Goal: Information Seeking & Learning: Learn about a topic

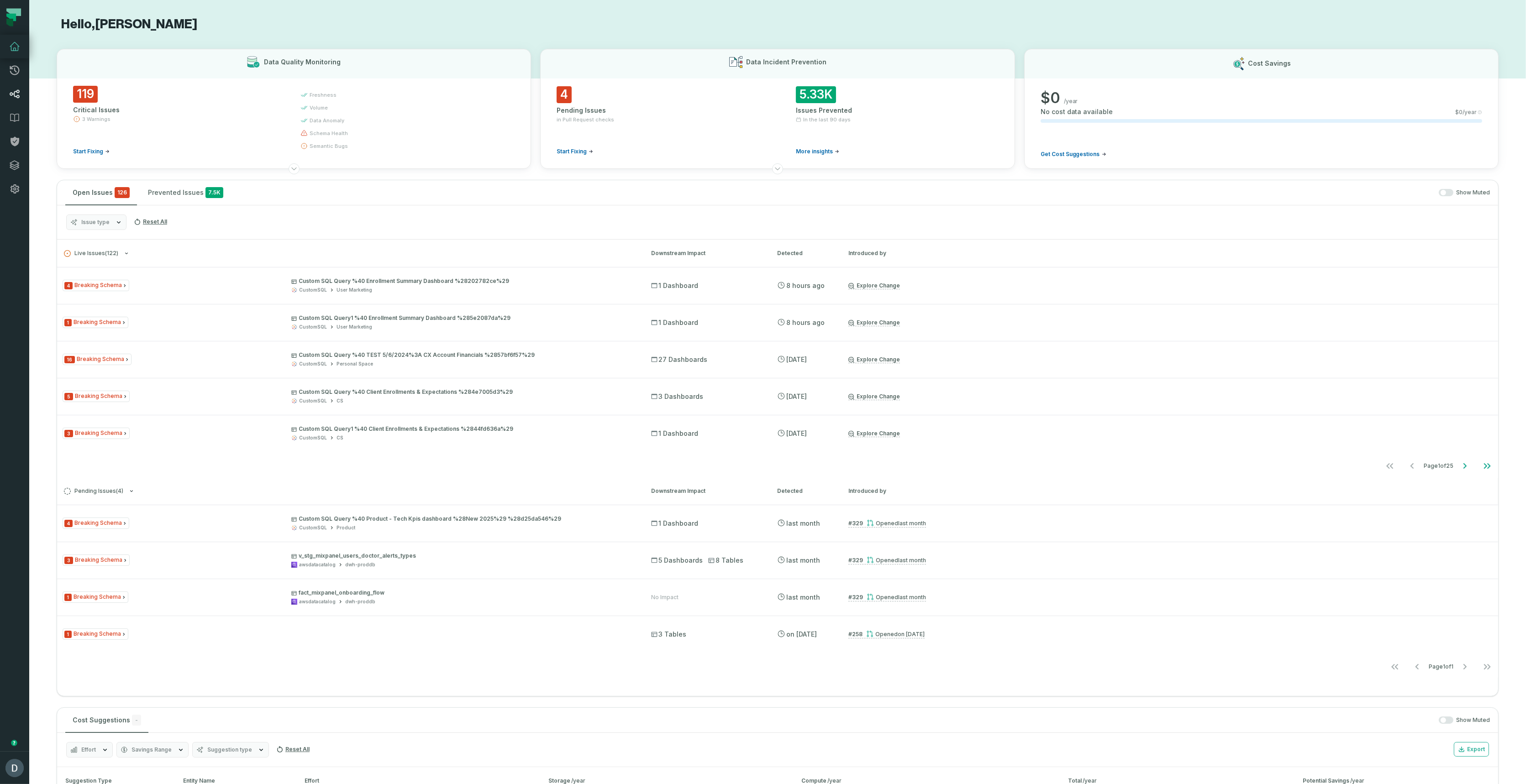
click at [11, 96] on icon at bounding box center [14, 94] width 11 height 11
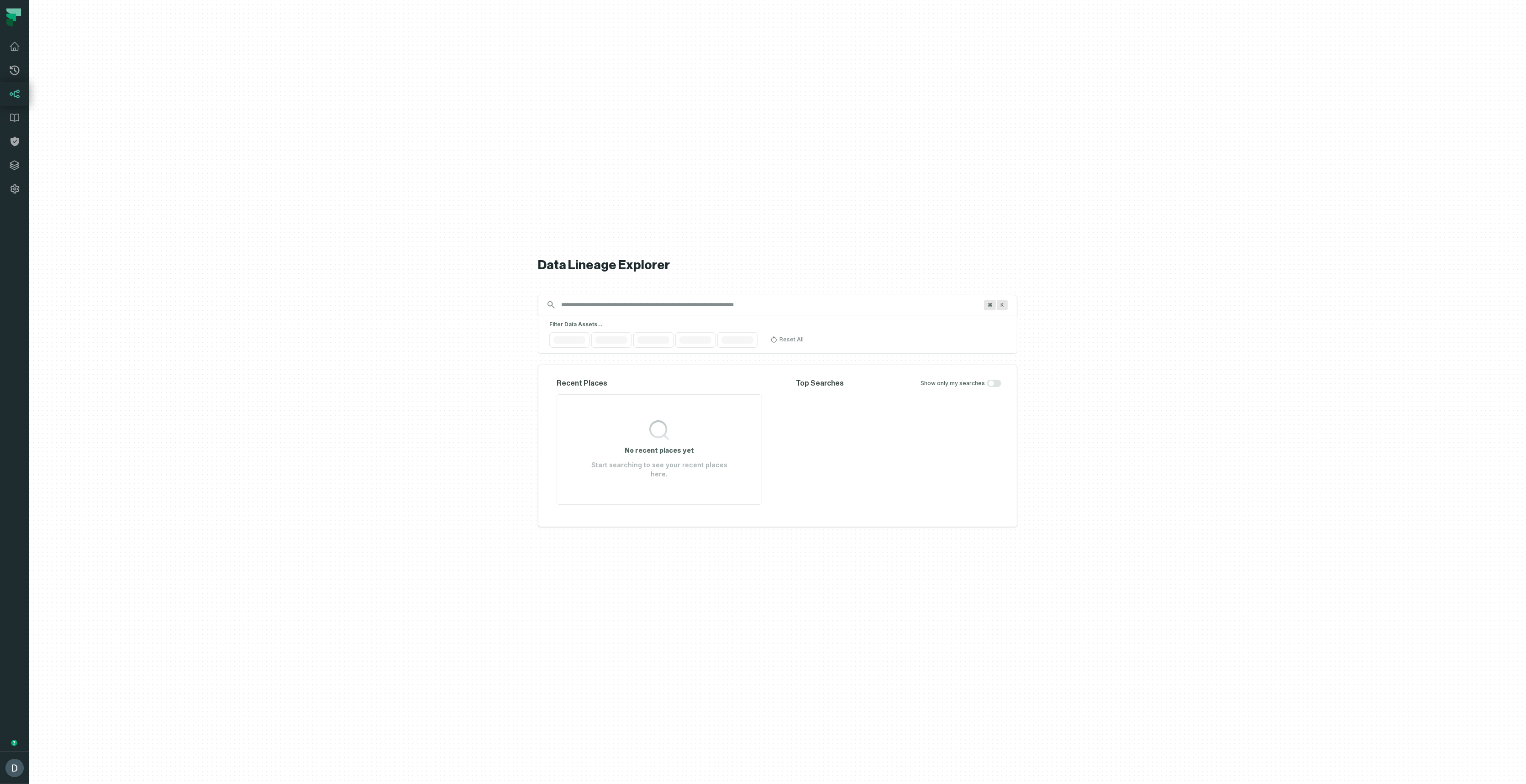
click at [190, 133] on div at bounding box center [777, 392] width 1497 height 784
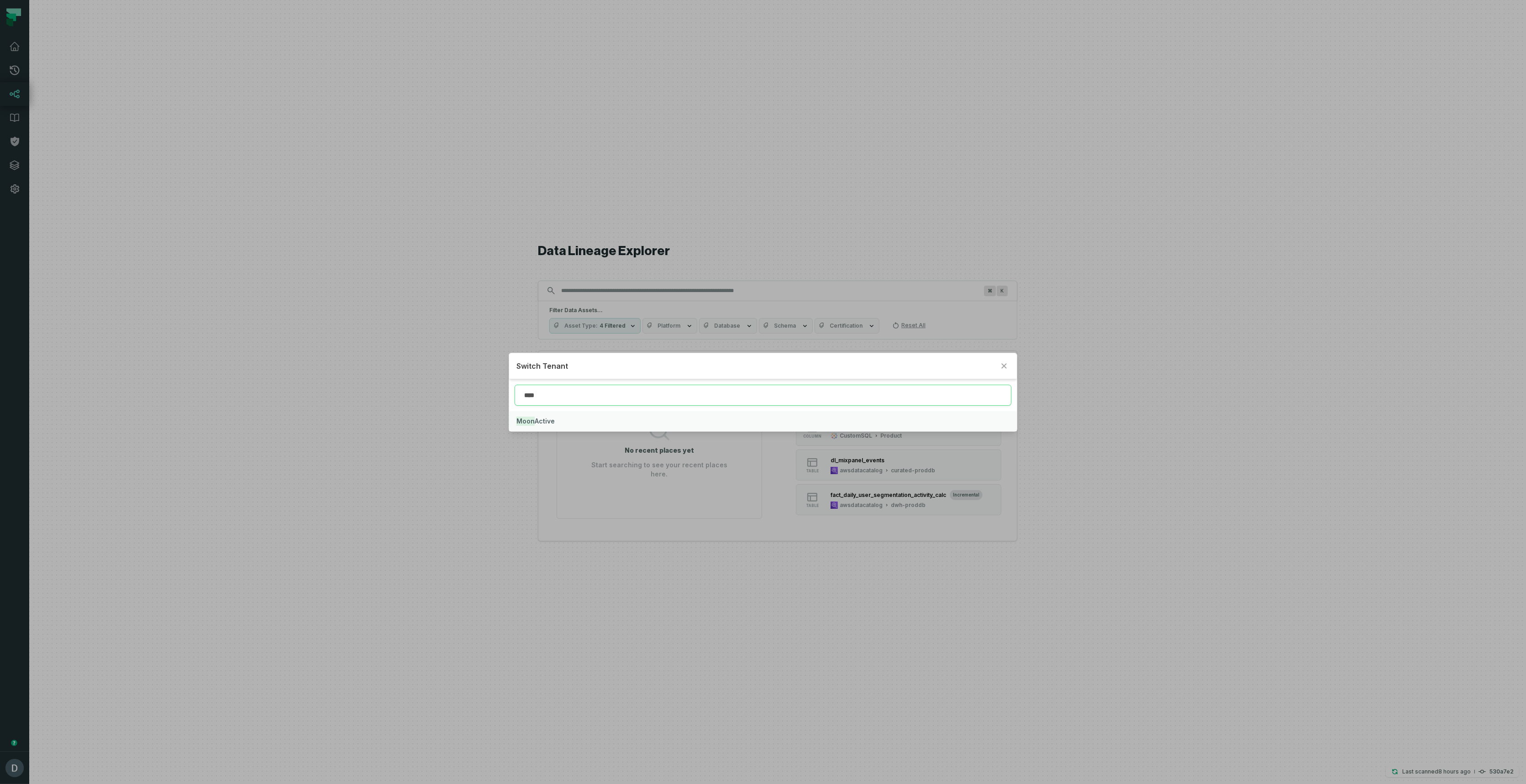
type input "****"
click at [604, 425] on button "Moon Active" at bounding box center [762, 421] width 508 height 20
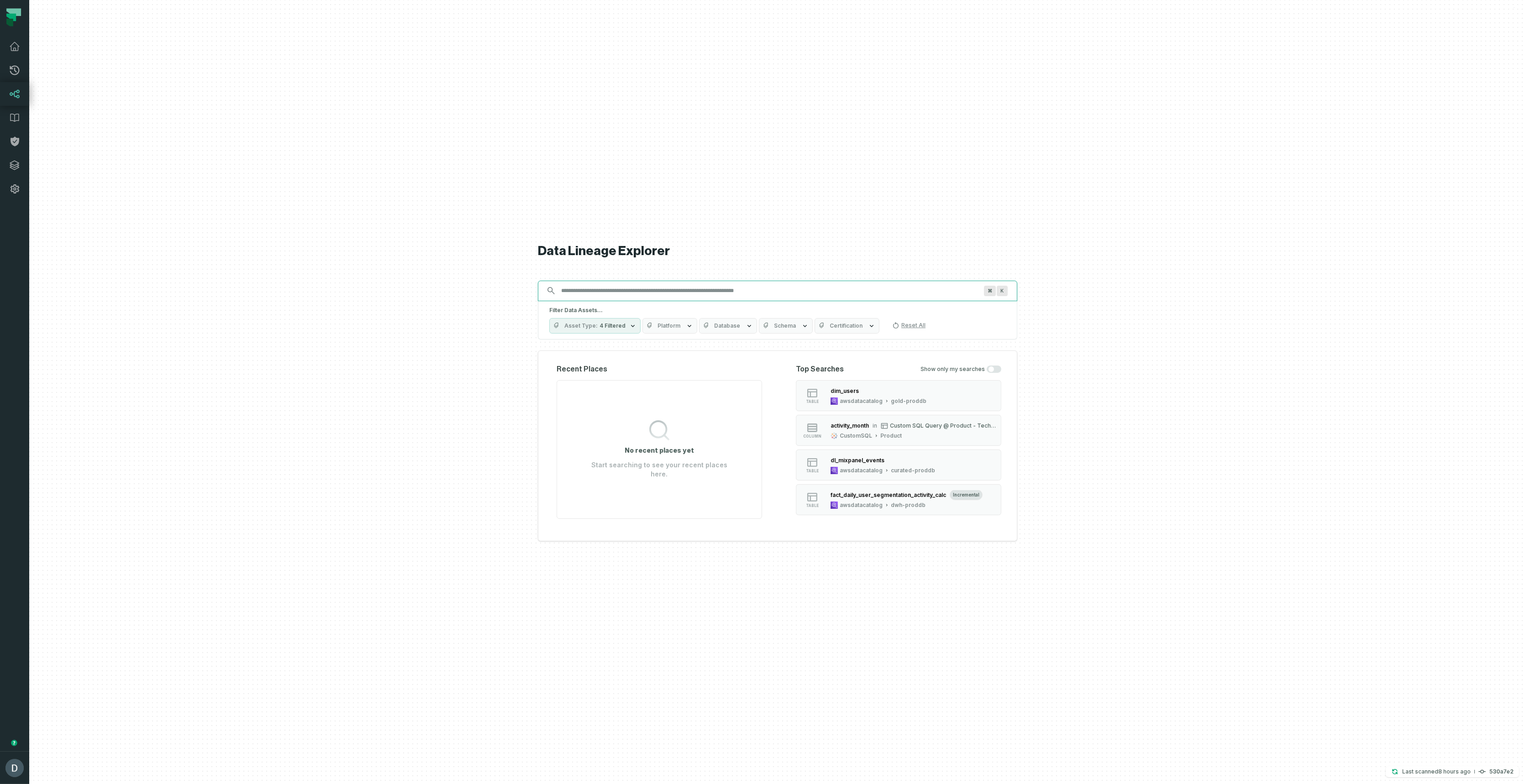
click at [597, 291] on input "Discovery Provider cmdk menu" at bounding box center [769, 291] width 427 height 15
paste input "**********"
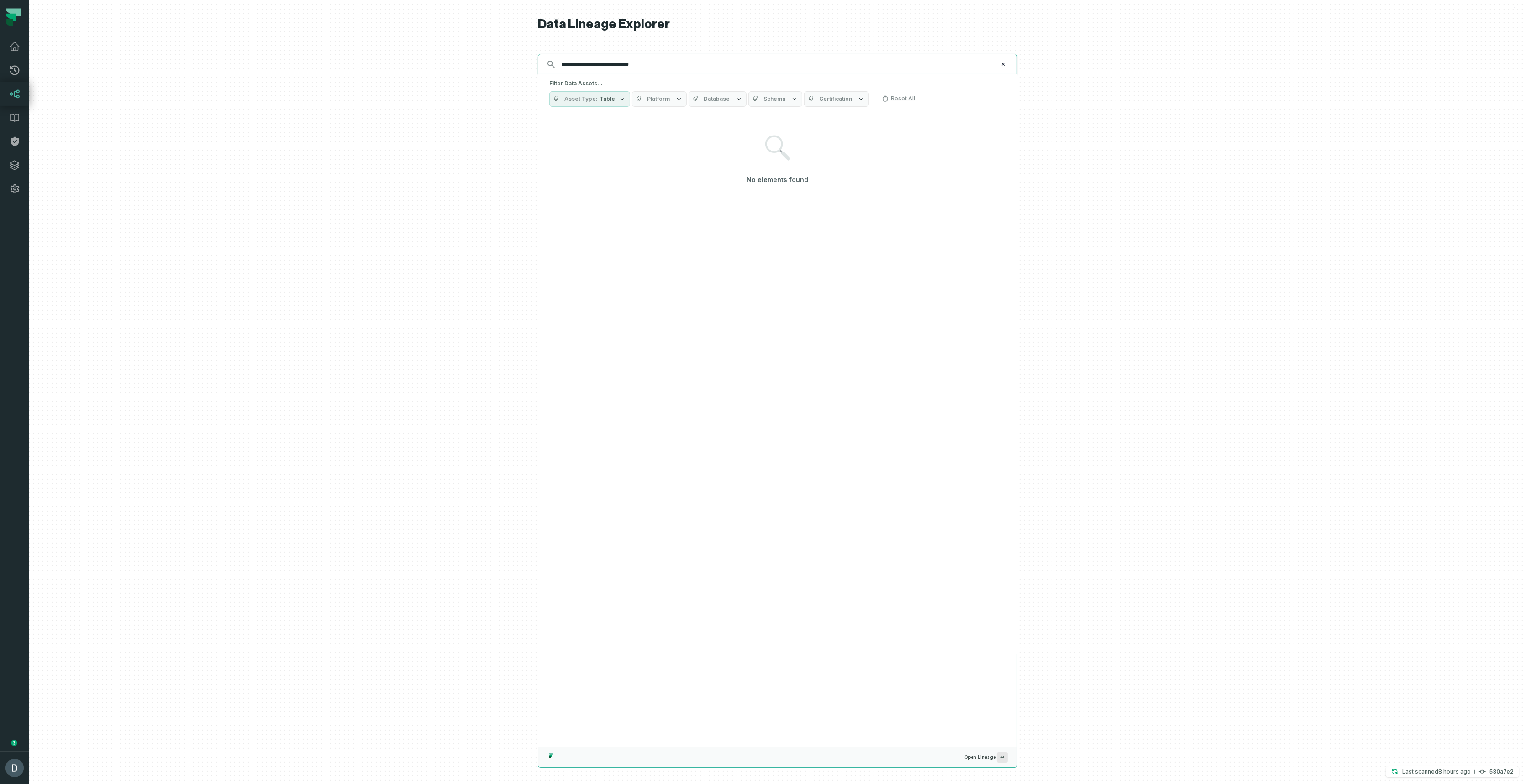
type input "**********"
click at [1206, 475] on div at bounding box center [777, 392] width 1497 height 784
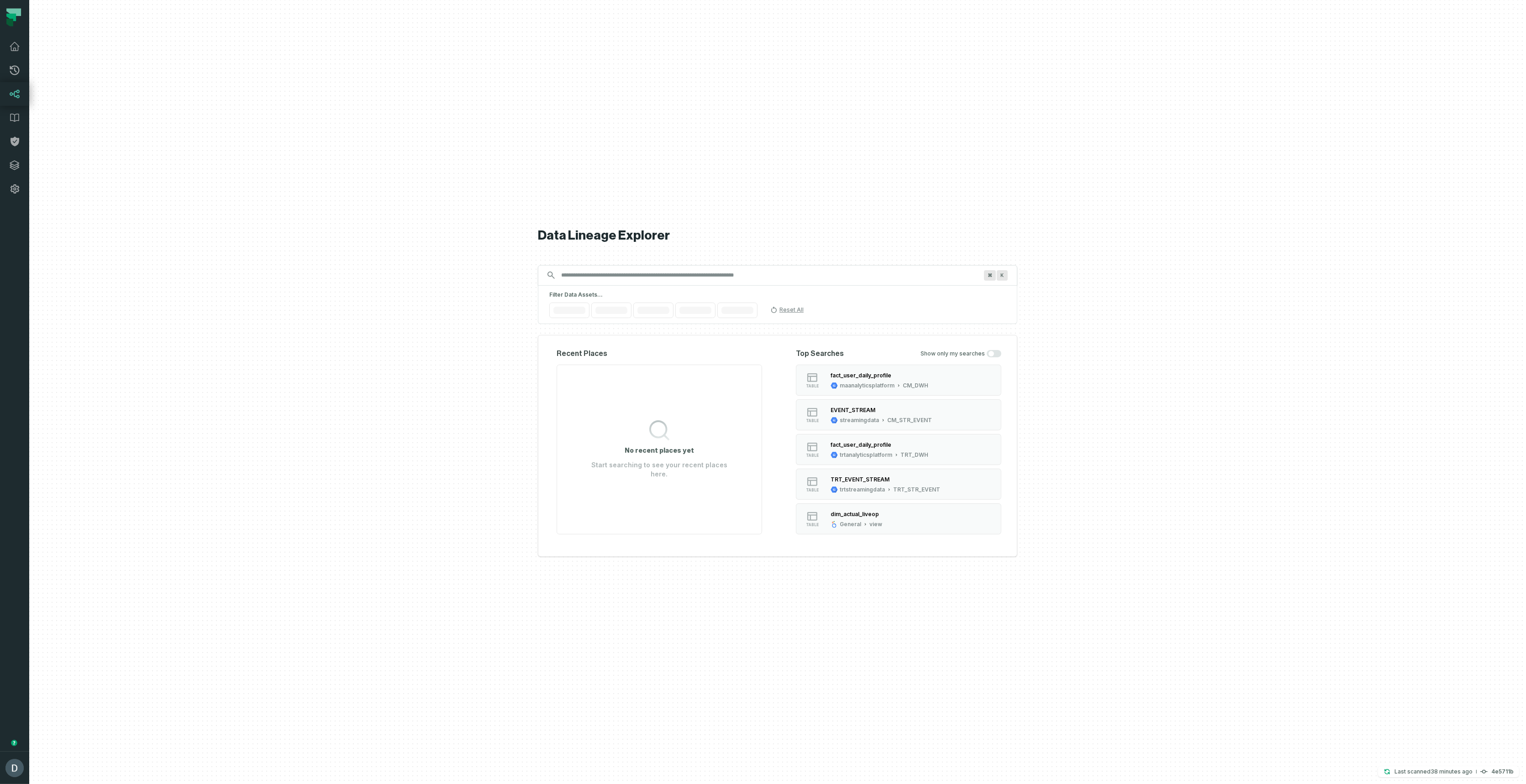
click at [710, 278] on input "Discovery Provider cmdk menu" at bounding box center [769, 275] width 427 height 15
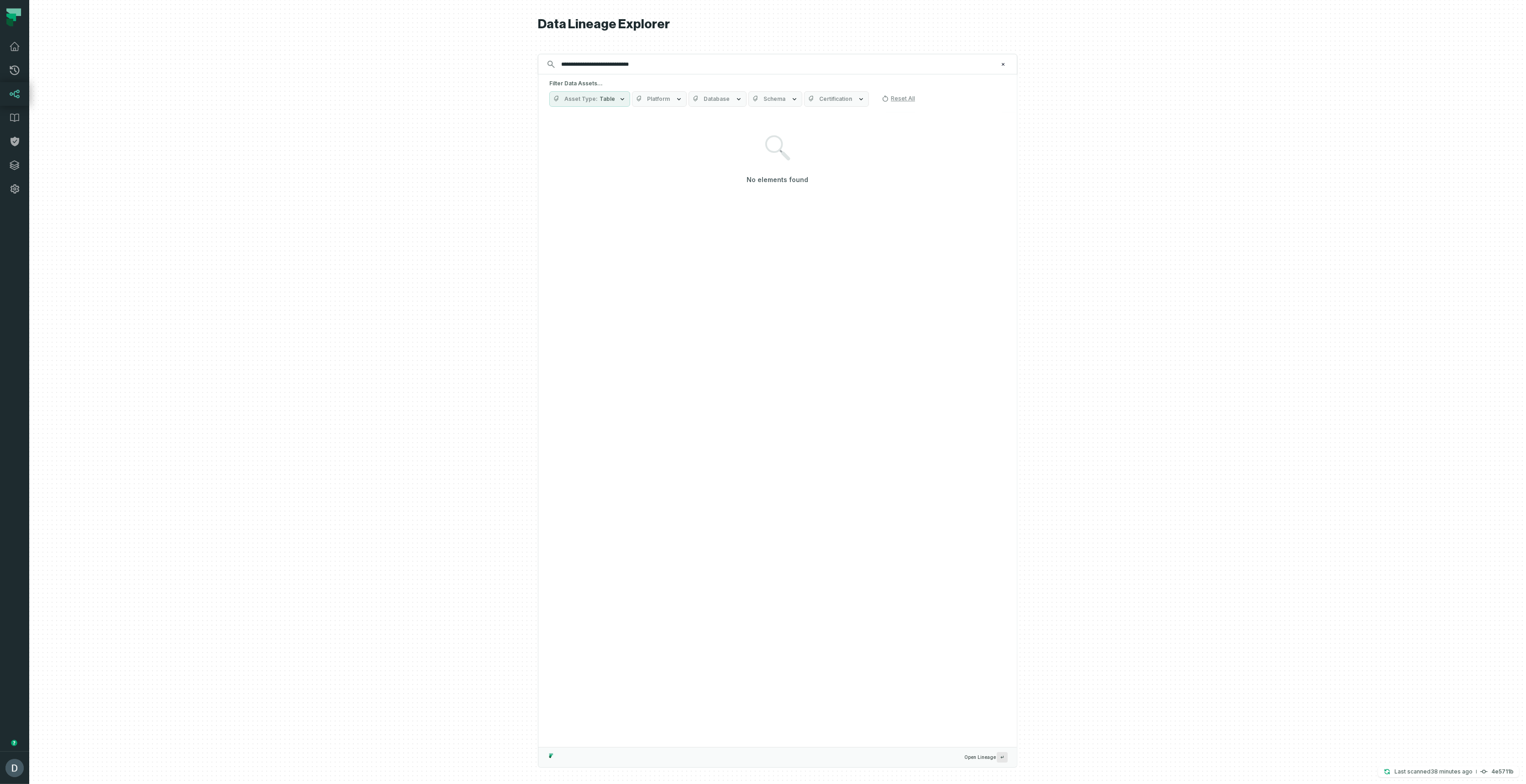
click at [394, 290] on div at bounding box center [777, 392] width 1497 height 784
click at [318, 318] on div at bounding box center [777, 392] width 1497 height 784
click at [318, 314] on div at bounding box center [777, 392] width 1497 height 784
drag, startPoint x: 1480, startPoint y: 634, endPoint x: 1451, endPoint y: 598, distance: 46.2
click at [1480, 634] on div at bounding box center [777, 392] width 1497 height 784
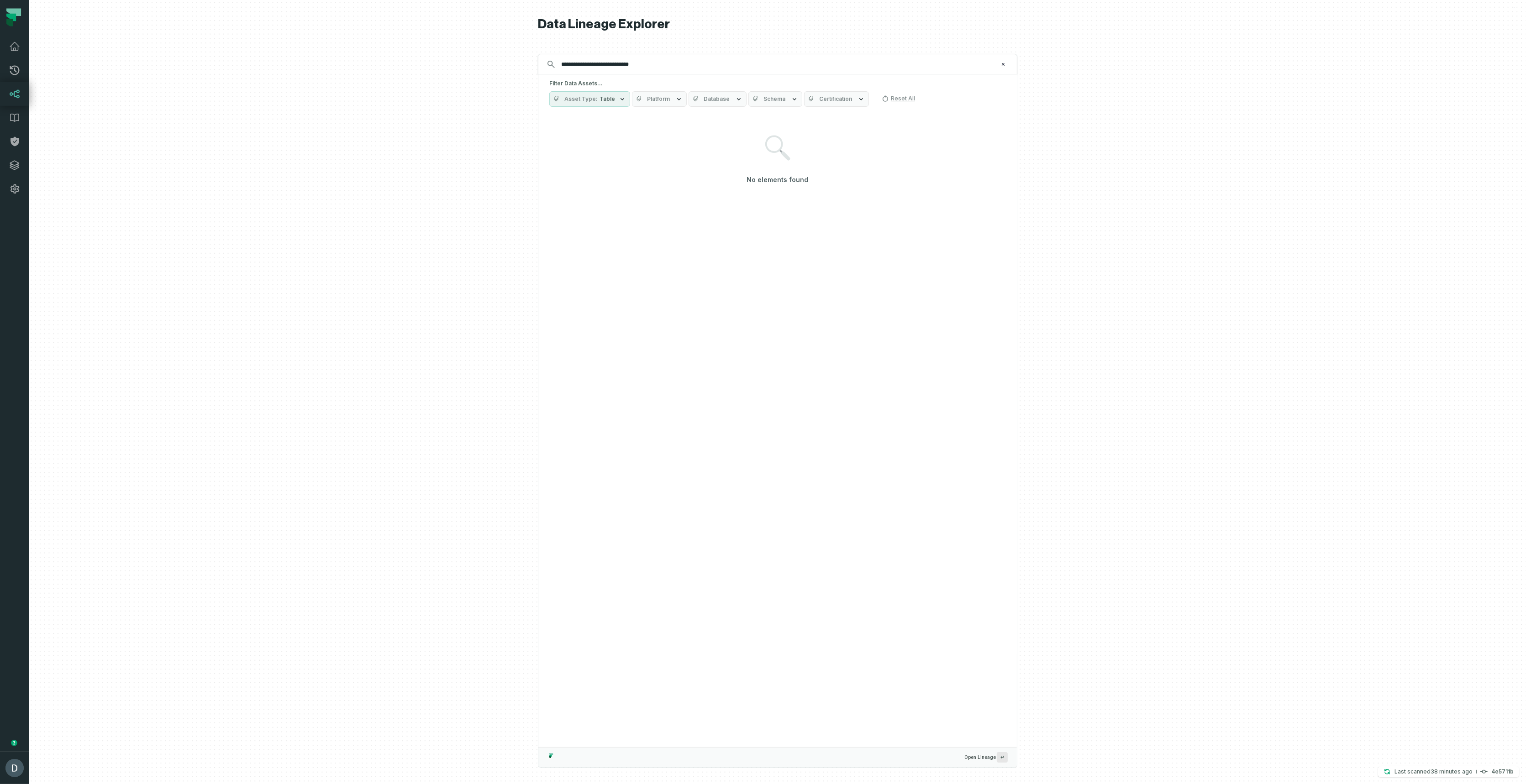
click at [1400, 555] on div at bounding box center [777, 392] width 1497 height 784
click at [714, 62] on input "**********" at bounding box center [777, 64] width 442 height 15
click at [1494, 773] on h4 "4e5711b" at bounding box center [1502, 772] width 23 height 5
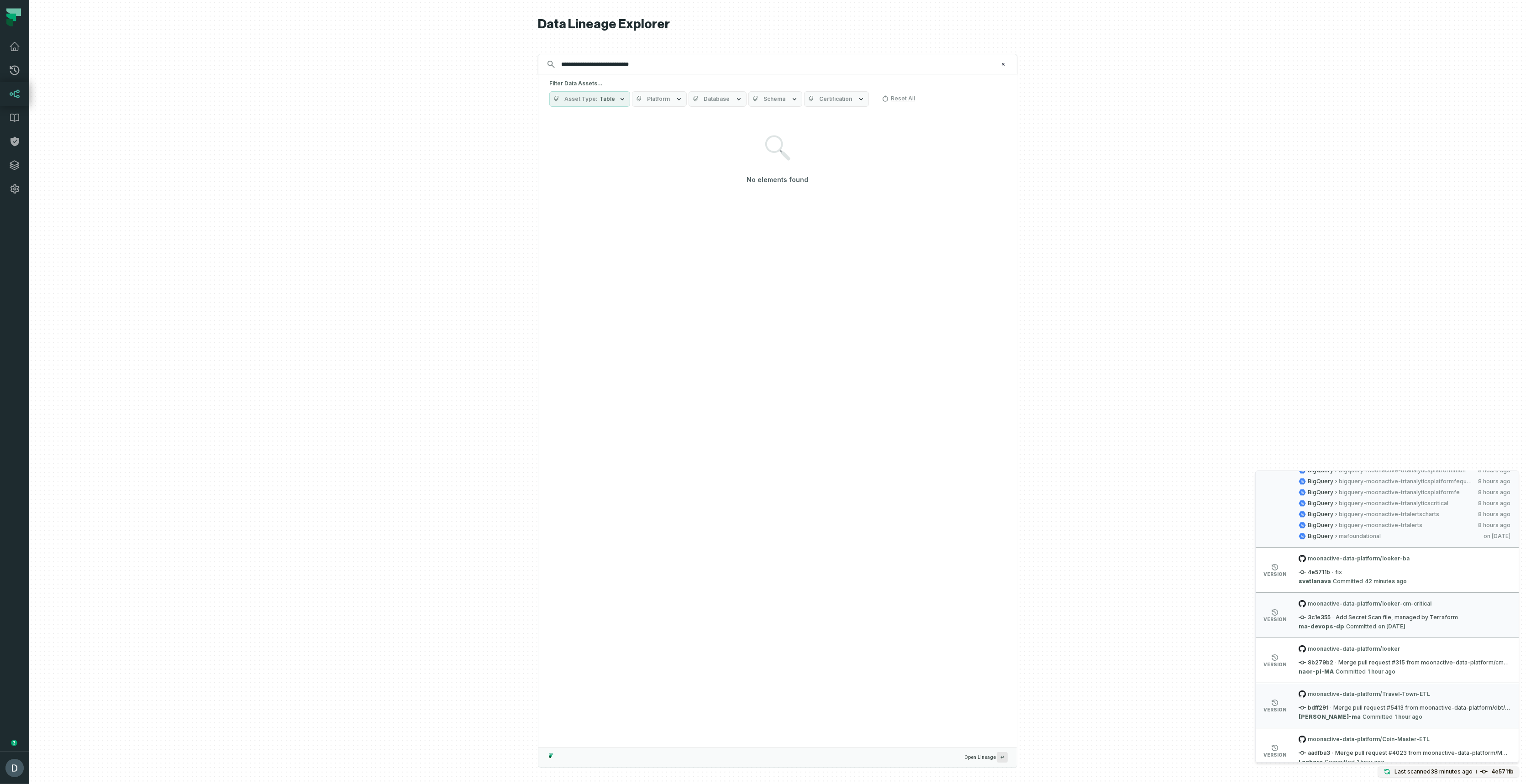
scroll to position [336, 0]
drag, startPoint x: 1300, startPoint y: 609, endPoint x: 1466, endPoint y: 609, distance: 166.0
click at [1465, 609] on div "3c1e355 · Add Secret Scan file, managed by Terraform" at bounding box center [1405, 611] width 212 height 7
click at [1445, 611] on div "3c1e355 · Add Secret Scan file, managed by Terraform" at bounding box center [1405, 611] width 212 height 7
click at [595, 106] on button "Asset Type Table" at bounding box center [589, 99] width 81 height 15
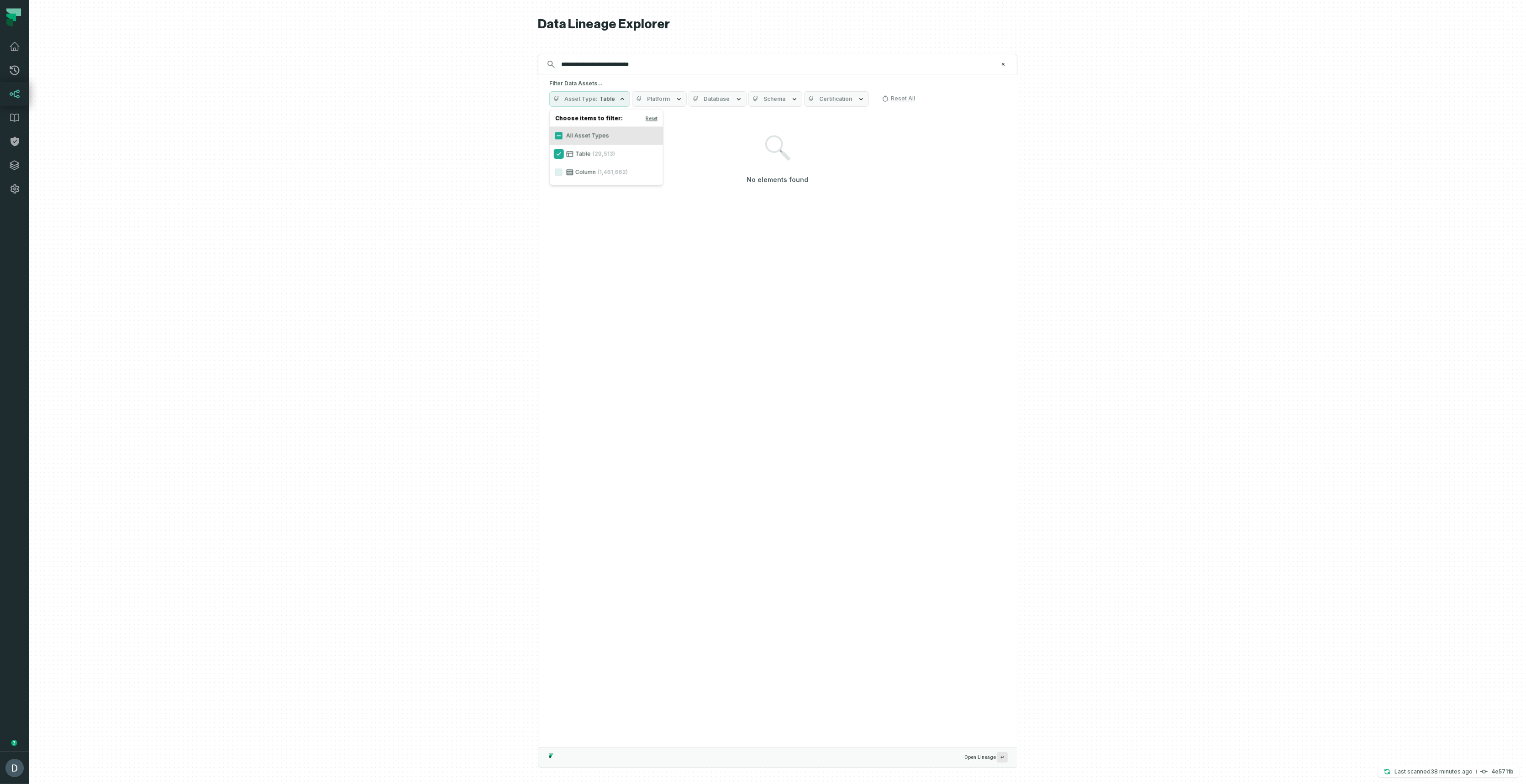
click at [557, 150] on button "Table (29,513)" at bounding box center [559, 154] width 7 height 7
click at [559, 136] on button "All Asset Types" at bounding box center [559, 136] width 7 height 7
click at [662, 63] on input "**********" at bounding box center [777, 64] width 442 height 15
type input "**********"
click at [624, 100] on button "Platform" at bounding box center [642, 99] width 54 height 15
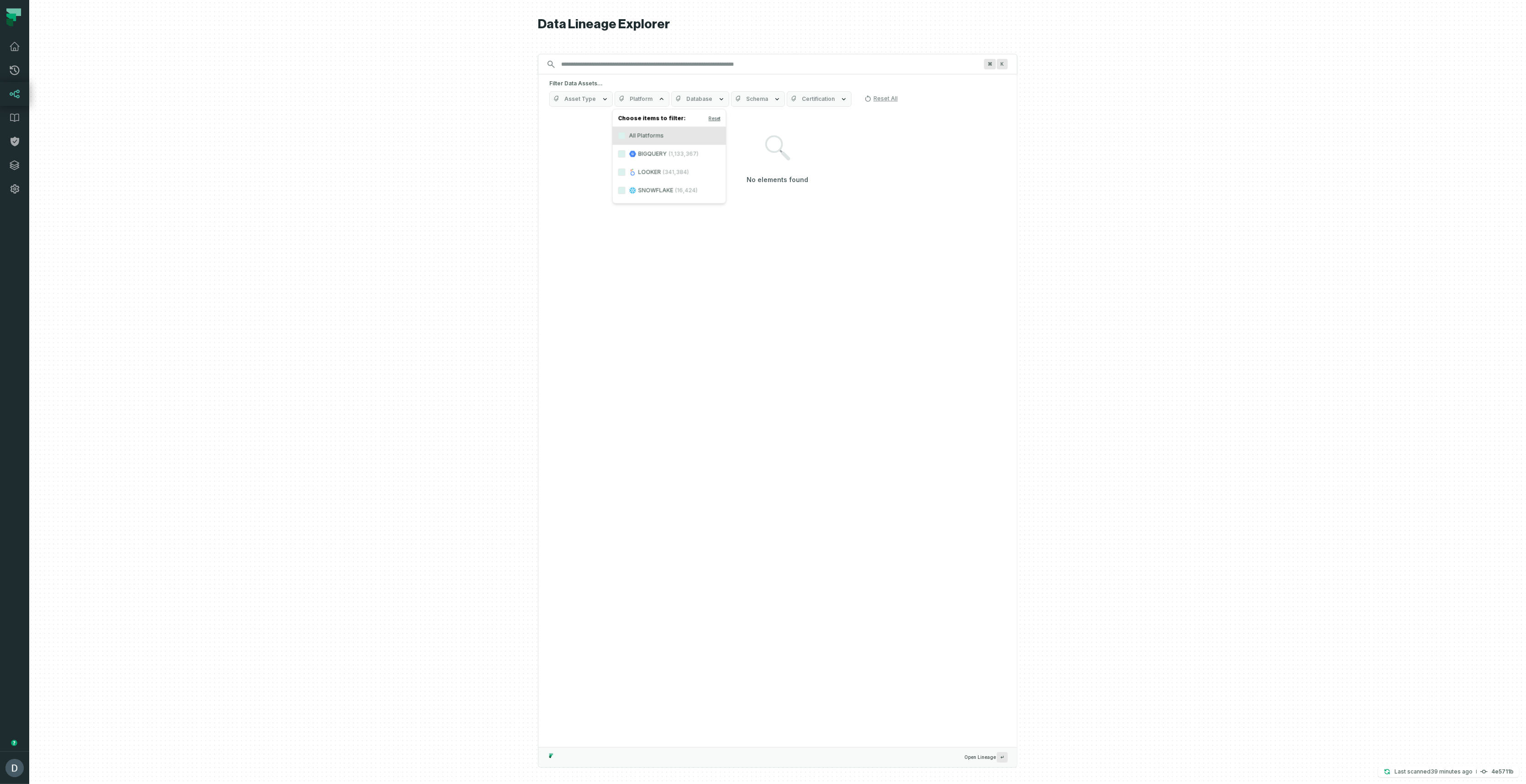
click at [635, 175] on icon at bounding box center [633, 172] width 7 height 7
click at [626, 175] on button "LOOKER (341,384)" at bounding box center [622, 172] width 7 height 7
click at [556, 97] on icon "button" at bounding box center [557, 99] width 7 height 7
click at [554, 174] on label "Column (338,216)" at bounding box center [606, 172] width 113 height 18
click at [555, 174] on button "Column (338,216)" at bounding box center [559, 172] width 7 height 7
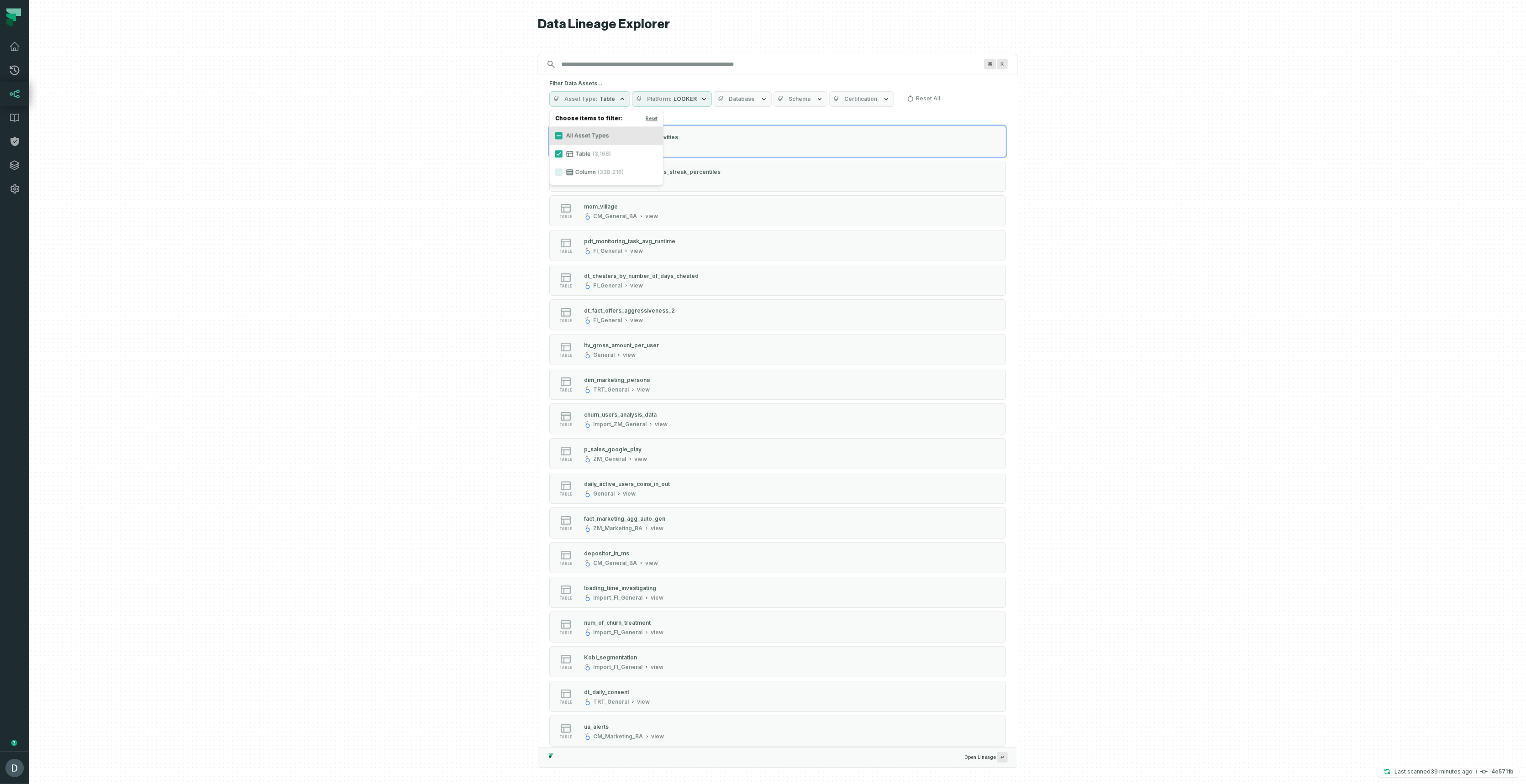
click at [482, 164] on div at bounding box center [777, 392] width 1497 height 784
click at [586, 105] on button "Asset Type Table" at bounding box center [589, 99] width 81 height 15
click at [594, 98] on span "Asset Type" at bounding box center [581, 99] width 33 height 7
click at [662, 98] on span "Platform" at bounding box center [659, 99] width 25 height 7
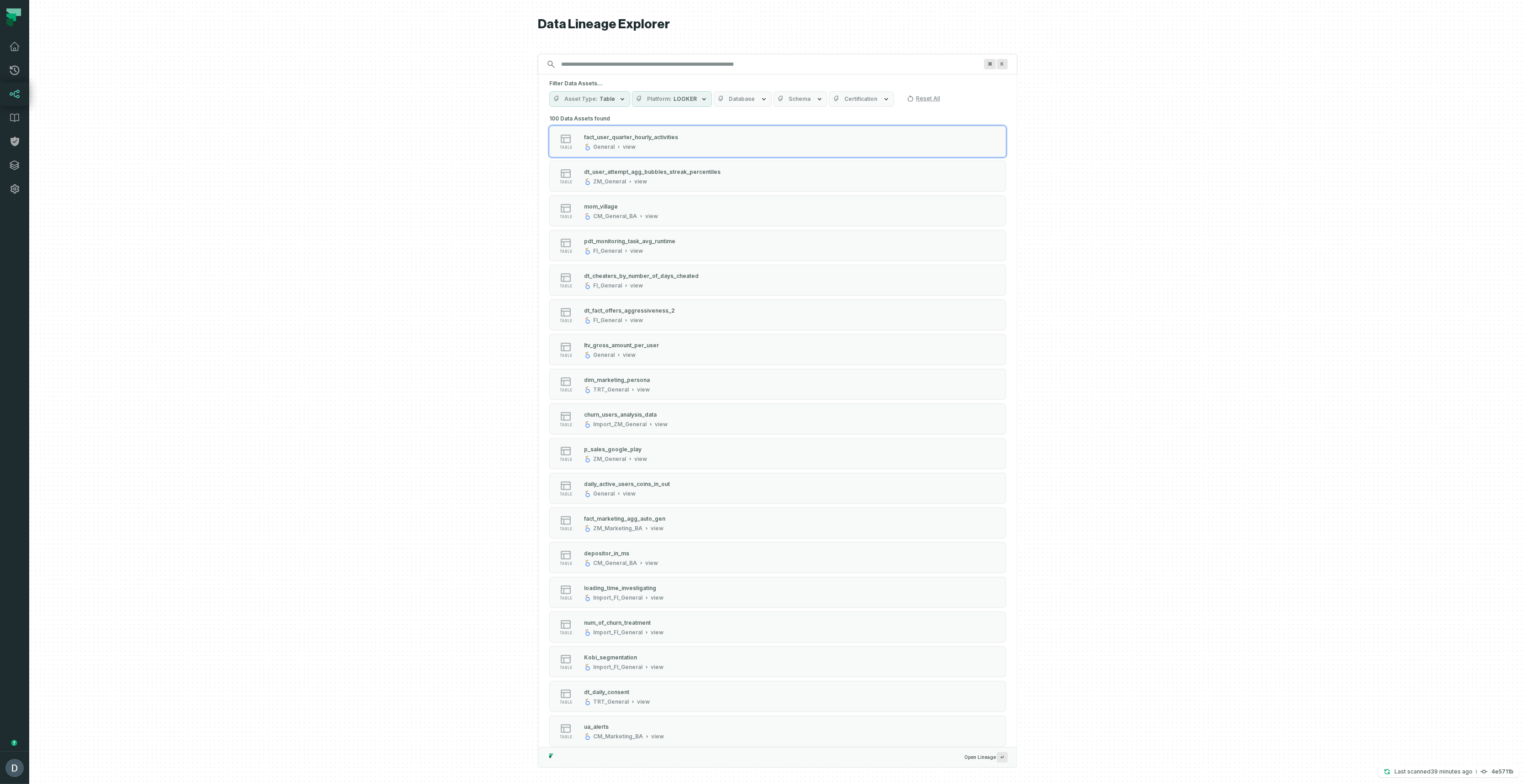
click at [743, 102] on span "Database" at bounding box center [742, 99] width 26 height 7
click at [808, 98] on button "Schema" at bounding box center [800, 99] width 54 height 15
drag, startPoint x: 807, startPoint y: 98, endPoint x: 820, endPoint y: 98, distance: 13.0
click at [808, 98] on button "Schema" at bounding box center [800, 99] width 54 height 15
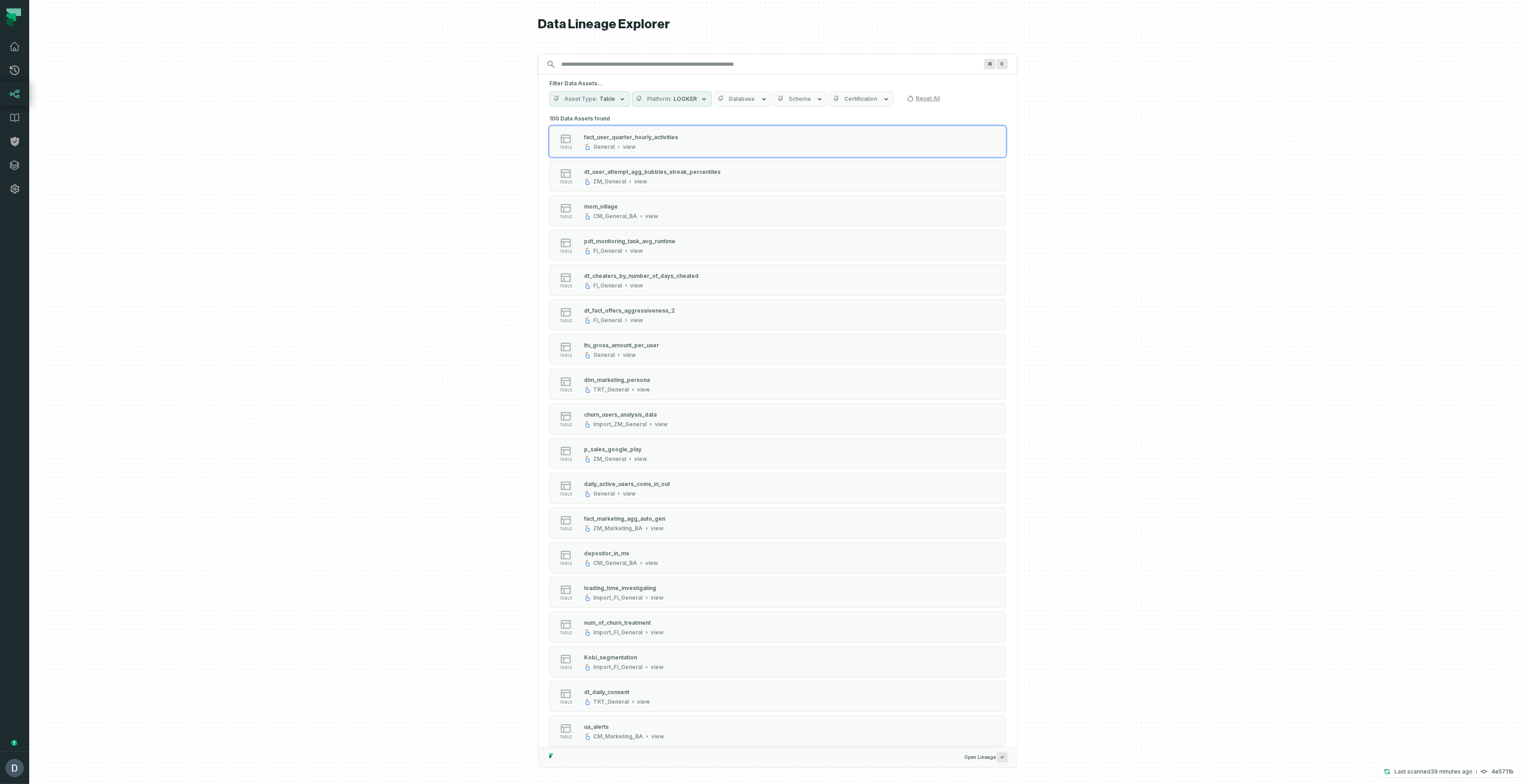
click at [850, 97] on span "Certification" at bounding box center [860, 99] width 33 height 7
click at [601, 104] on button "Asset Type Table" at bounding box center [589, 99] width 81 height 15
click at [440, 158] on div at bounding box center [777, 392] width 1497 height 784
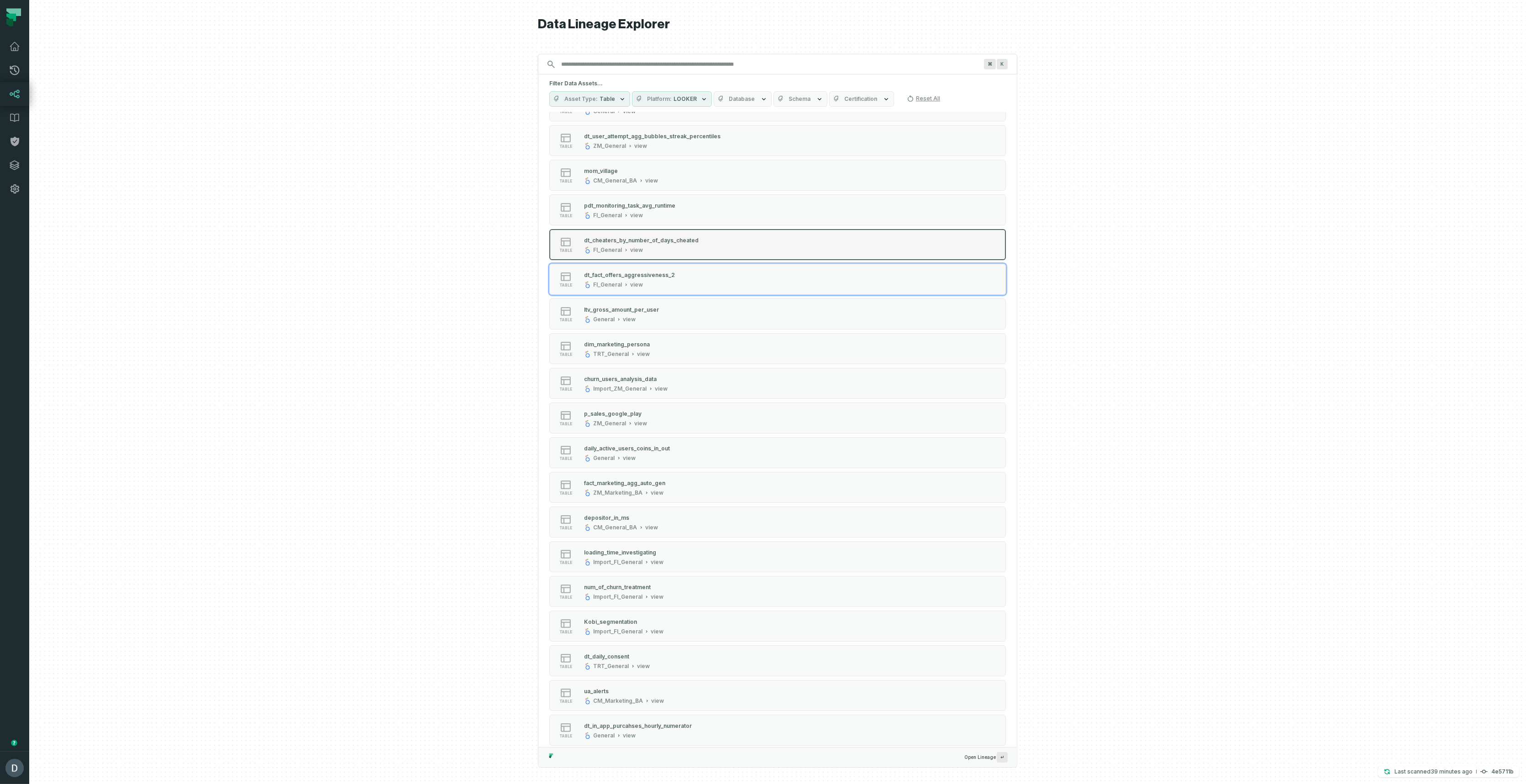
scroll to position [0, 0]
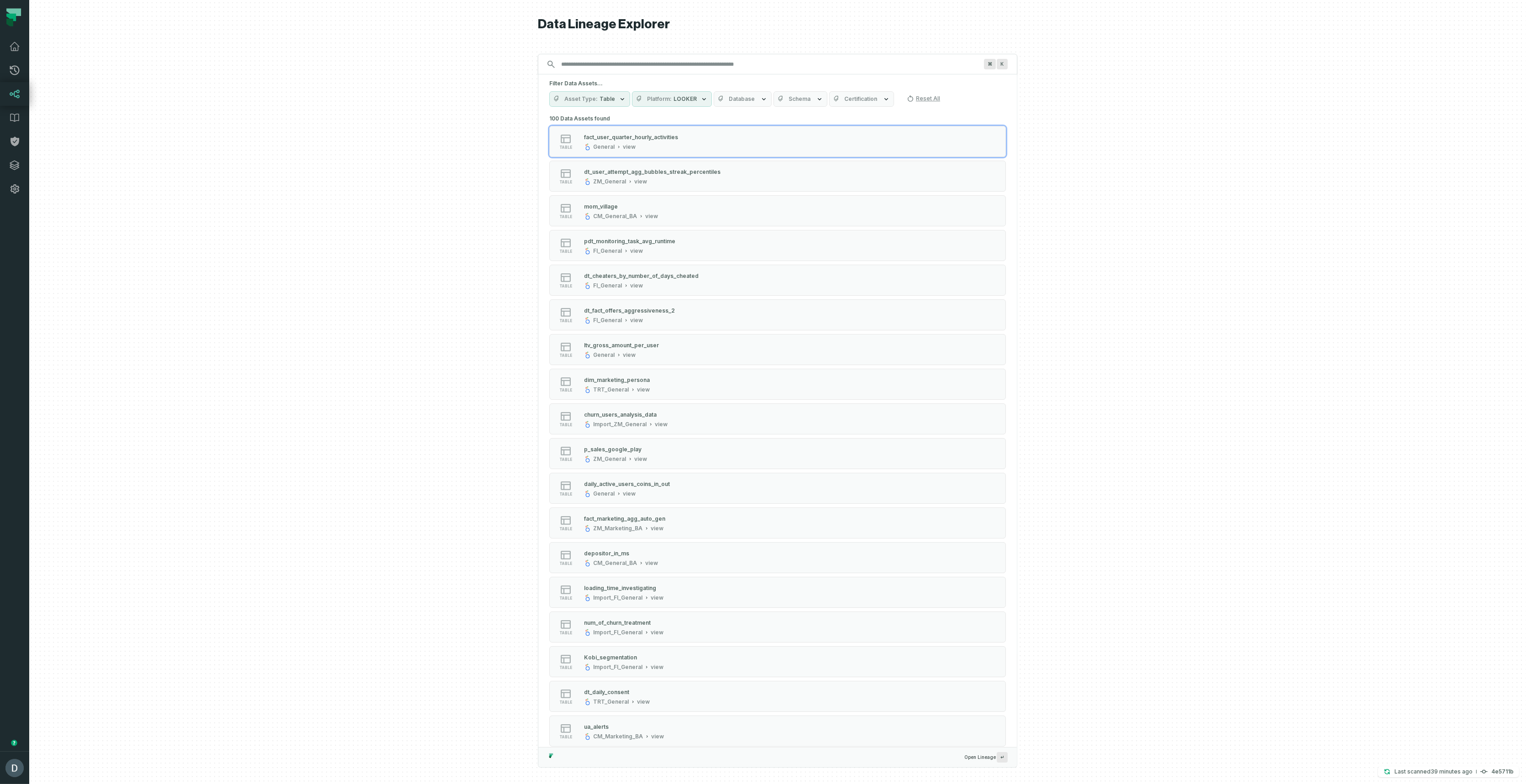
click at [794, 102] on button "Schema" at bounding box center [800, 99] width 54 height 15
click at [795, 98] on span "Schema" at bounding box center [799, 99] width 22 height 7
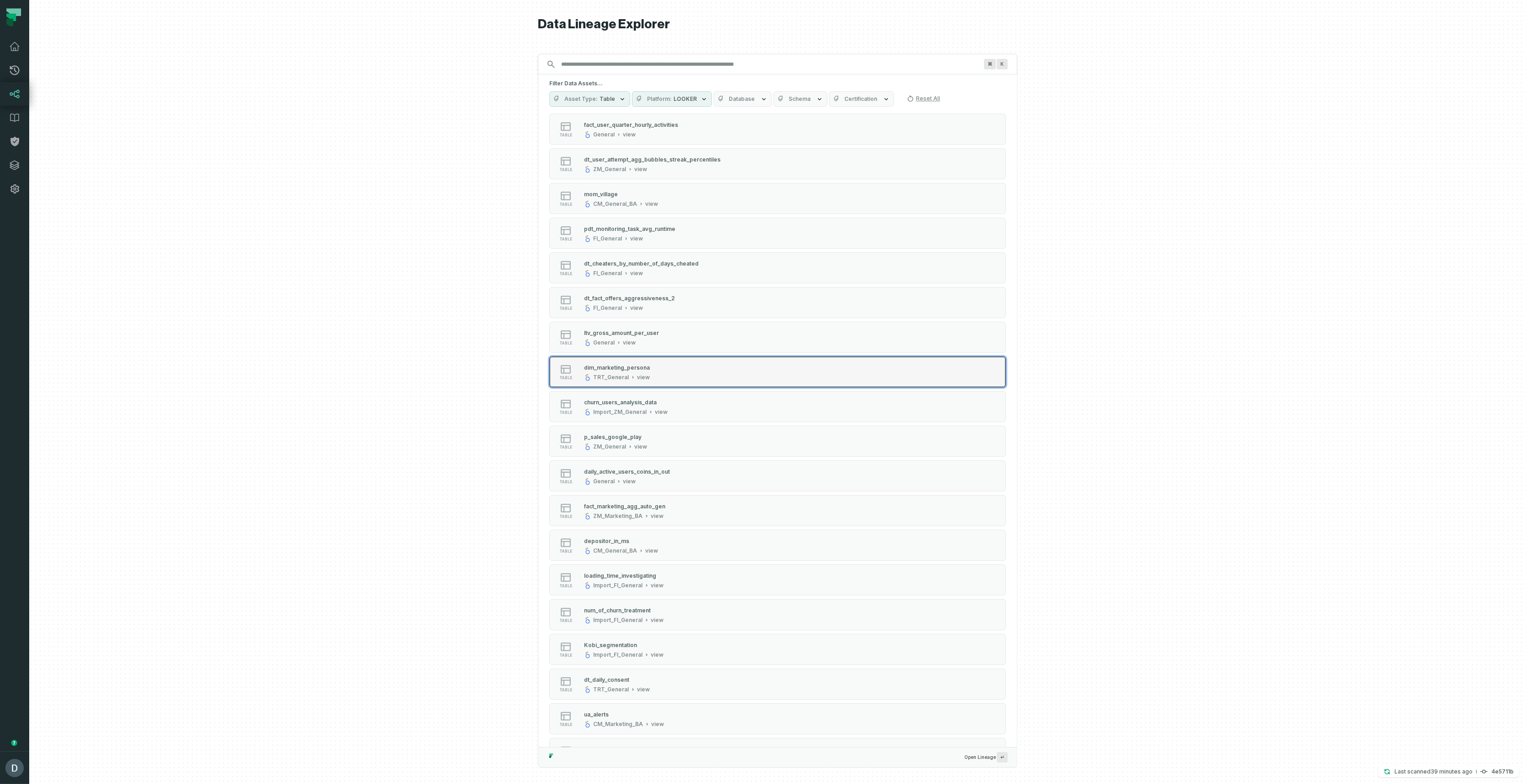
scroll to position [19, 0]
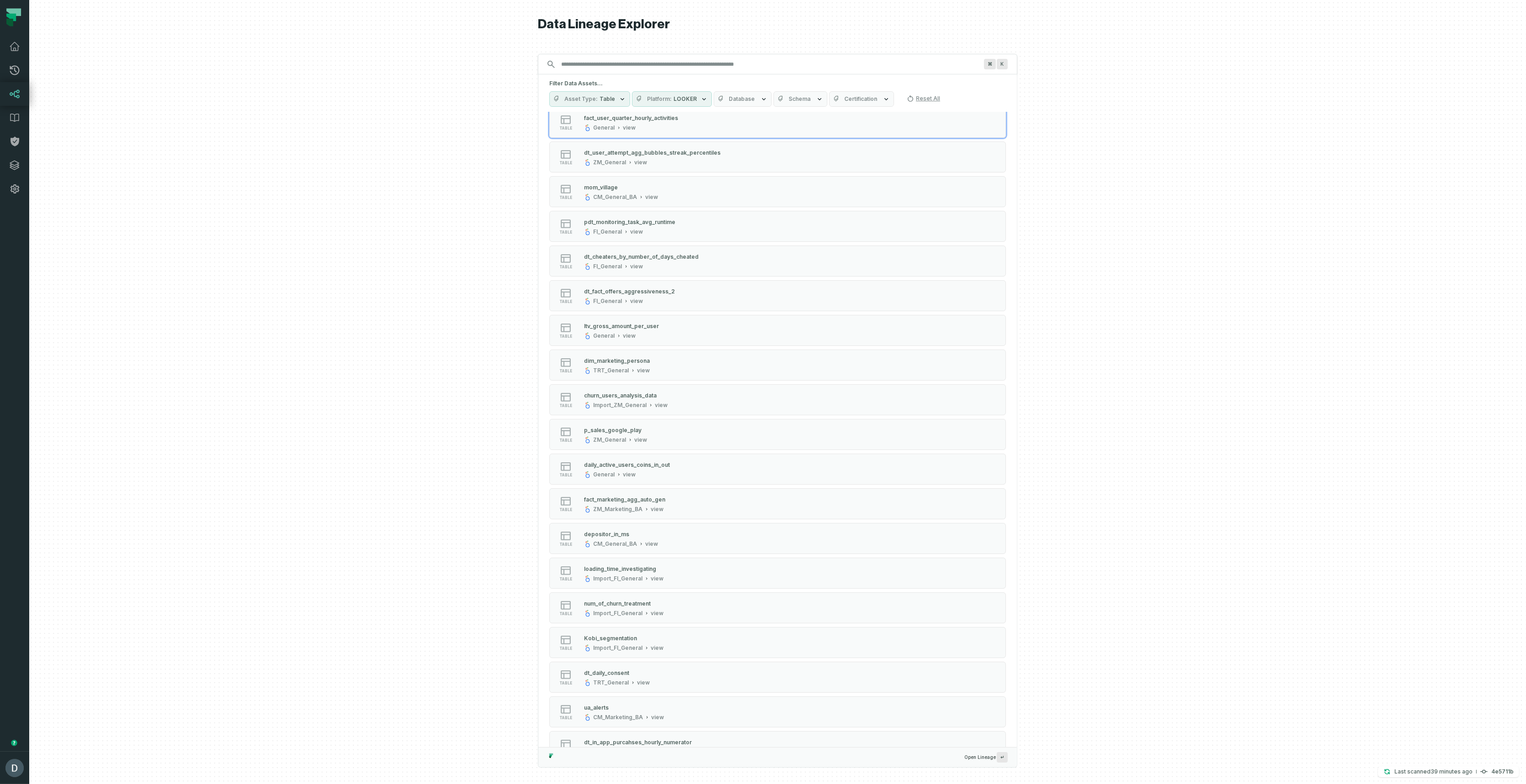
click at [729, 98] on span "Database" at bounding box center [742, 99] width 26 height 7
click at [315, 348] on div at bounding box center [777, 392] width 1497 height 784
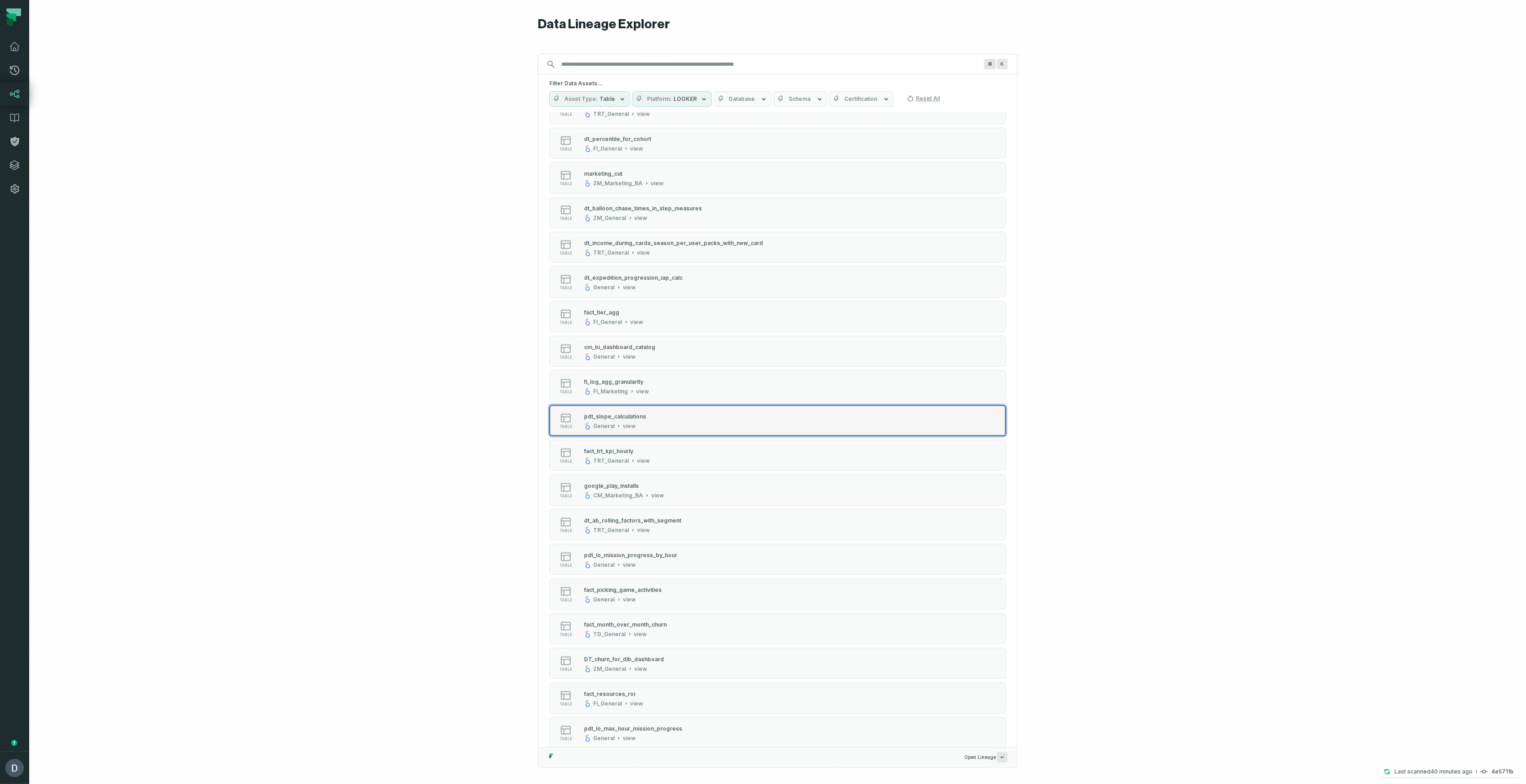
scroll to position [2854, 0]
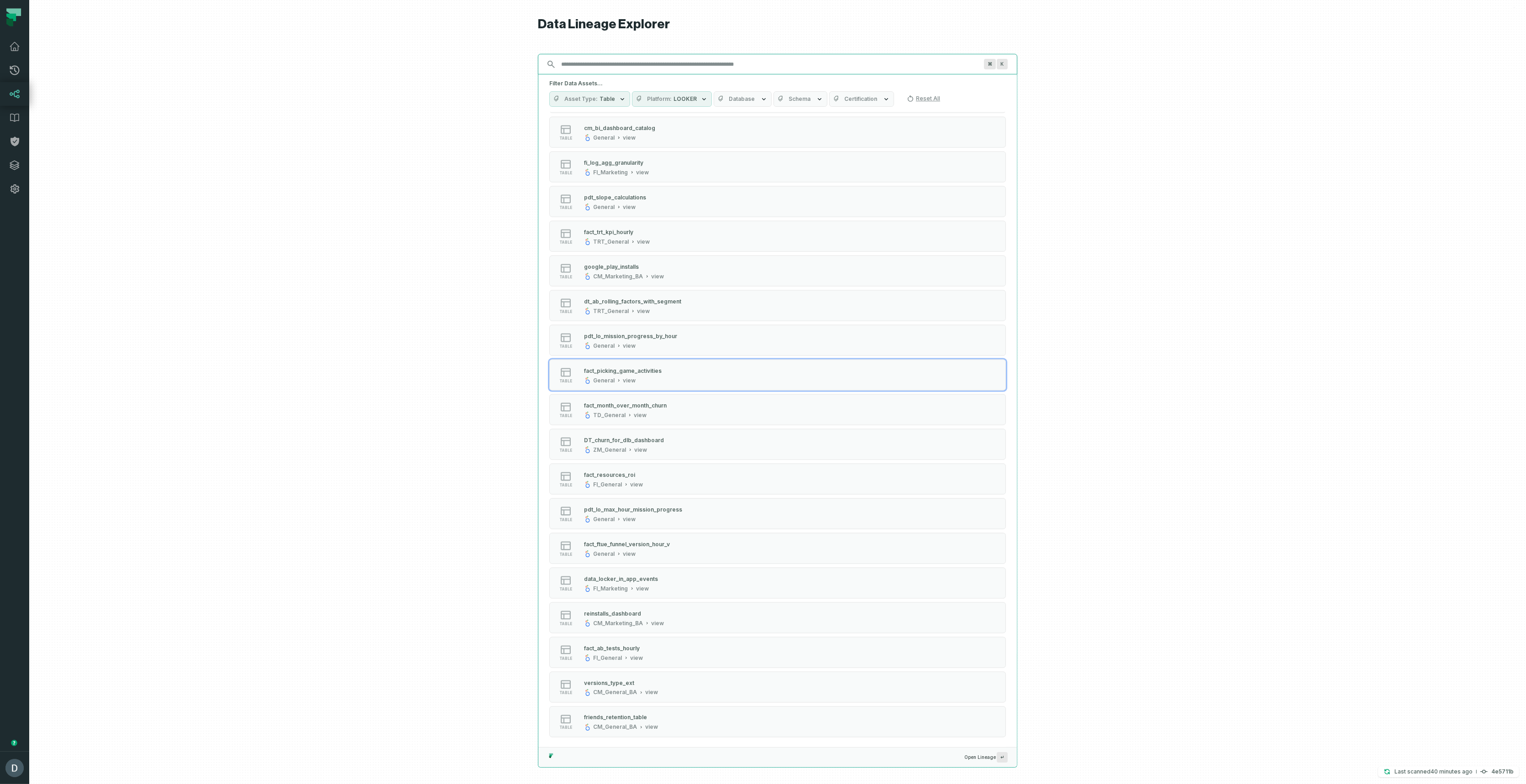
click at [710, 66] on input "Discovery Provider cmdk menu" at bounding box center [769, 64] width 427 height 15
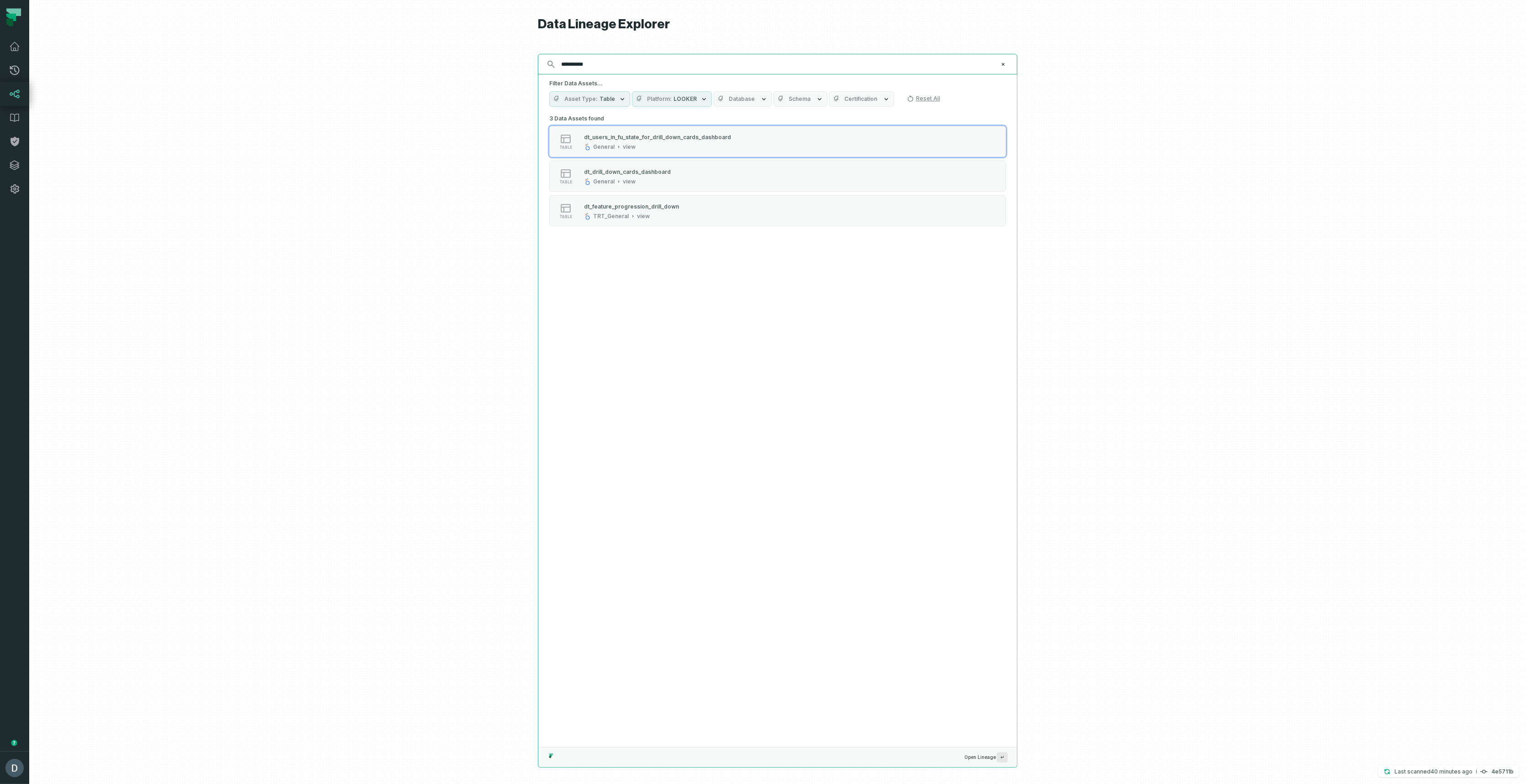
type input "**********"
click at [645, 143] on div "General view" at bounding box center [658, 147] width 147 height 7
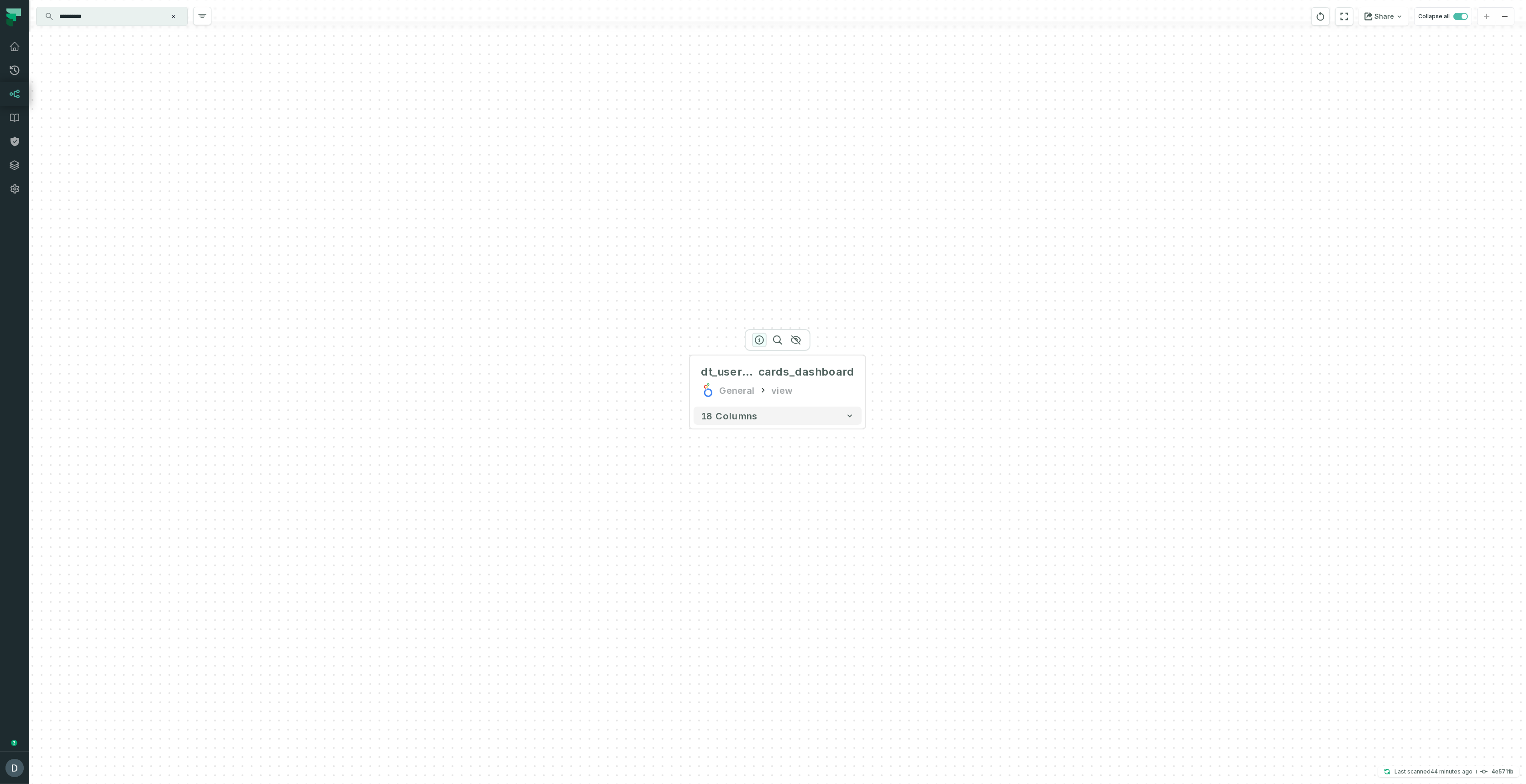
click at [760, 338] on icon "button" at bounding box center [759, 340] width 11 height 11
click at [818, 391] on div "General view" at bounding box center [777, 390] width 153 height 15
click at [755, 344] on div at bounding box center [777, 339] width 66 height 22
click at [755, 340] on icon "button" at bounding box center [759, 340] width 8 height 8
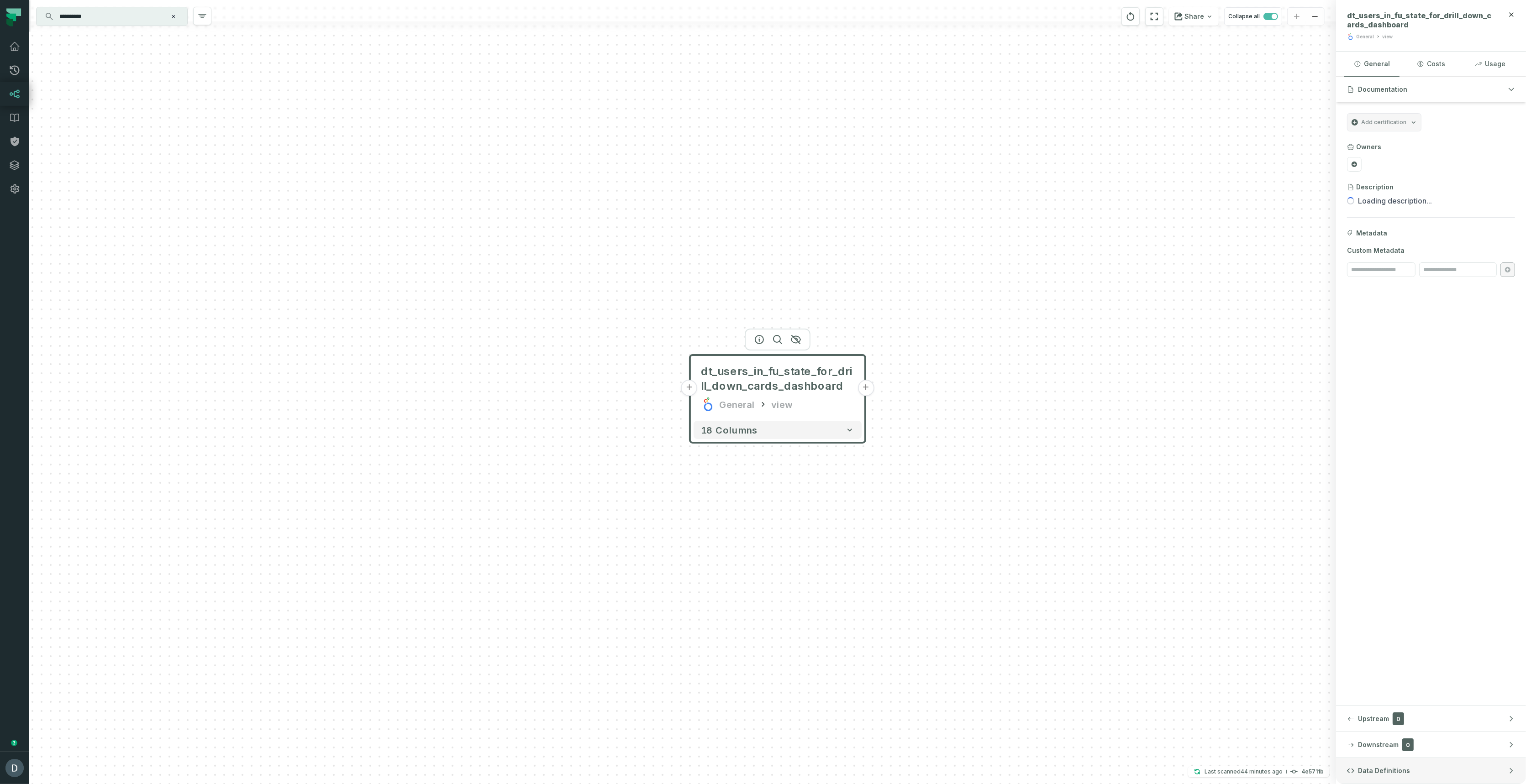
click at [1437, 767] on button "Data Definitions" at bounding box center [1431, 770] width 190 height 25
click at [1444, 199] on h3 "LookML Updated [DATE] 8:46:30 AM" at bounding box center [1431, 194] width 190 height 27
click at [1491, 195] on relative-time "[DATE] 8:46:30 AM" at bounding box center [1487, 194] width 33 height 7
click at [867, 388] on button "+" at bounding box center [866, 388] width 17 height 17
click at [867, 385] on button "+" at bounding box center [866, 388] width 17 height 17
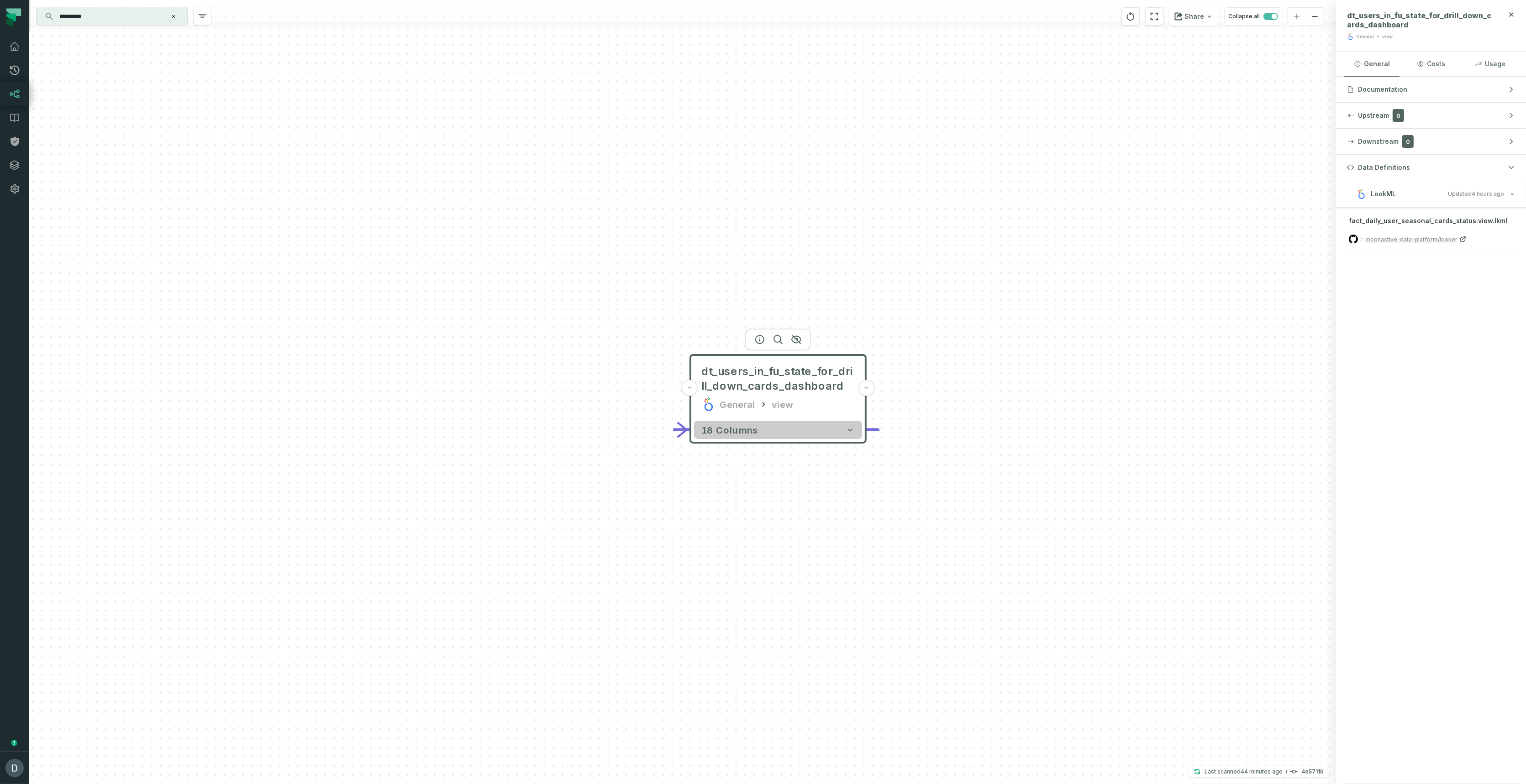
click at [738, 434] on span "18 columns" at bounding box center [730, 430] width 57 height 11
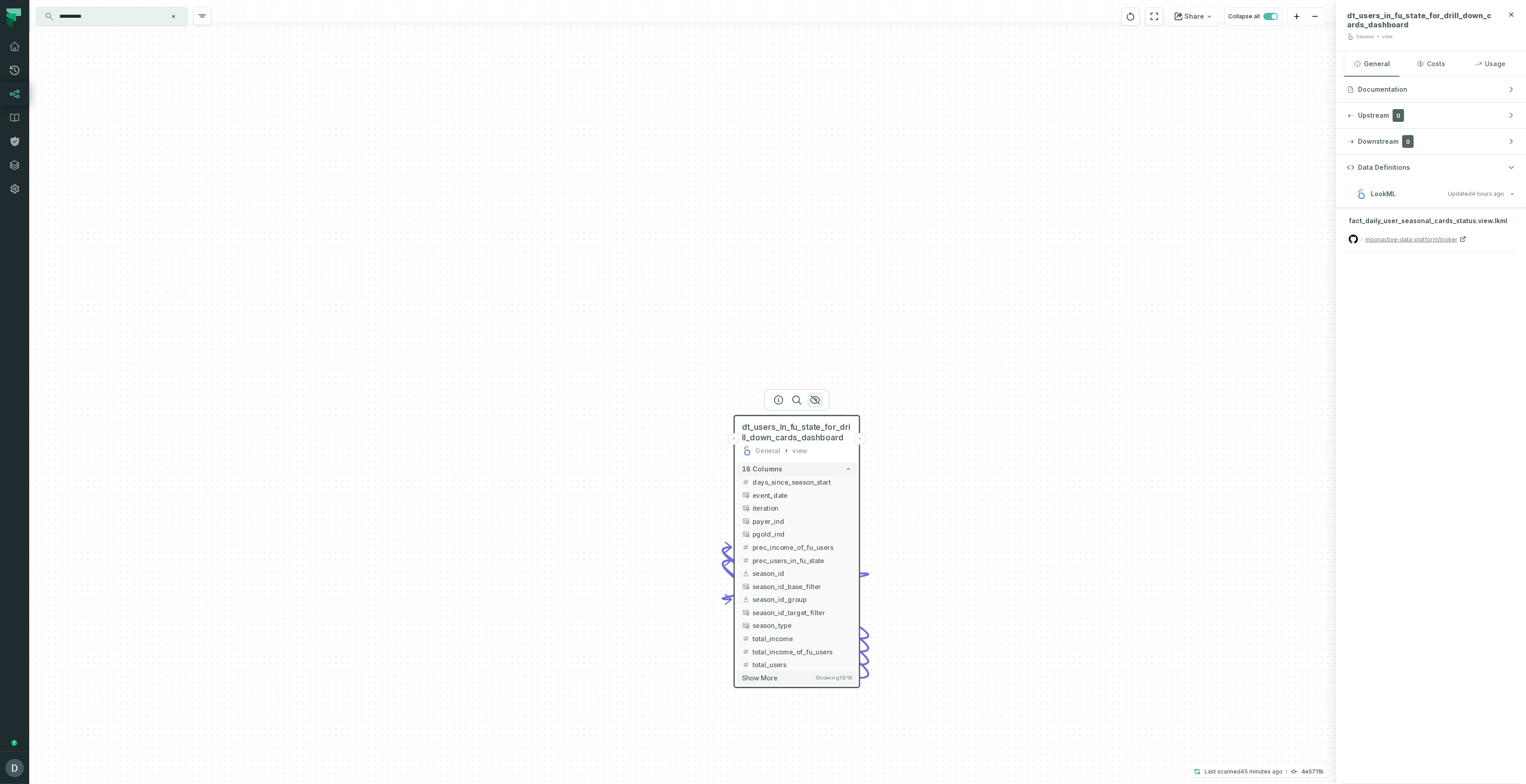
click at [818, 396] on icon "button" at bounding box center [815, 400] width 11 height 11
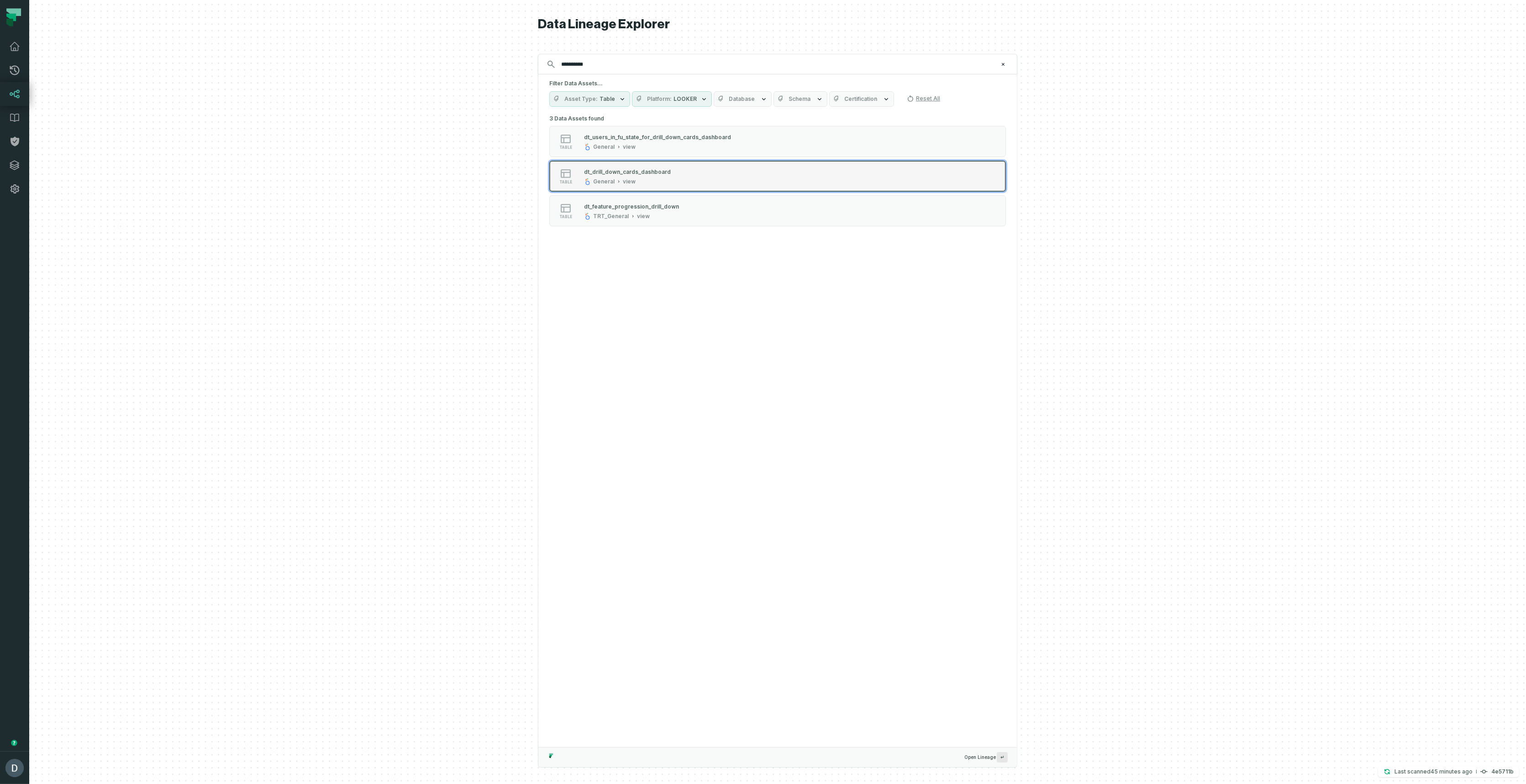
click at [661, 173] on div "dt_drill_down_cards_dashboard" at bounding box center [627, 172] width 86 height 7
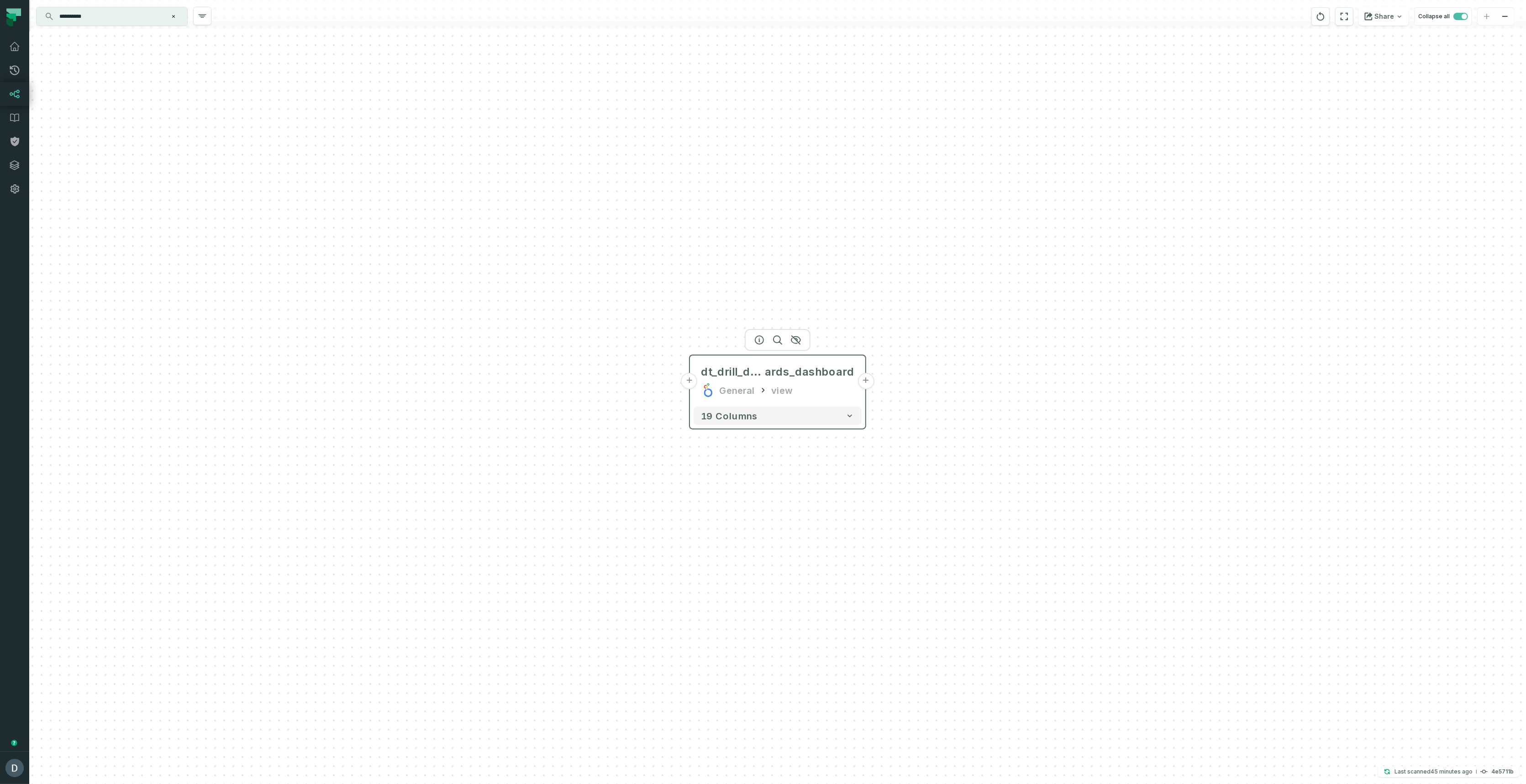
click at [868, 383] on button "+" at bounding box center [866, 381] width 17 height 17
drag, startPoint x: 865, startPoint y: 412, endPoint x: 860, endPoint y: 415, distance: 5.8
click at [854, 418] on button "19 columns" at bounding box center [775, 417] width 168 height 18
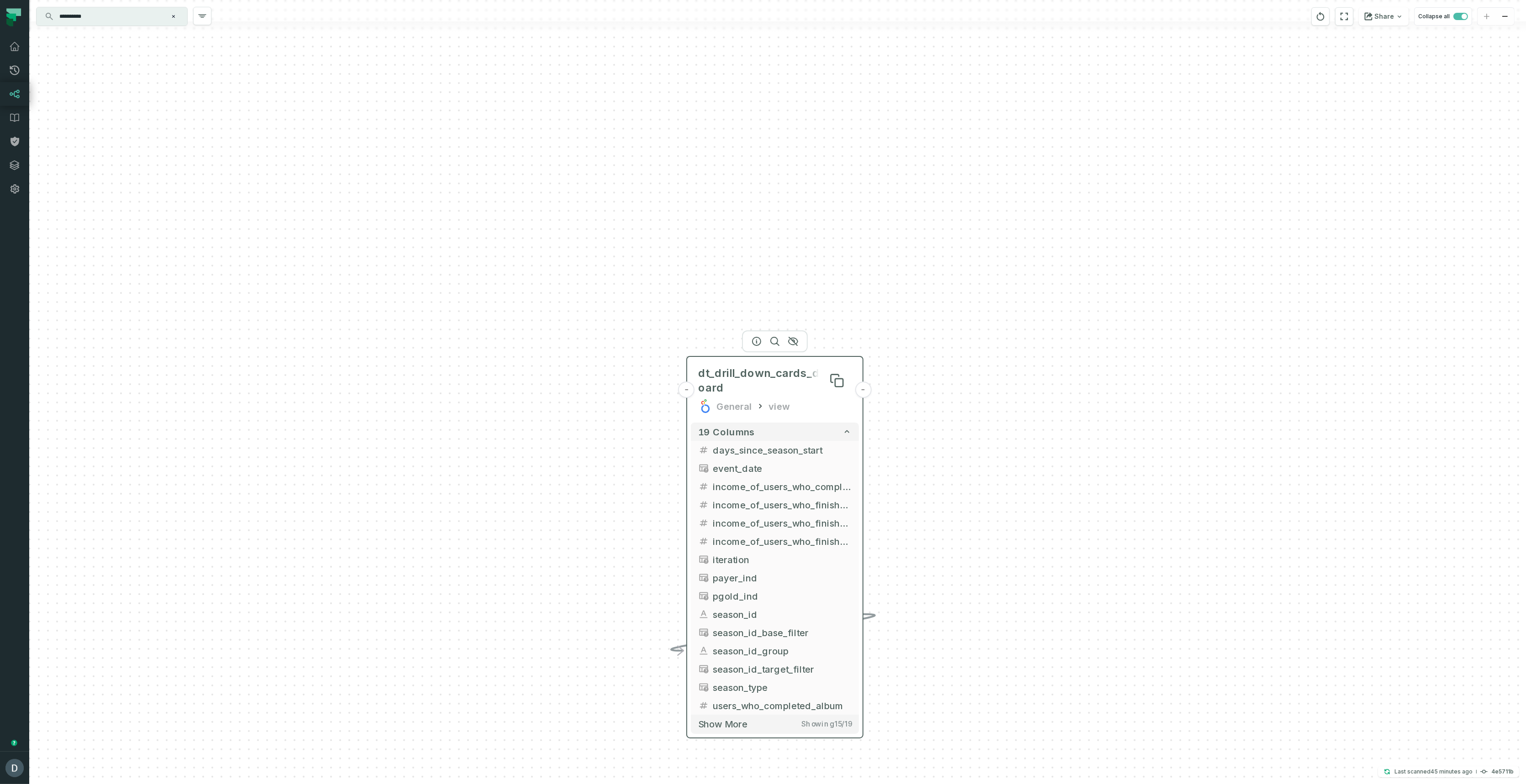
click at [770, 381] on span "dt_drill_down_cards_dashboard" at bounding box center [775, 380] width 153 height 29
click at [750, 339] on button "button" at bounding box center [756, 341] width 15 height 15
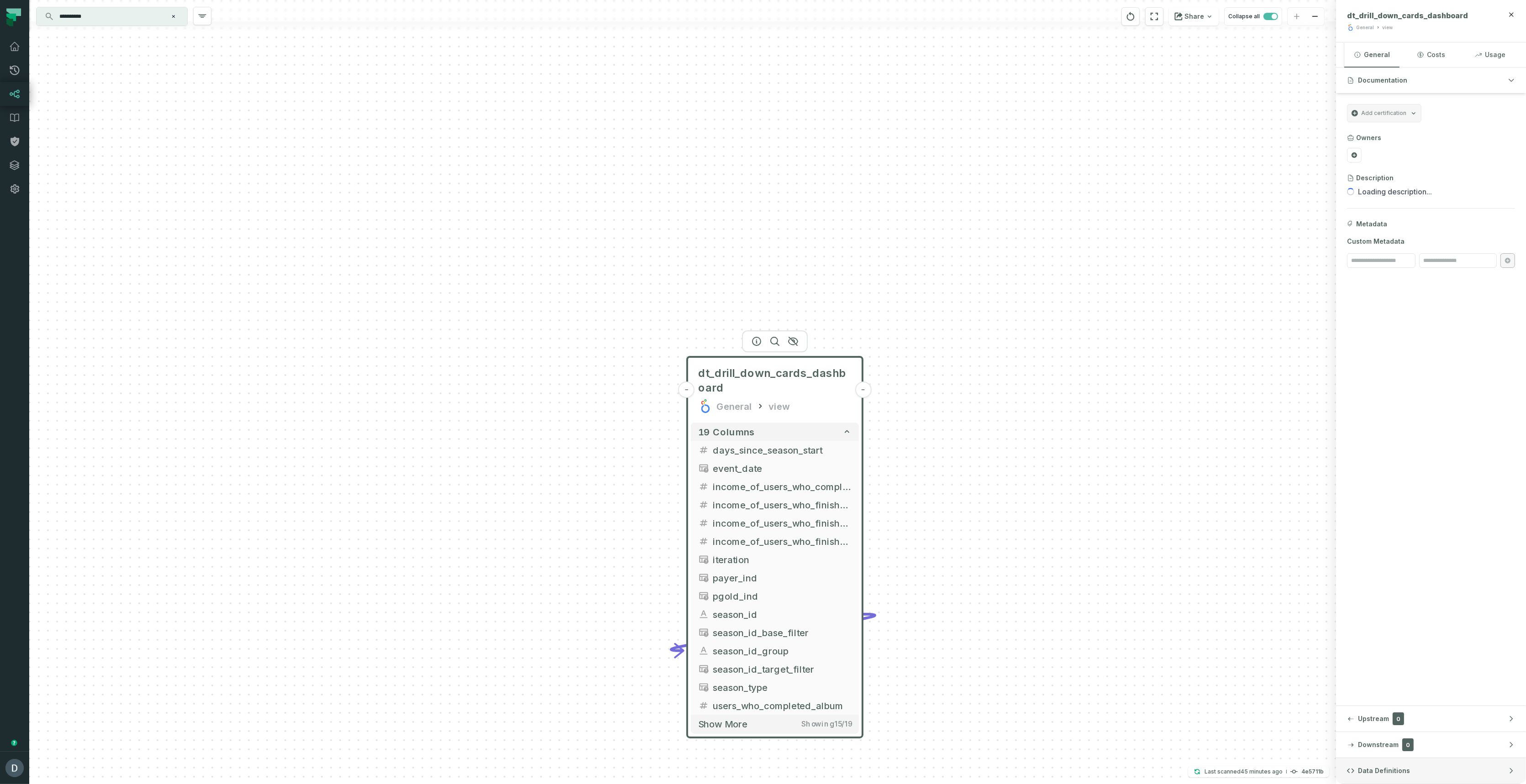
click at [1408, 764] on button "Data Definitions" at bounding box center [1431, 770] width 190 height 25
click at [1472, 183] on span "Updated 9/25/2025, 8:46:30 AM" at bounding box center [1476, 185] width 56 height 7
drag, startPoint x: 100, startPoint y: 15, endPoint x: 18, endPoint y: 11, distance: 82.1
click at [18, 11] on body "**********" at bounding box center [763, 392] width 1526 height 784
paste input "**********"
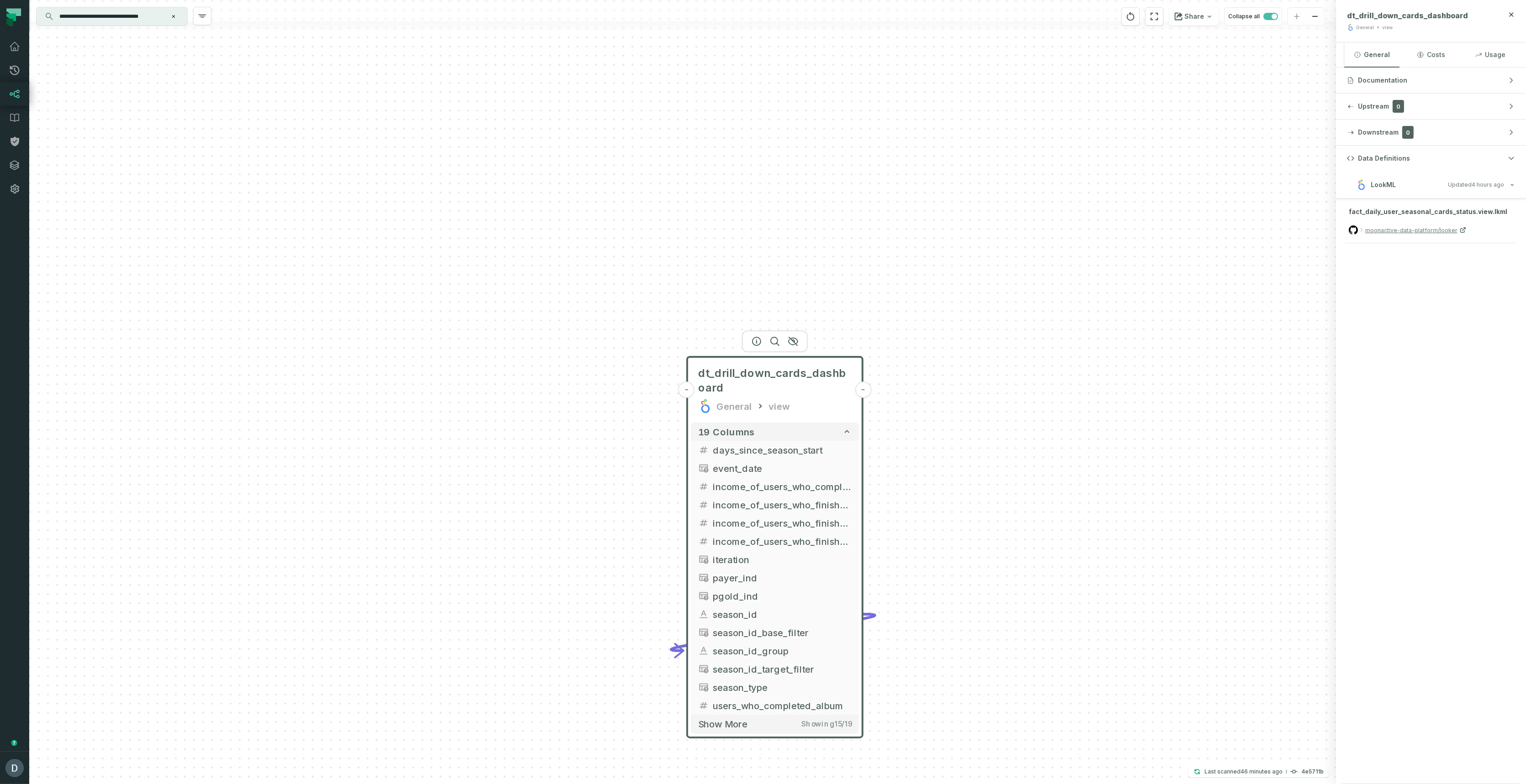
click at [146, 17] on input "**********" at bounding box center [111, 16] width 114 height 15
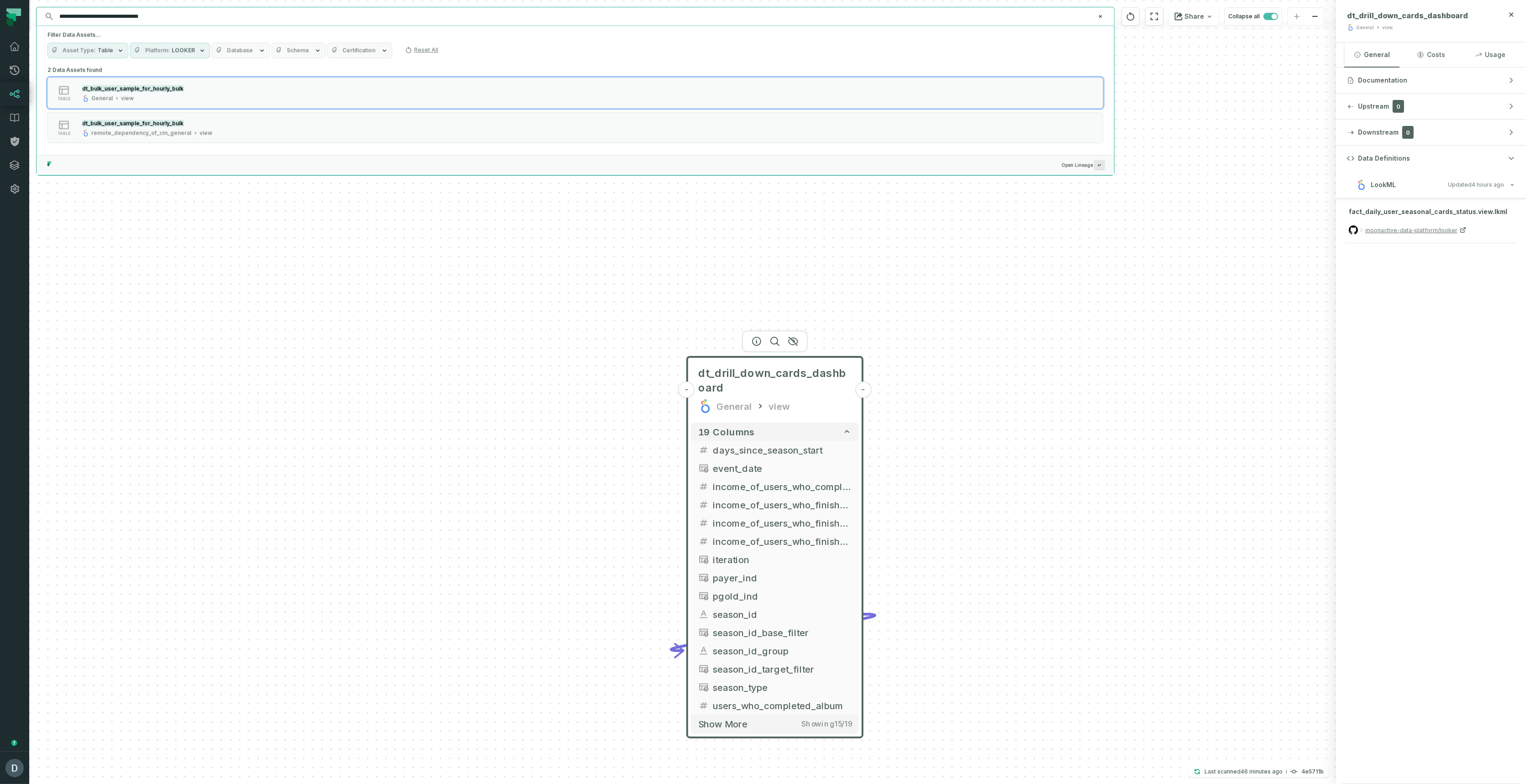
click at [182, 15] on input "**********" at bounding box center [574, 16] width 1041 height 15
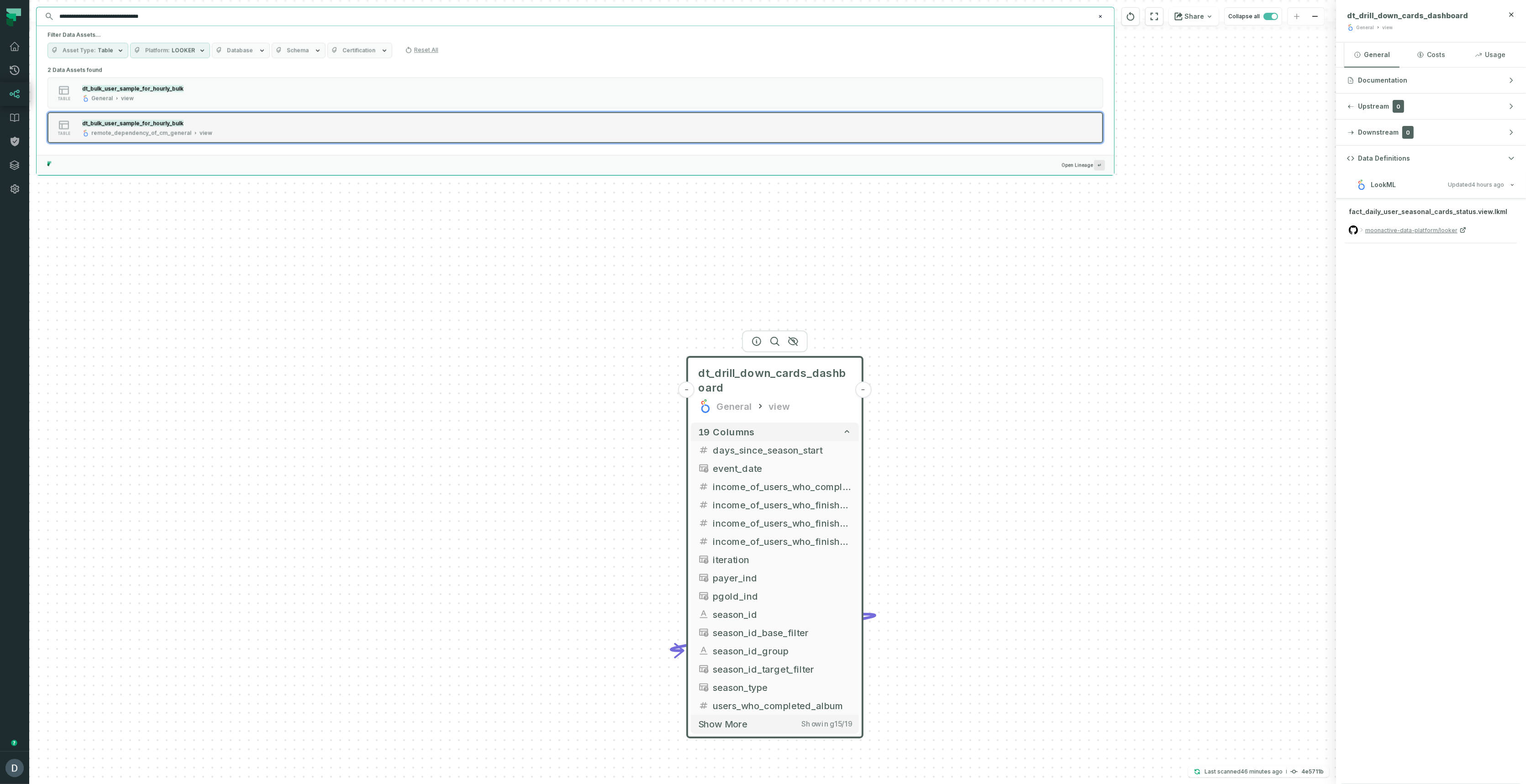
click at [169, 134] on div "remote_dependency_of_cm_general" at bounding box center [141, 133] width 100 height 7
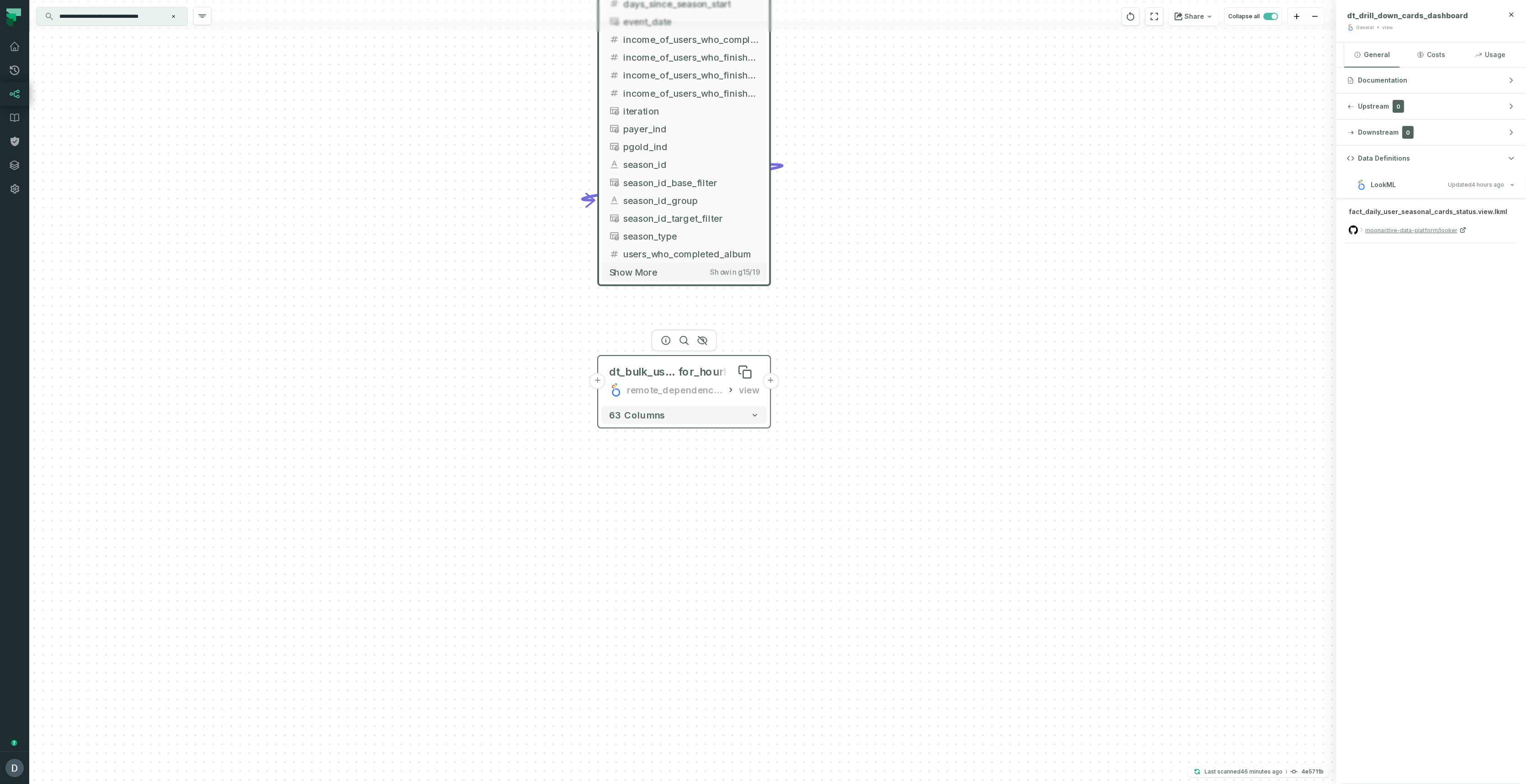
click at [688, 368] on span "for_hourly_bulk" at bounding box center [719, 372] width 81 height 14
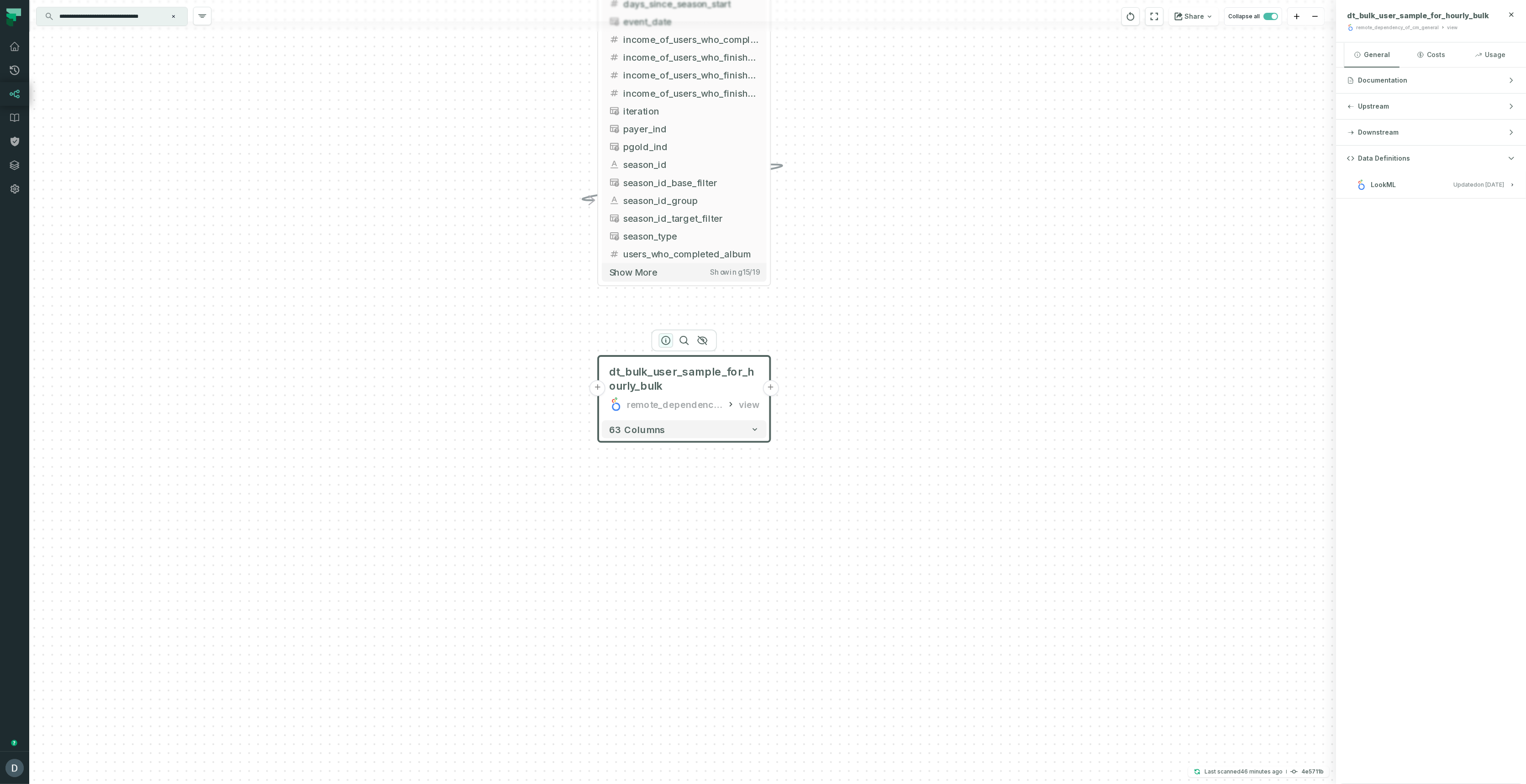
click at [662, 336] on icon "button" at bounding box center [666, 340] width 11 height 11
click at [1445, 182] on button "LookML Updated [DATE] 11:02:18 AM" at bounding box center [1431, 184] width 168 height 12
click at [598, 388] on button "+" at bounding box center [597, 388] width 16 height 16
click at [771, 388] on button "+" at bounding box center [771, 388] width 16 height 16
click at [683, 436] on button "63 columns" at bounding box center [685, 429] width 165 height 18
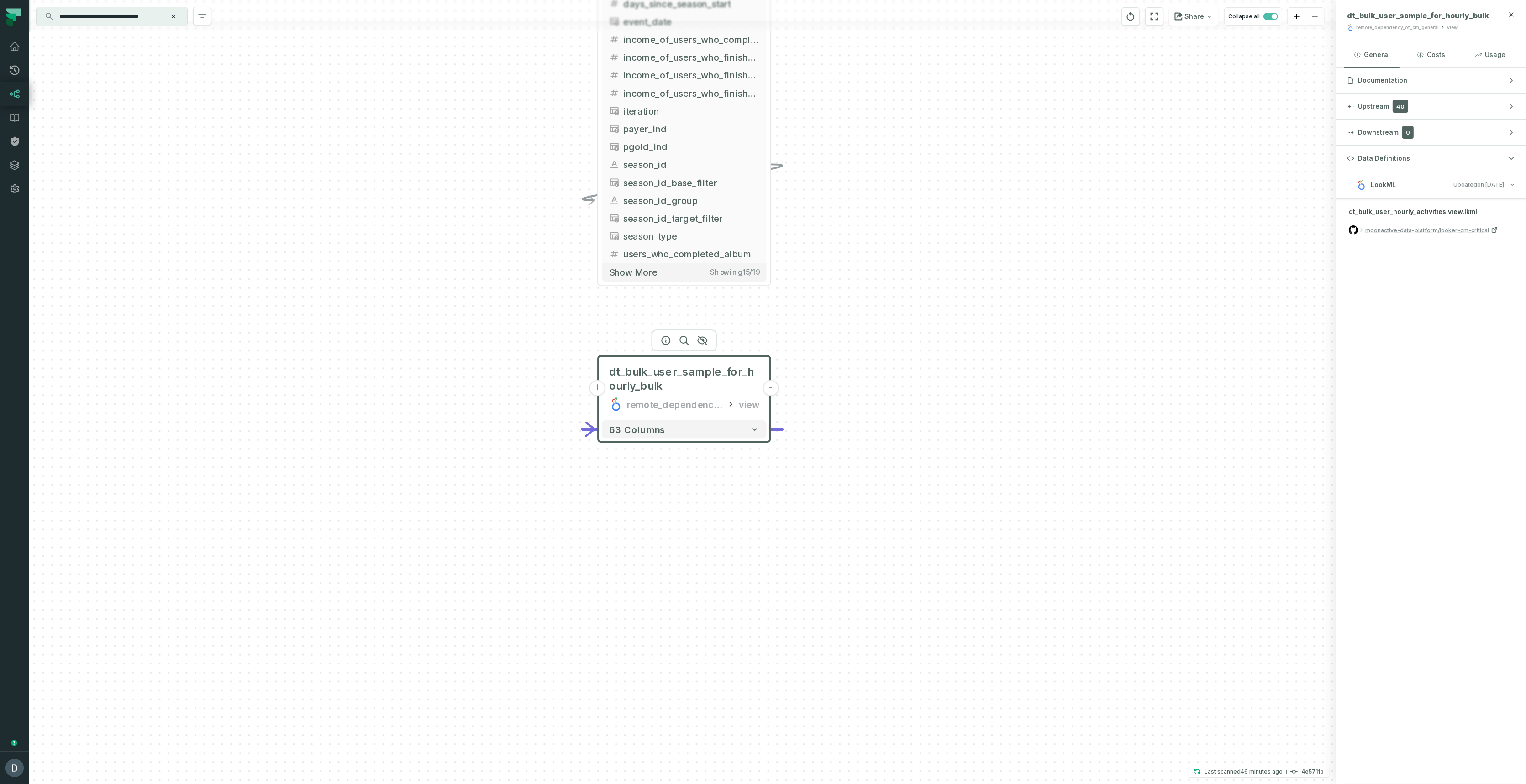
click at [601, 389] on button "+" at bounding box center [597, 388] width 16 height 16
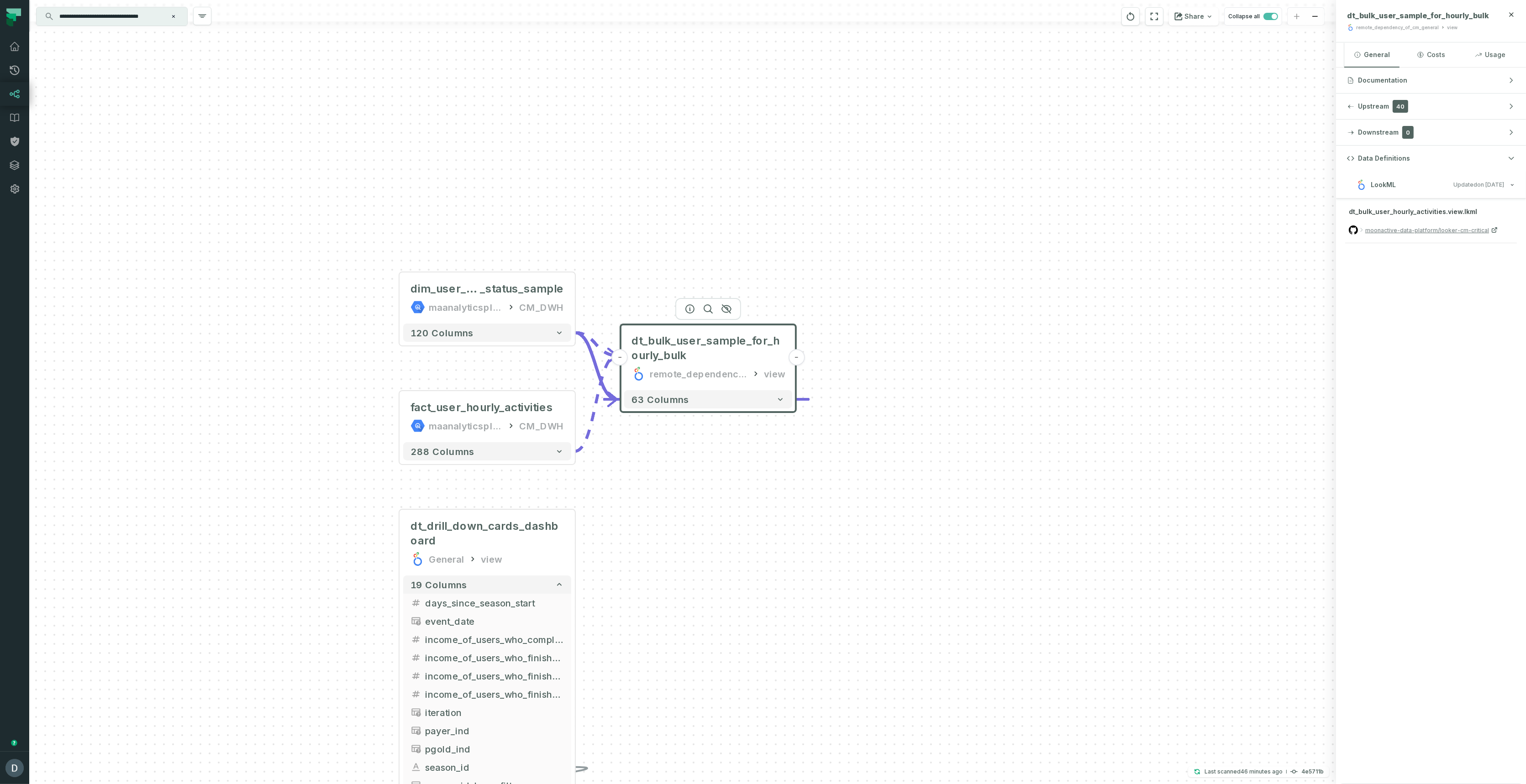
drag, startPoint x: 983, startPoint y: 531, endPoint x: 722, endPoint y: 439, distance: 276.7
click at [802, 487] on div "+ dim_user_current_inventory _status_sample maanalyticsplatform CM_DWH + 120 co…" at bounding box center [682, 392] width 1307 height 784
click at [698, 402] on button "63 columns" at bounding box center [706, 397] width 168 height 18
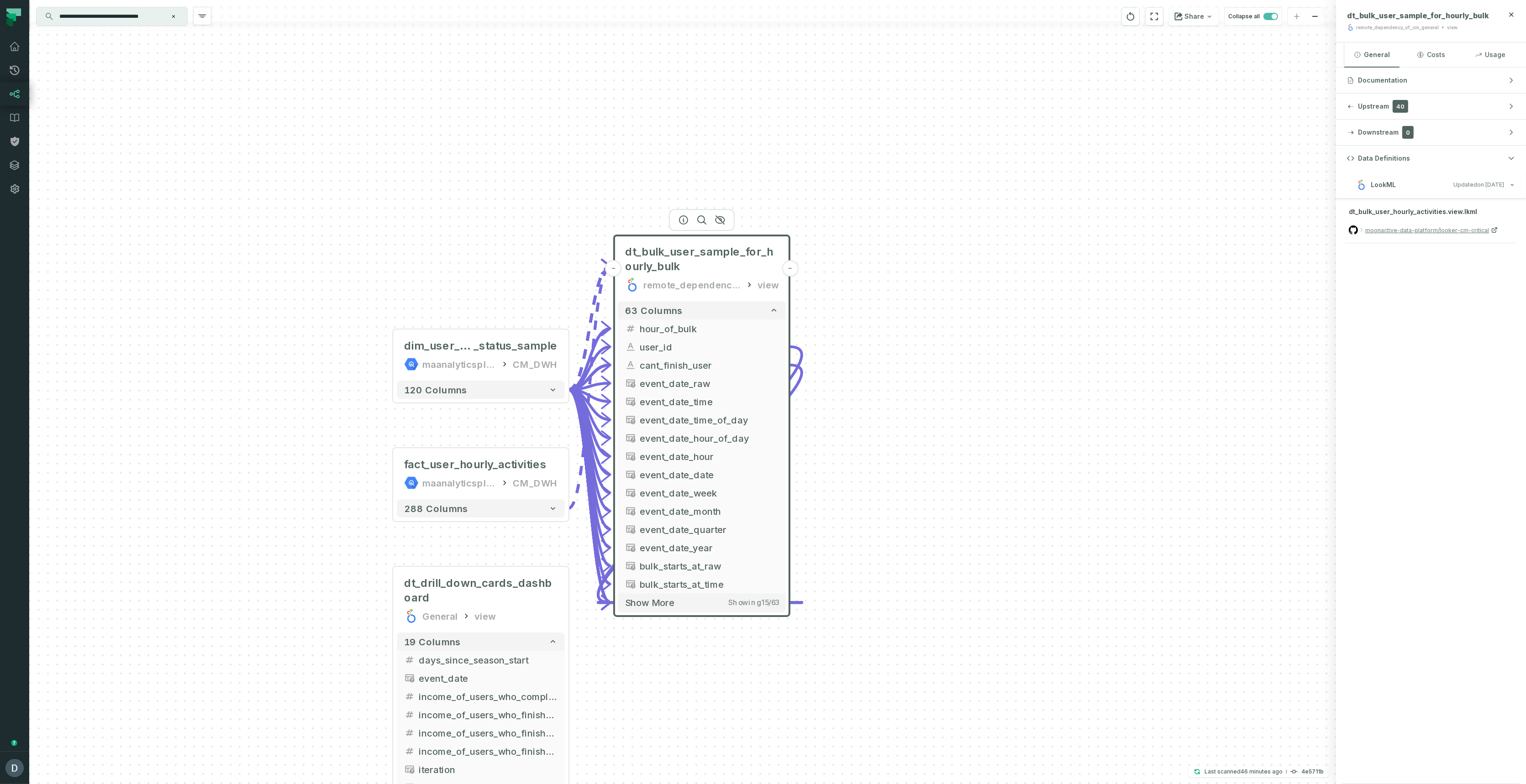
drag, startPoint x: 918, startPoint y: 523, endPoint x: 908, endPoint y: 406, distance: 117.4
click at [919, 405] on div "+ dim_user_current_inventory _status_sample maanalyticsplatform CM_DWH + 120 co…" at bounding box center [682, 392] width 1307 height 784
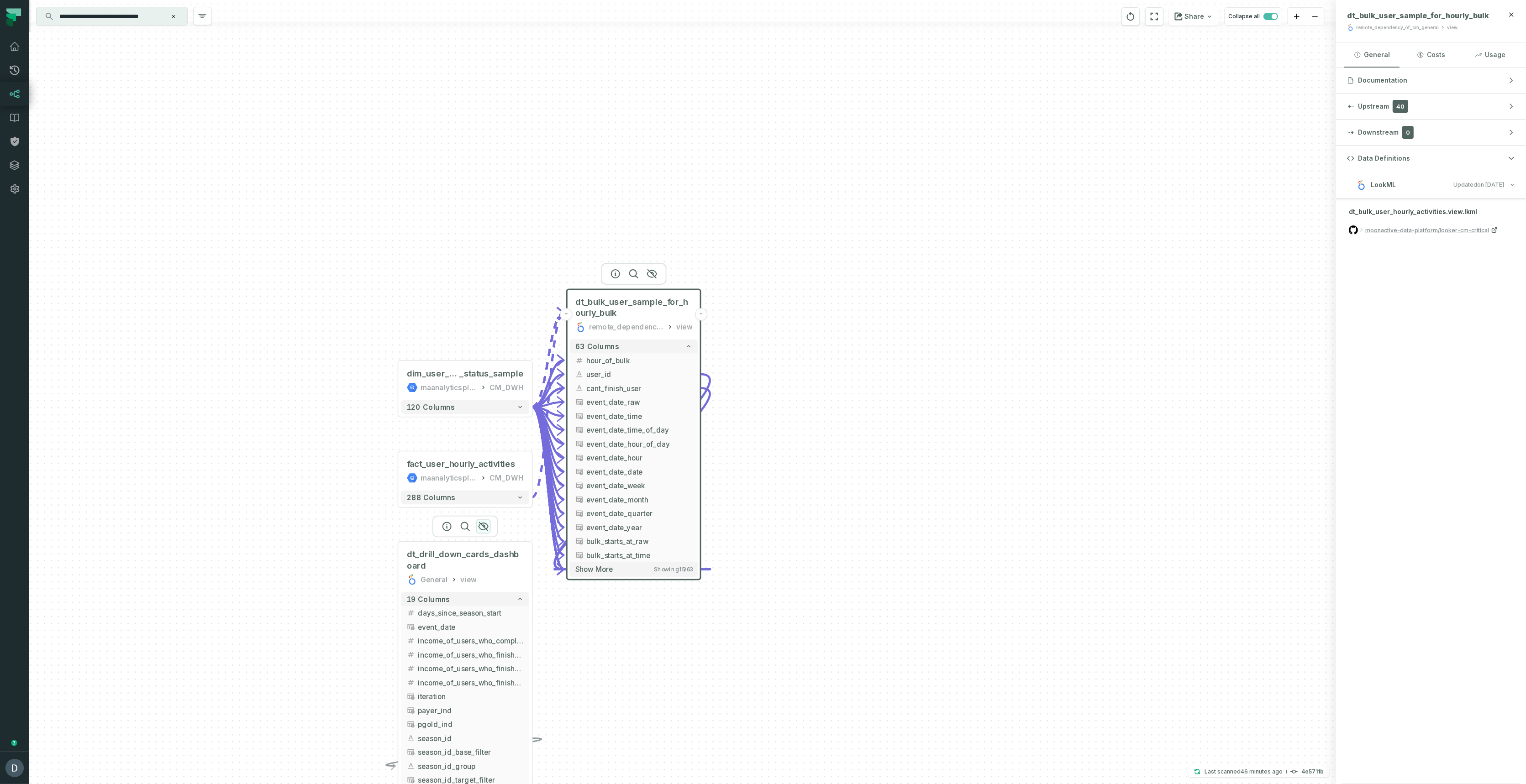
click at [487, 527] on icon "button" at bounding box center [483, 526] width 11 height 11
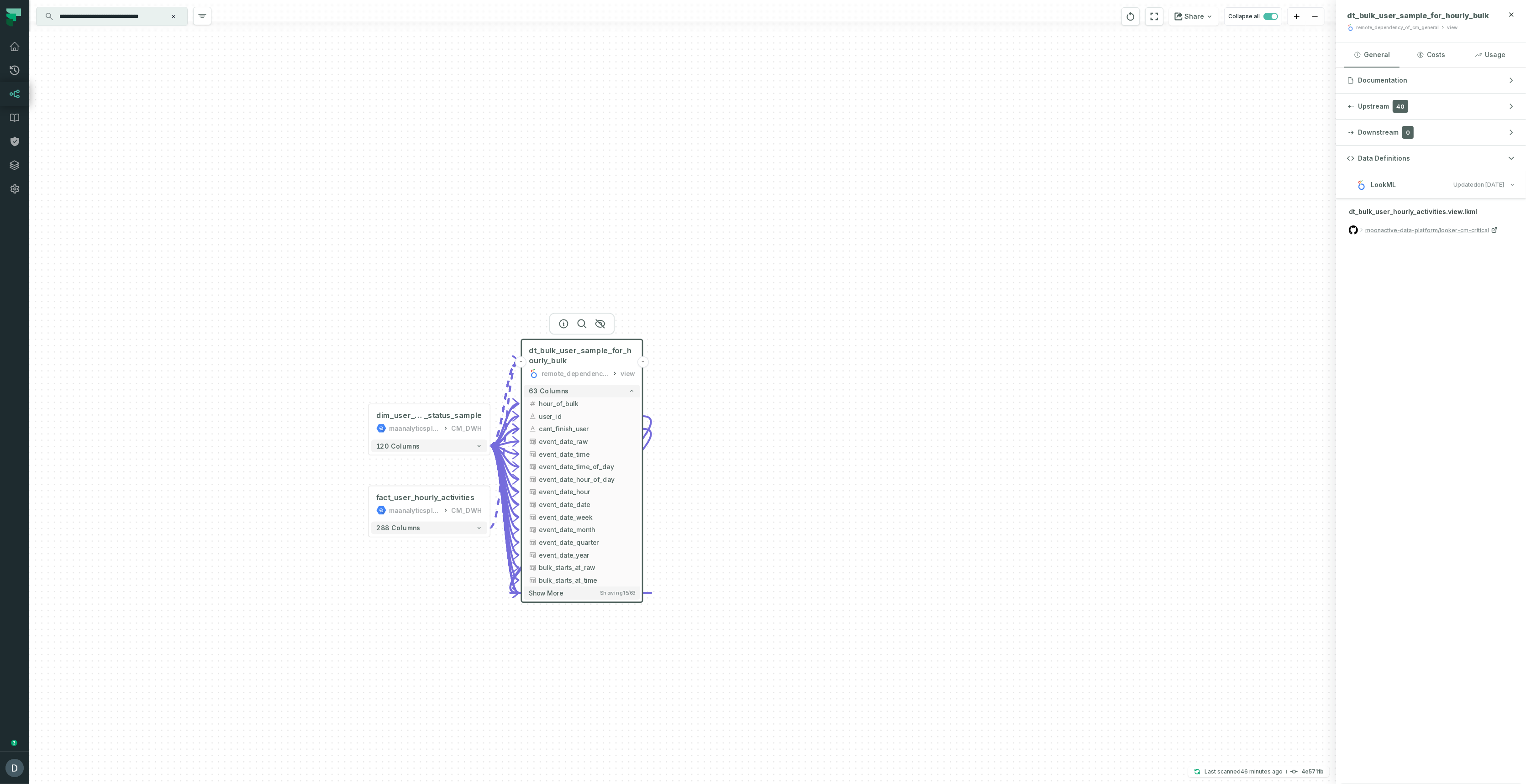
drag, startPoint x: 472, startPoint y: 584, endPoint x: 435, endPoint y: 608, distance: 44.1
click at [435, 608] on div "+ dim_user_current_inventory _status_sample maanalyticsplatform CM_DWH + 120 co…" at bounding box center [682, 392] width 1307 height 784
click at [569, 358] on span "dt_bulk_user_sample_for_hourly_bulk" at bounding box center [582, 356] width 106 height 20
click at [557, 326] on button "button" at bounding box center [564, 324] width 15 height 15
click at [1429, 53] on button "Costs" at bounding box center [1431, 55] width 55 height 25
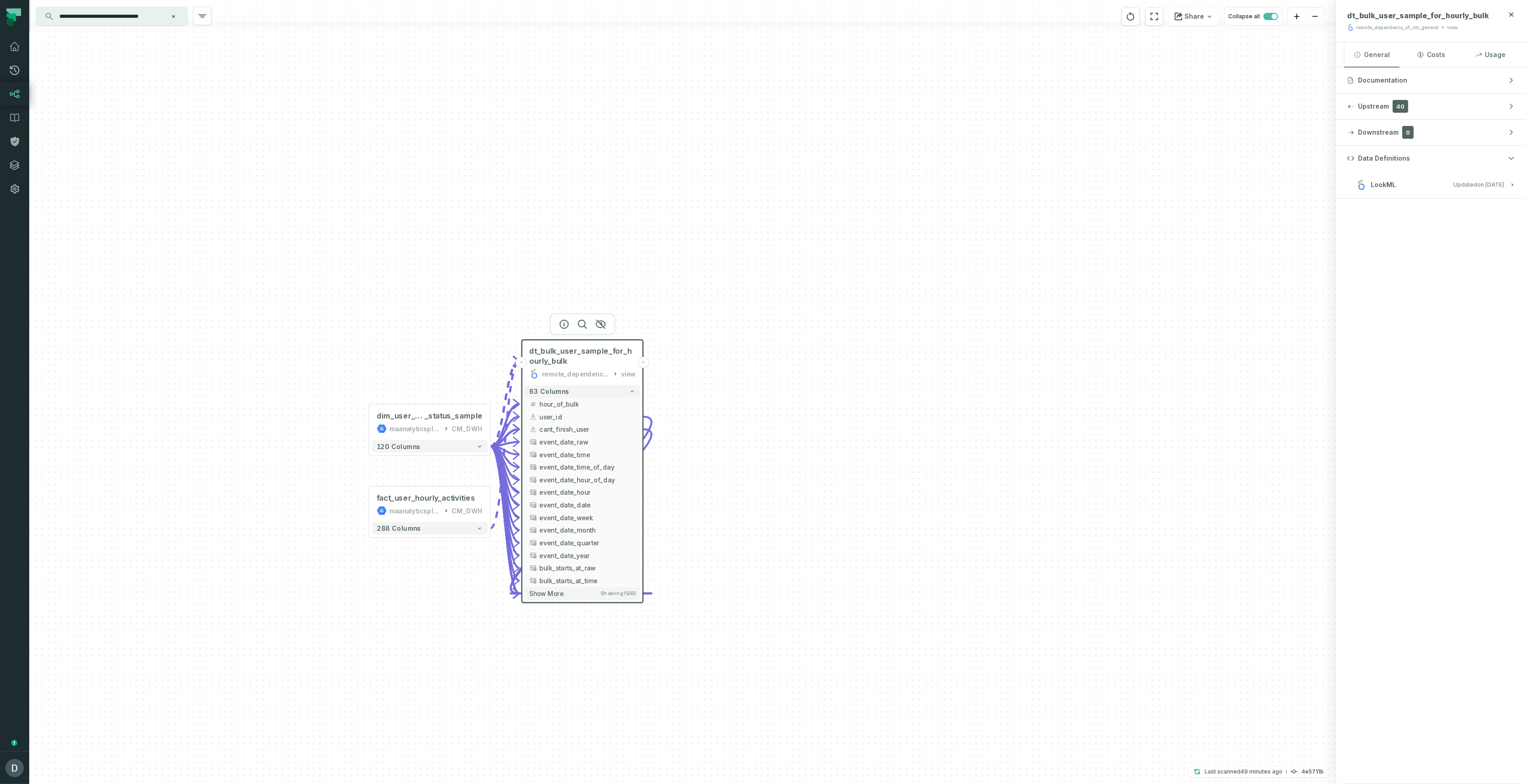
click at [1350, 47] on button "General" at bounding box center [1371, 55] width 55 height 25
click at [1424, 83] on button "Documentation" at bounding box center [1431, 80] width 190 height 25
click at [1445, 80] on button "Documentation" at bounding box center [1431, 80] width 190 height 25
click at [1434, 164] on button "Data Definitions" at bounding box center [1431, 158] width 190 height 25
click at [1397, 192] on h3 "LookML Updated [DATE] 11:02:18 AM" at bounding box center [1431, 185] width 190 height 27
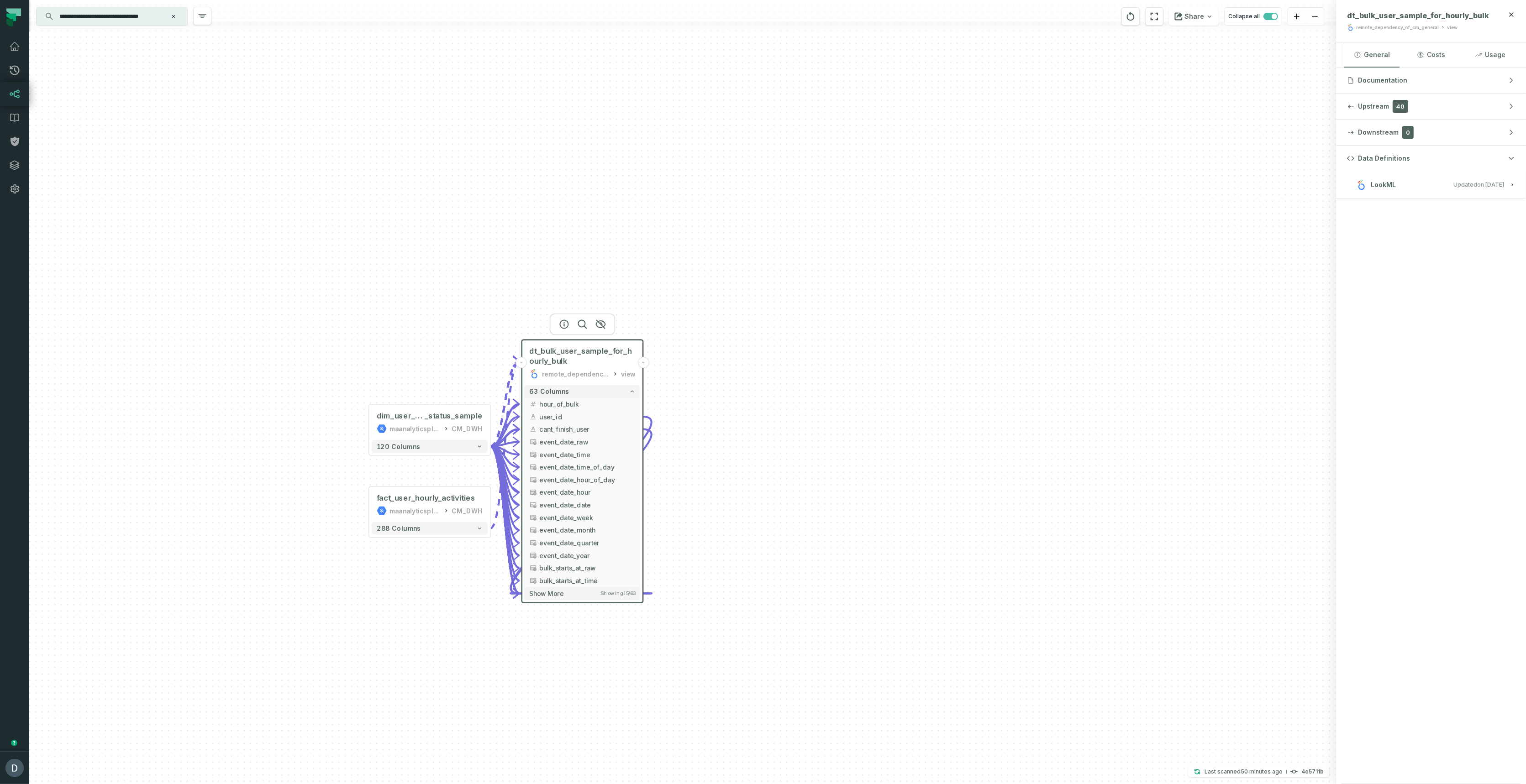
click at [1487, 184] on relative-time "[DATE] 11:02:18 AM" at bounding box center [1490, 185] width 27 height 7
click at [127, 12] on input "**********" at bounding box center [111, 16] width 114 height 15
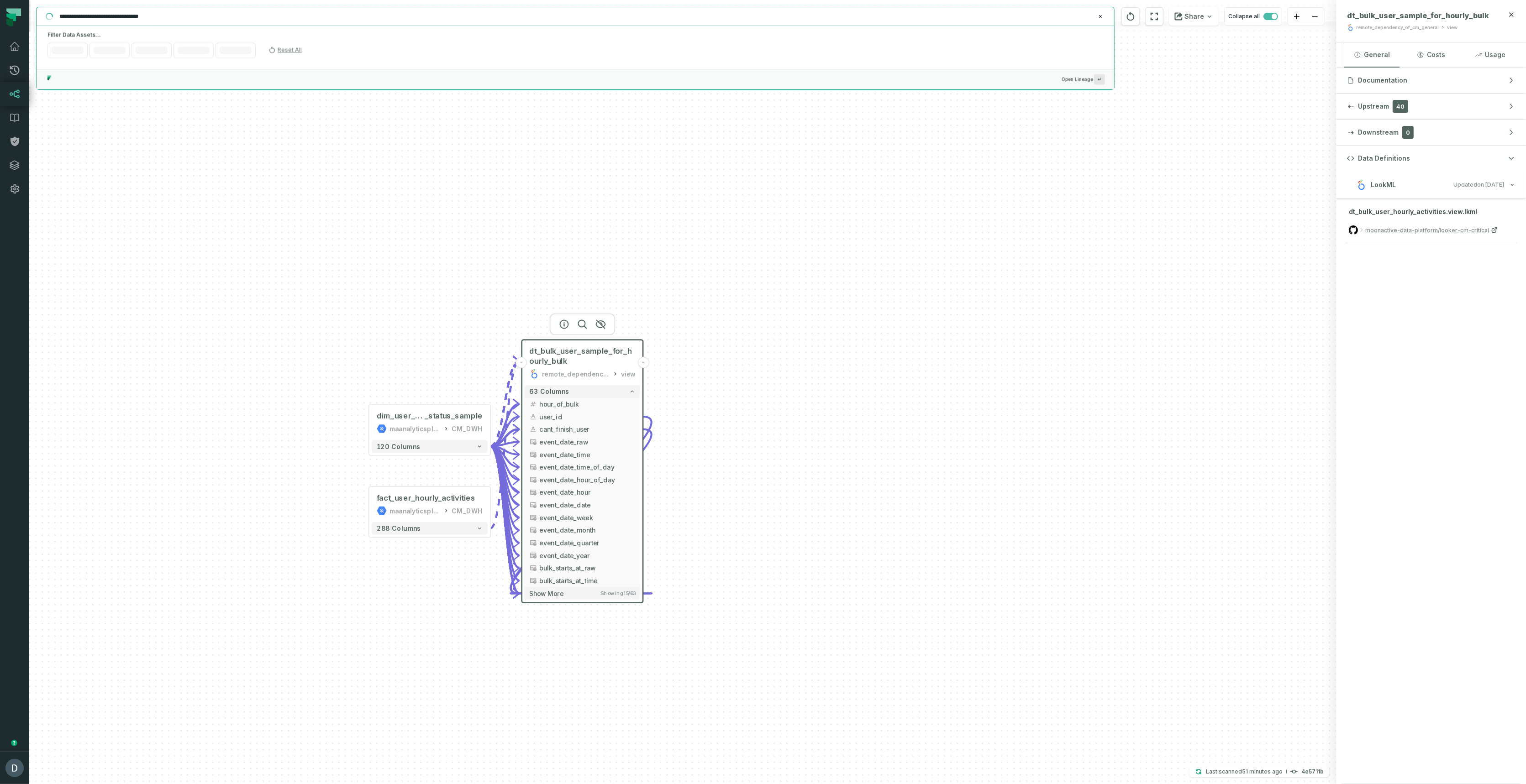
paste input "text"
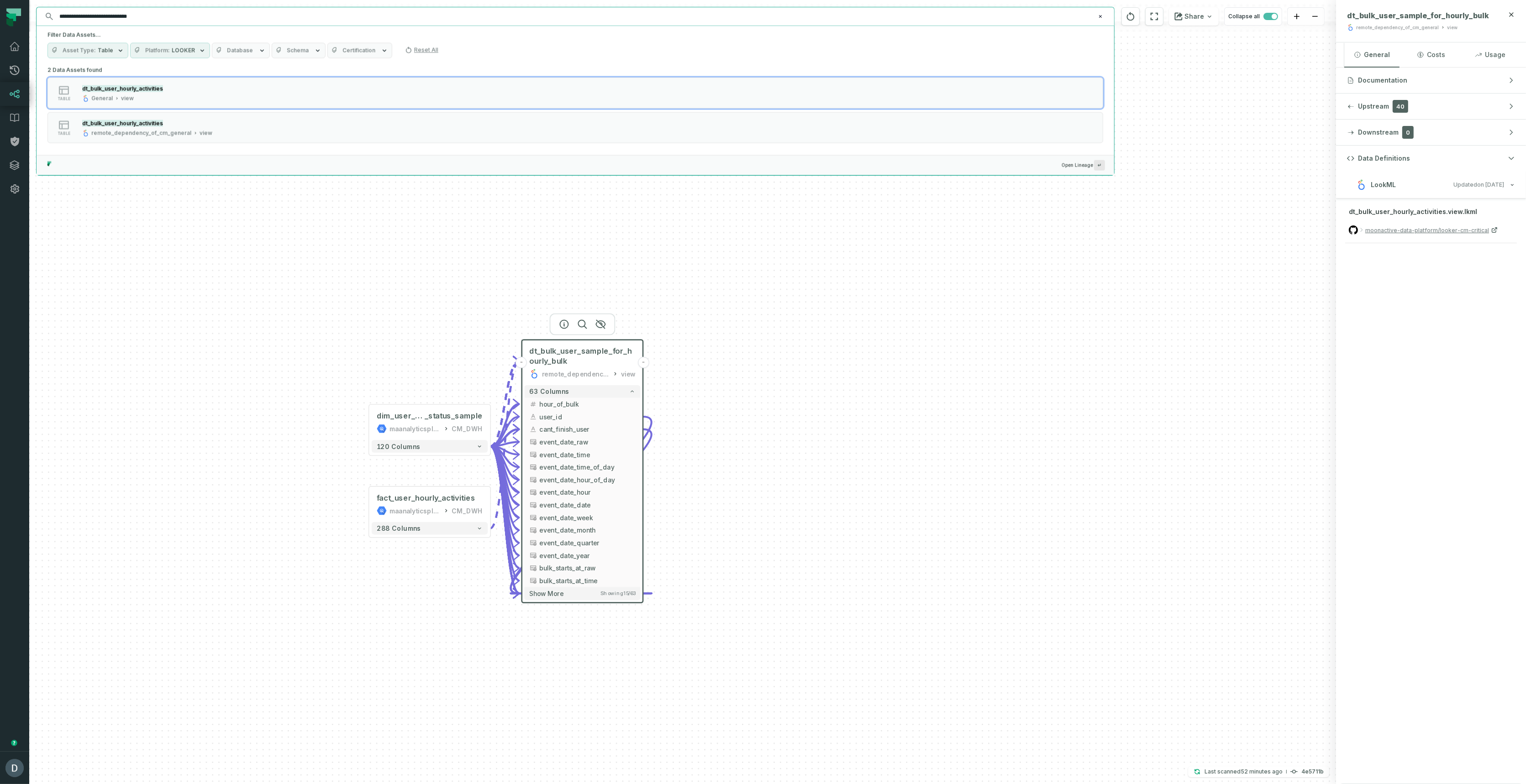
drag, startPoint x: 175, startPoint y: 17, endPoint x: 49, endPoint y: 12, distance: 126.1
click at [49, 13] on div "**********" at bounding box center [575, 16] width 1078 height 18
type input "**********"
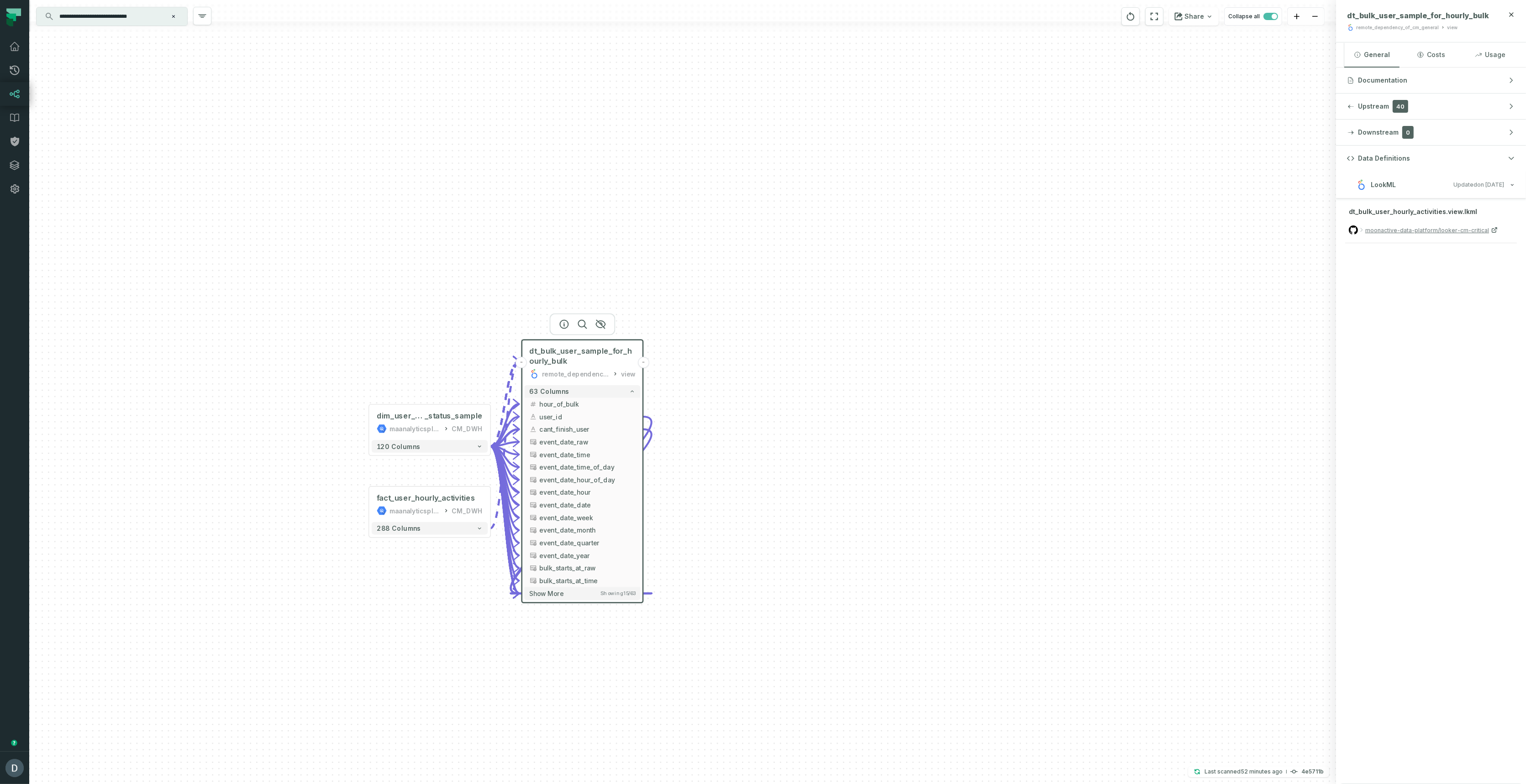
click at [172, 17] on icon "Clear search query" at bounding box center [173, 16] width 5 height 5
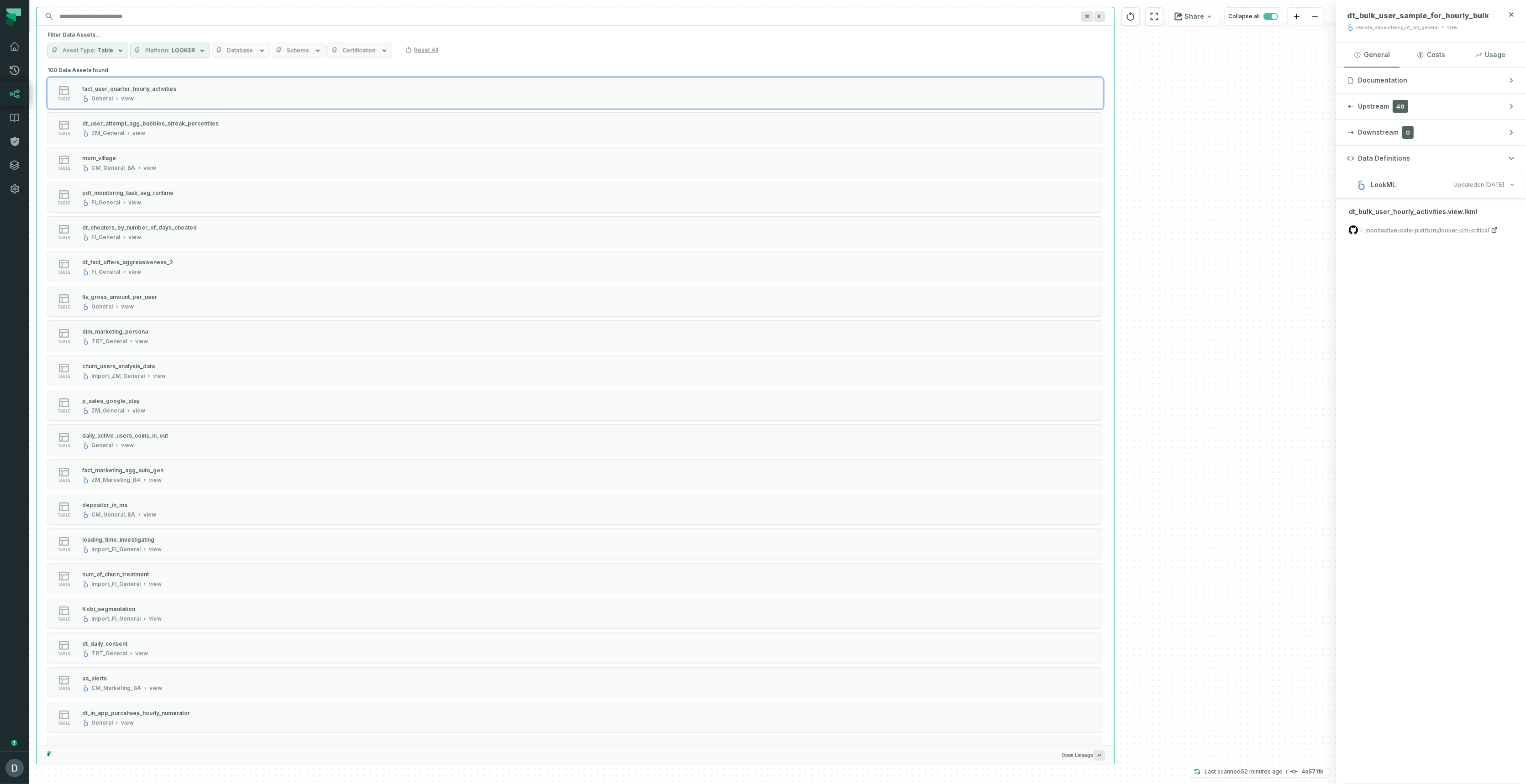
click at [100, 53] on span "Table" at bounding box center [105, 50] width 15 height 7
click at [57, 102] on button "Table (3,168)" at bounding box center [56, 105] width 7 height 7
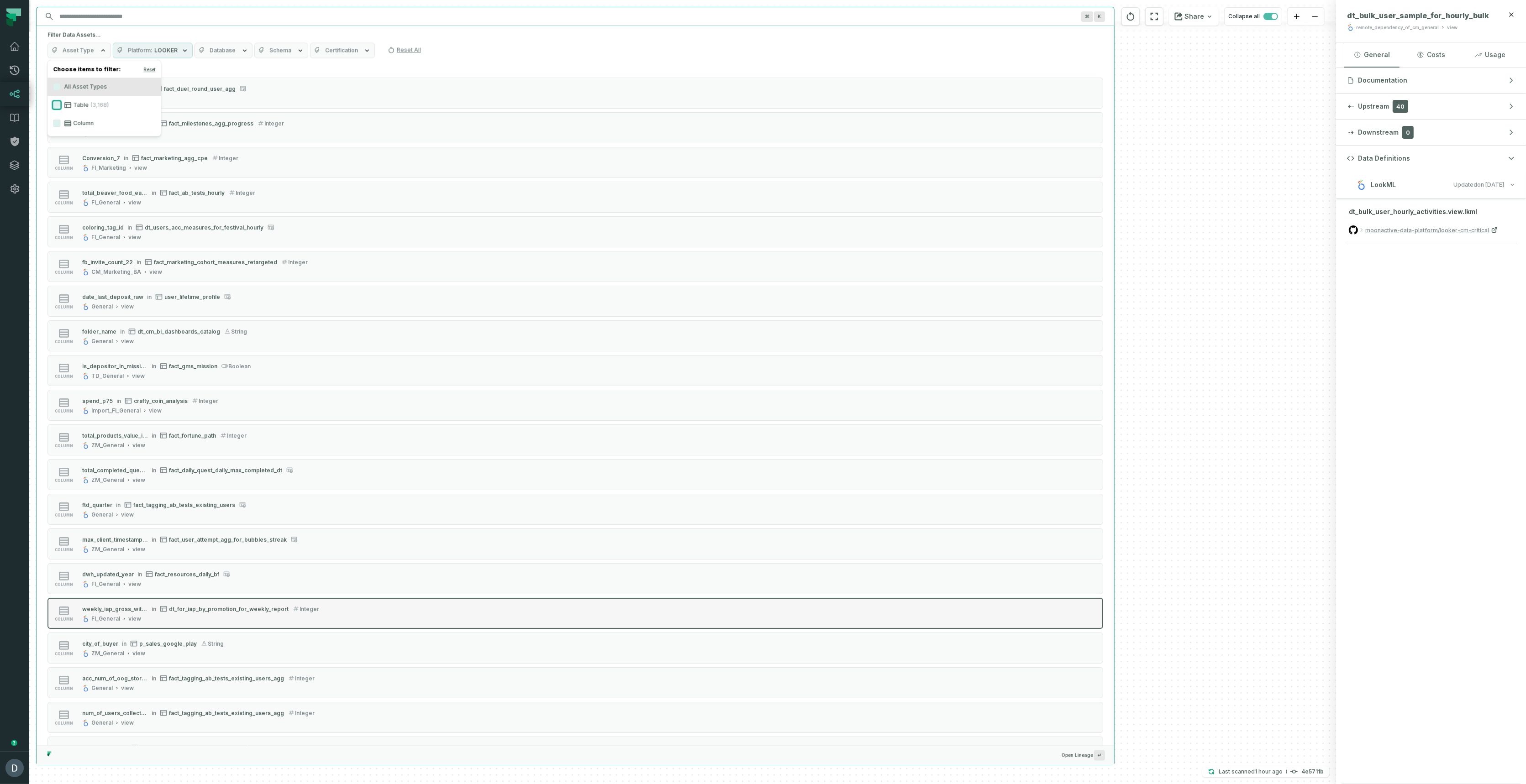
type button "on"
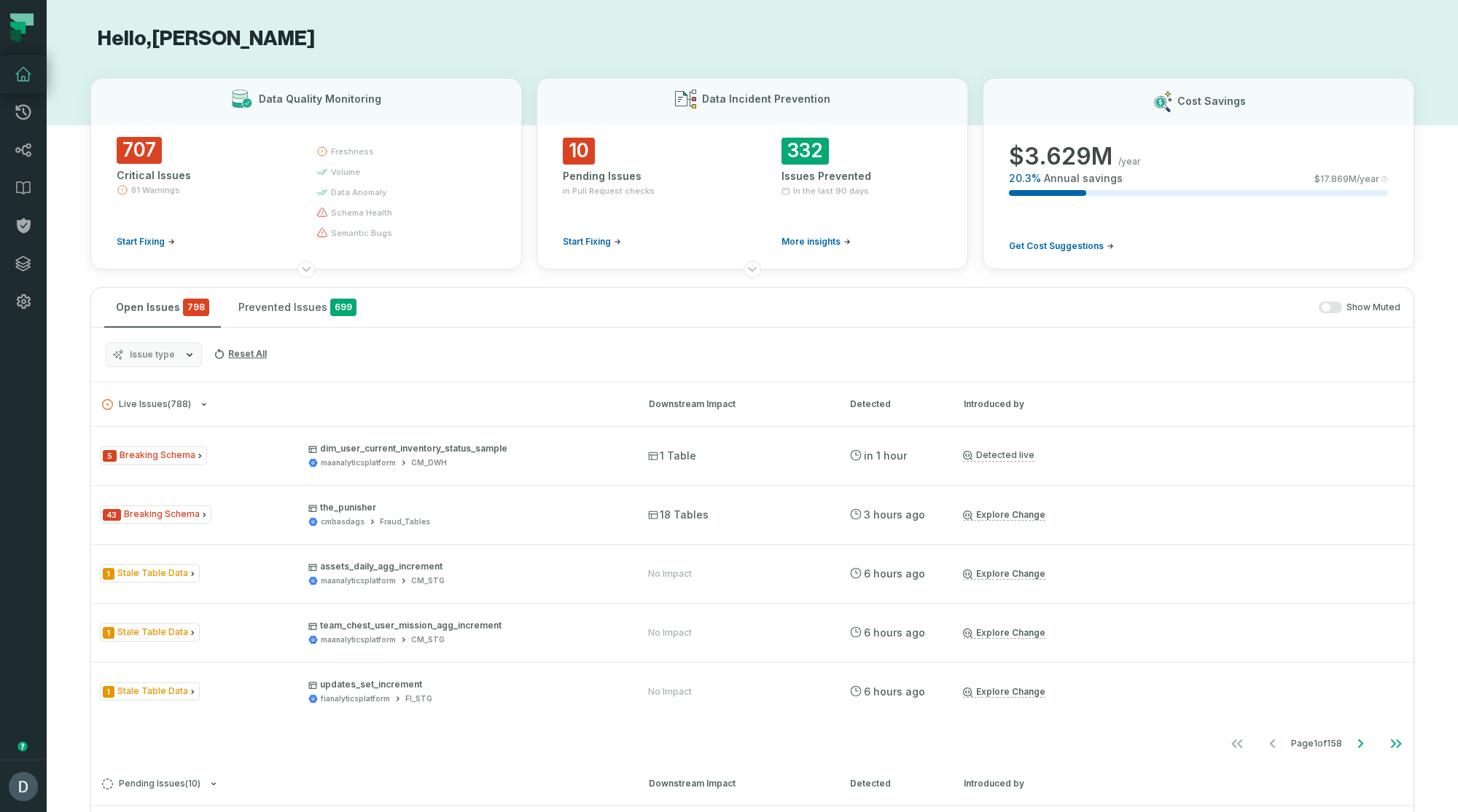
drag, startPoint x: 156, startPoint y: 38, endPoint x: 355, endPoint y: 33, distance: 199.1
click at [355, 33] on h1 "Hello, [PERSON_NAME]" at bounding box center [753, 39] width 1324 height 26
click at [24, 280] on link "Integrations" at bounding box center [23, 264] width 46 height 38
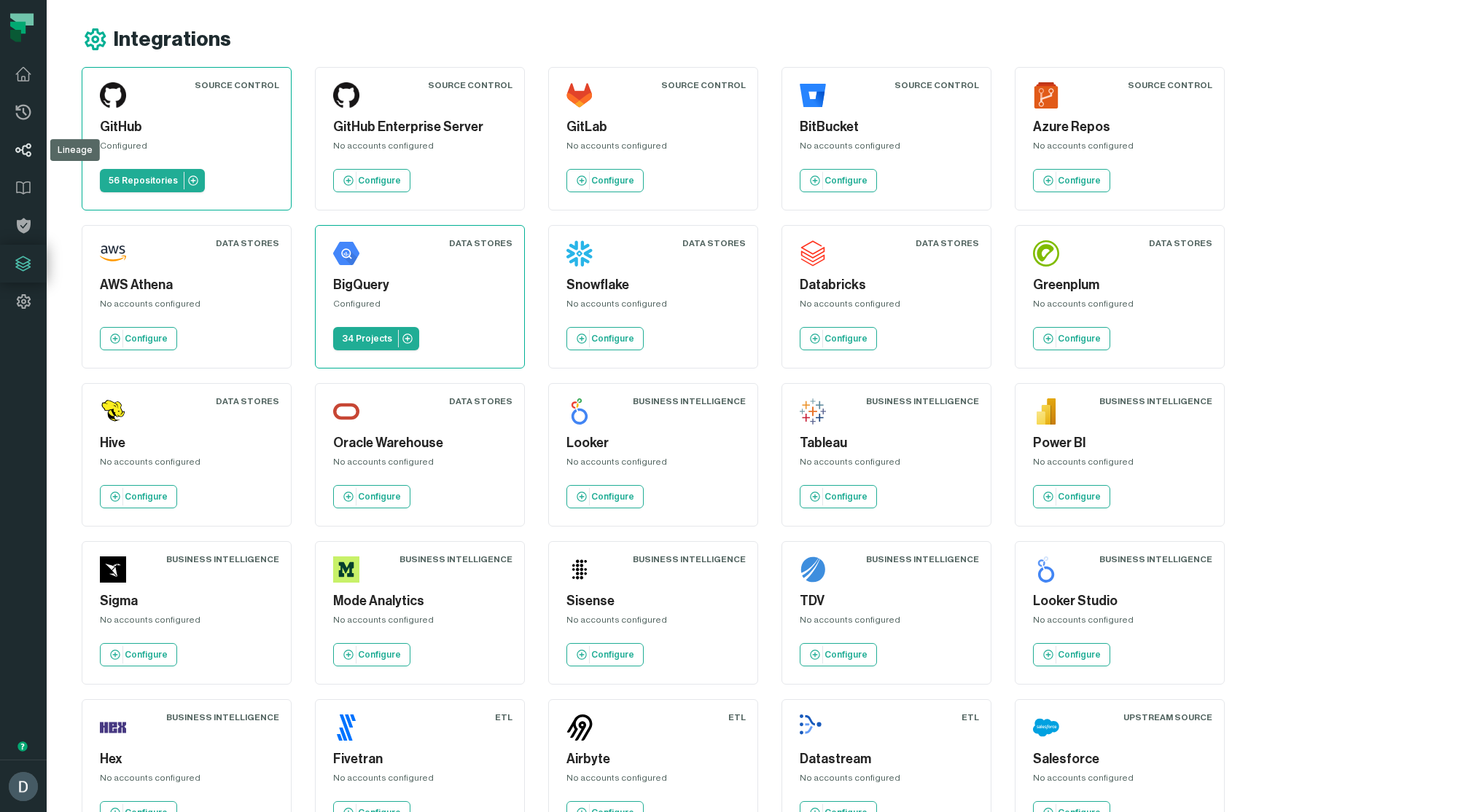
click at [26, 161] on link "Lineage" at bounding box center [23, 150] width 46 height 38
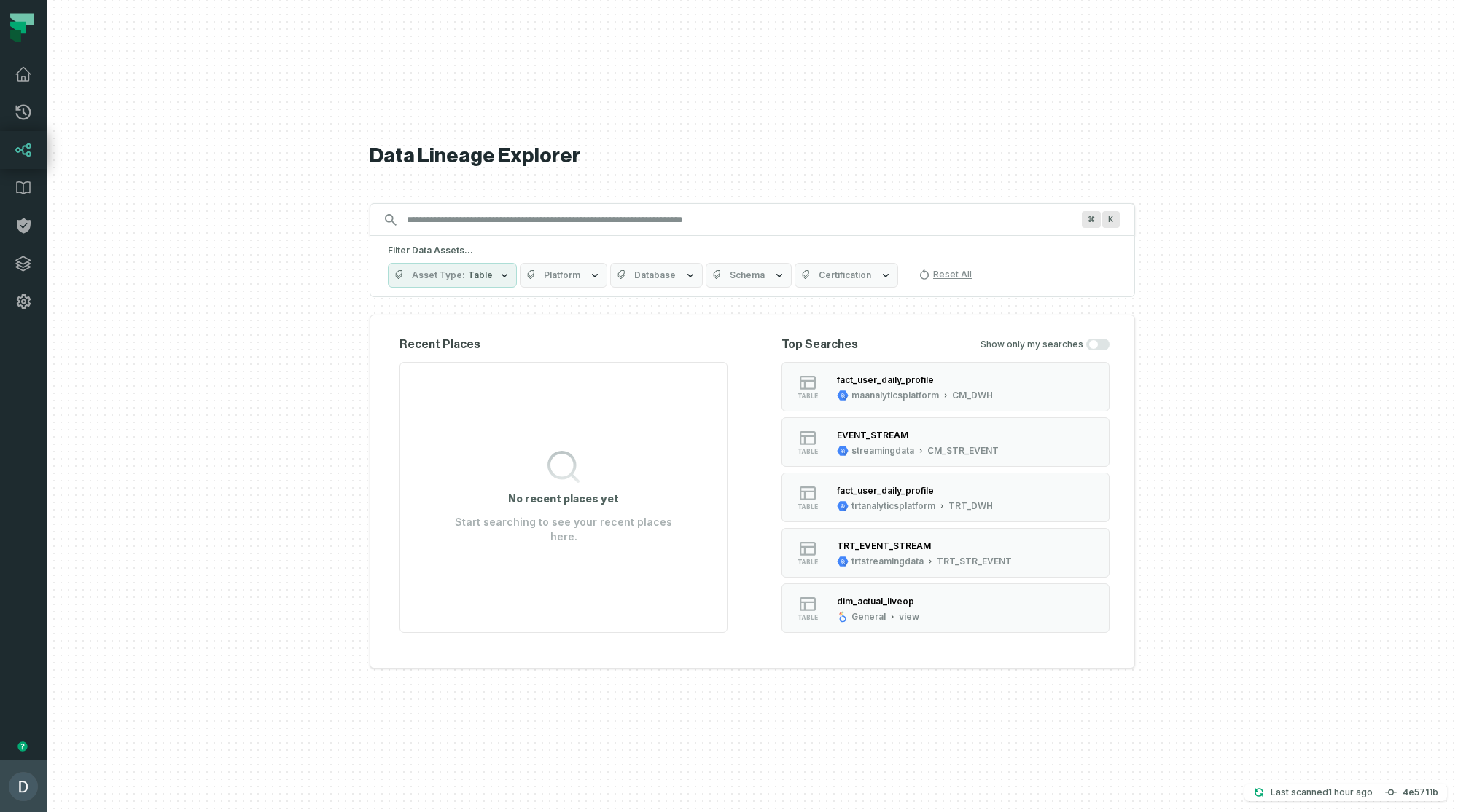
click at [37, 783] on img "button" at bounding box center [23, 786] width 29 height 29
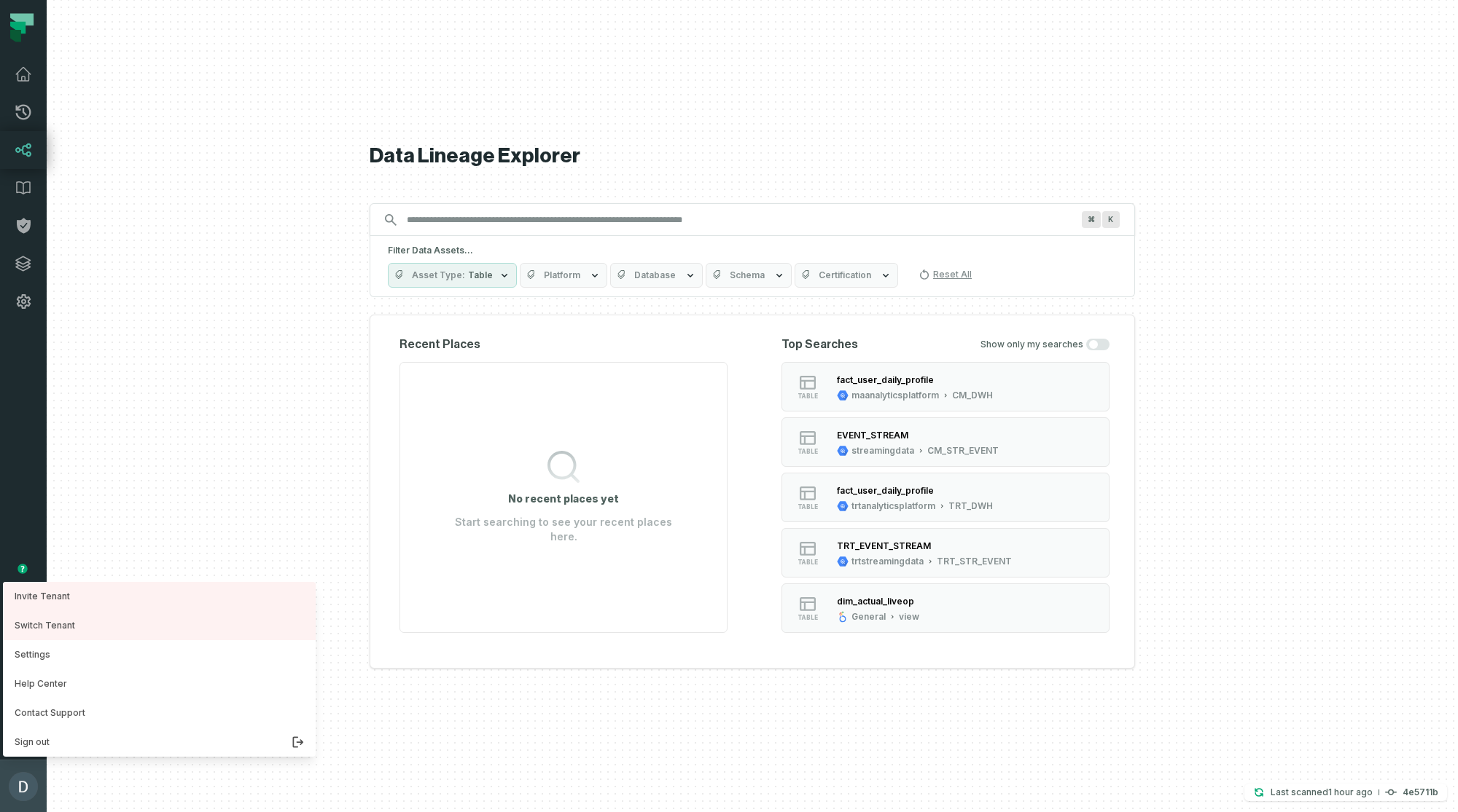
click at [37, 783] on img "button" at bounding box center [23, 786] width 29 height 29
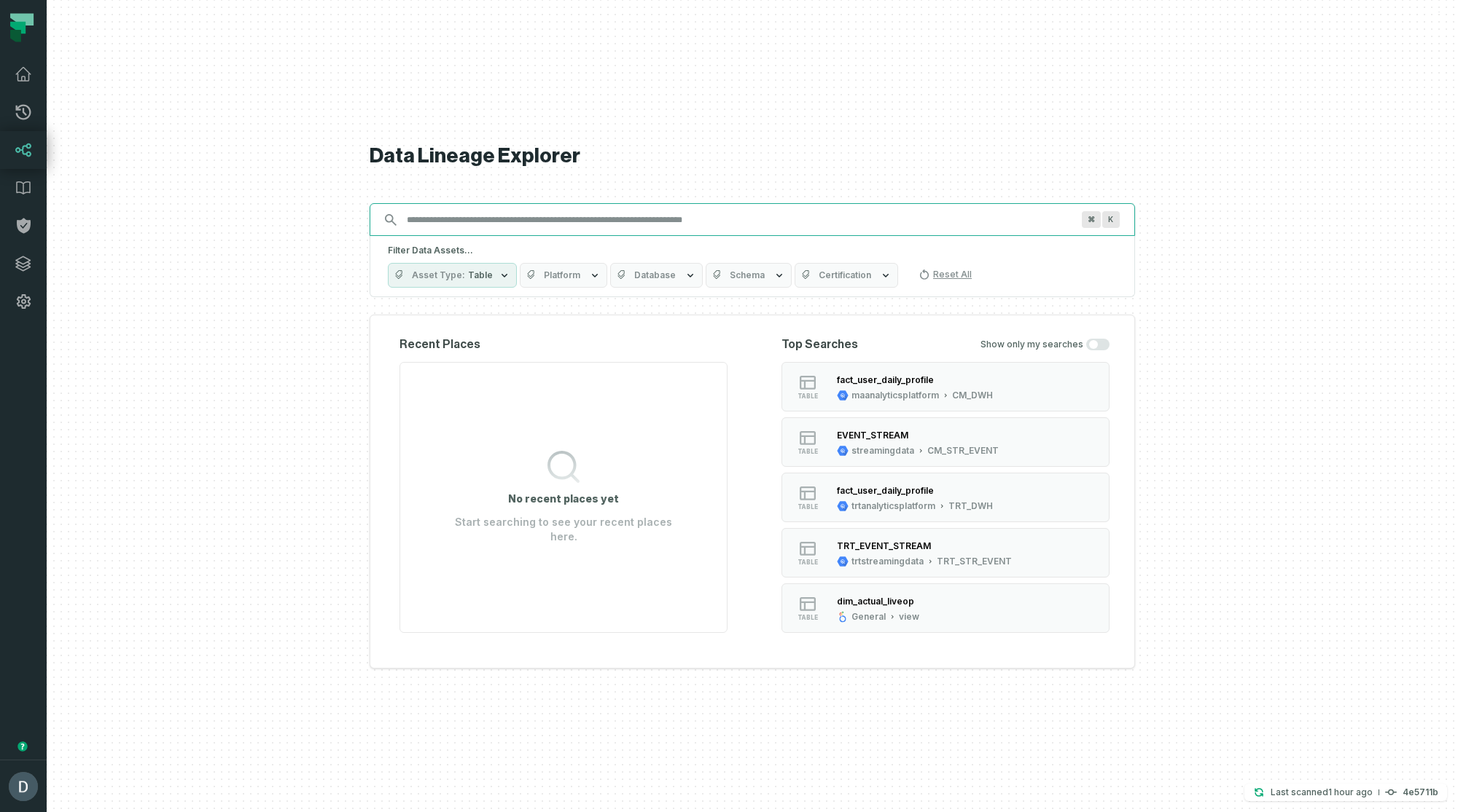
click at [530, 226] on input "Discovery Provider cmdk menu" at bounding box center [738, 219] width 682 height 24
paste input "**********"
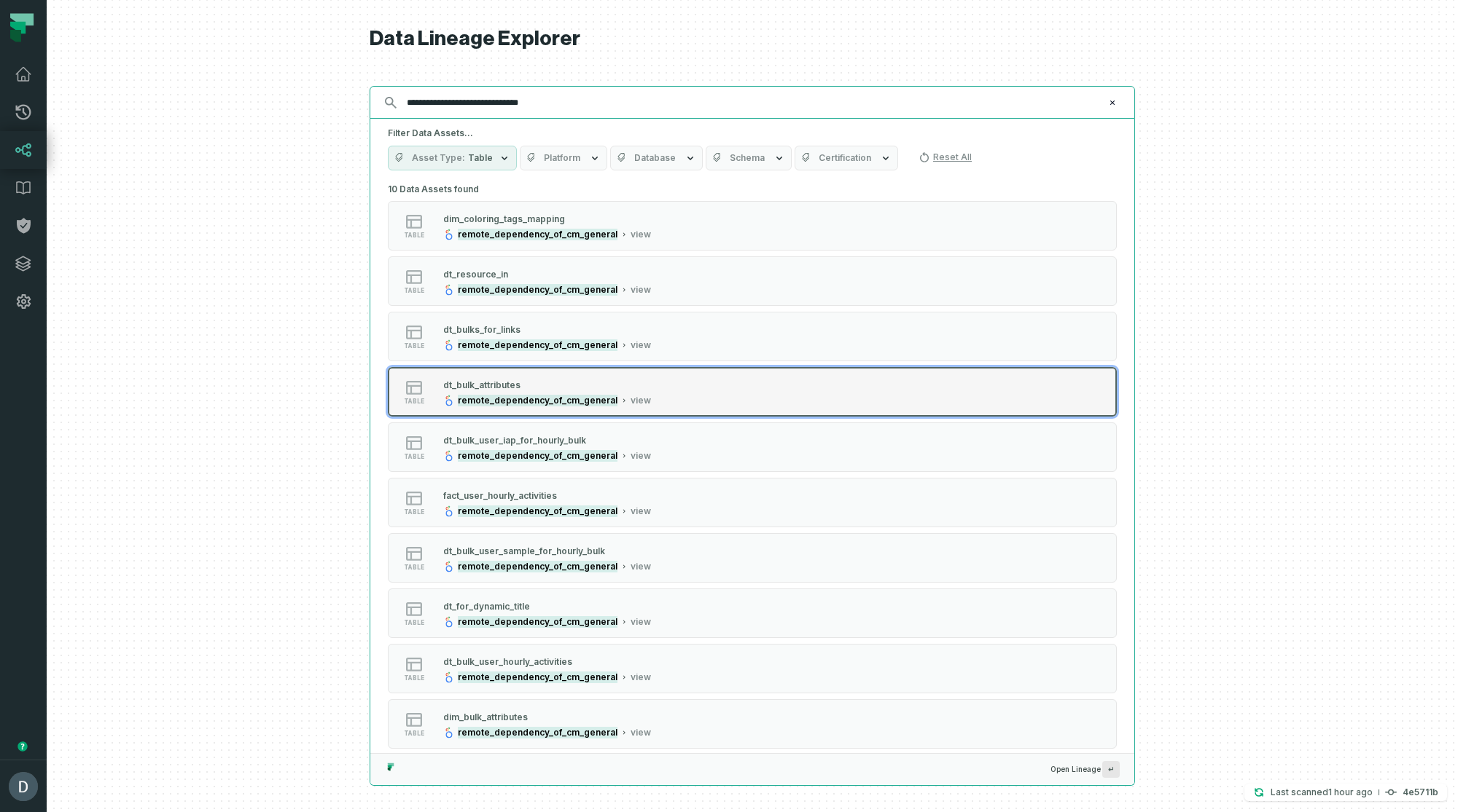
scroll to position [12, 0]
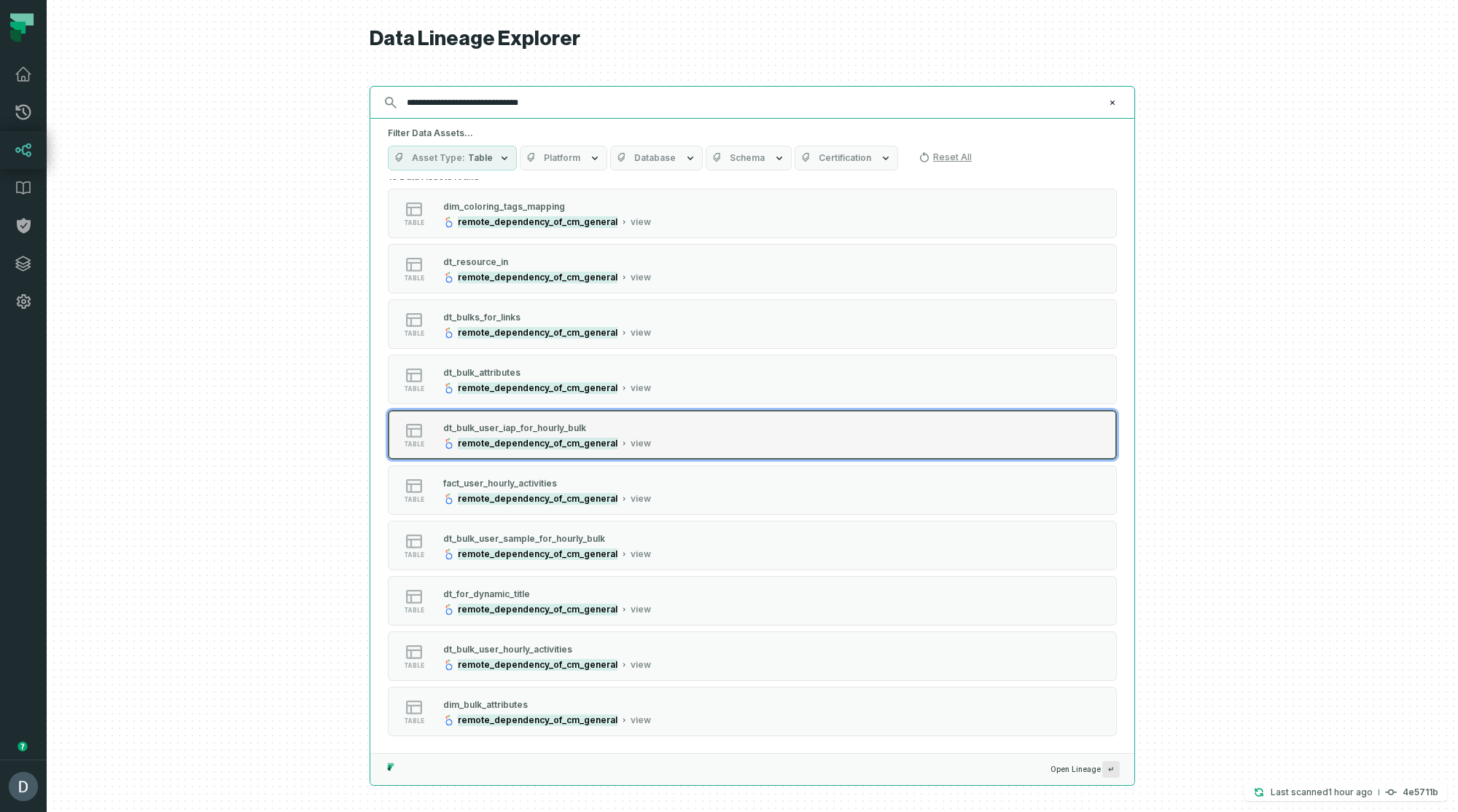
type input "**********"
click at [898, 434] on button "table dt_bulk_user_iap_for_hourly_bulk remote_dependency_of_cm_general view" at bounding box center [752, 435] width 729 height 49
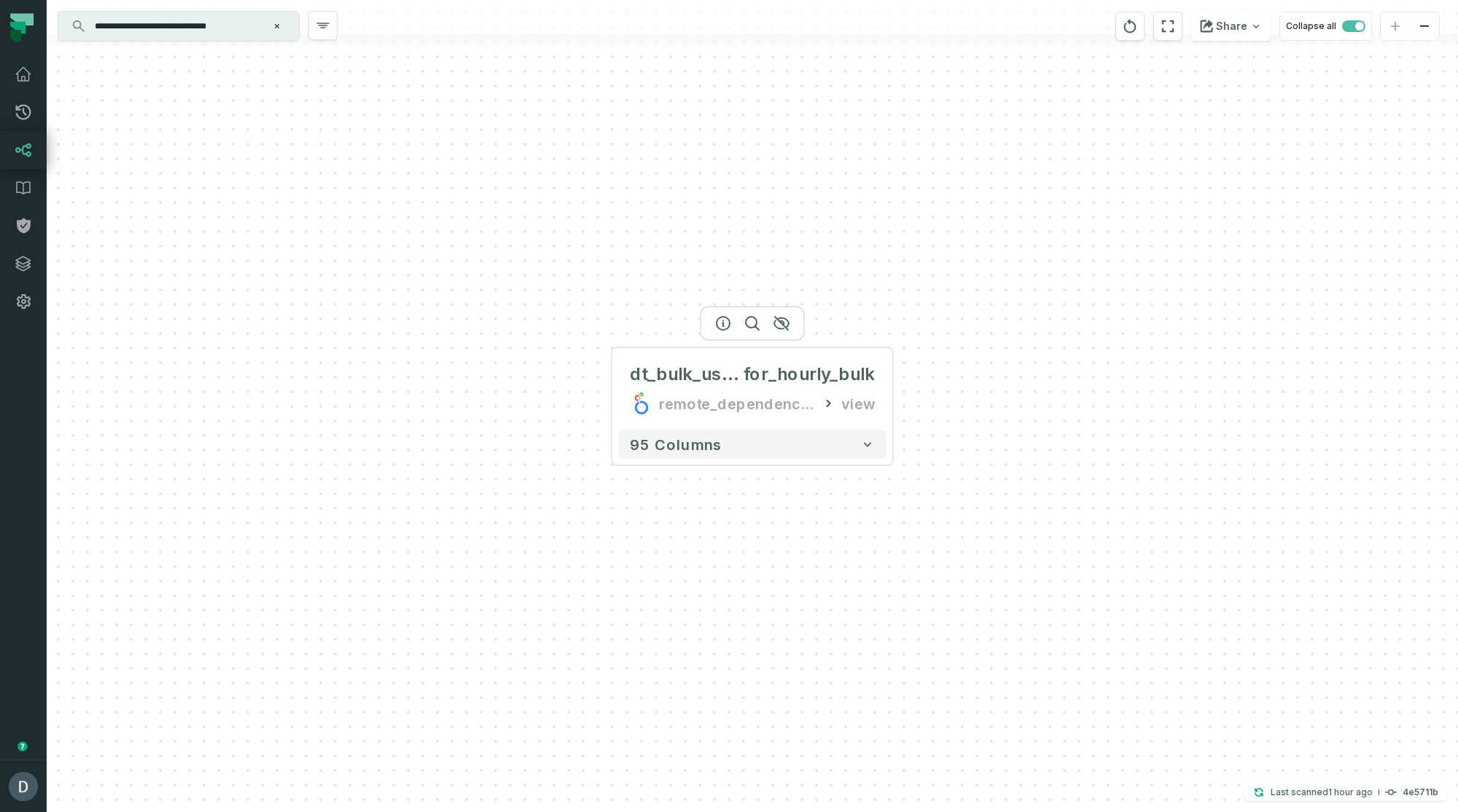
click at [716, 341] on div at bounding box center [752, 323] width 105 height 35
click at [720, 322] on icon "button" at bounding box center [722, 323] width 17 height 17
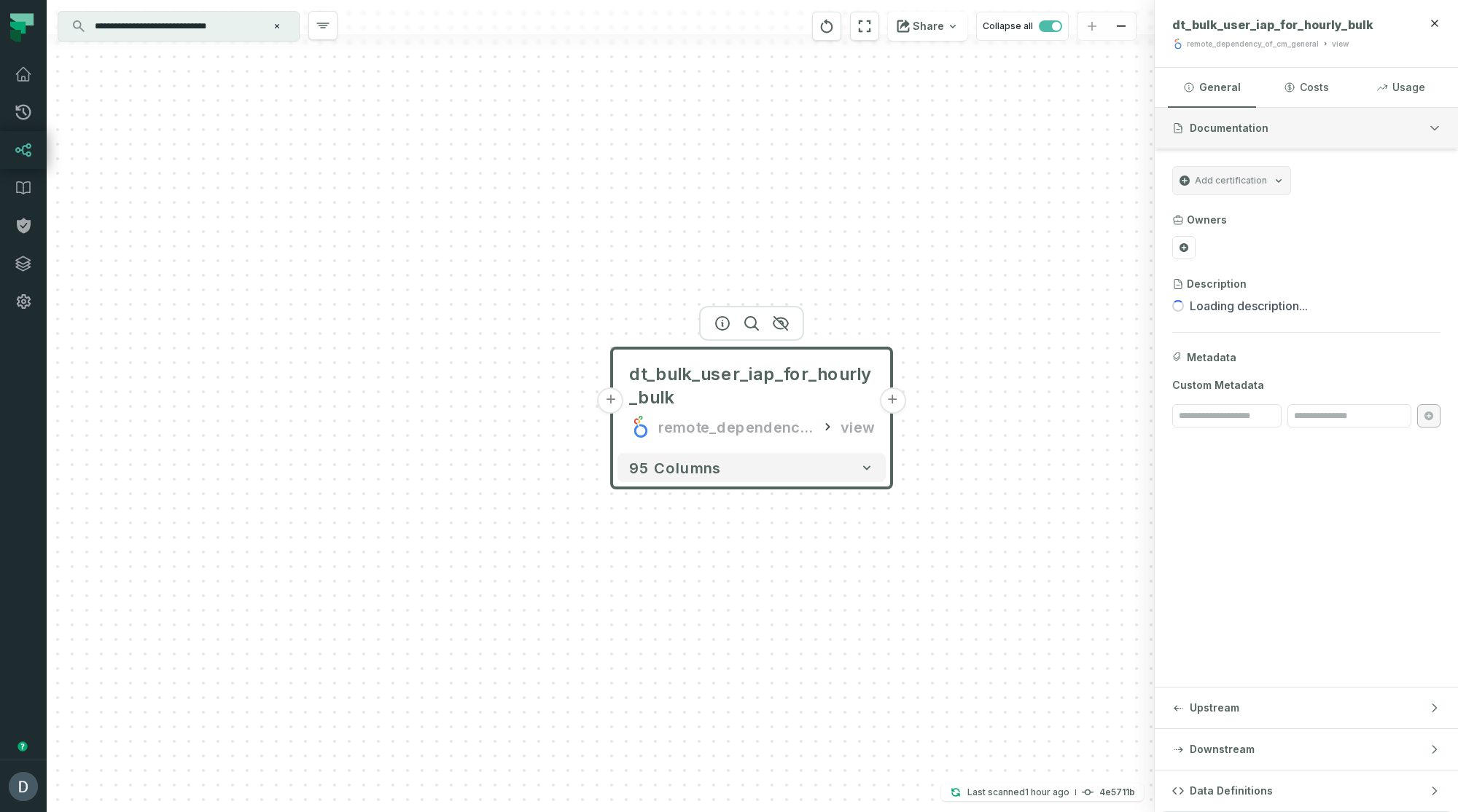
click at [1258, 145] on button "Documentation" at bounding box center [1306, 128] width 304 height 41
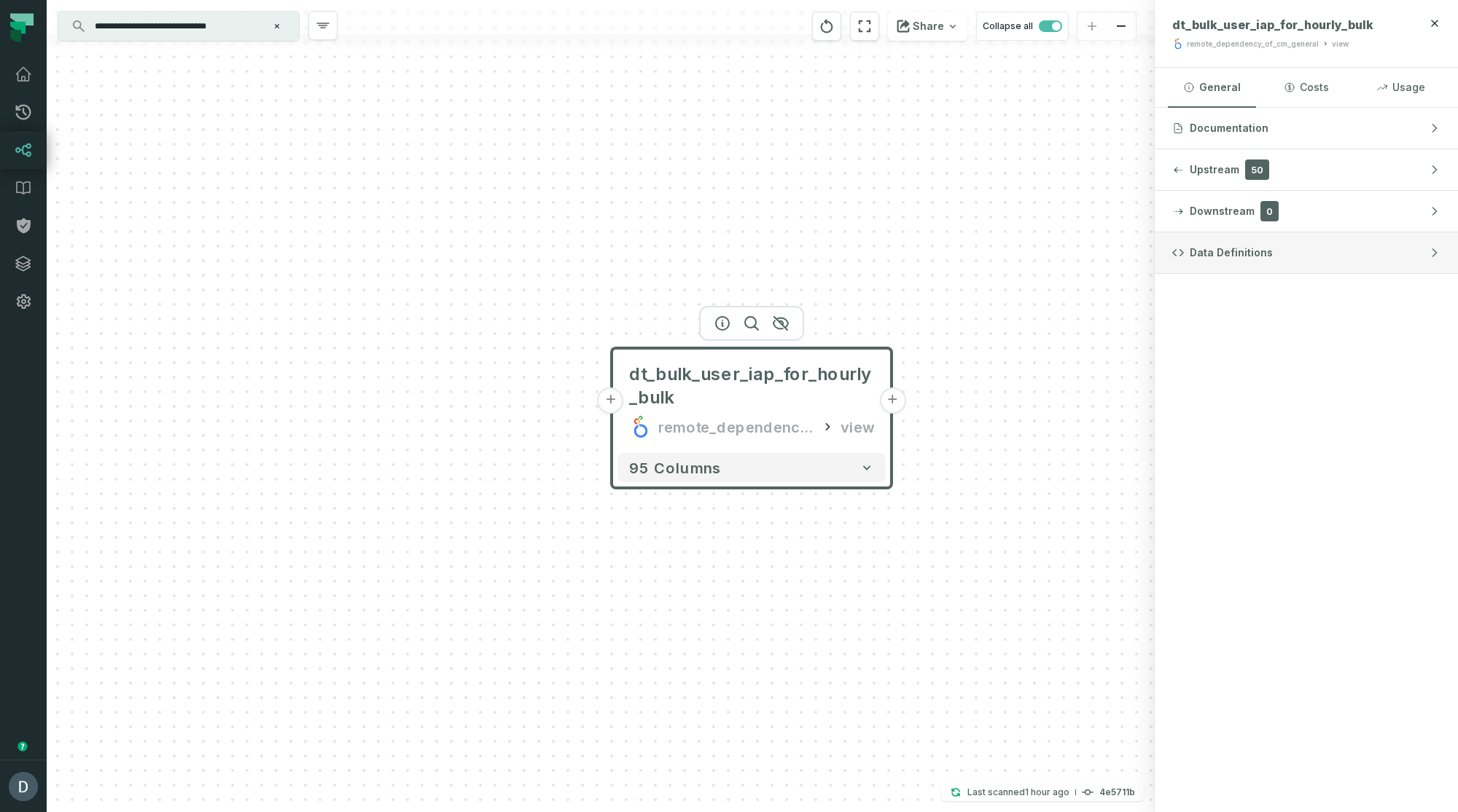
click at [1239, 260] on button "Data Definitions" at bounding box center [1306, 252] width 304 height 41
click at [1284, 301] on button "LookML Updated [DATE] 11:02:18 AM" at bounding box center [1306, 294] width 269 height 20
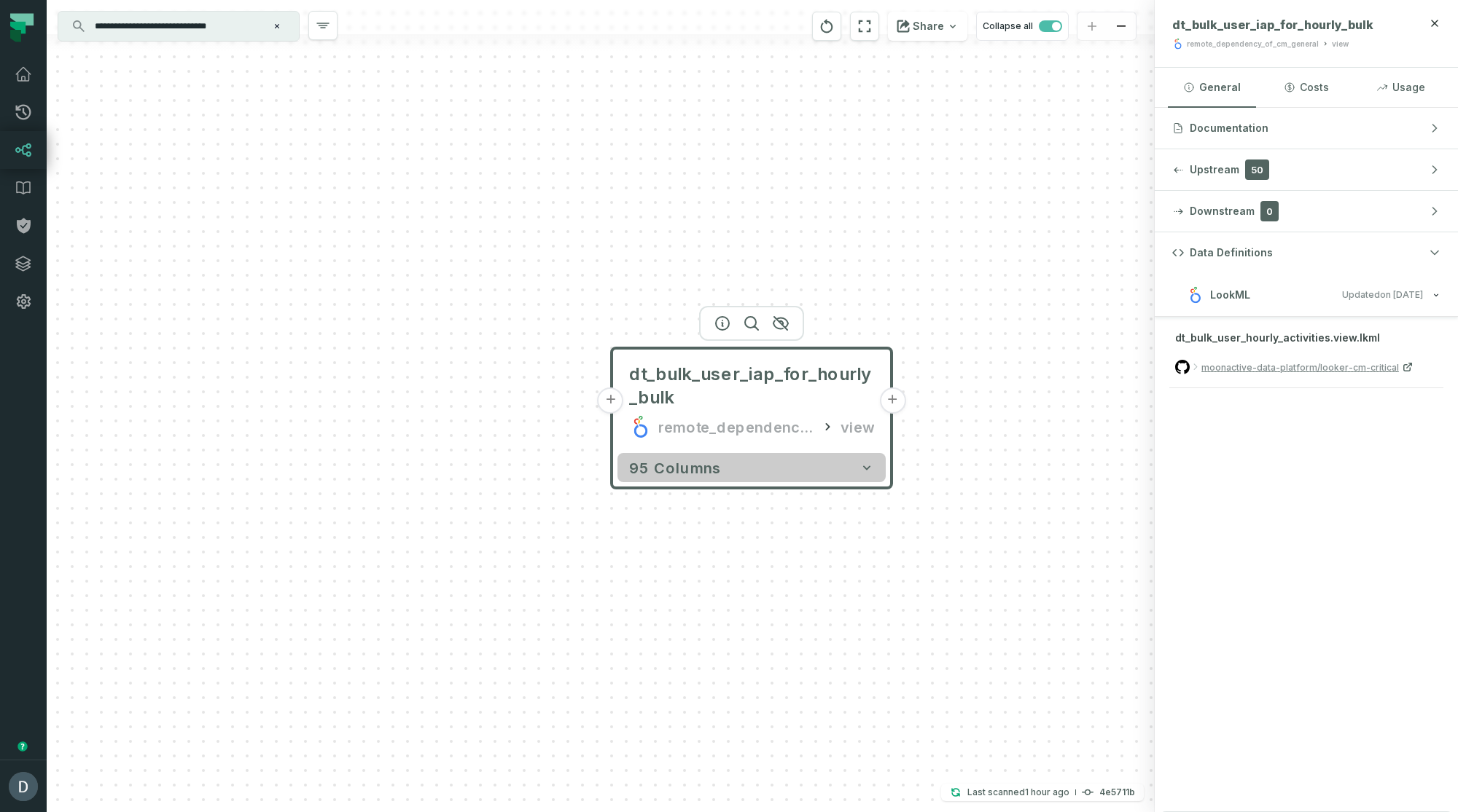
click at [716, 469] on button "95 columns" at bounding box center [752, 467] width 269 height 29
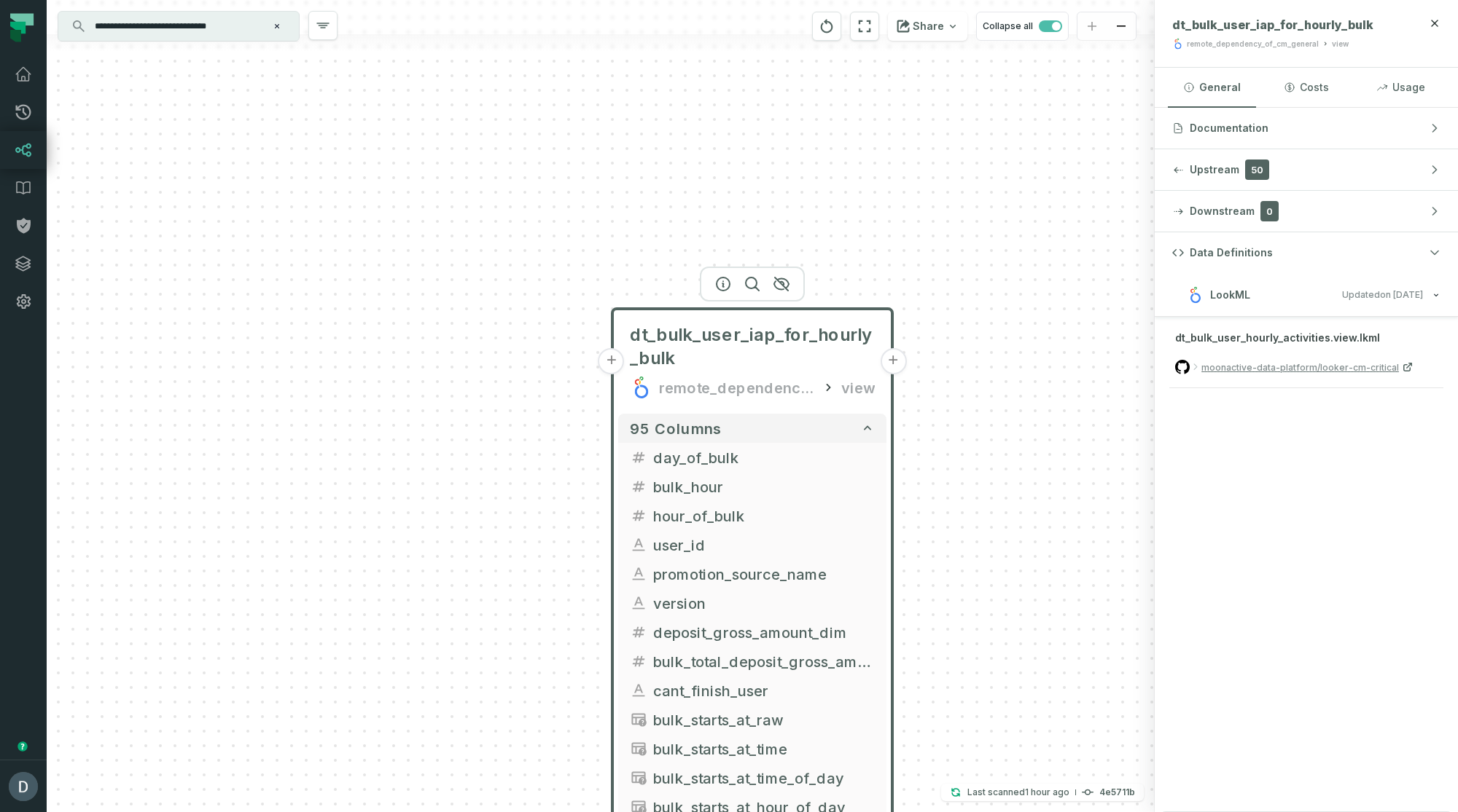
drag, startPoint x: 518, startPoint y: 521, endPoint x: 530, endPoint y: 441, distance: 80.9
click at [530, 441] on div "+ dt_bulk_user_iap_for_hourly_bulk remote_dependency_of_cm_general view + 95 co…" at bounding box center [600, 406] width 1108 height 812
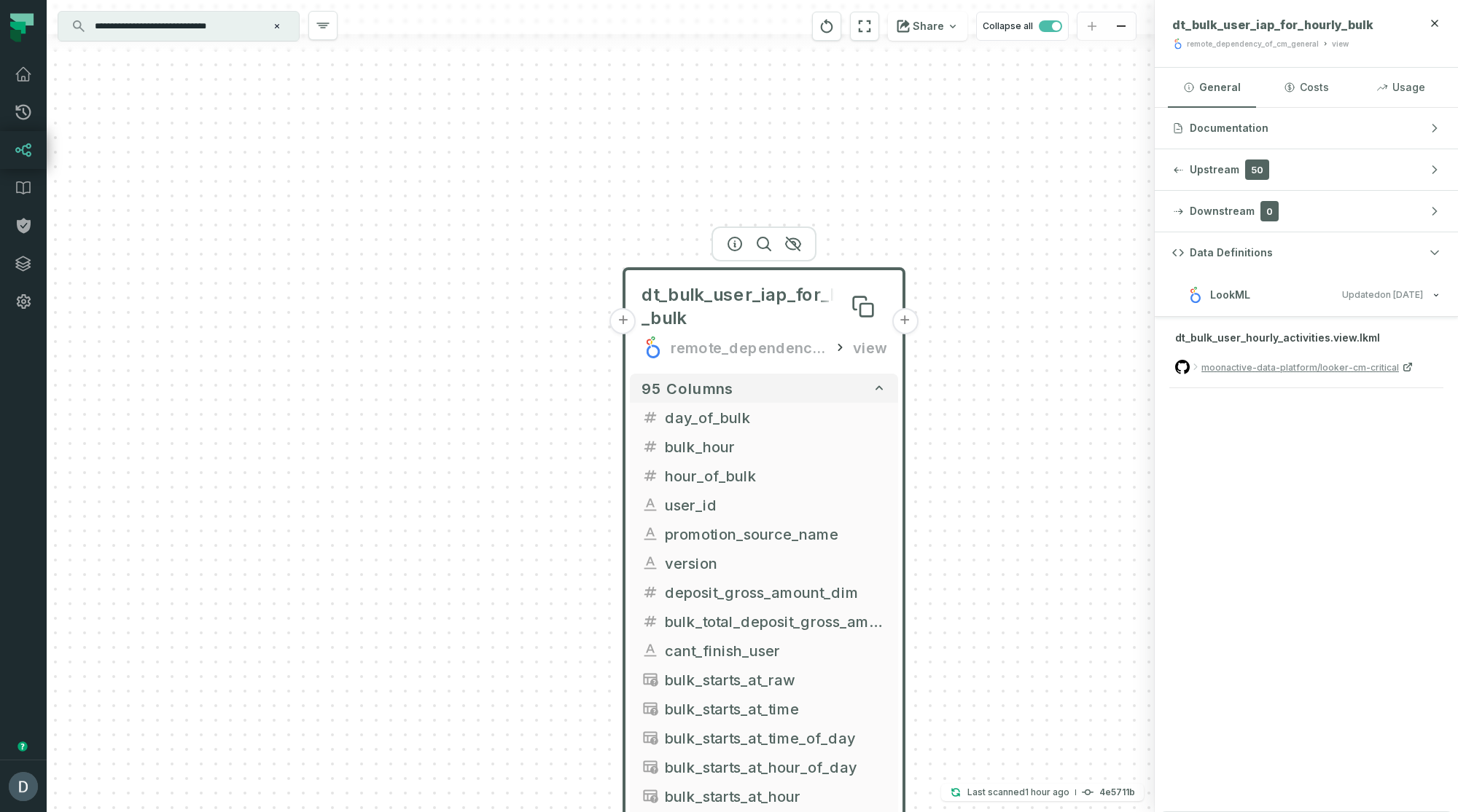
click at [804, 313] on span "dt_bulk_user_iap_for_hourly_bulk" at bounding box center [763, 306] width 245 height 46
click at [620, 320] on button "+" at bounding box center [623, 321] width 26 height 26
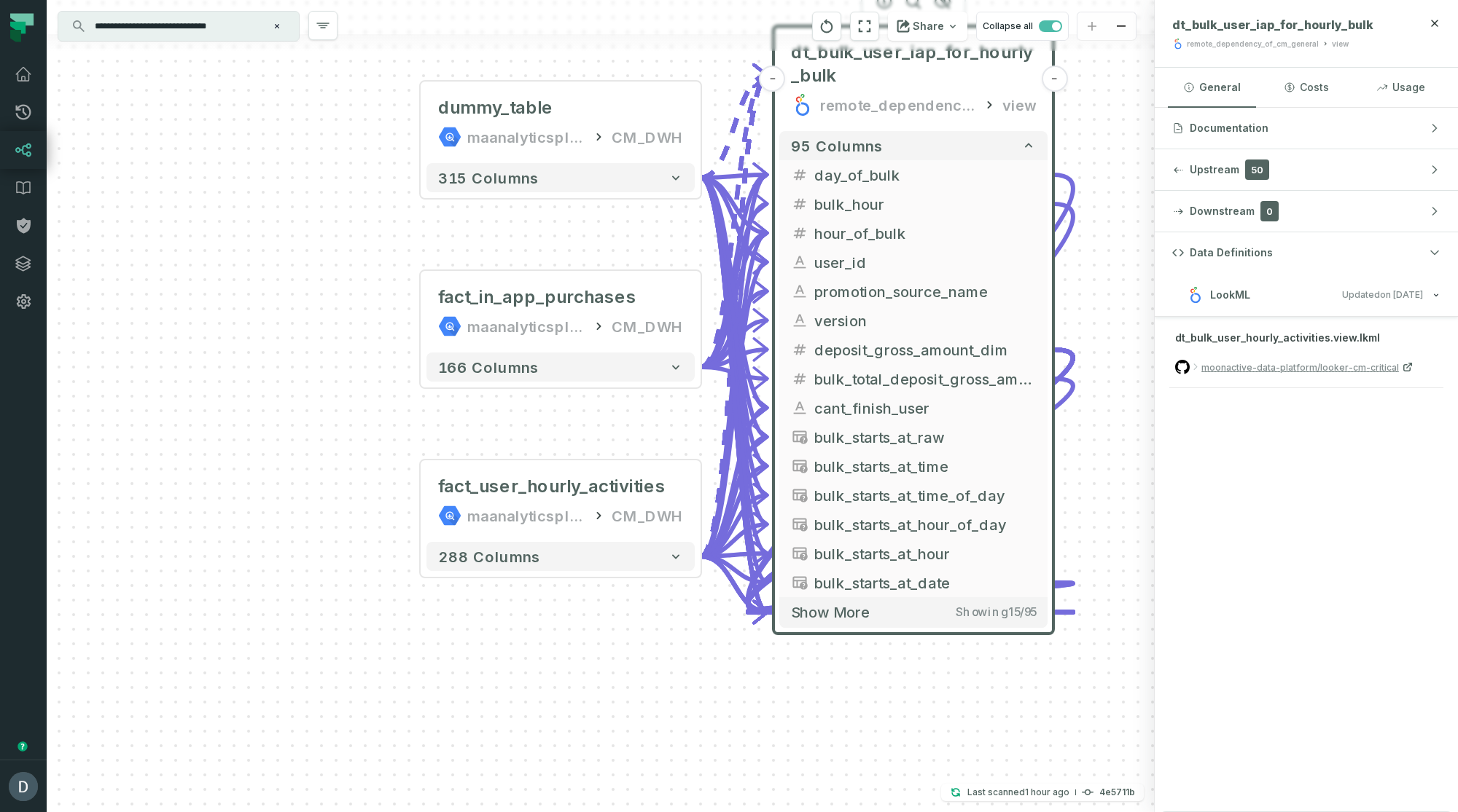
drag, startPoint x: 344, startPoint y: 423, endPoint x: 304, endPoint y: 292, distance: 137.0
click at [304, 292] on div "dummy_table maanalyticsplatform CM_DWH + 315 columns + fact_in_app_purchases ma…" at bounding box center [600, 406] width 1108 height 812
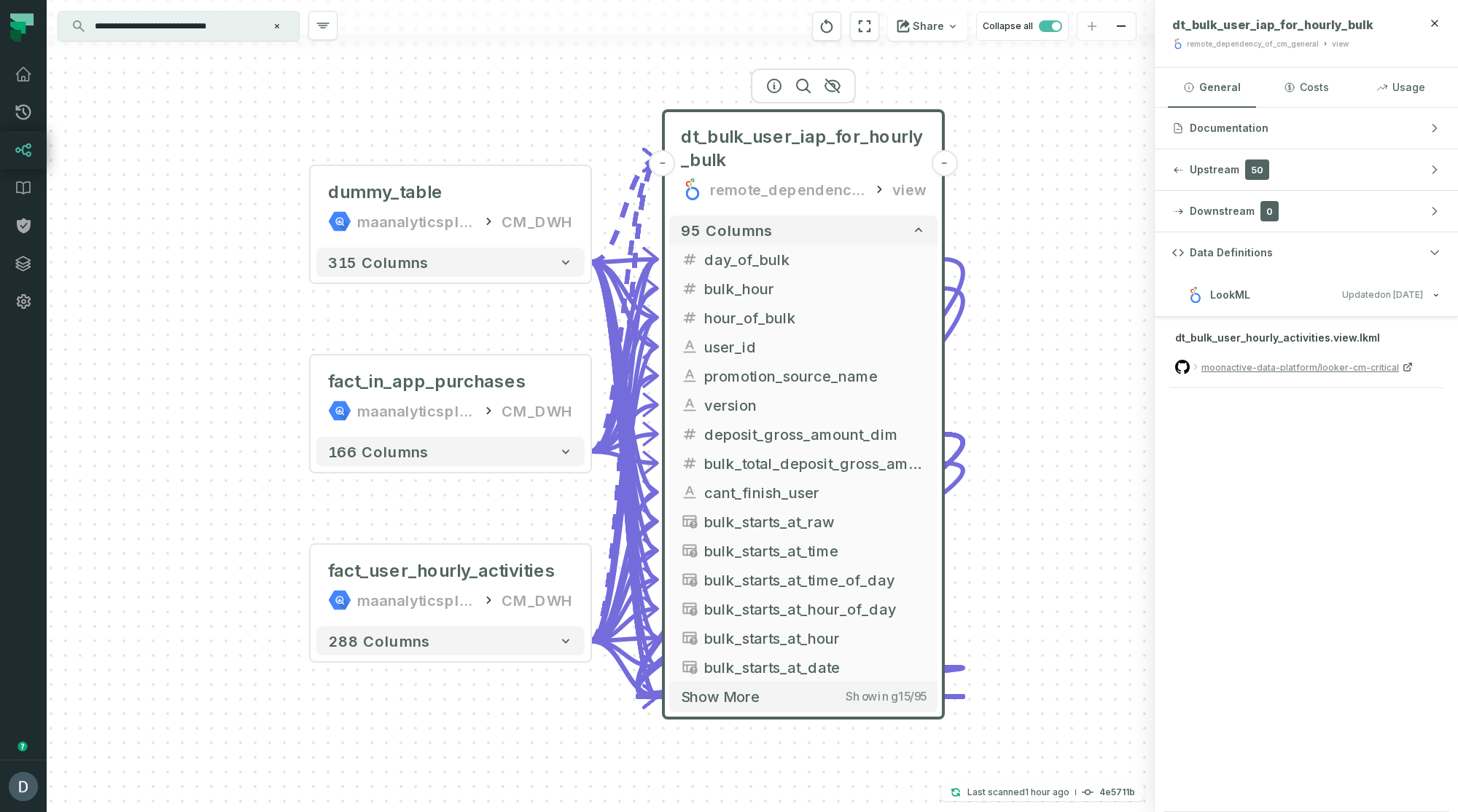
drag, startPoint x: 300, startPoint y: 296, endPoint x: 190, endPoint y: 381, distance: 139.0
click at [190, 381] on div "dummy_table maanalyticsplatform CM_DWH + 315 columns + fact_in_app_purchases ma…" at bounding box center [600, 406] width 1108 height 812
click at [803, 142] on span "dt_bulk_user_iap_for_hourly_bulk" at bounding box center [803, 147] width 245 height 46
click at [902, 157] on icon at bounding box center [905, 150] width 12 height 12
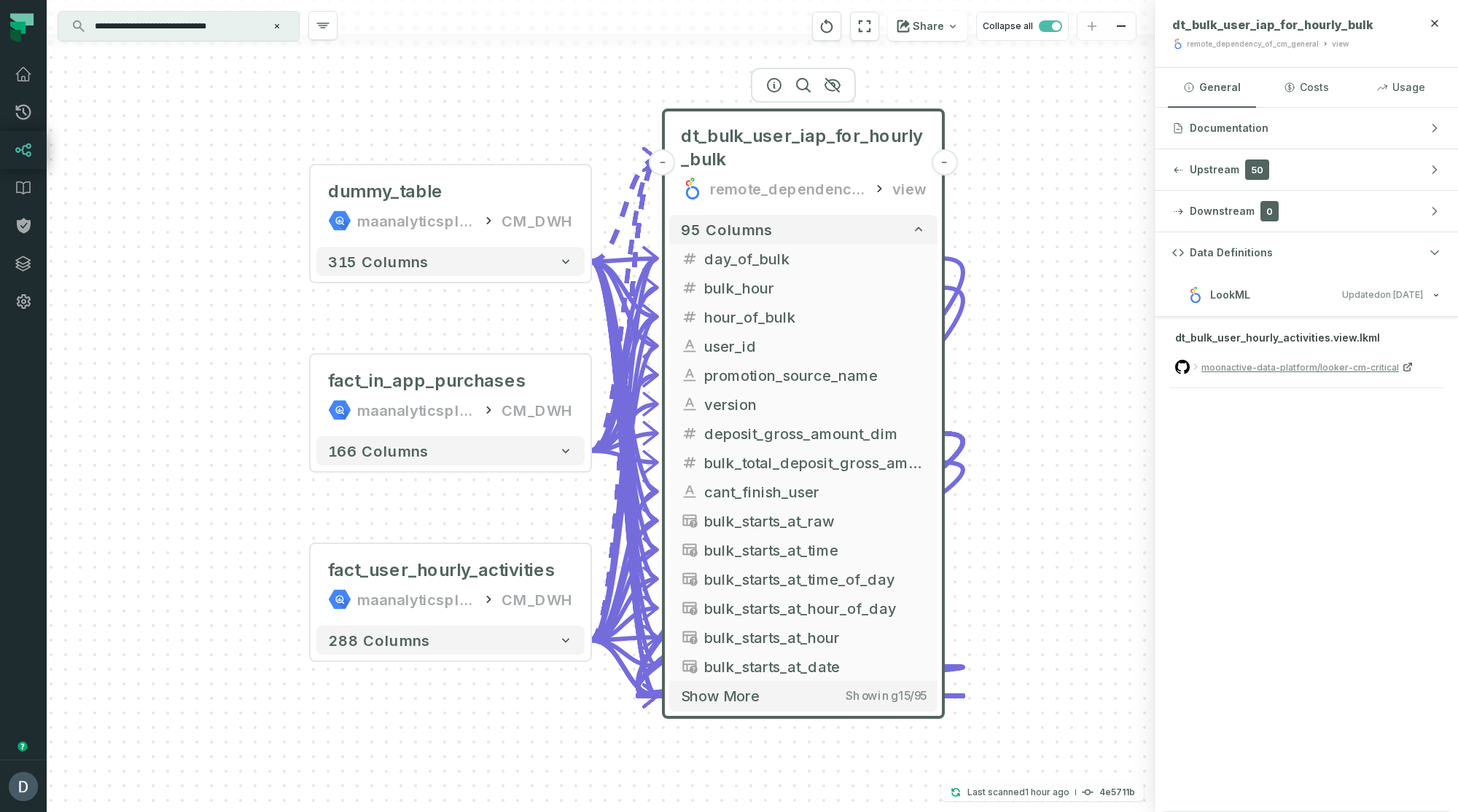
click at [278, 27] on icon "Clear search query" at bounding box center [276, 26] width 9 height 9
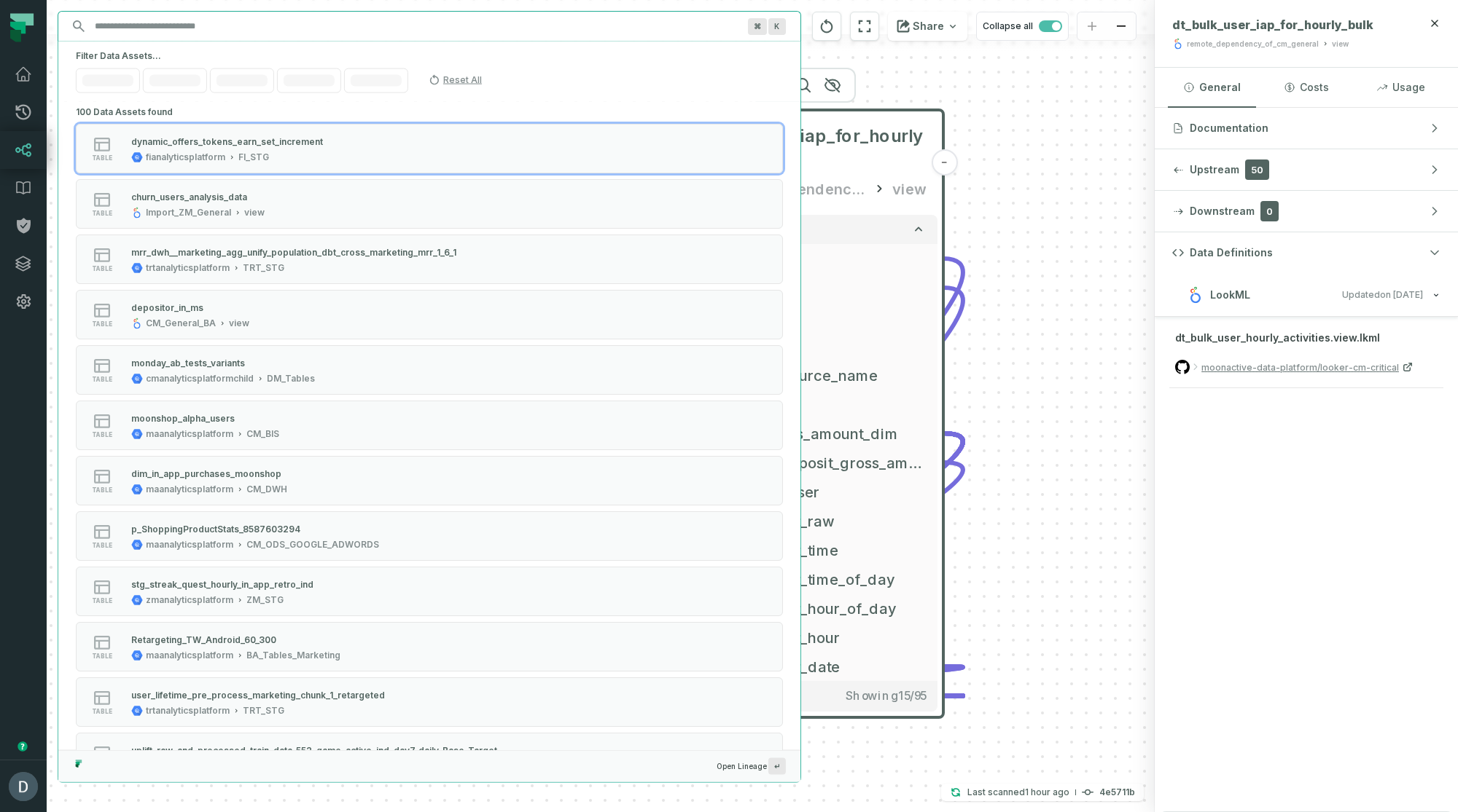
click at [226, 26] on input "Discovery Provider cmdk menu" at bounding box center [416, 26] width 660 height 24
paste input "**********"
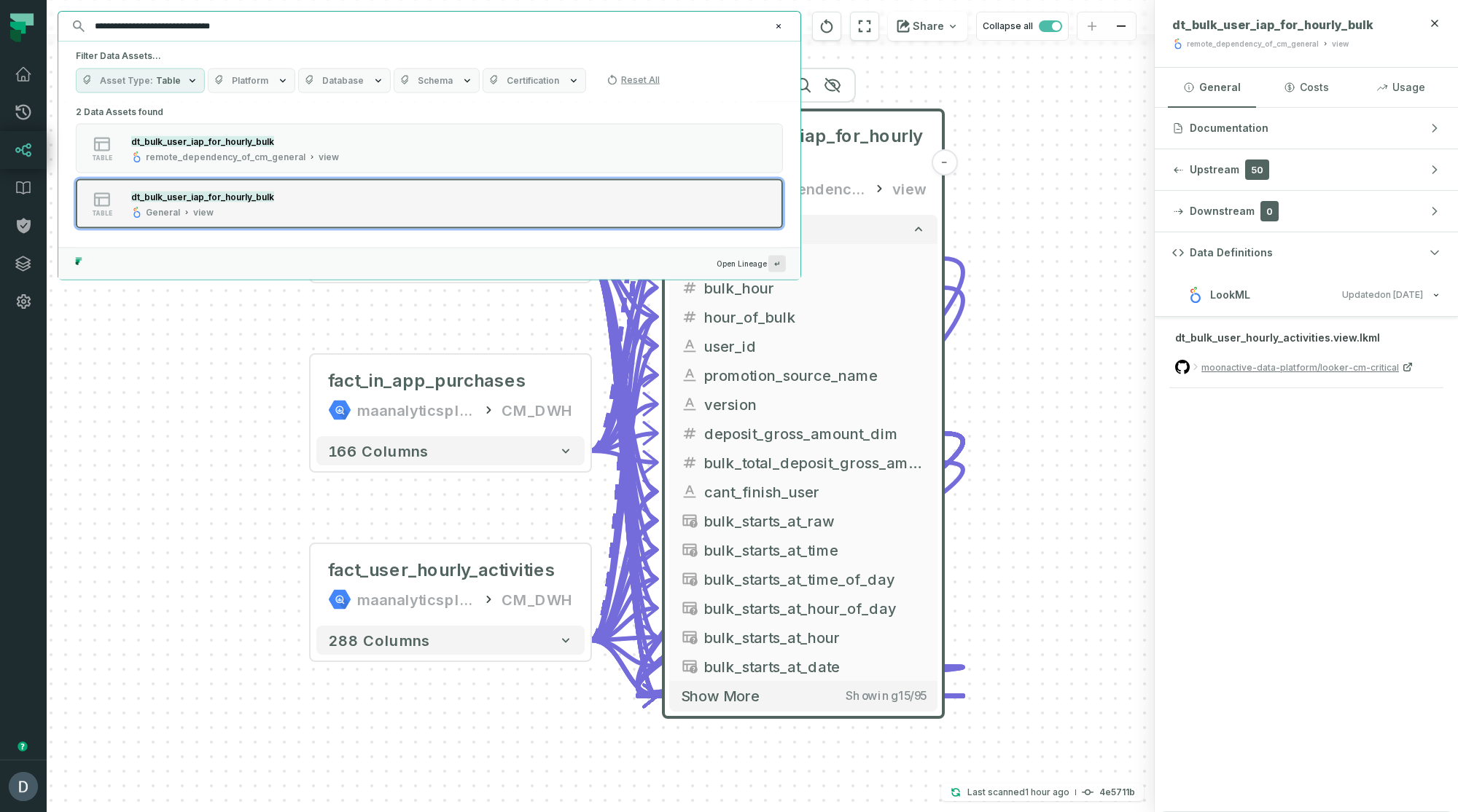
type input "**********"
click at [245, 201] on div "dt_bulk_user_iap_for_hourly_bulk" at bounding box center [202, 196] width 143 height 14
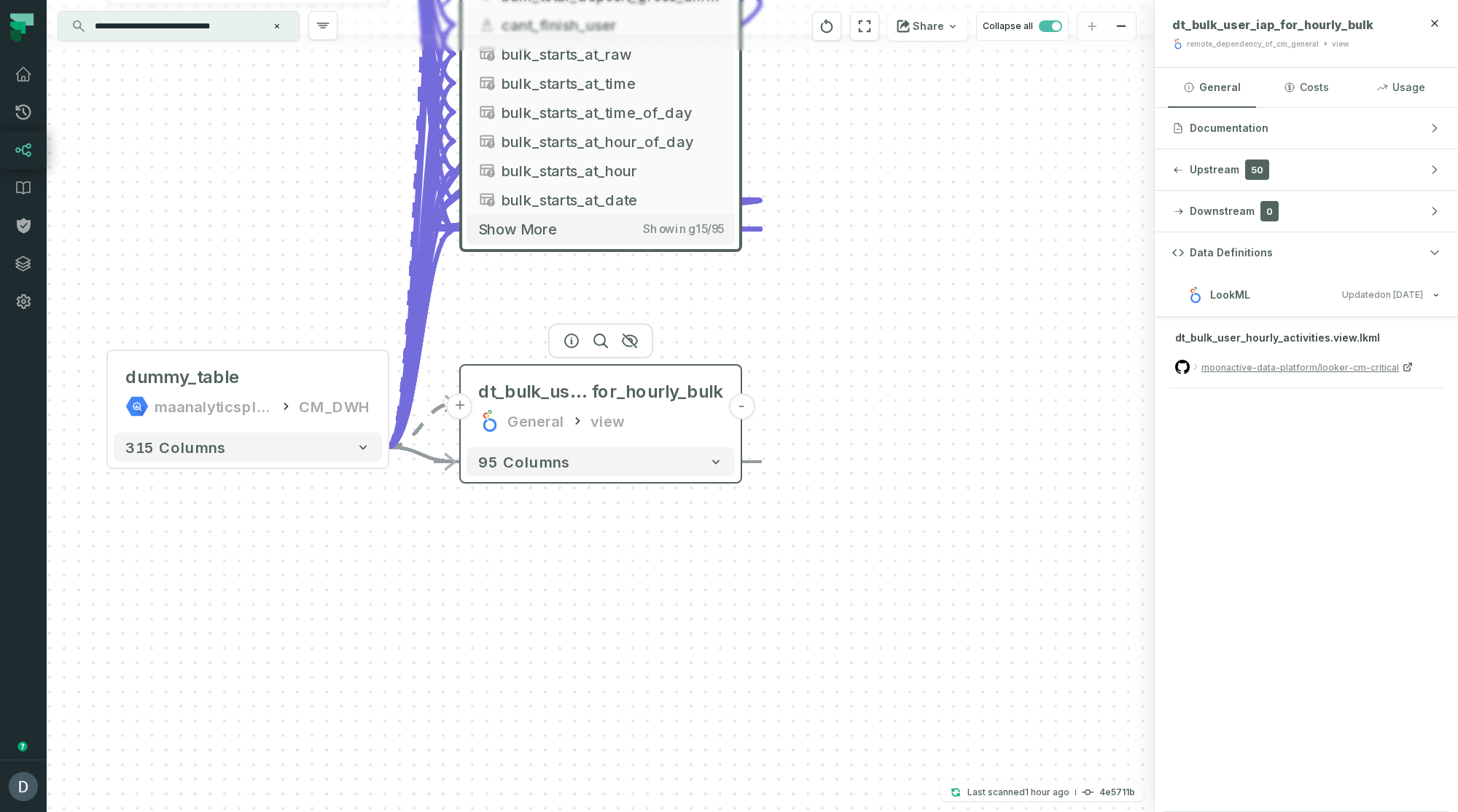
click at [460, 411] on button "+" at bounding box center [460, 406] width 26 height 26
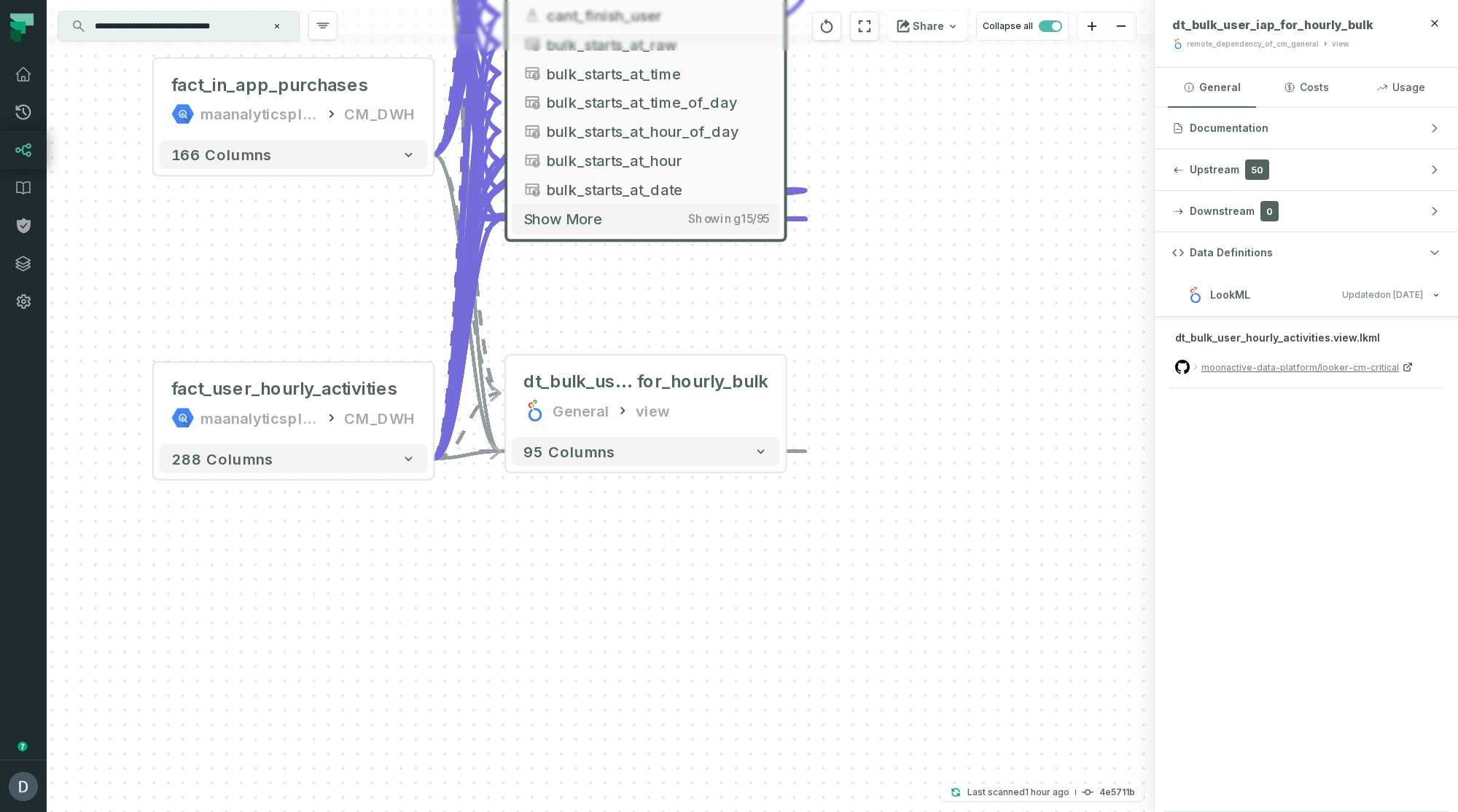
drag, startPoint x: 351, startPoint y: 299, endPoint x: 404, endPoint y: 266, distance: 62.4
click at [404, 266] on div "dummy_table maanalyticsplatform CM_DWH + 315 columns + fact_in_app_purchases ma…" at bounding box center [600, 406] width 1108 height 812
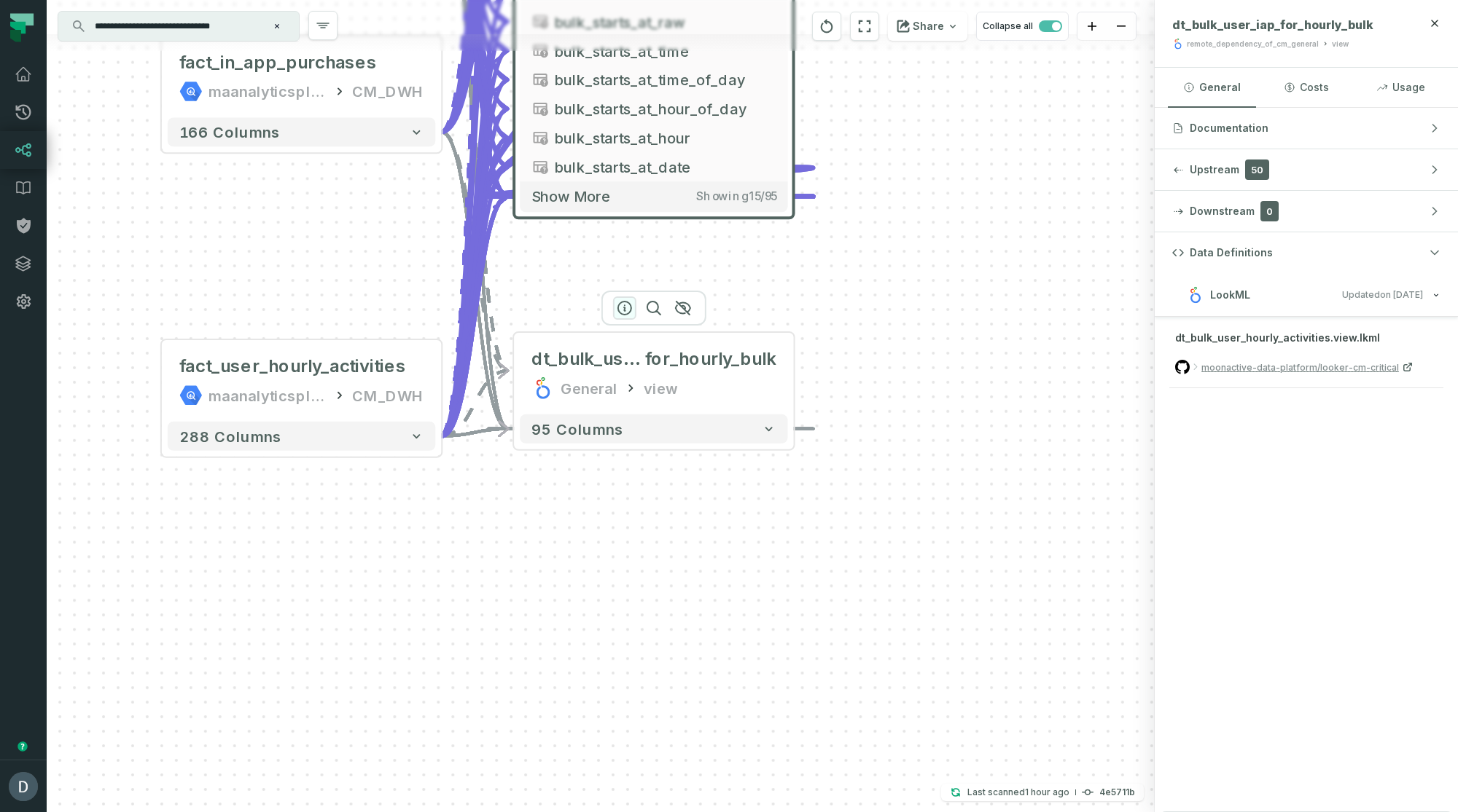
click at [625, 303] on icon "button" at bounding box center [624, 308] width 17 height 17
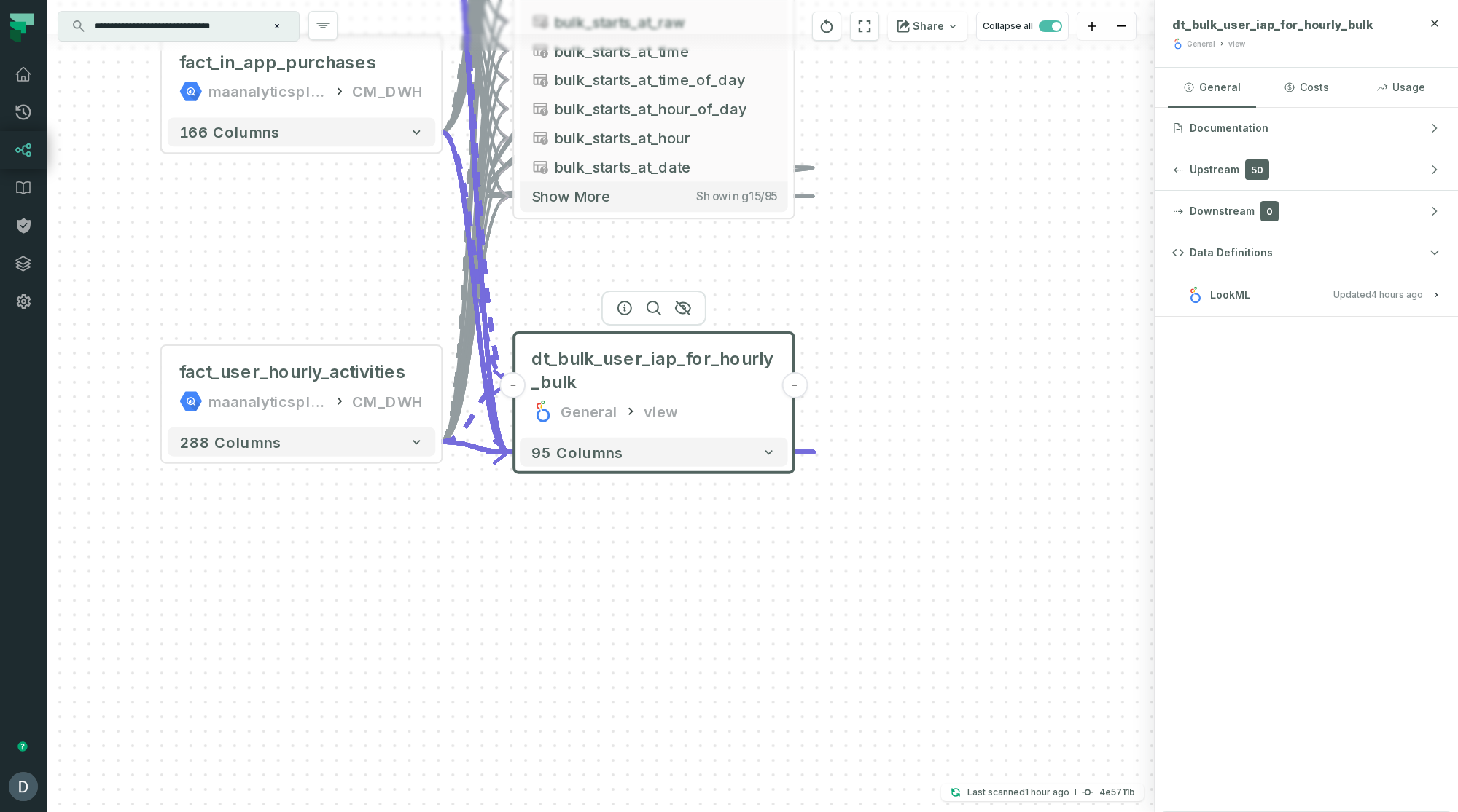
click at [1286, 289] on button "LookML Updated [DATE] 8:46:30 AM" at bounding box center [1306, 294] width 269 height 20
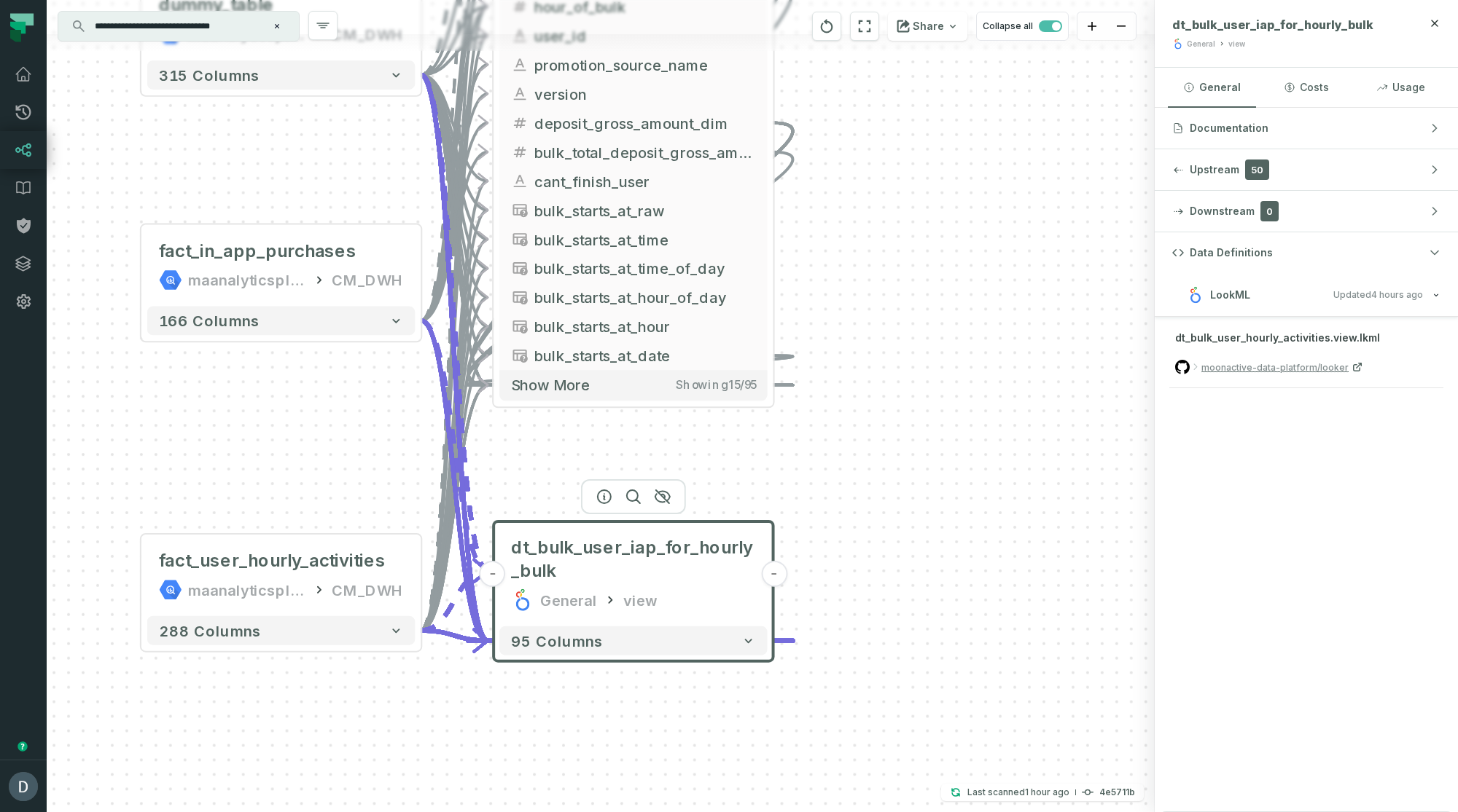
drag, startPoint x: 1067, startPoint y: 291, endPoint x: 1050, endPoint y: 561, distance: 270.5
click at [1050, 561] on div "dummy_table maanalyticsplatform CM_DWH + 315 columns + fact_in_app_purchases ma…" at bounding box center [600, 406] width 1108 height 812
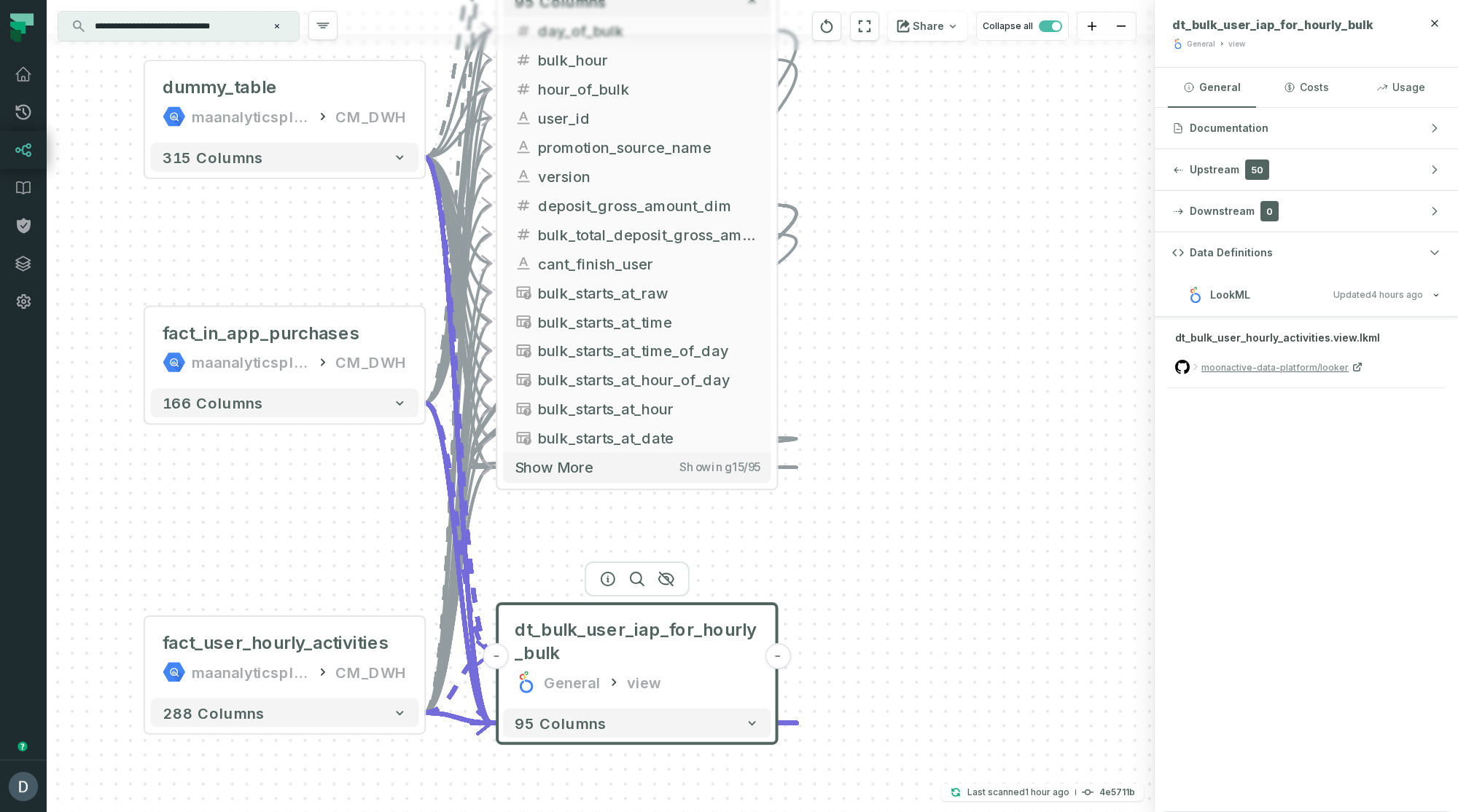
click at [974, 610] on div "dummy_table maanalyticsplatform CM_DWH + 315 columns + fact_in_app_purchases ma…" at bounding box center [600, 406] width 1108 height 812
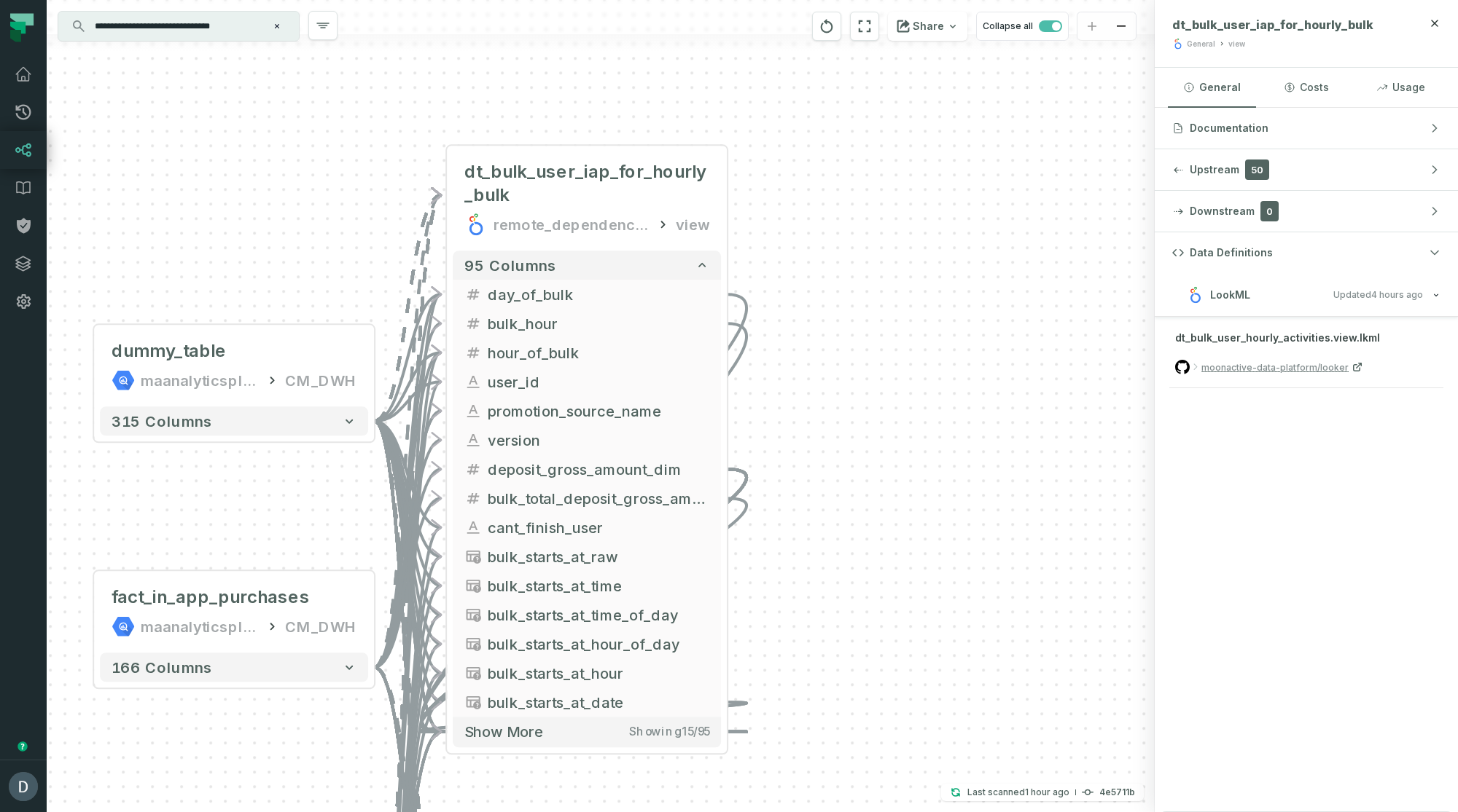
drag, startPoint x: 911, startPoint y: 243, endPoint x: 861, endPoint y: 508, distance: 269.7
click at [861, 508] on div "dummy_table maanalyticsplatform CM_DWH + 315 columns + fact_in_app_purchases ma…" at bounding box center [600, 406] width 1108 height 812
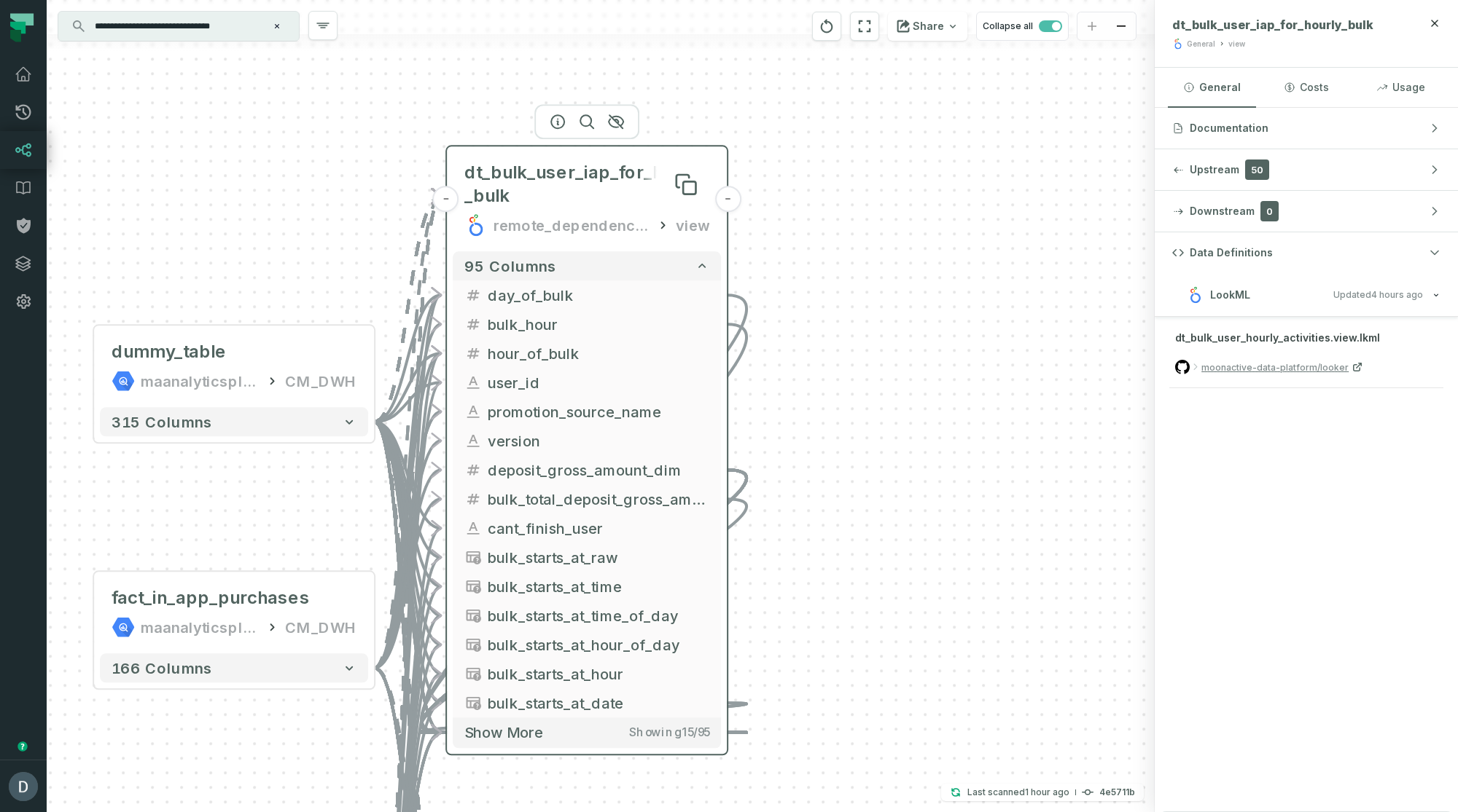
click at [626, 180] on span "dt_bulk_user_iap_for_hourly_bulk" at bounding box center [586, 183] width 245 height 46
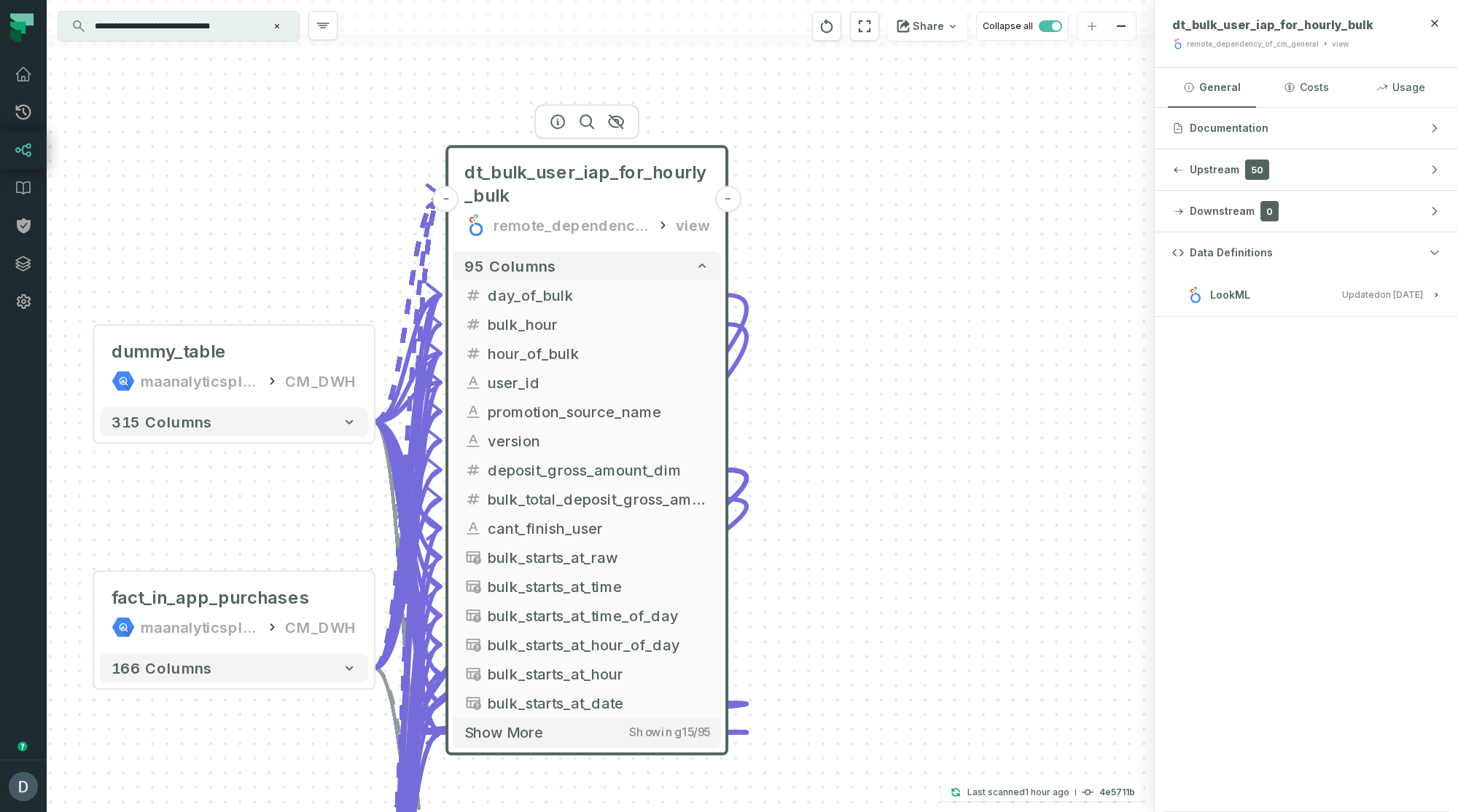
click at [644, 147] on header "- dt_bulk_user_iap_for_hourly_bulk remote_dependency_of_cm_general view -" at bounding box center [586, 196] width 280 height 99
click at [667, 176] on button at bounding box center [686, 183] width 46 height 46
click at [553, 123] on icon "button" at bounding box center [557, 121] width 17 height 17
click at [1356, 298] on span "Updated [DATE] 11:02:18 AM" at bounding box center [1382, 295] width 81 height 11
drag, startPoint x: 1178, startPoint y: 334, endPoint x: 1328, endPoint y: 348, distance: 150.7
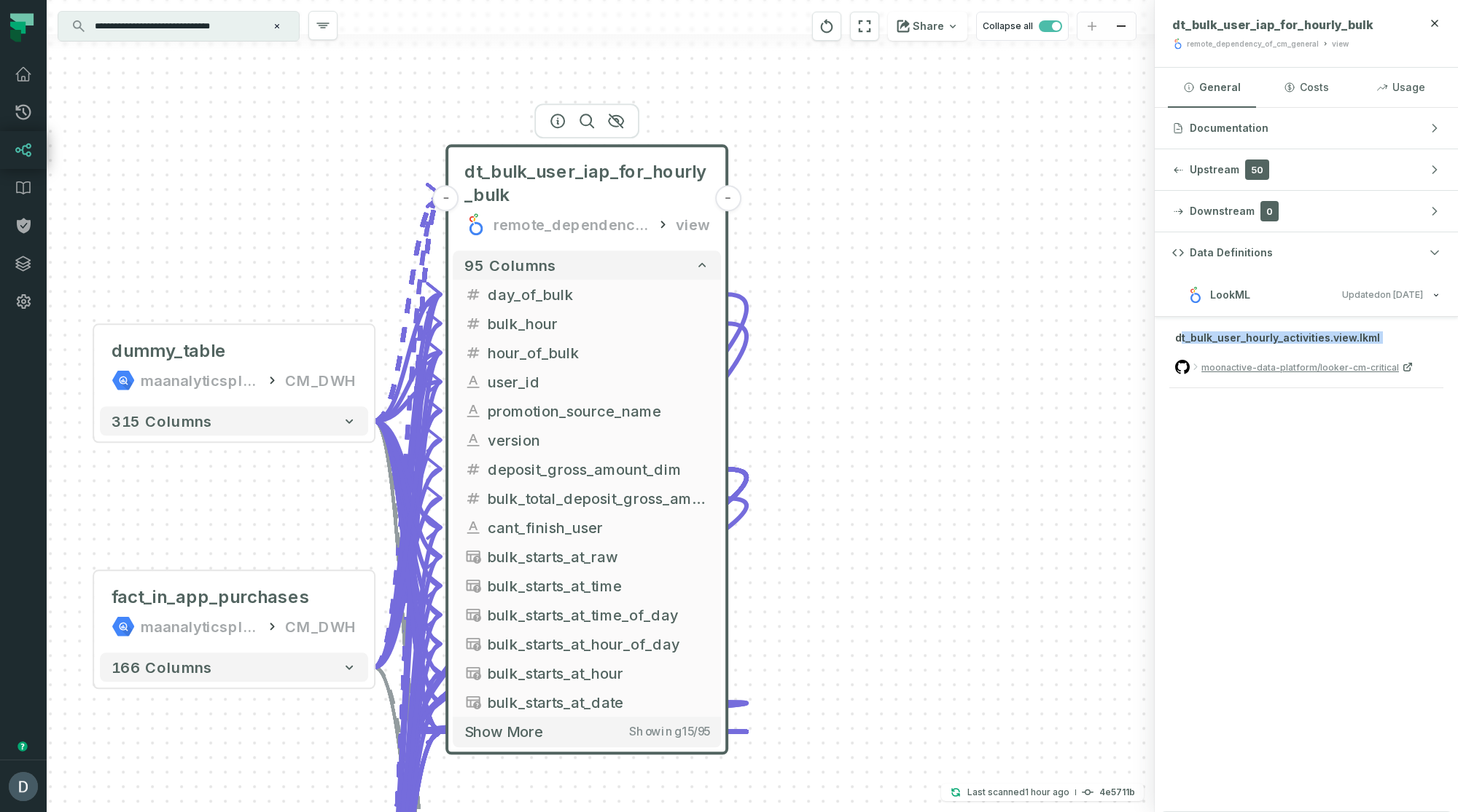
click at [1328, 348] on div "dt_bulk_user_hourly_activities.view.lkml moonactive-data-platform/looker-cm-cri…" at bounding box center [1306, 360] width 274 height 57
click at [1304, 336] on span "dt_bulk_user_hourly_activities.view.lkml" at bounding box center [1277, 337] width 205 height 12
click at [1251, 327] on div "dt_bulk_user_hourly_activities.view.lkml moonactive-data-platform/looker-cm-cri…" at bounding box center [1306, 364] width 304 height 95
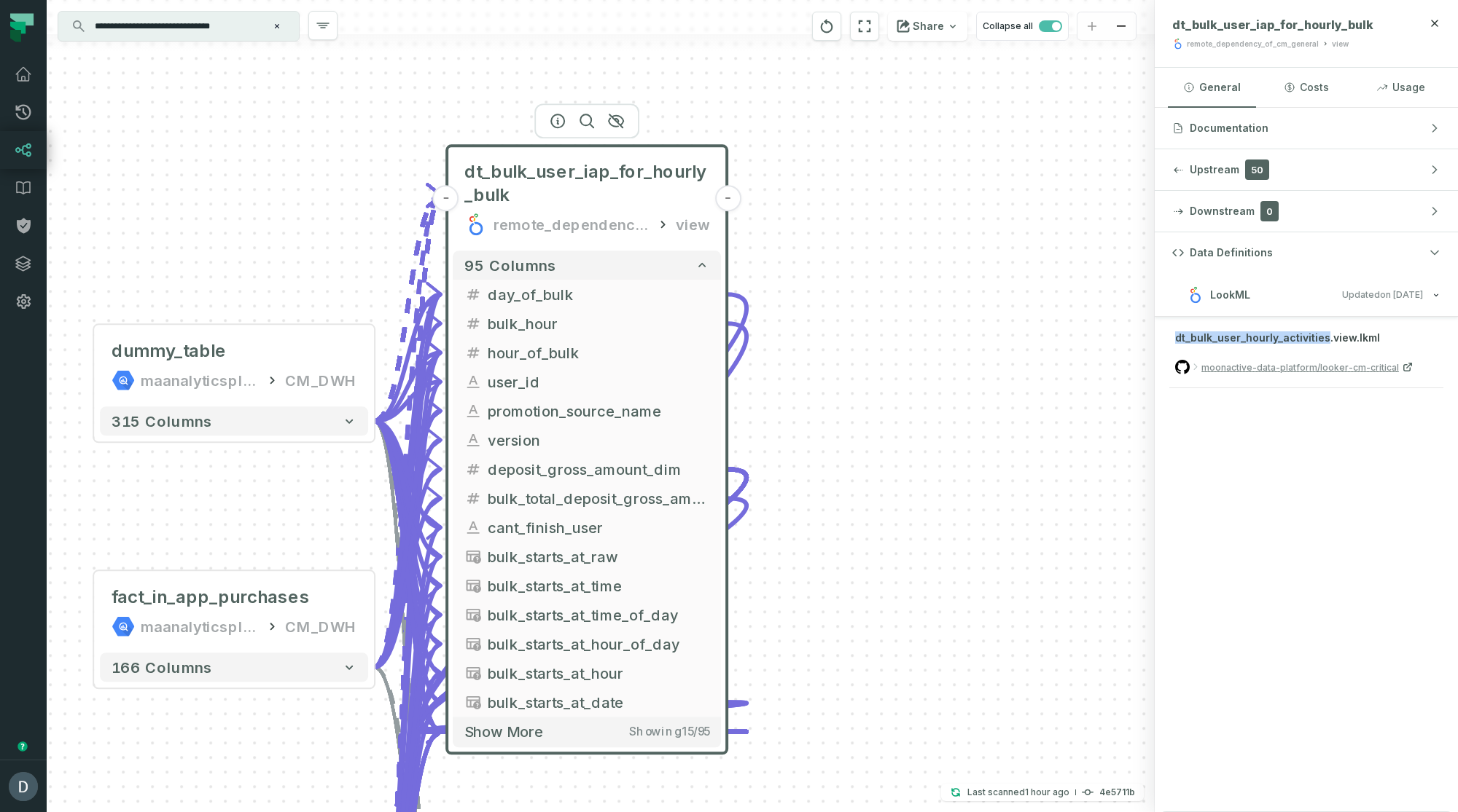
click at [1251, 327] on div "dt_bulk_user_hourly_activities.view.lkml moonactive-data-platform/looker-cm-cri…" at bounding box center [1306, 364] width 304 height 95
copy span "dt_bulk_user_hourly_activities"
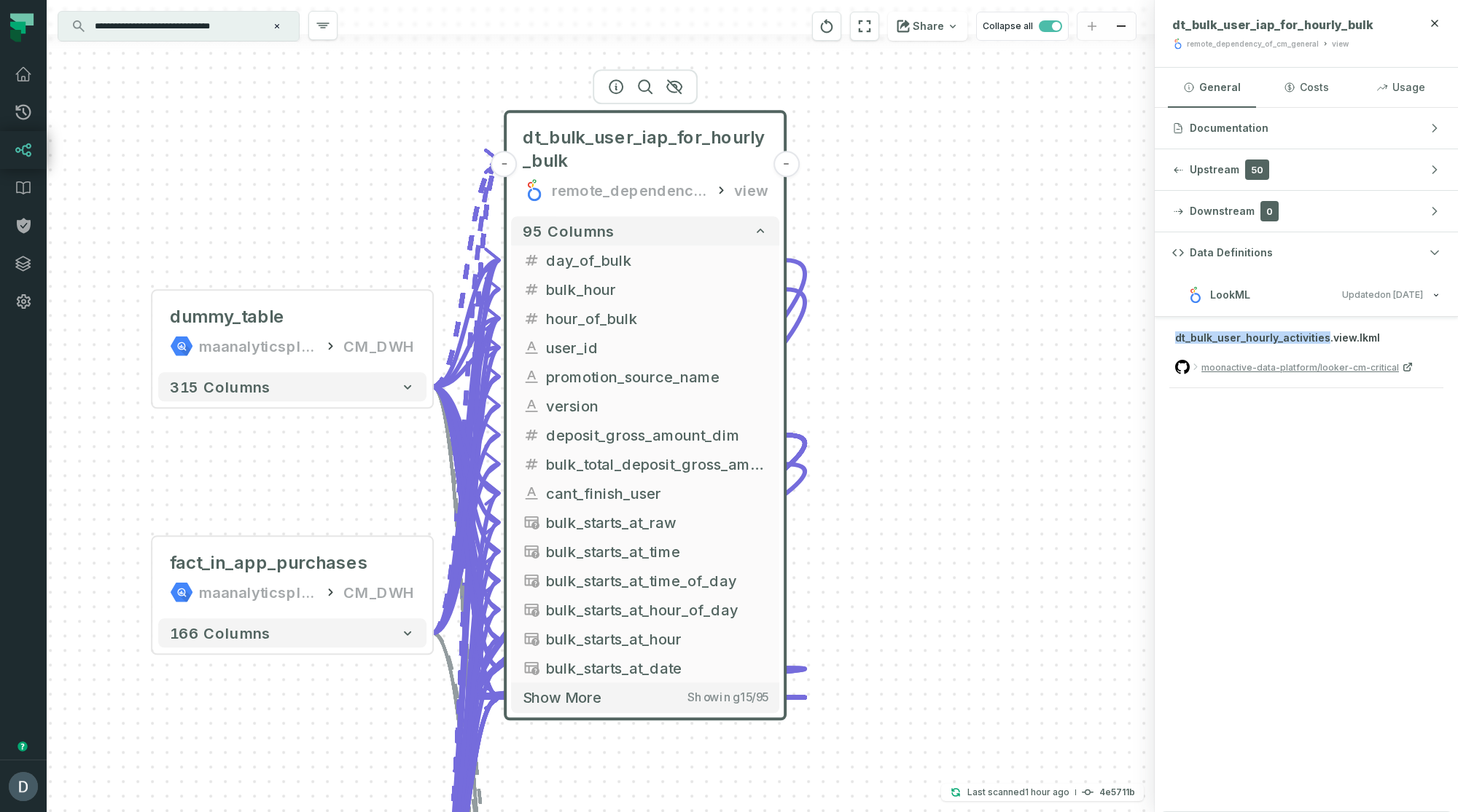
drag, startPoint x: 810, startPoint y: 167, endPoint x: 873, endPoint y: 136, distance: 70.2
click at [873, 135] on div "dummy_table maanalyticsplatform CM_DWH + 315 columns + fact_in_app_purchases ma…" at bounding box center [600, 406] width 1108 height 812
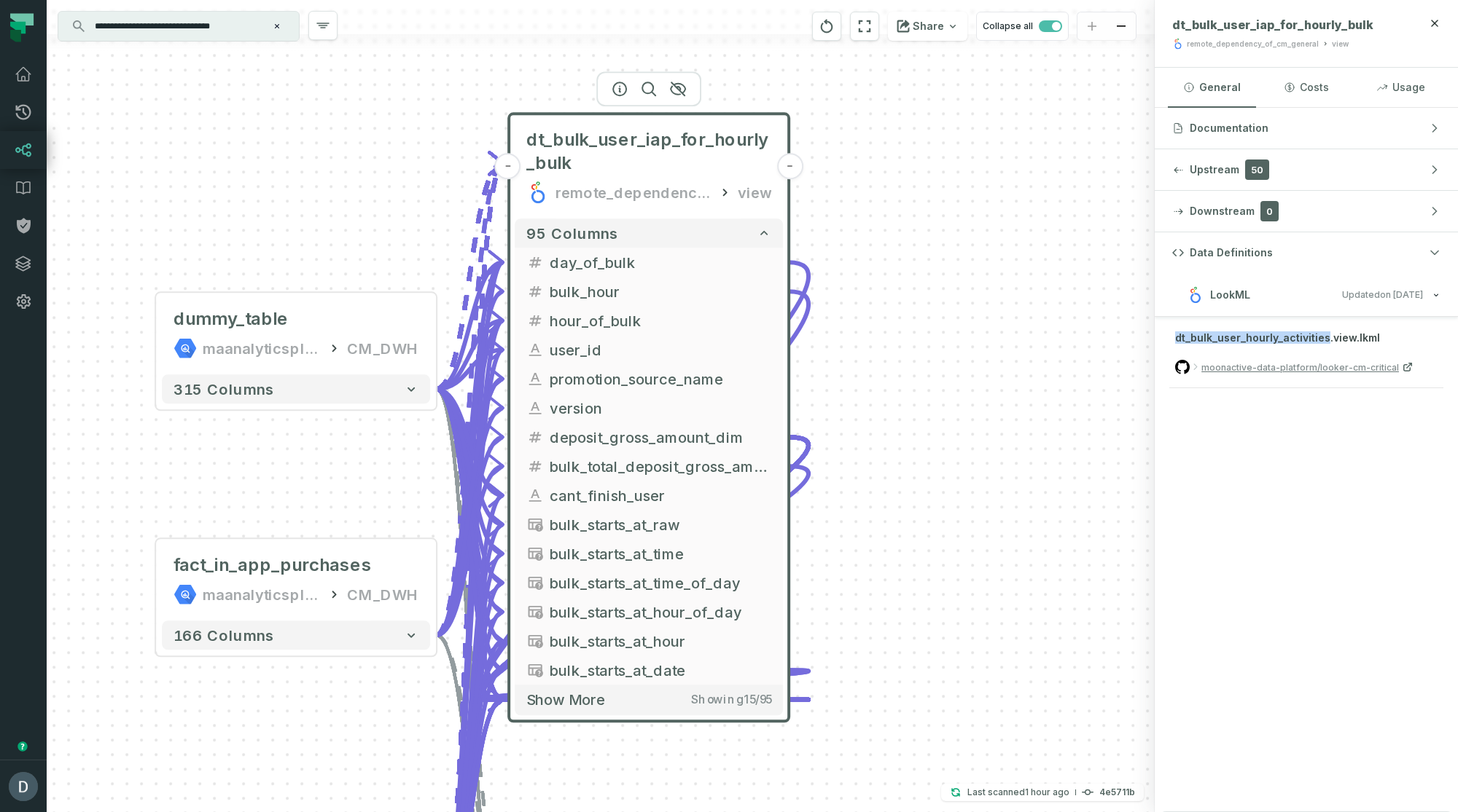
click at [282, 25] on button "Clear search query" at bounding box center [276, 26] width 14 height 14
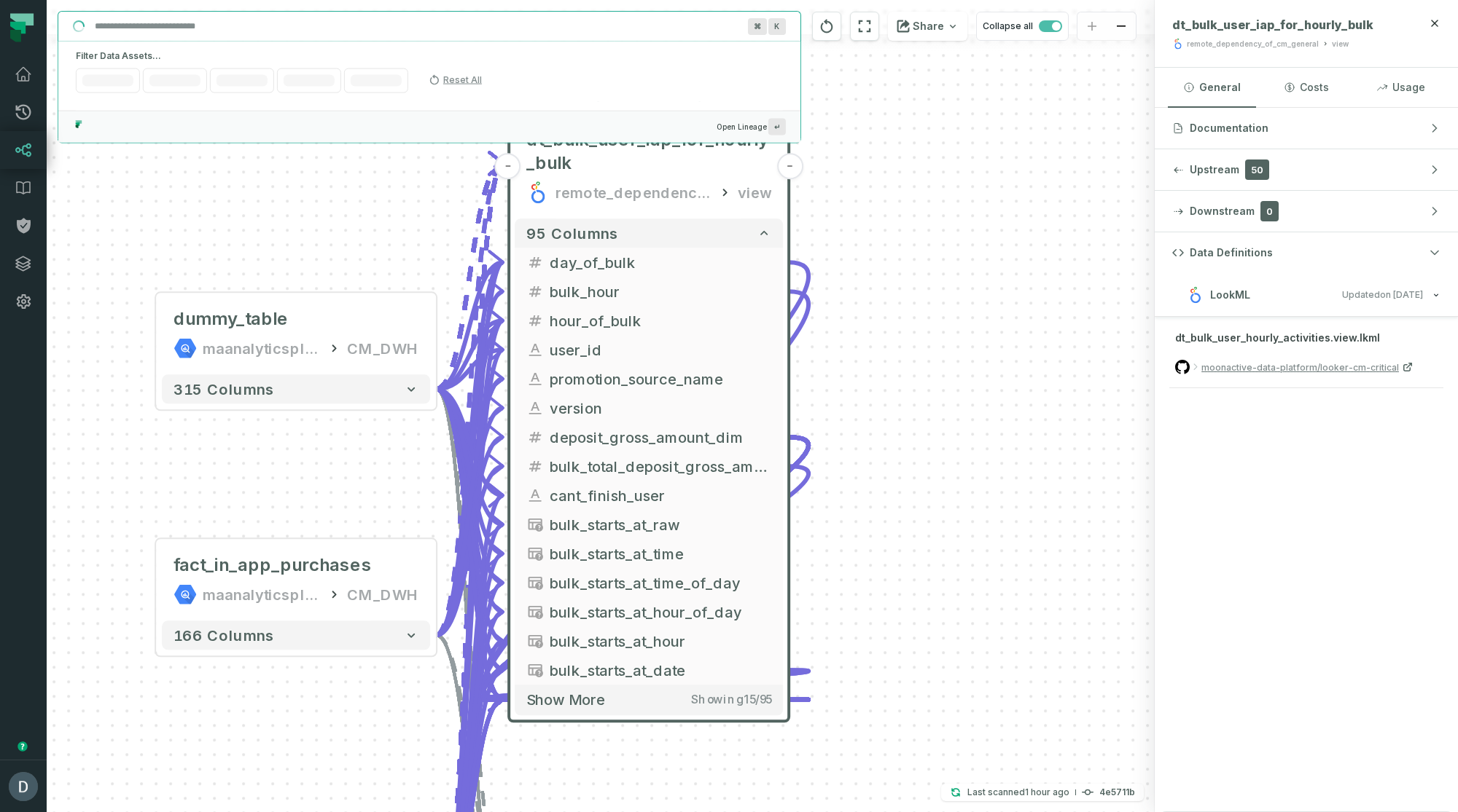
click at [256, 28] on input "Discovery Provider cmdk menu" at bounding box center [416, 26] width 660 height 24
paste input "**********"
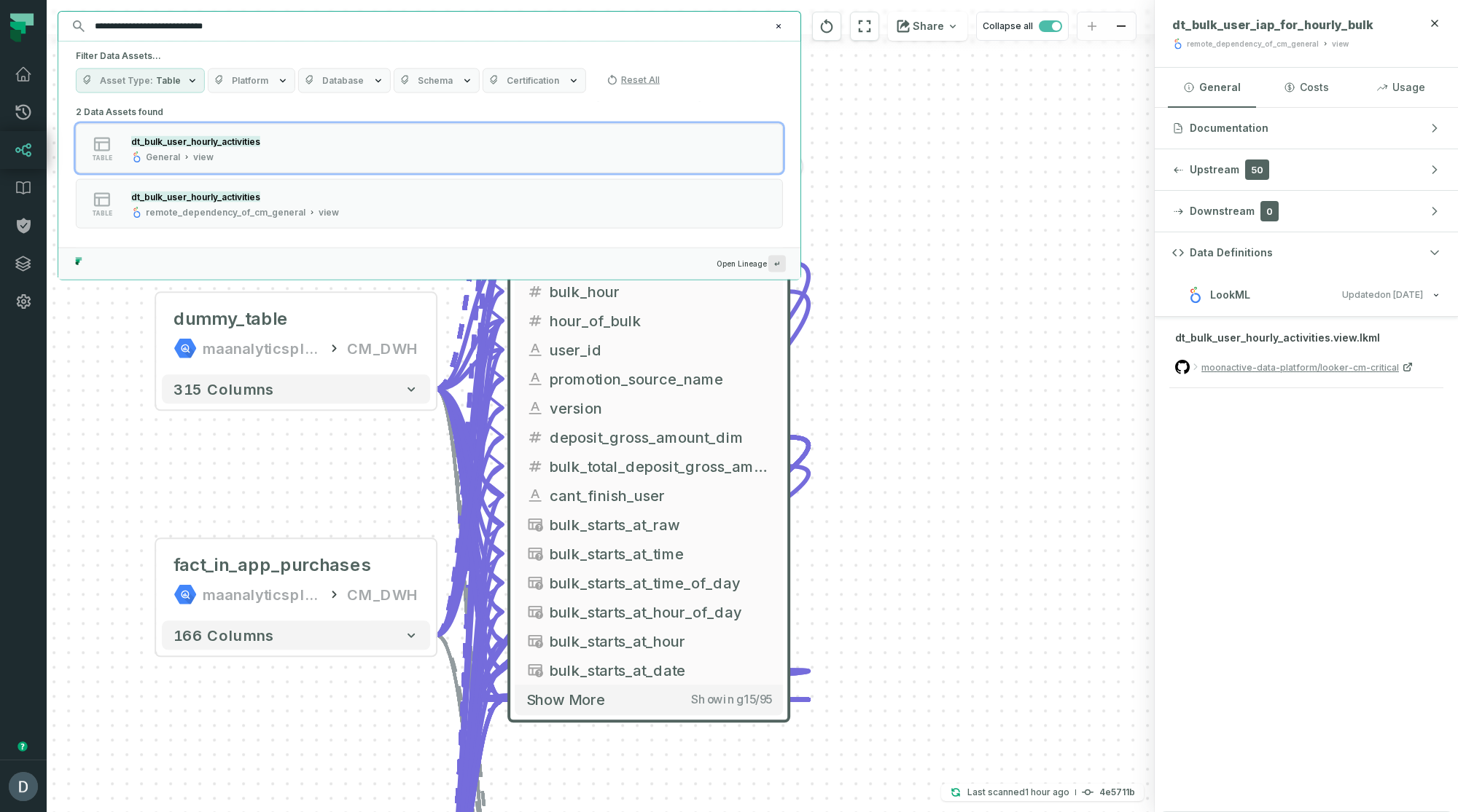
click at [306, 27] on input "**********" at bounding box center [427, 26] width 684 height 24
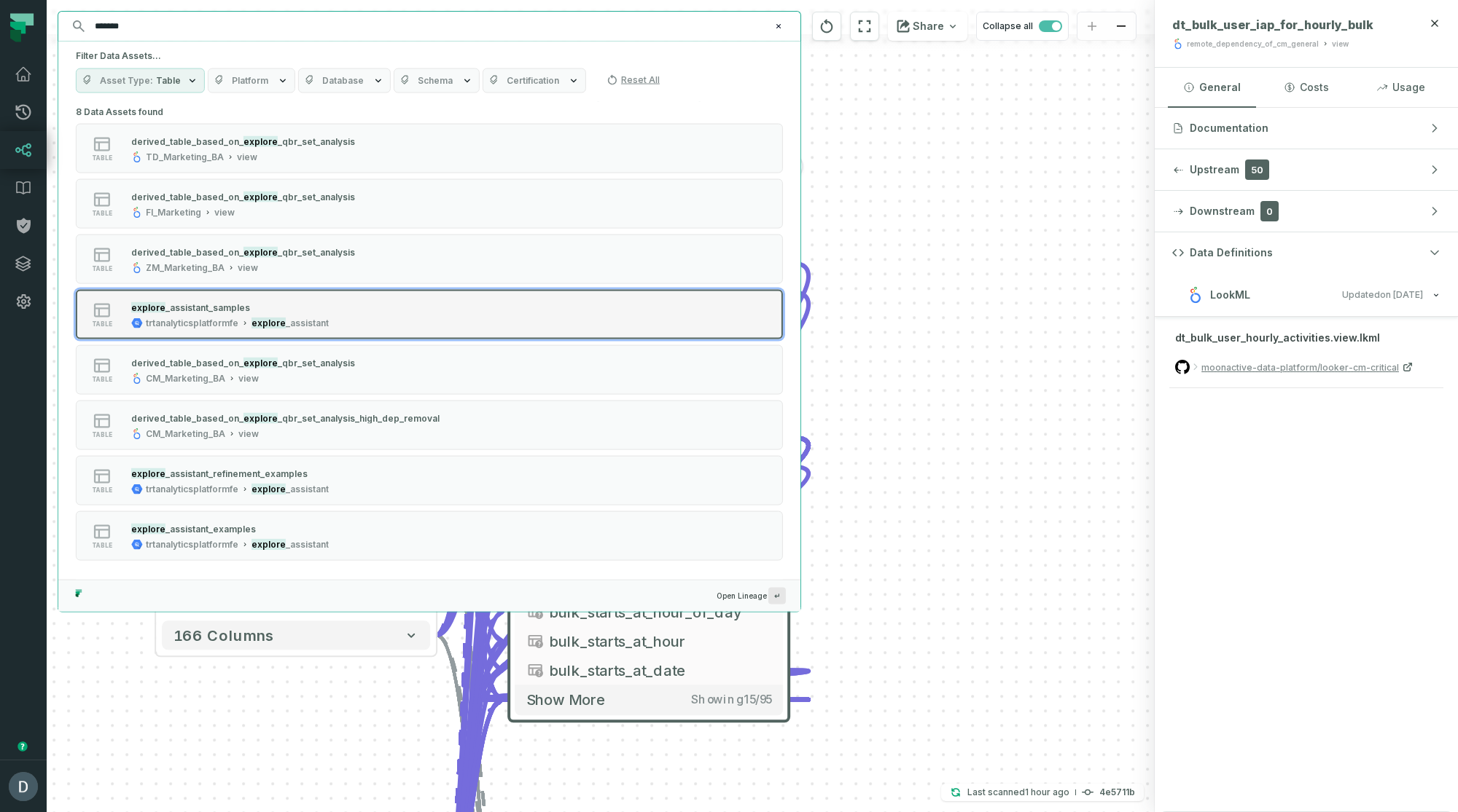
type input "*******"
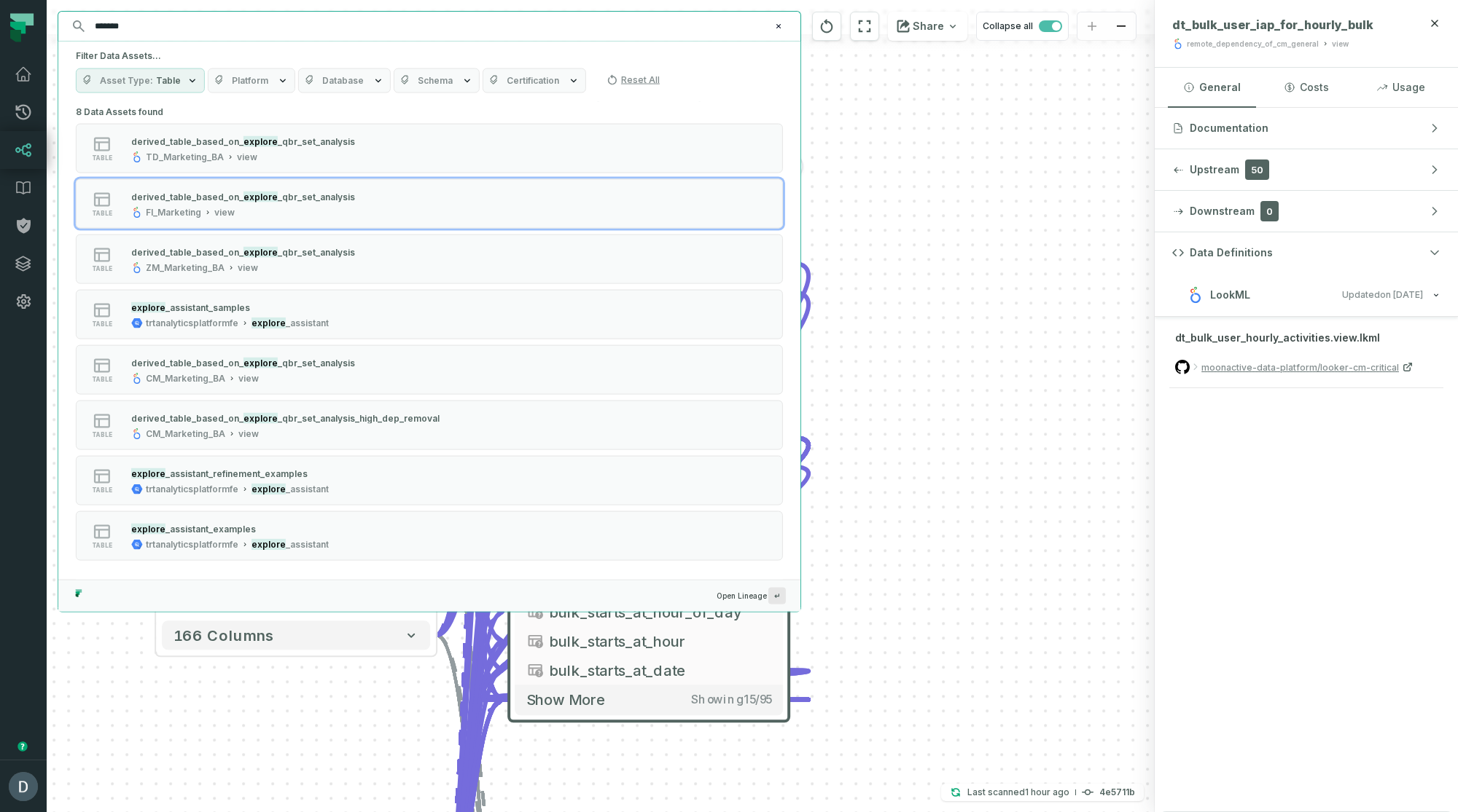
click at [938, 235] on div "dummy_table maanalyticsplatform CM_DWH + 315 columns + fact_in_app_purchases ma…" at bounding box center [600, 406] width 1108 height 812
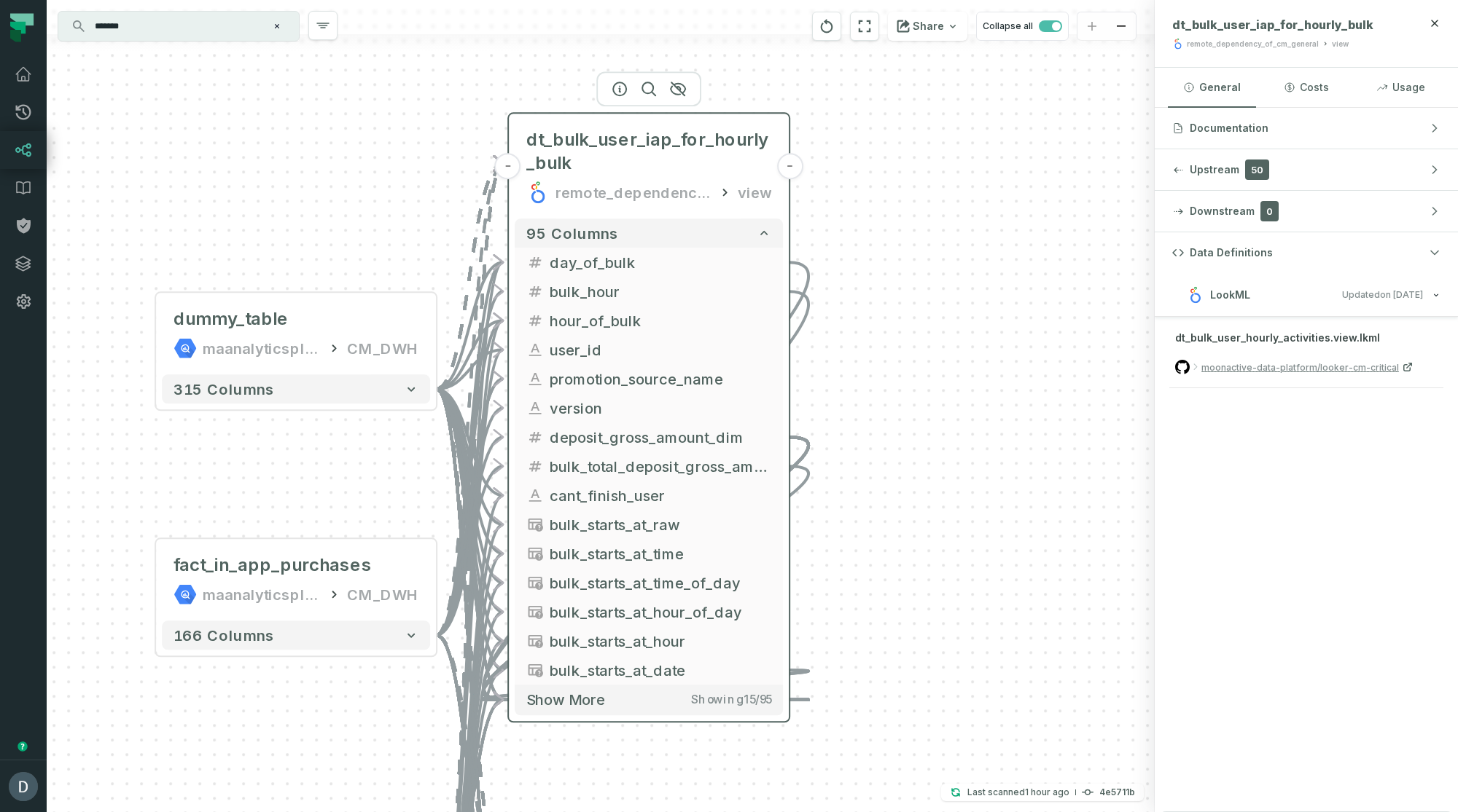
click at [645, 196] on div "remote_dependency_of_cm_general" at bounding box center [633, 192] width 156 height 24
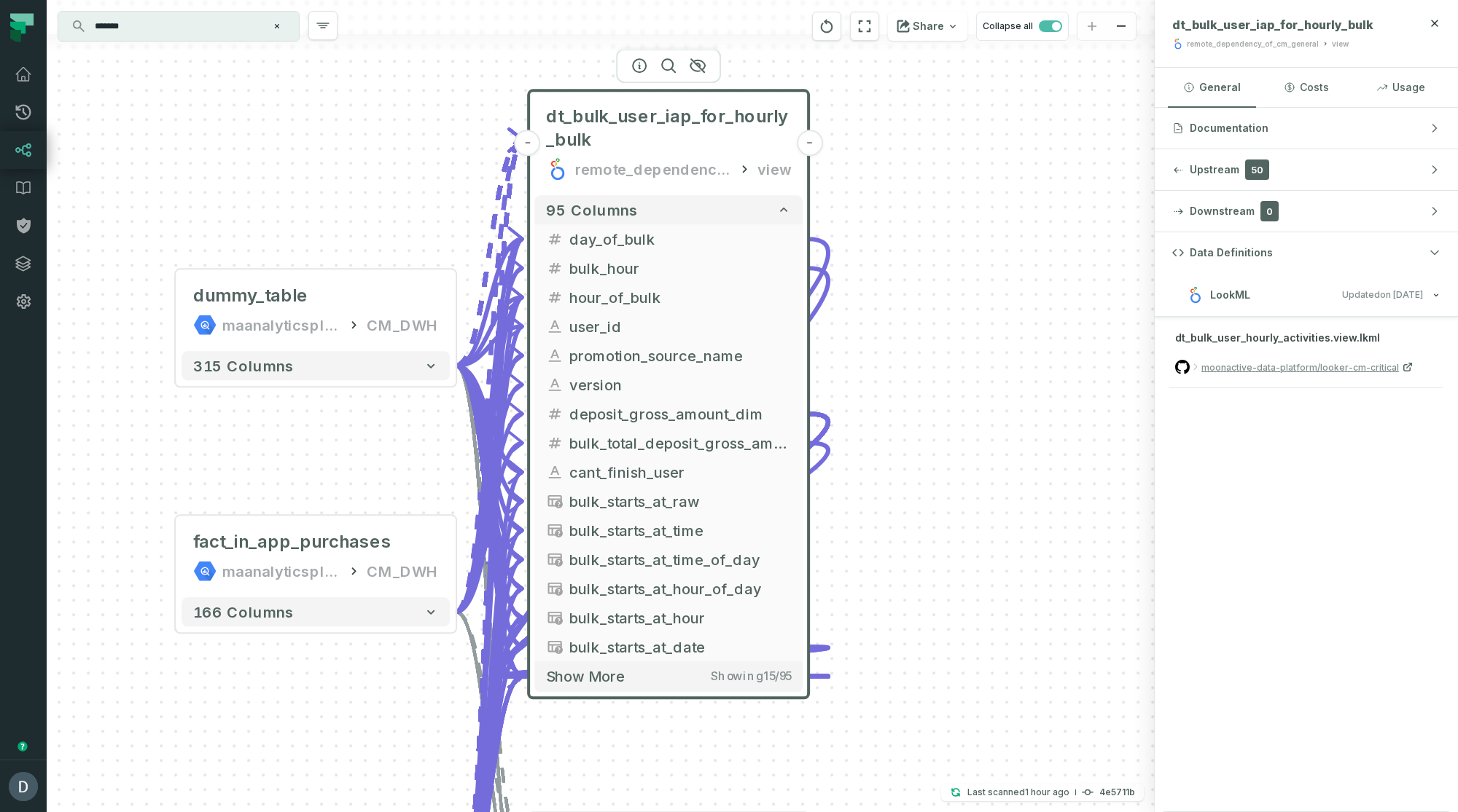
drag, startPoint x: 560, startPoint y: 197, endPoint x: 570, endPoint y: 169, distance: 29.7
click at [575, 169] on div "remote_dependency_of_cm_general" at bounding box center [652, 168] width 156 height 24
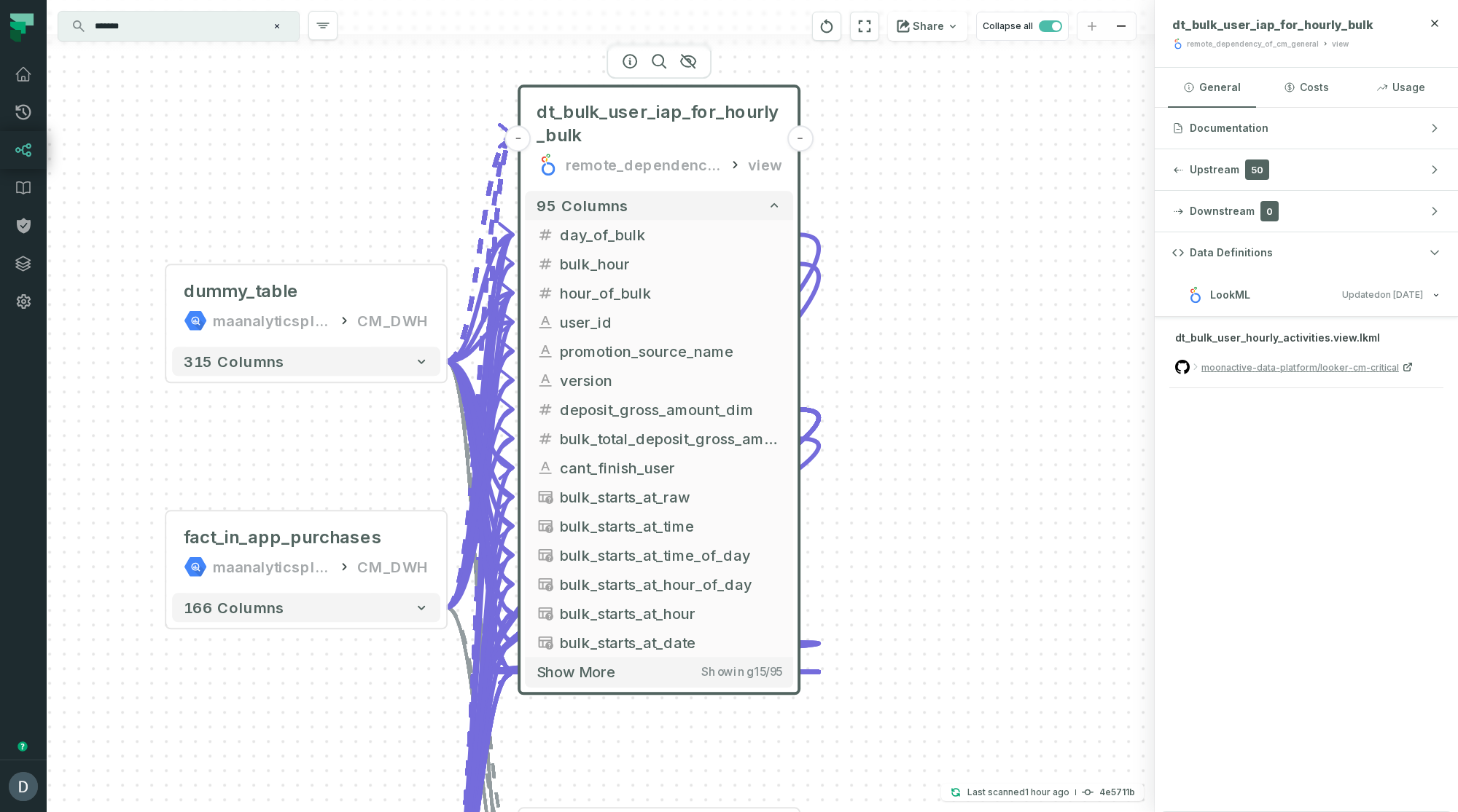
click at [733, 170] on icon at bounding box center [734, 164] width 14 height 14
click at [647, 167] on div "remote_dependency_of_cm_general" at bounding box center [643, 164] width 156 height 24
click at [1287, 46] on div "remote_dependency_of_cm_general" at bounding box center [1253, 44] width 132 height 11
click at [1294, 23] on span "dt_bulk_user_iap_for_hourly_bulk" at bounding box center [1272, 24] width 201 height 14
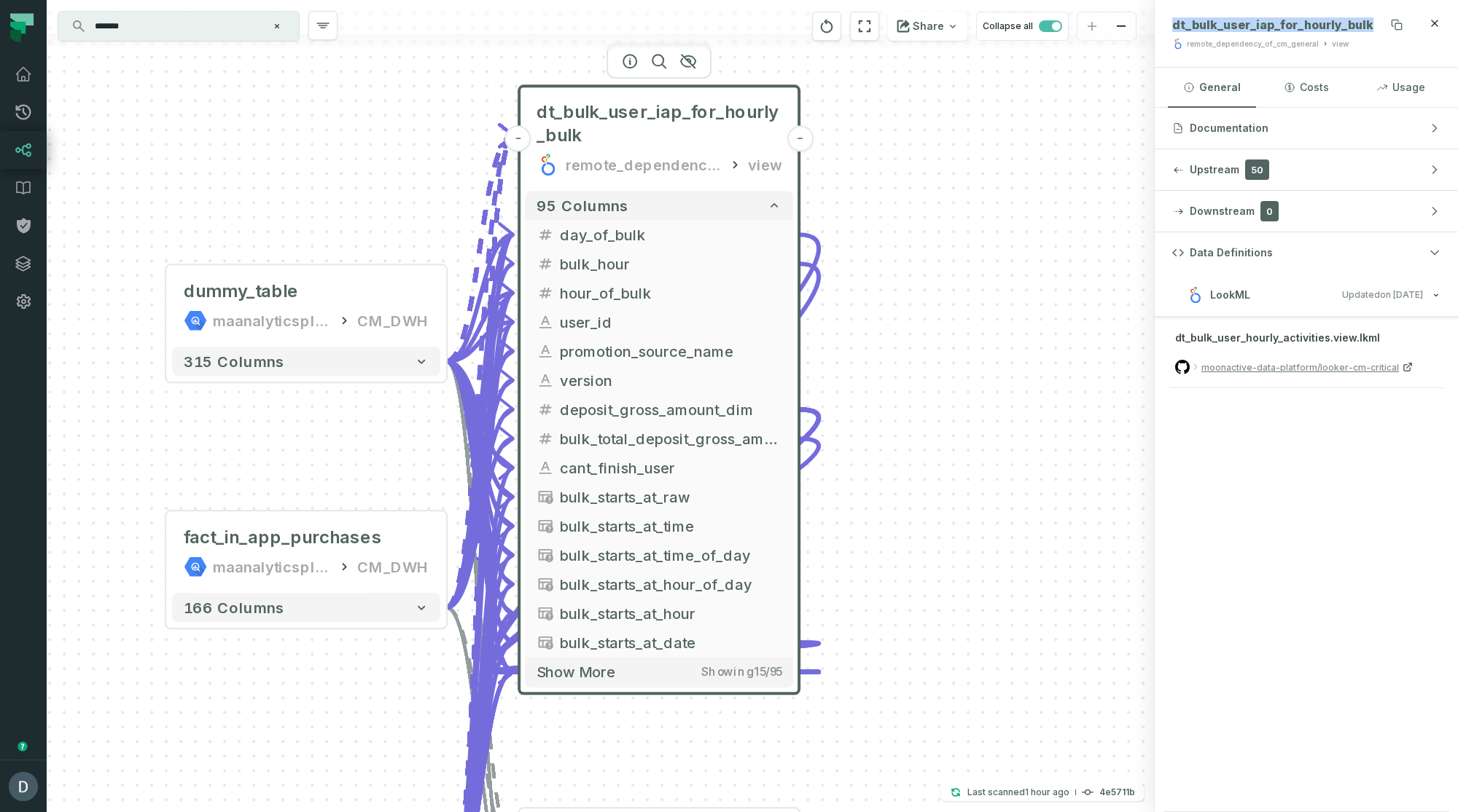
click at [1294, 23] on span "dt_bulk_user_iap_for_hourly_bulk" at bounding box center [1272, 24] width 201 height 14
copy span "dt_bulk_user_iap_for_hourly_bulk"
click at [190, 28] on input "*******" at bounding box center [177, 26] width 182 height 24
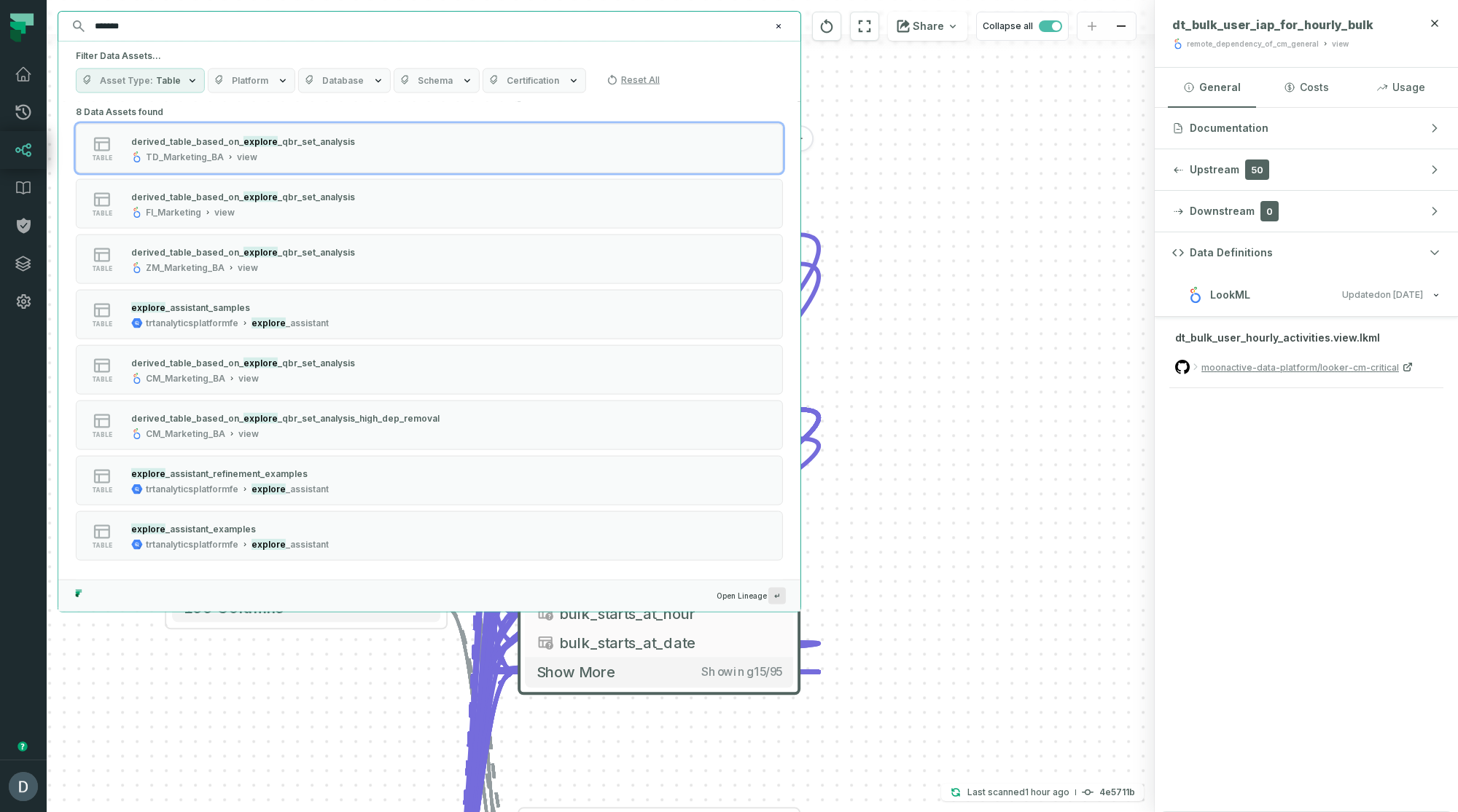
click at [219, 33] on input "*******" at bounding box center [427, 26] width 684 height 24
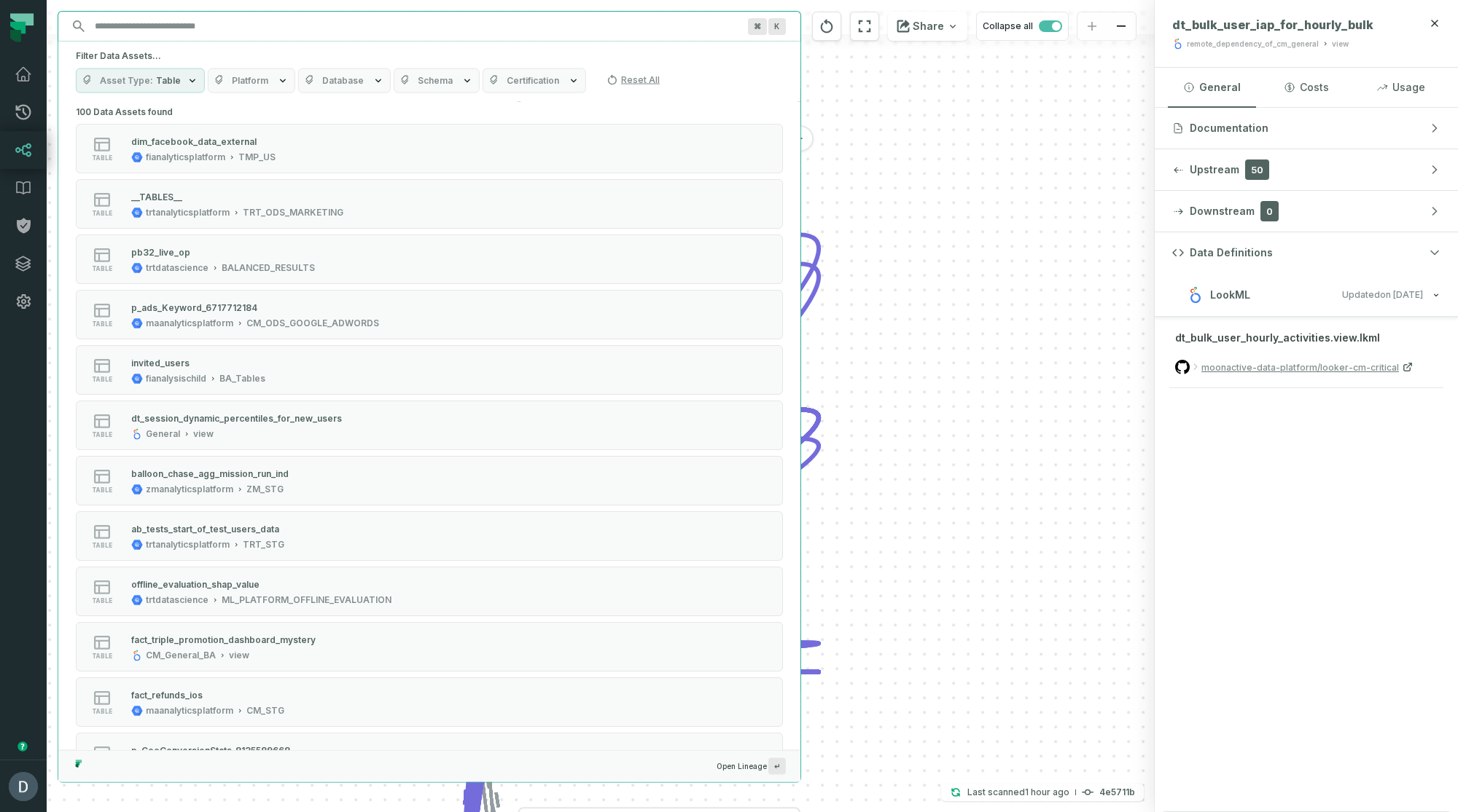
click at [860, 82] on div "dummy_table maanalyticsplatform CM_DWH + 315 columns + fact_in_app_purchases ma…" at bounding box center [600, 406] width 1108 height 812
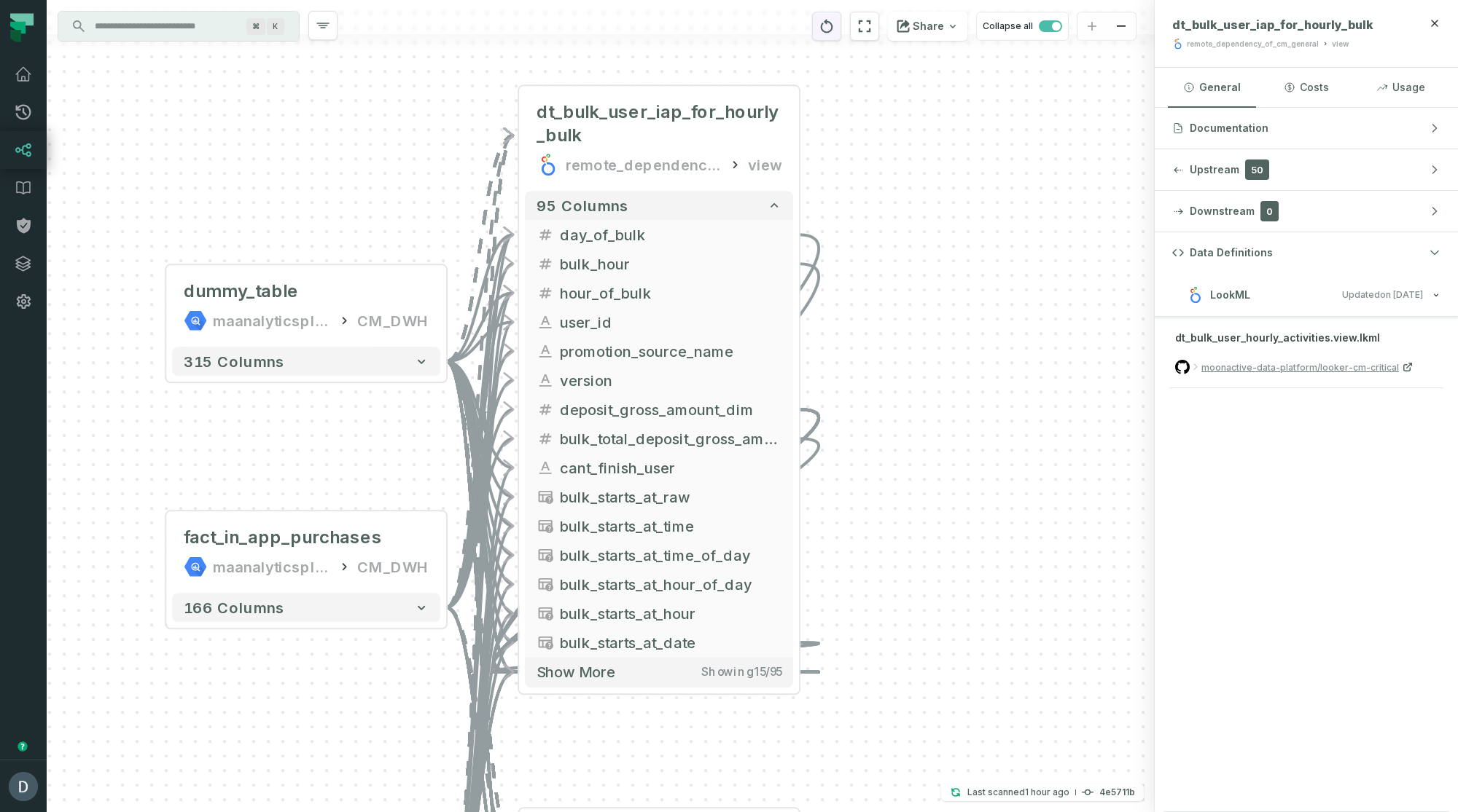
click at [833, 24] on icon "reset" at bounding box center [826, 26] width 12 height 14
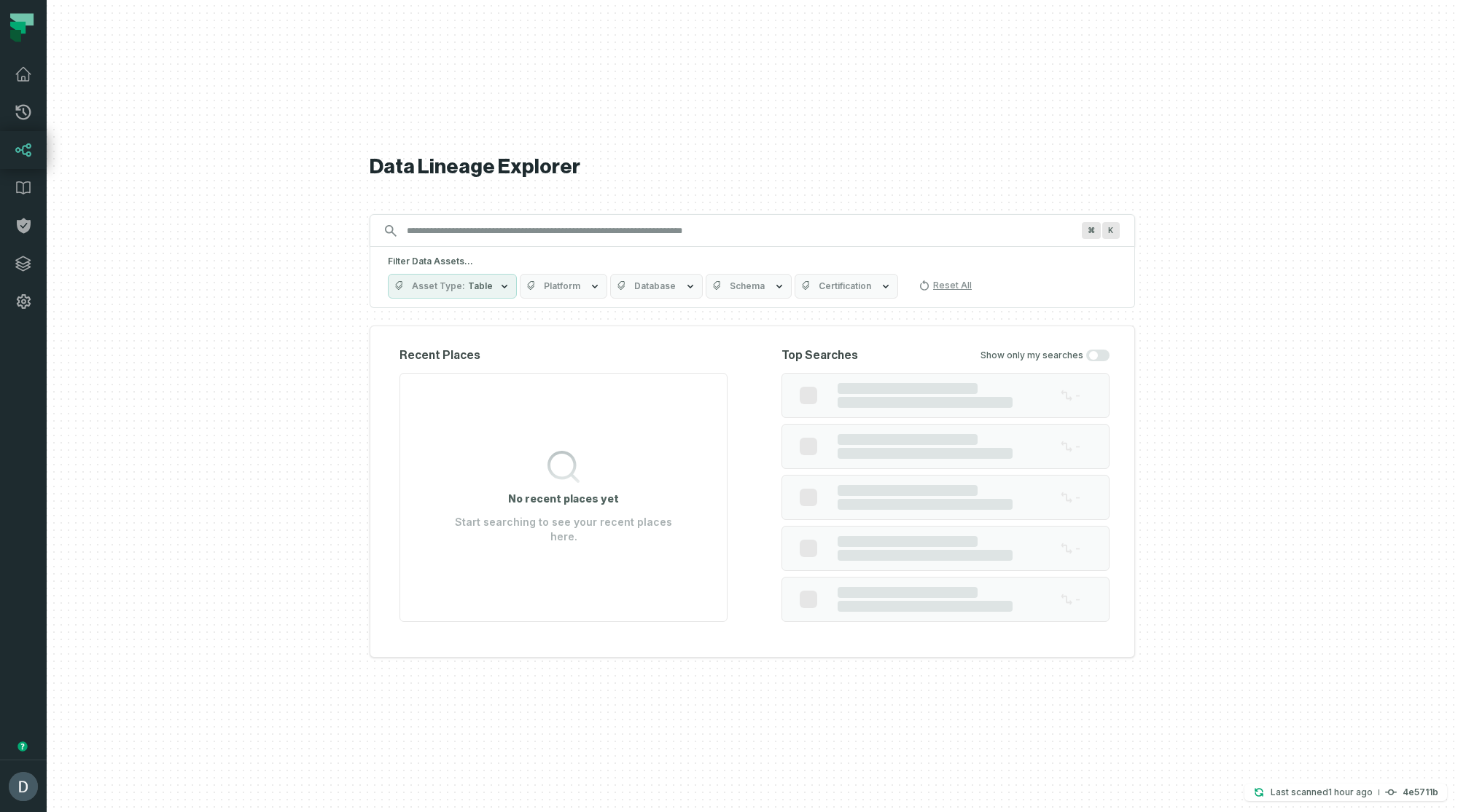
click at [434, 233] on input "Discovery Provider cmdk menu" at bounding box center [738, 231] width 682 height 24
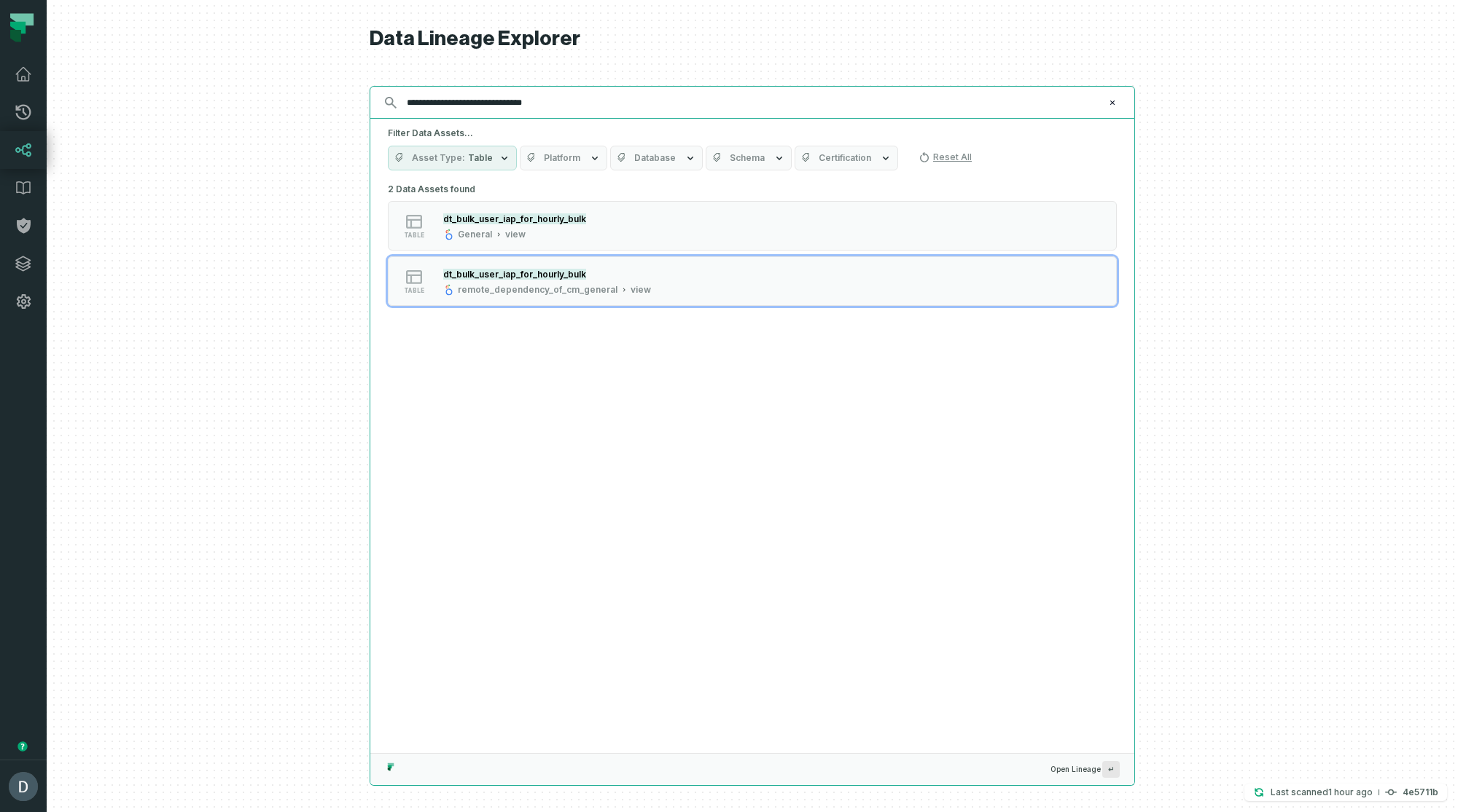
click at [485, 101] on input "**********" at bounding box center [751, 102] width 705 height 24
paste input "****"
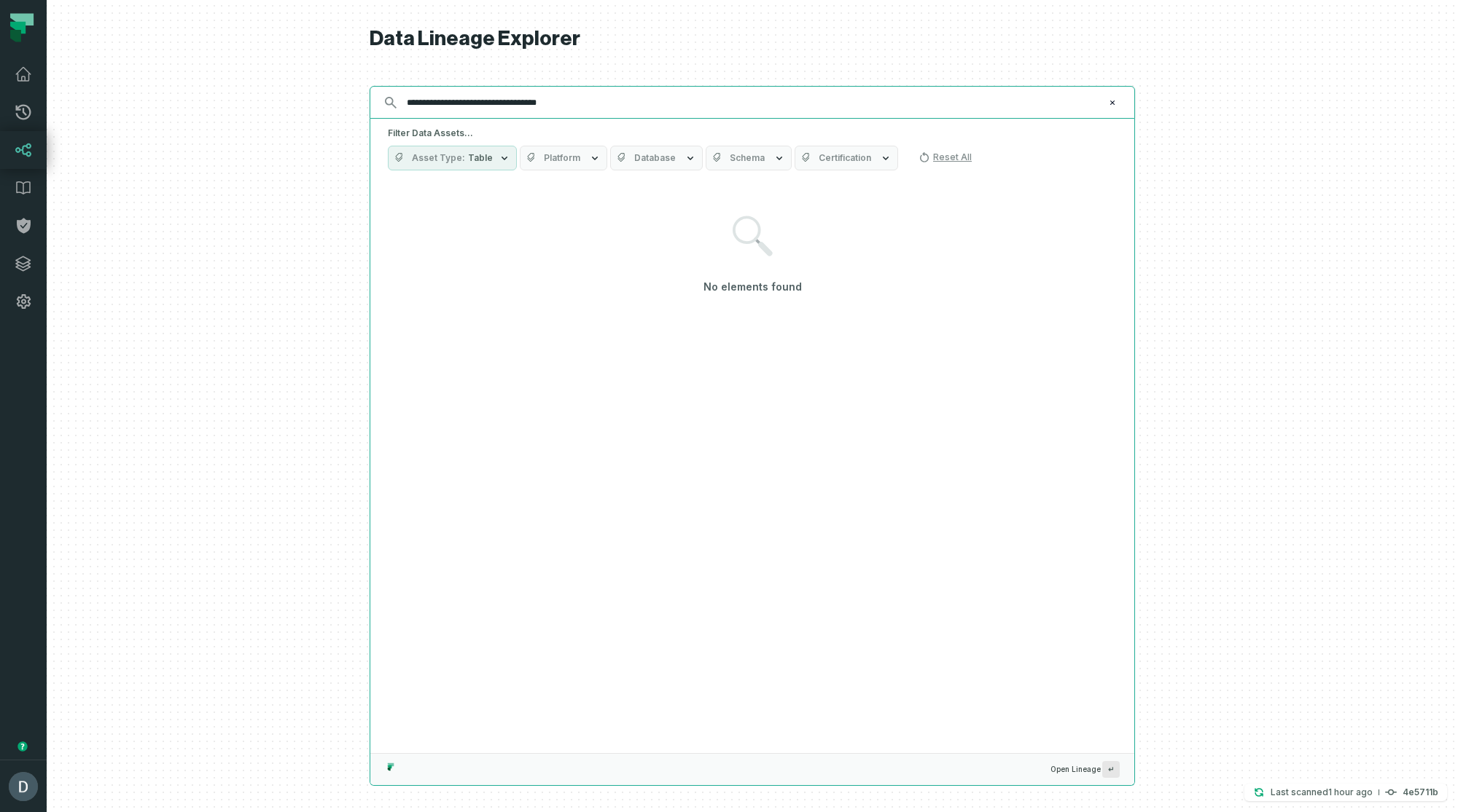
click at [501, 94] on input "**********" at bounding box center [751, 102] width 705 height 24
paste input "text"
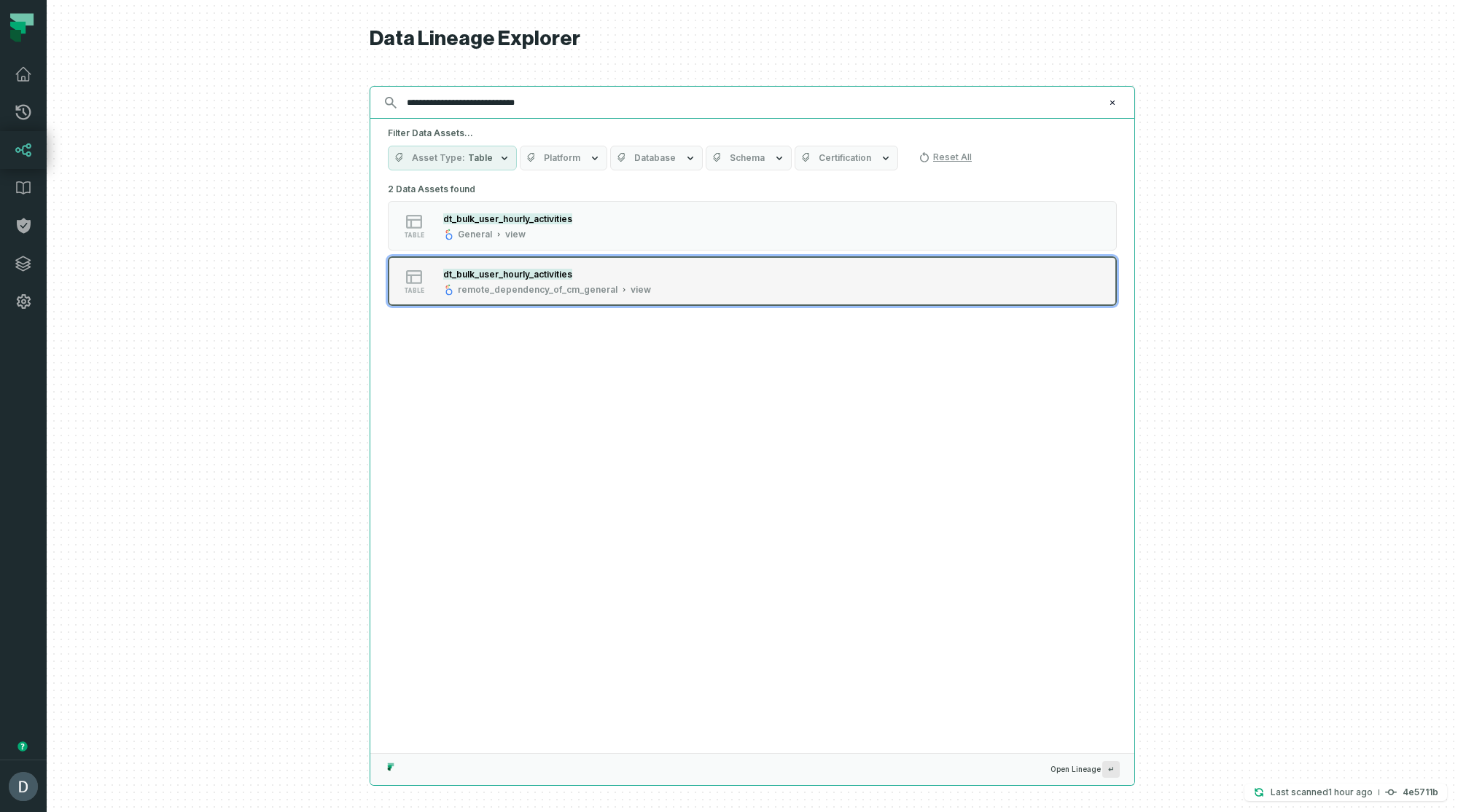
type input "**********"
click at [503, 277] on mark "dt_bulk_user_hourly_activities" at bounding box center [508, 274] width 129 height 11
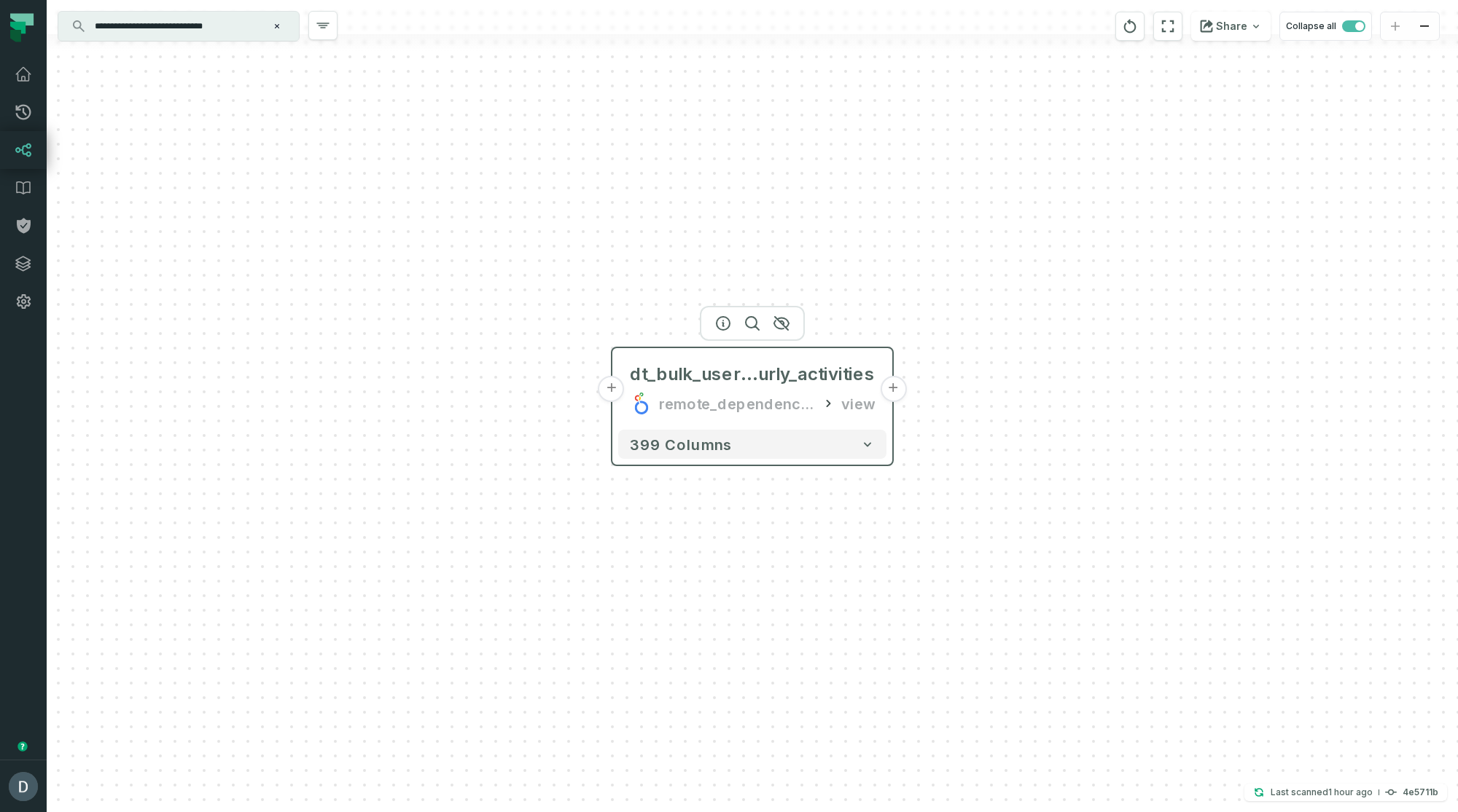
click at [616, 390] on button "+" at bounding box center [612, 389] width 26 height 26
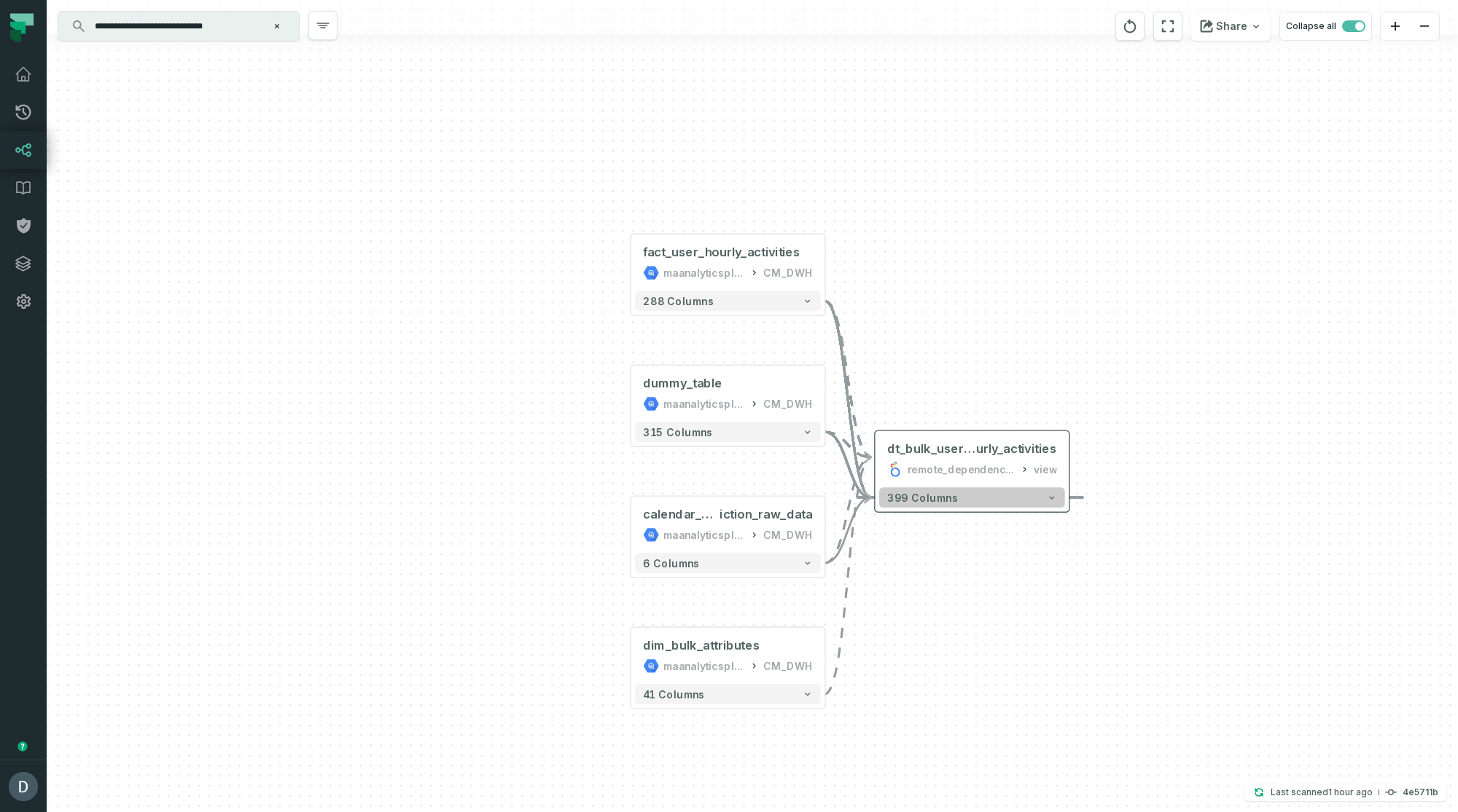
click at [933, 503] on span "399 columns" at bounding box center [922, 497] width 71 height 12
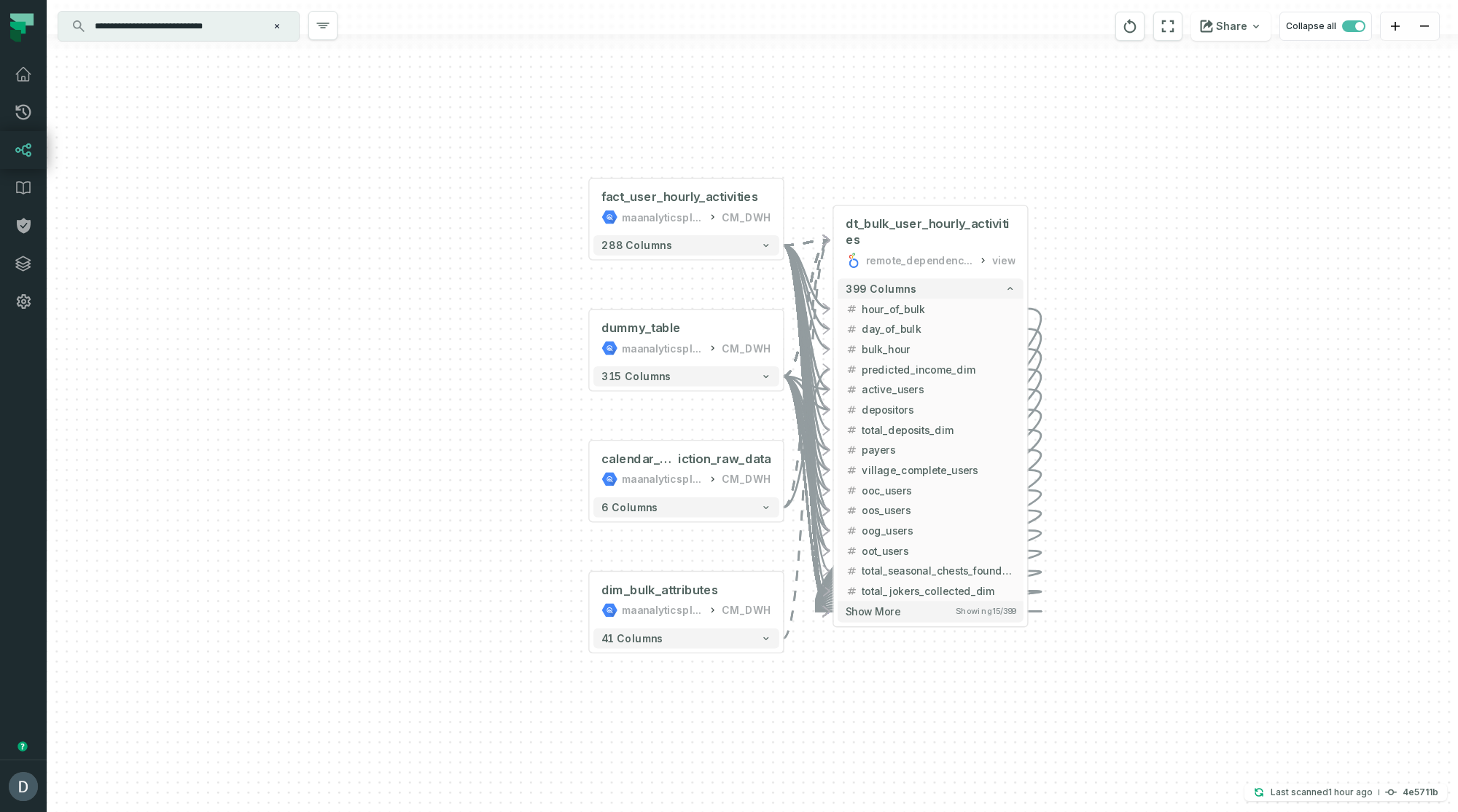
drag, startPoint x: 1197, startPoint y: 498, endPoint x: 1154, endPoint y: 273, distance: 229.1
click at [1154, 272] on div "+ fact_user_hourly_activities maanalyticsplatform CM_DWH + 288 columns dummy_ta…" at bounding box center [752, 406] width 1411 height 812
click at [1148, 484] on div "+ fact_user_hourly_activities maanalyticsplatform CM_DWH + 288 columns dummy_ta…" at bounding box center [752, 406] width 1411 height 812
click at [980, 287] on button "399 columns" at bounding box center [929, 288] width 186 height 21
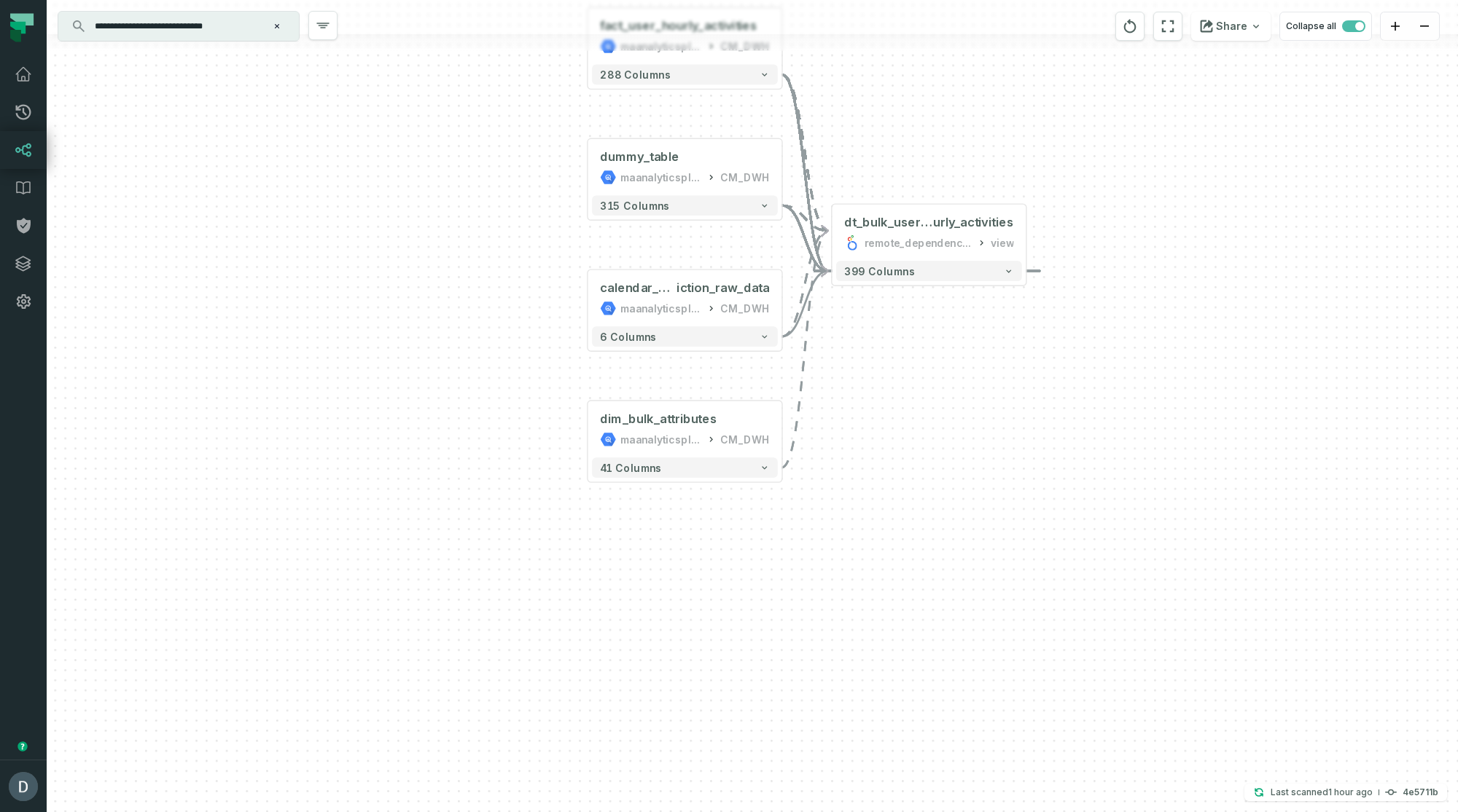
click at [947, 178] on div "+ fact_user_hourly_activities maanalyticsplatform CM_DWH + 288 columns dummy_ta…" at bounding box center [752, 406] width 1411 height 812
click at [930, 221] on span "dt_bulk_user_ho" at bounding box center [889, 222] width 89 height 16
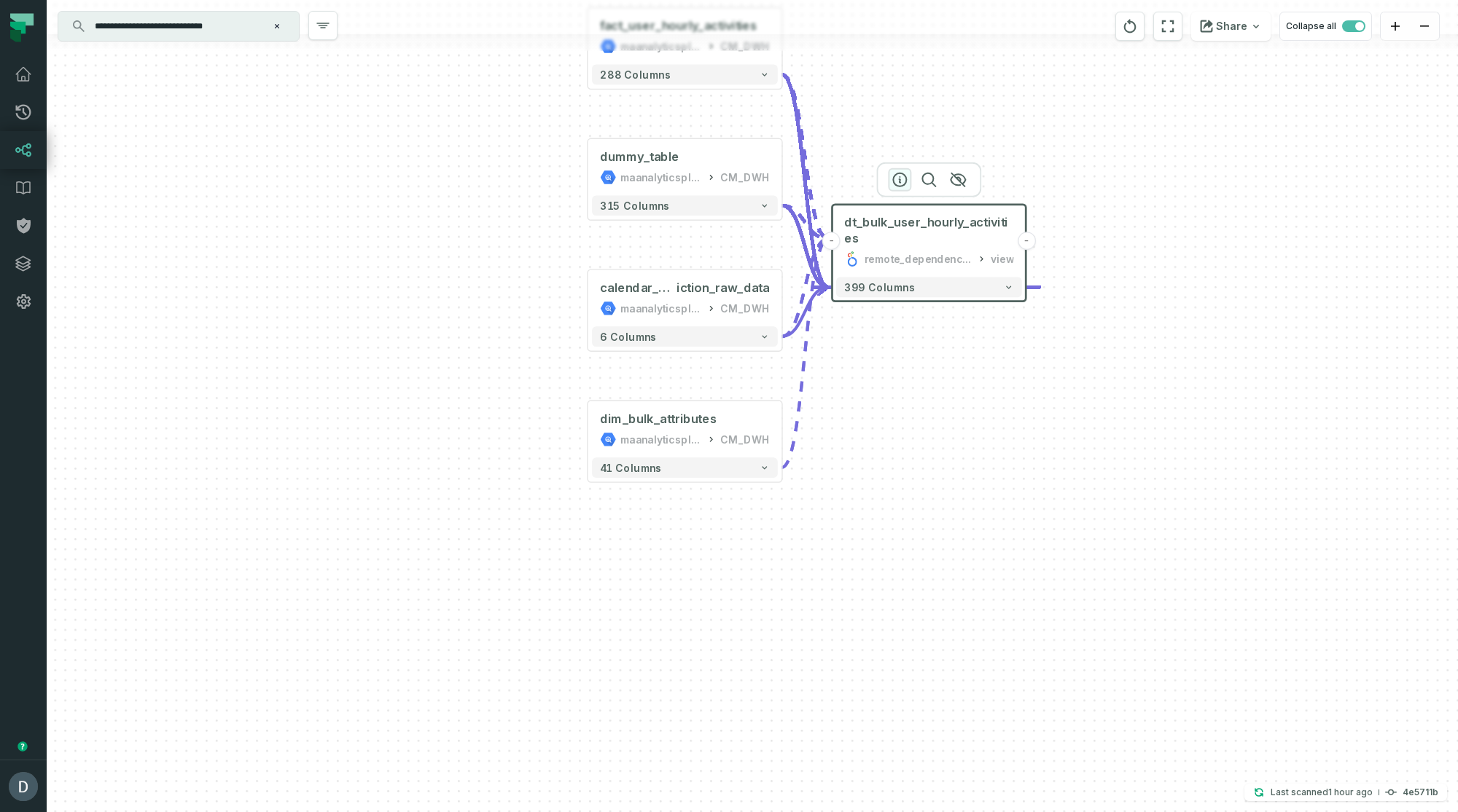
click at [899, 181] on icon "button" at bounding box center [899, 180] width 13 height 13
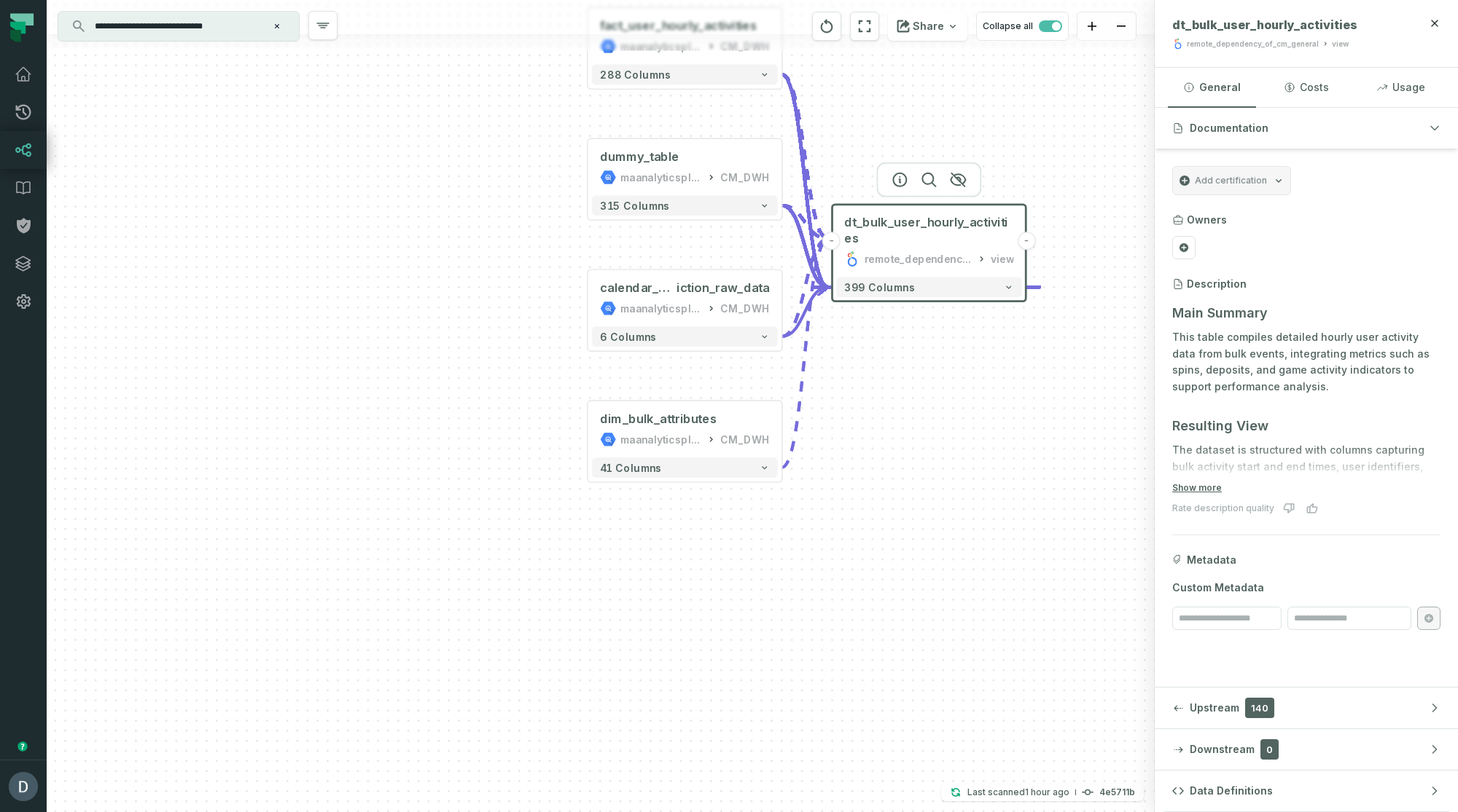
click at [284, 28] on button "Clear search query" at bounding box center [276, 26] width 14 height 14
click at [938, 122] on div "+ fact_user_hourly_activities maanalyticsplatform CM_DWH + 288 columns dummy_ta…" at bounding box center [600, 406] width 1108 height 812
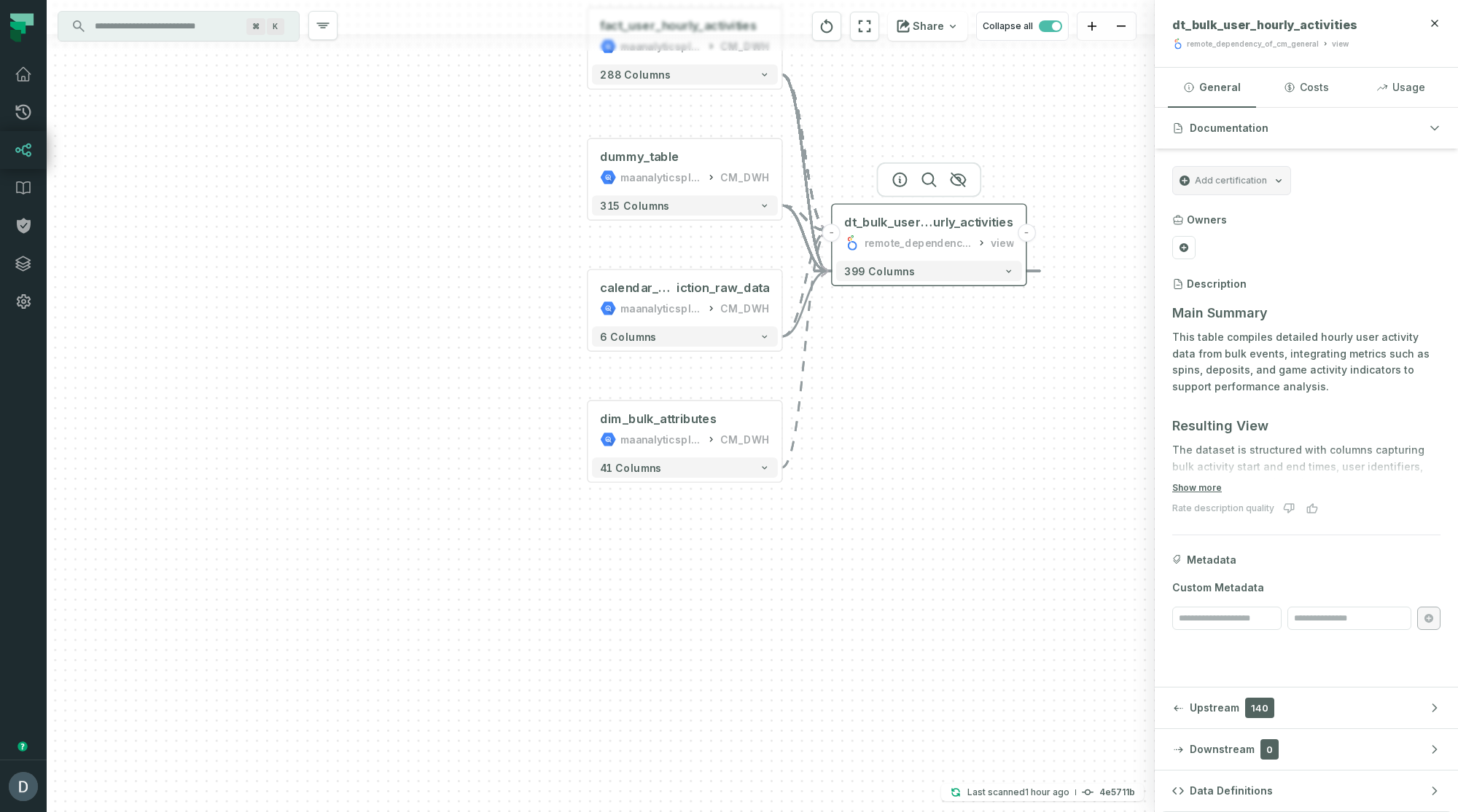
click at [875, 245] on div "remote_dependency_of_cm_general" at bounding box center [918, 242] width 108 height 16
click at [1230, 43] on div "remote_dependency_of_cm_general" at bounding box center [1253, 44] width 132 height 11
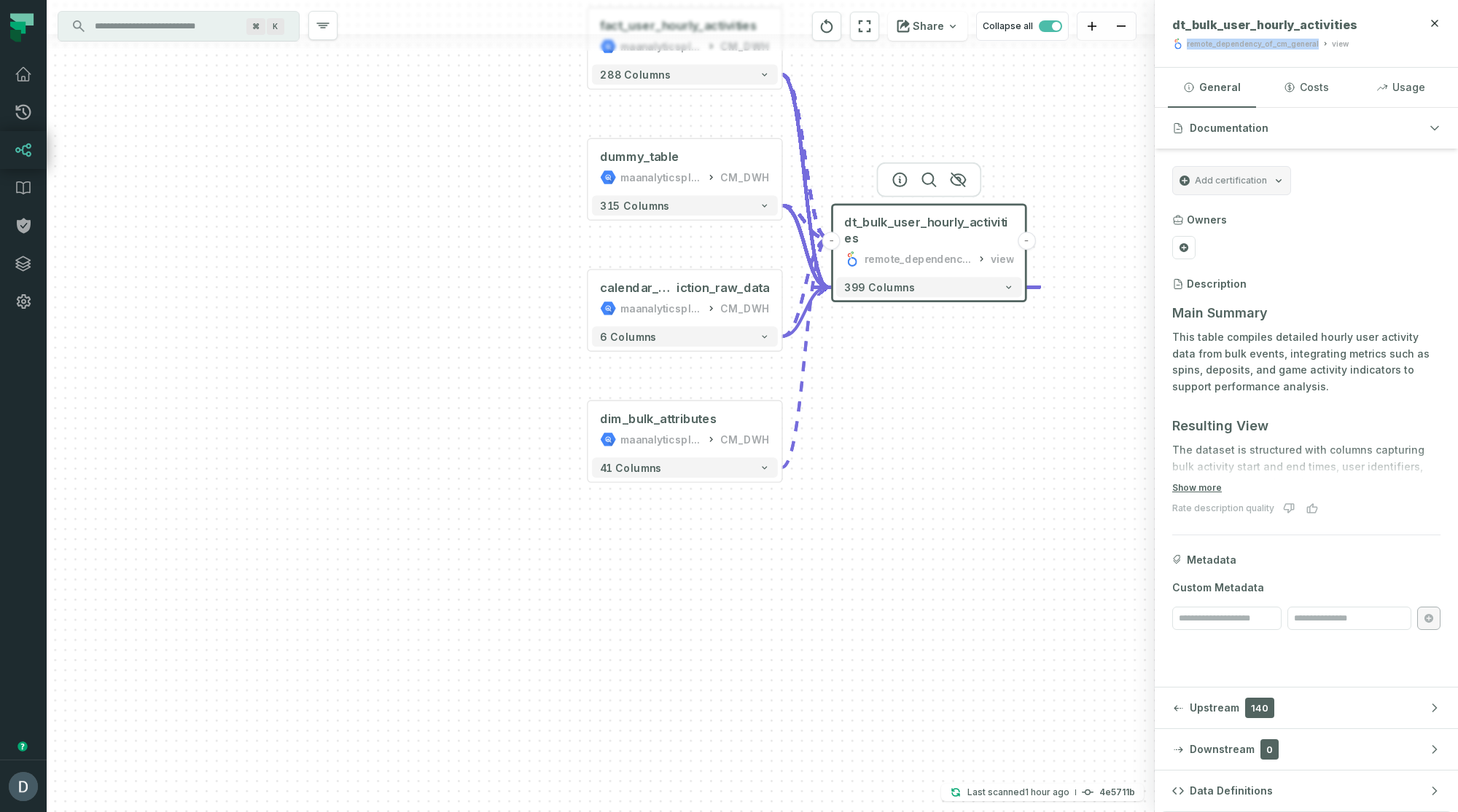
click at [1230, 43] on div "remote_dependency_of_cm_general" at bounding box center [1253, 44] width 132 height 11
copy div "remote_dependency_of_cm_general"
click at [224, 26] on input "Discovery Provider cmdk menu" at bounding box center [165, 26] width 159 height 24
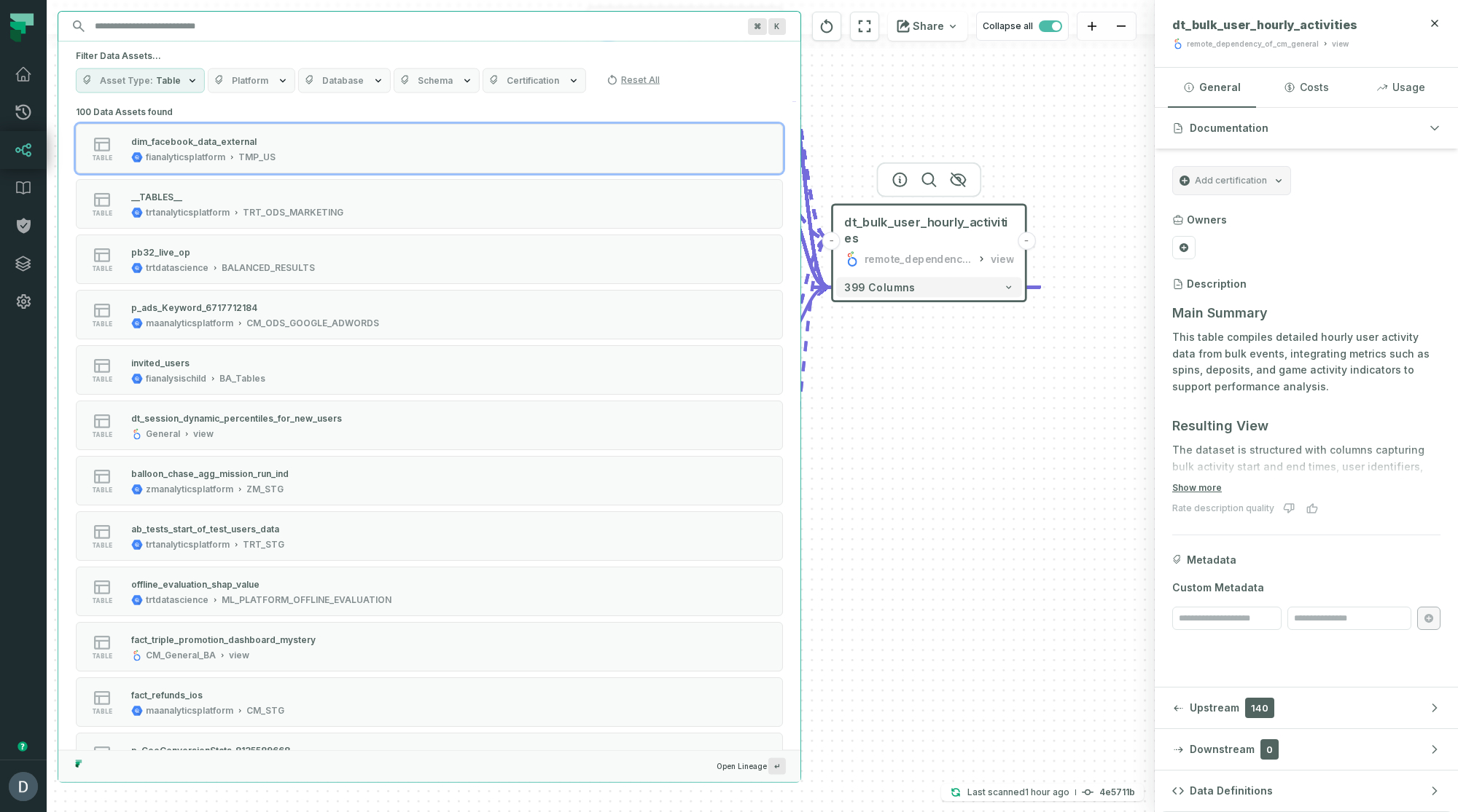
paste input "**********"
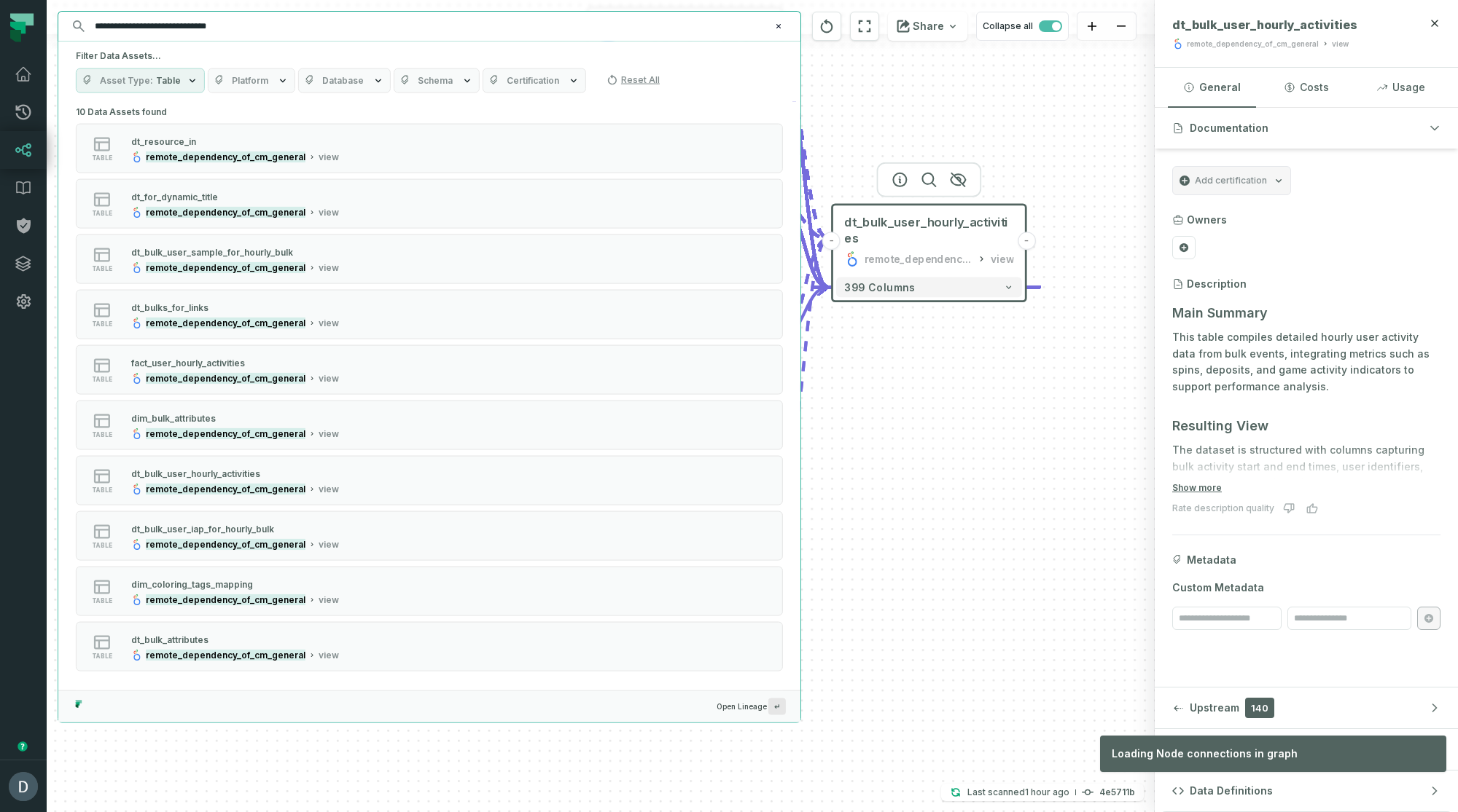
type input "**********"
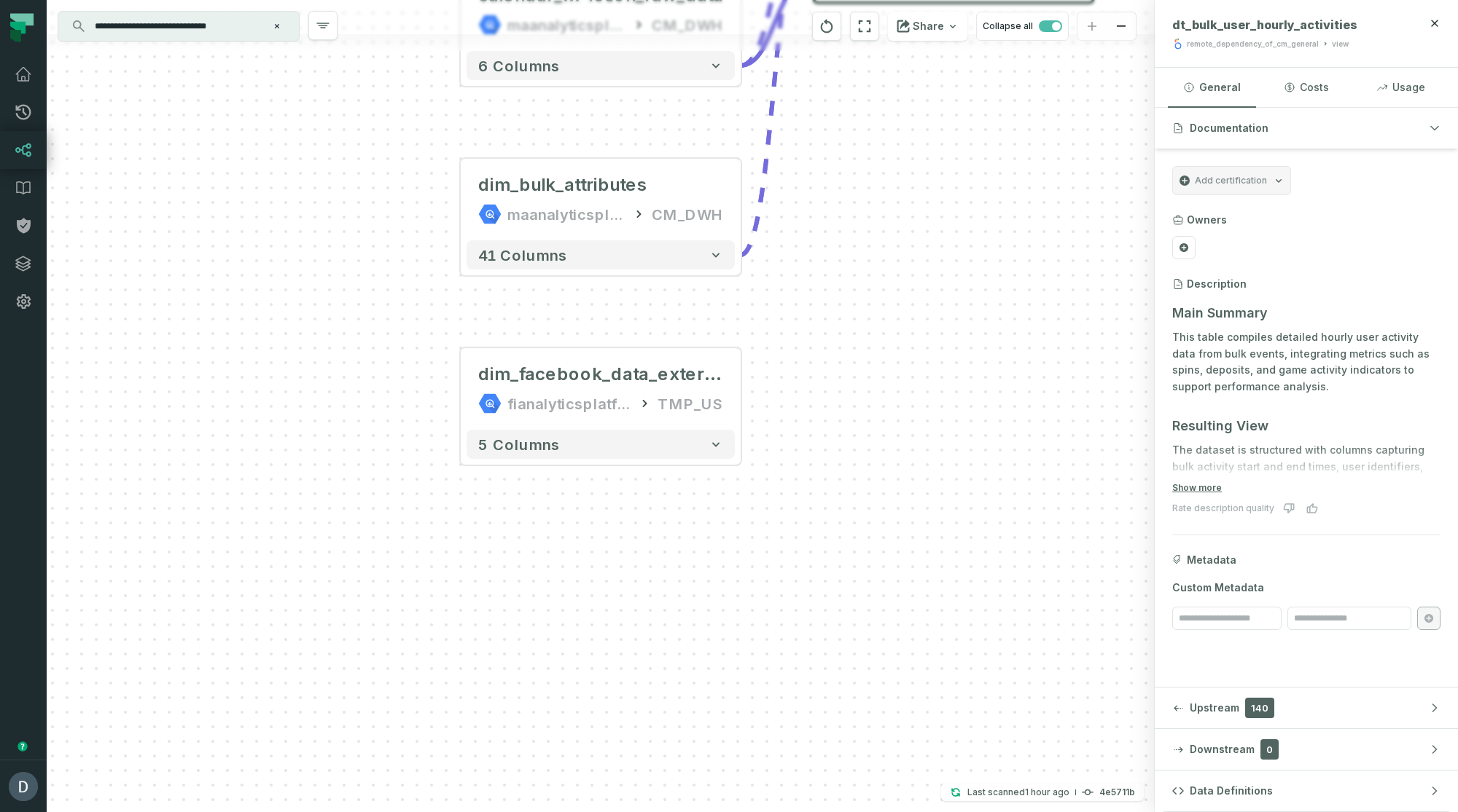
click at [243, 23] on input "**********" at bounding box center [177, 26] width 182 height 24
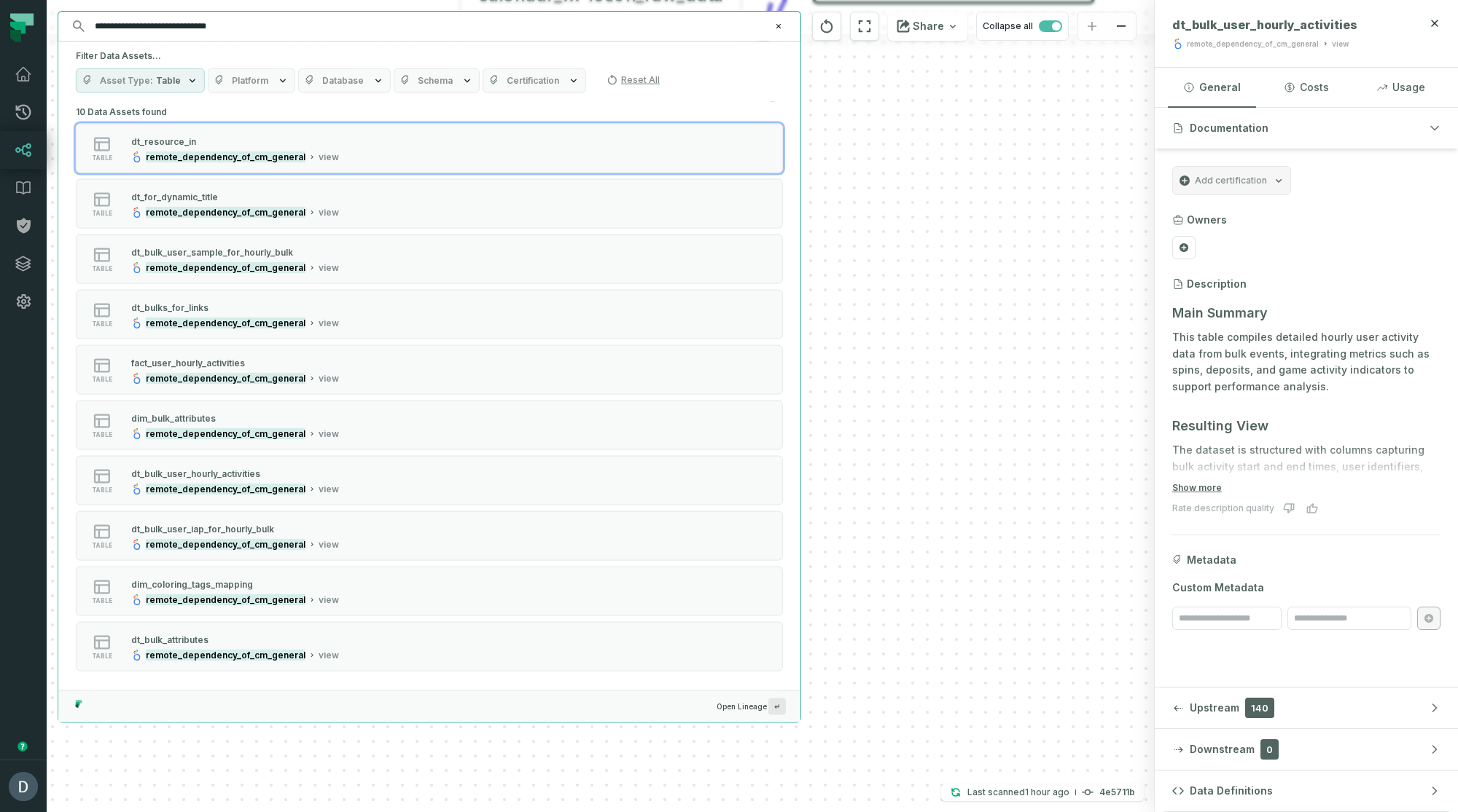
click at [855, 109] on div "+ fact_user_hourly_activities maanalyticsplatform CM_DWH + 288 columns dummy_ta…" at bounding box center [600, 406] width 1108 height 812
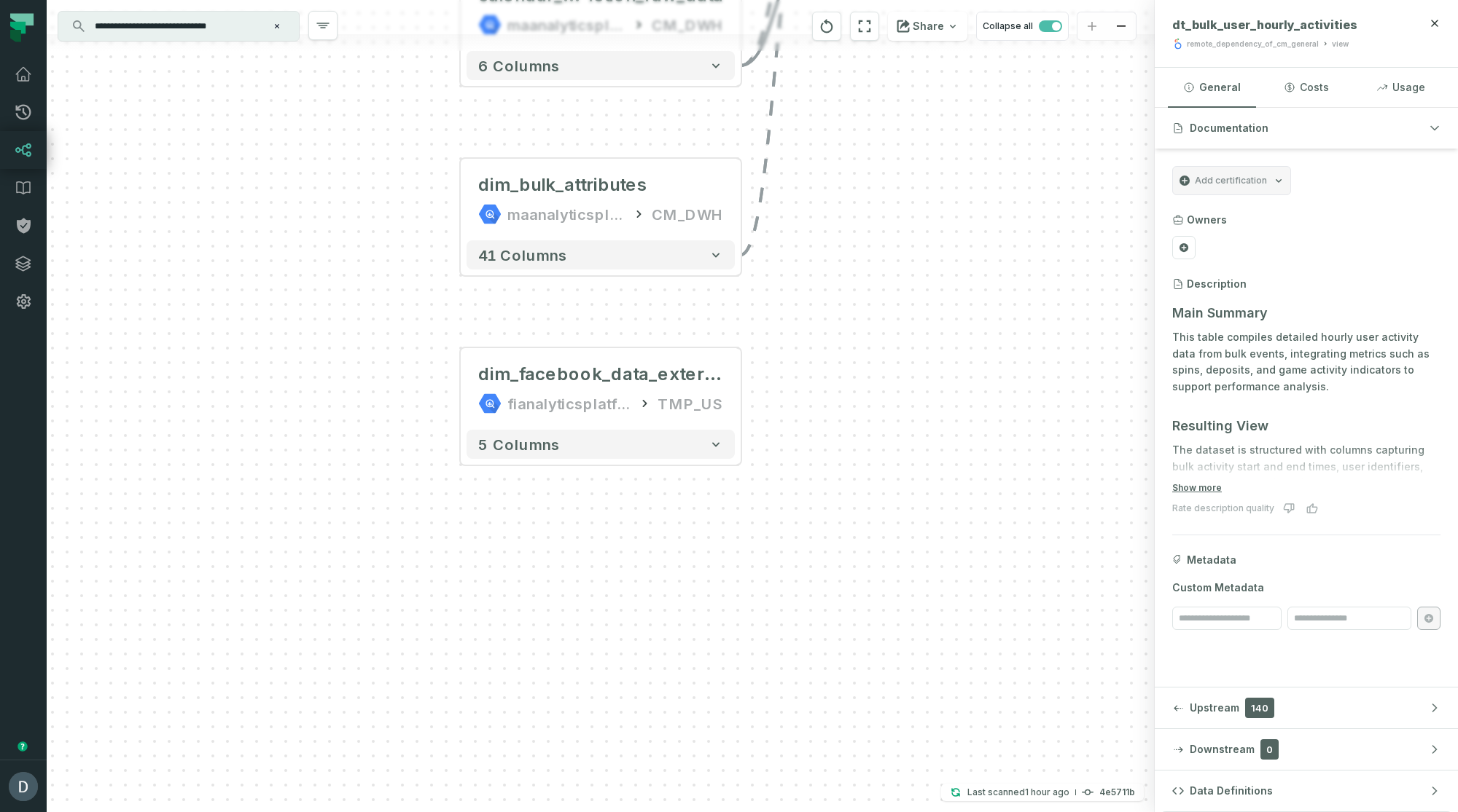
click at [833, 52] on div "Share Collapse all" at bounding box center [940, 26] width 280 height 52
click at [833, 32] on icon "reset" at bounding box center [826, 26] width 12 height 14
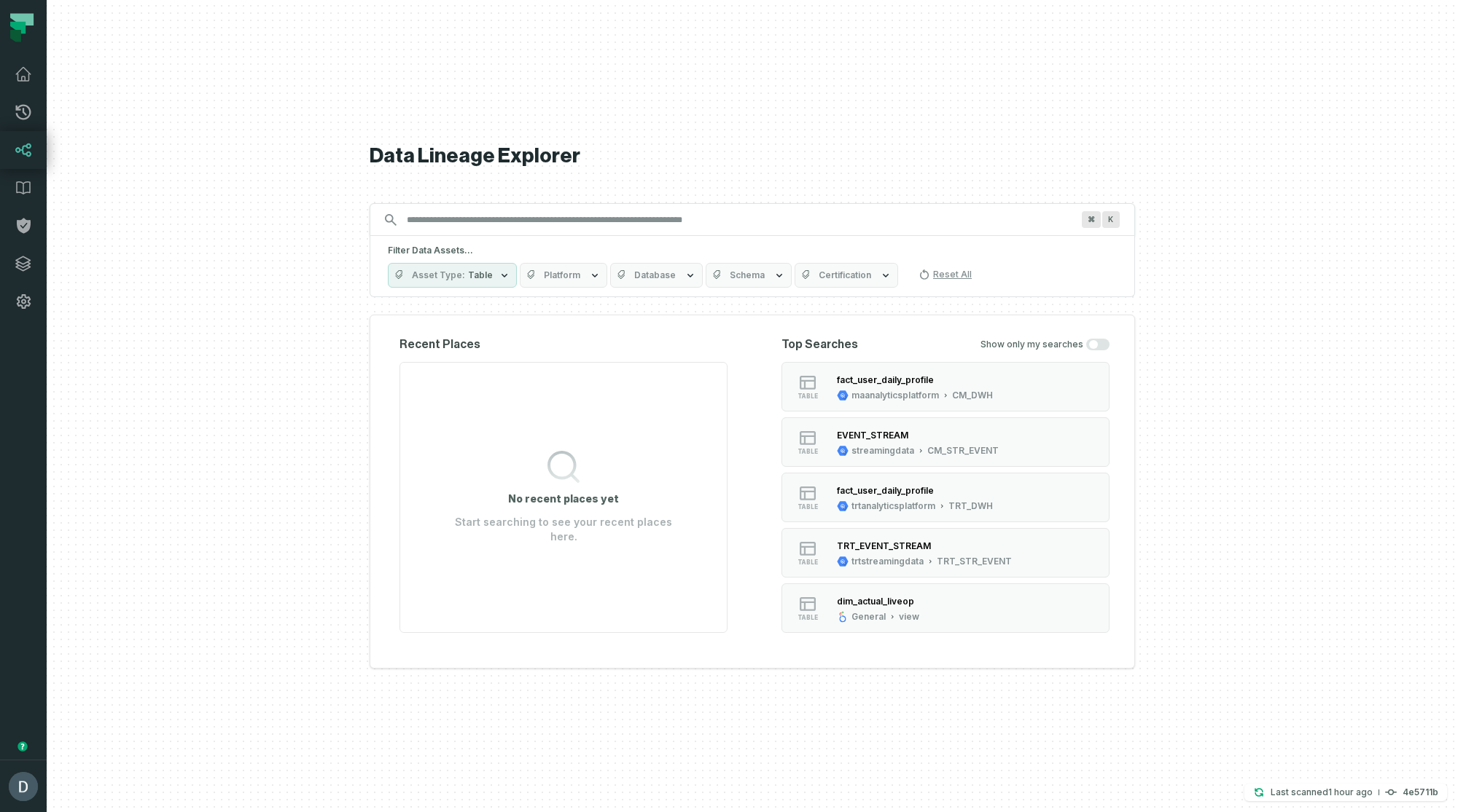
click at [497, 213] on input "Discovery Provider cmdk menu" at bounding box center [738, 219] width 682 height 24
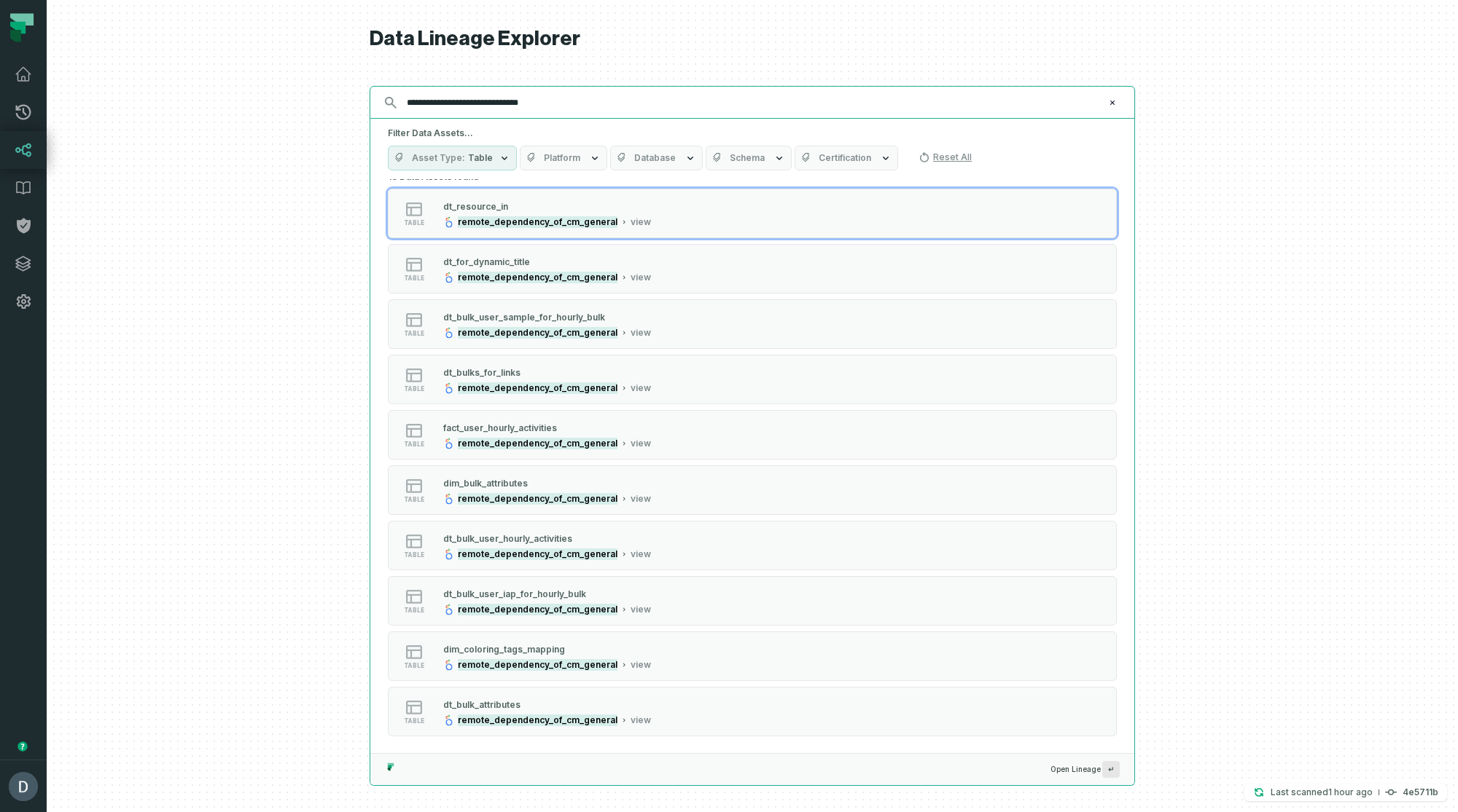
click at [503, 95] on input "**********" at bounding box center [751, 102] width 705 height 24
paste input "****"
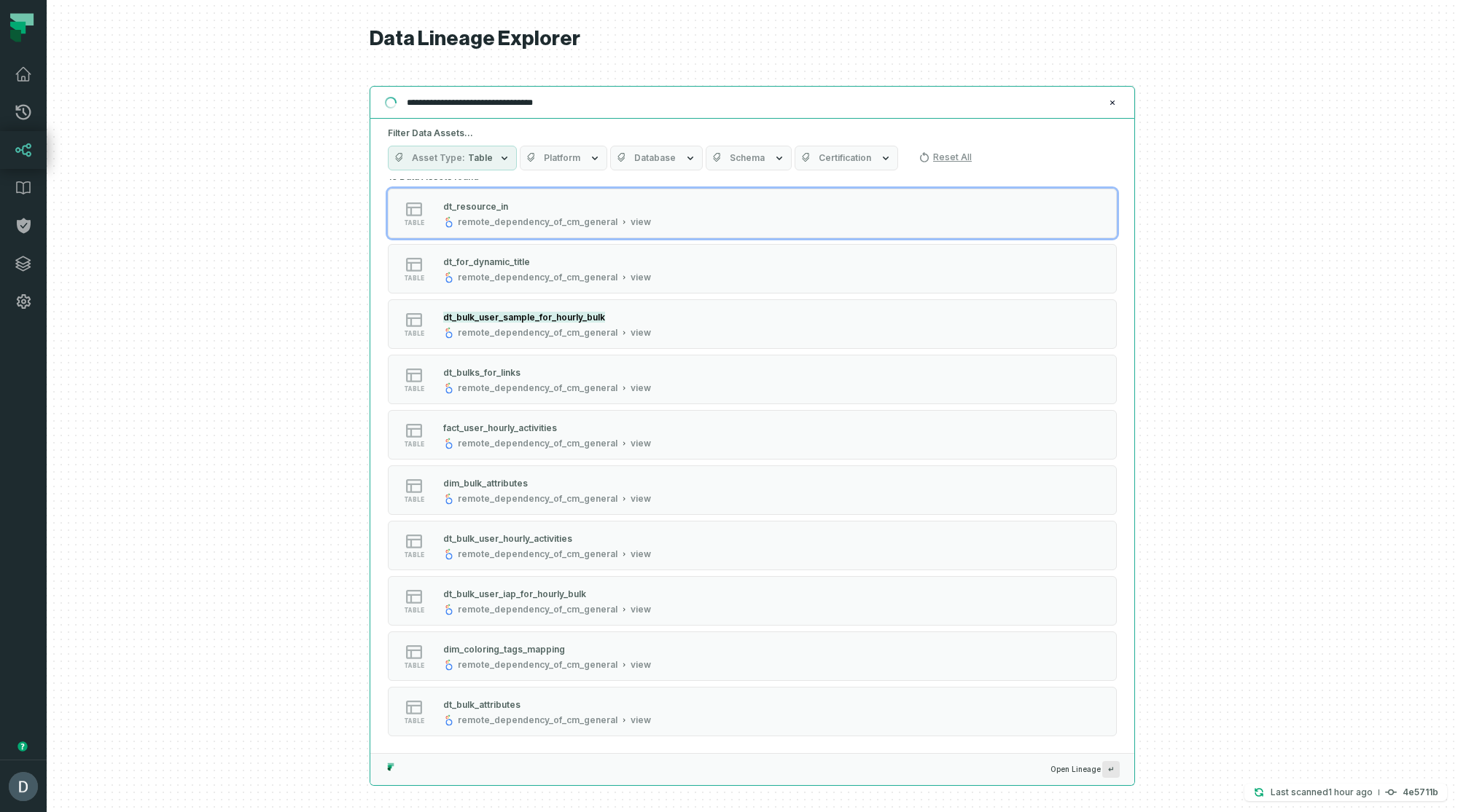
scroll to position [0, 0]
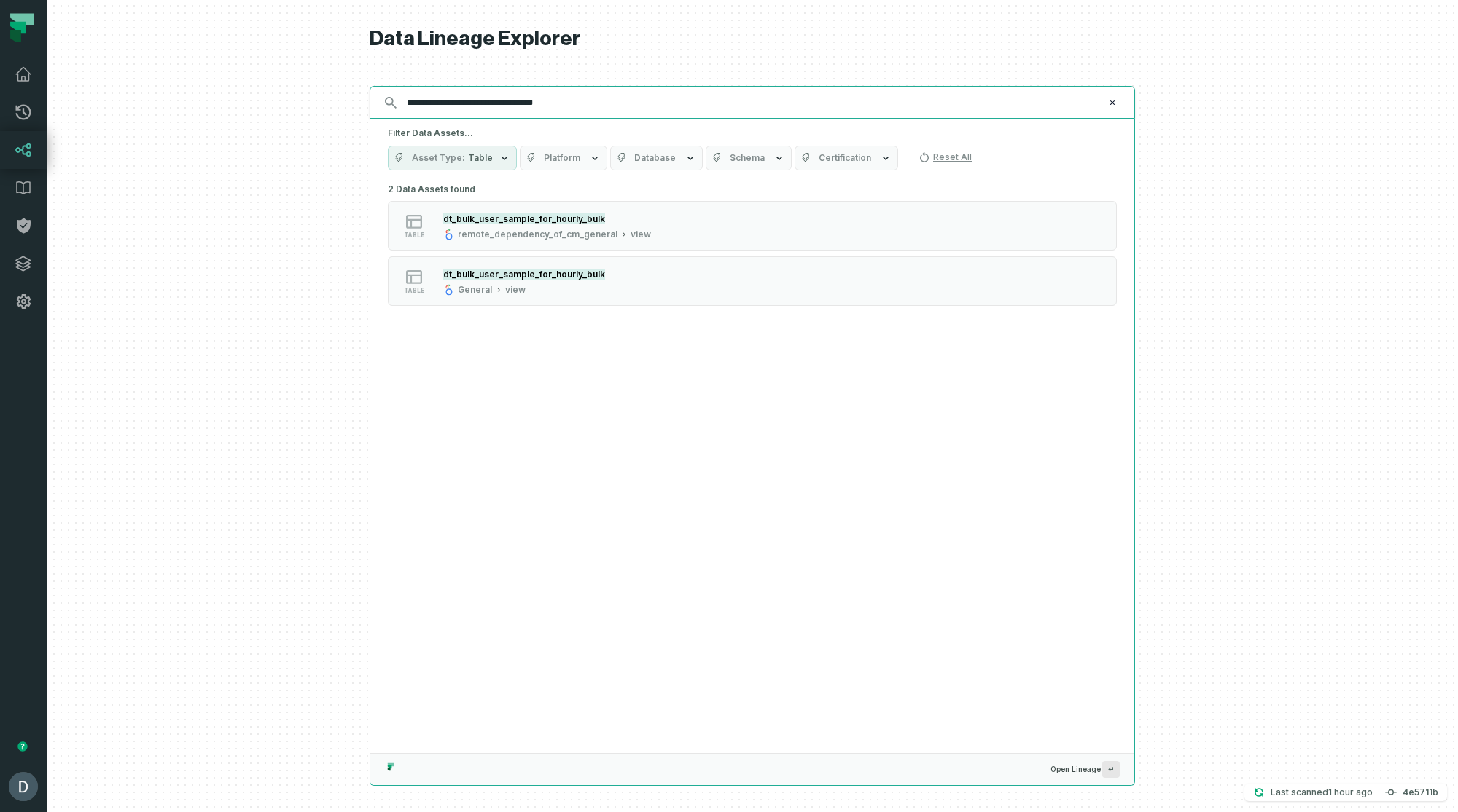
type input "**********"
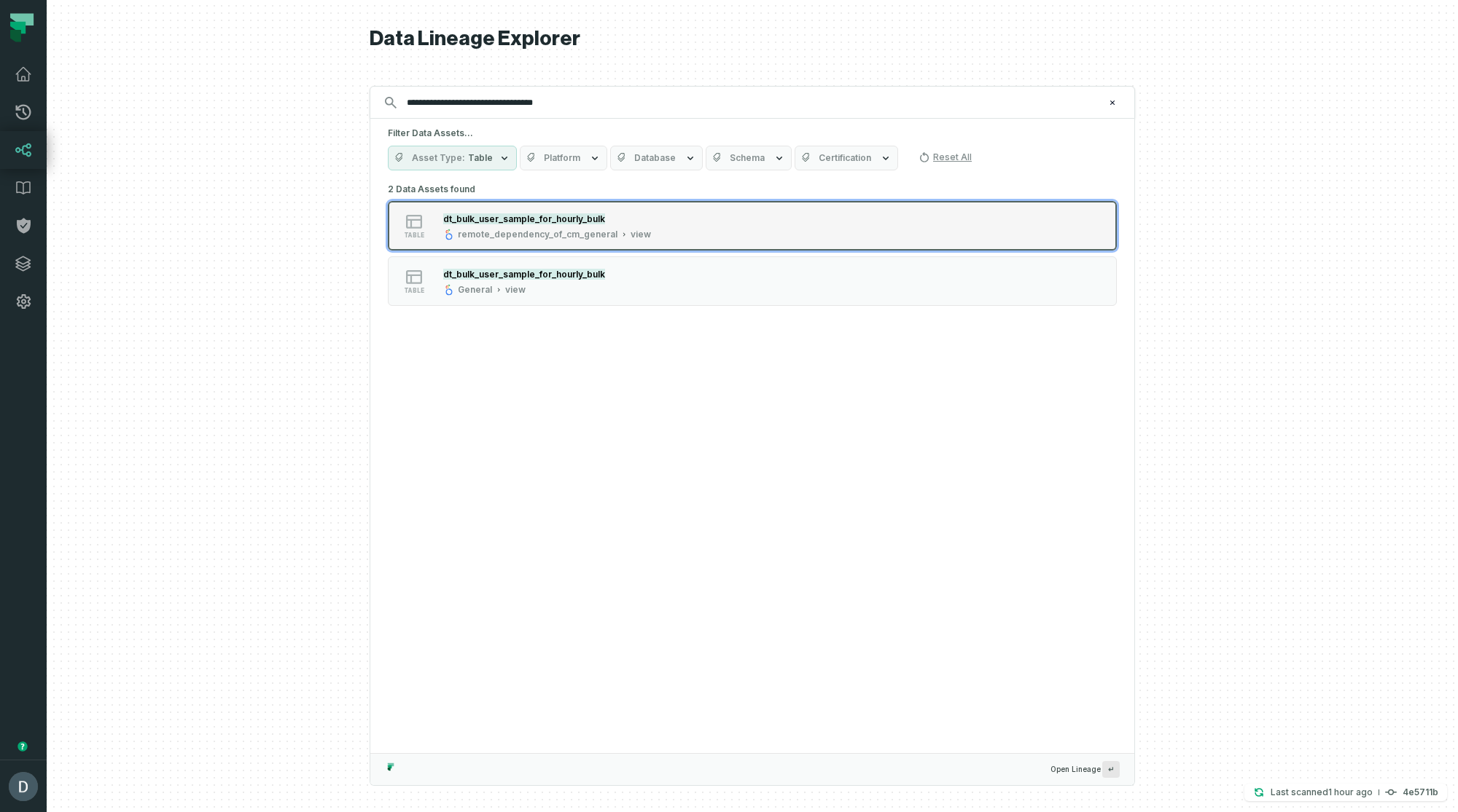
click at [600, 231] on div "remote_dependency_of_cm_general" at bounding box center [537, 234] width 160 height 11
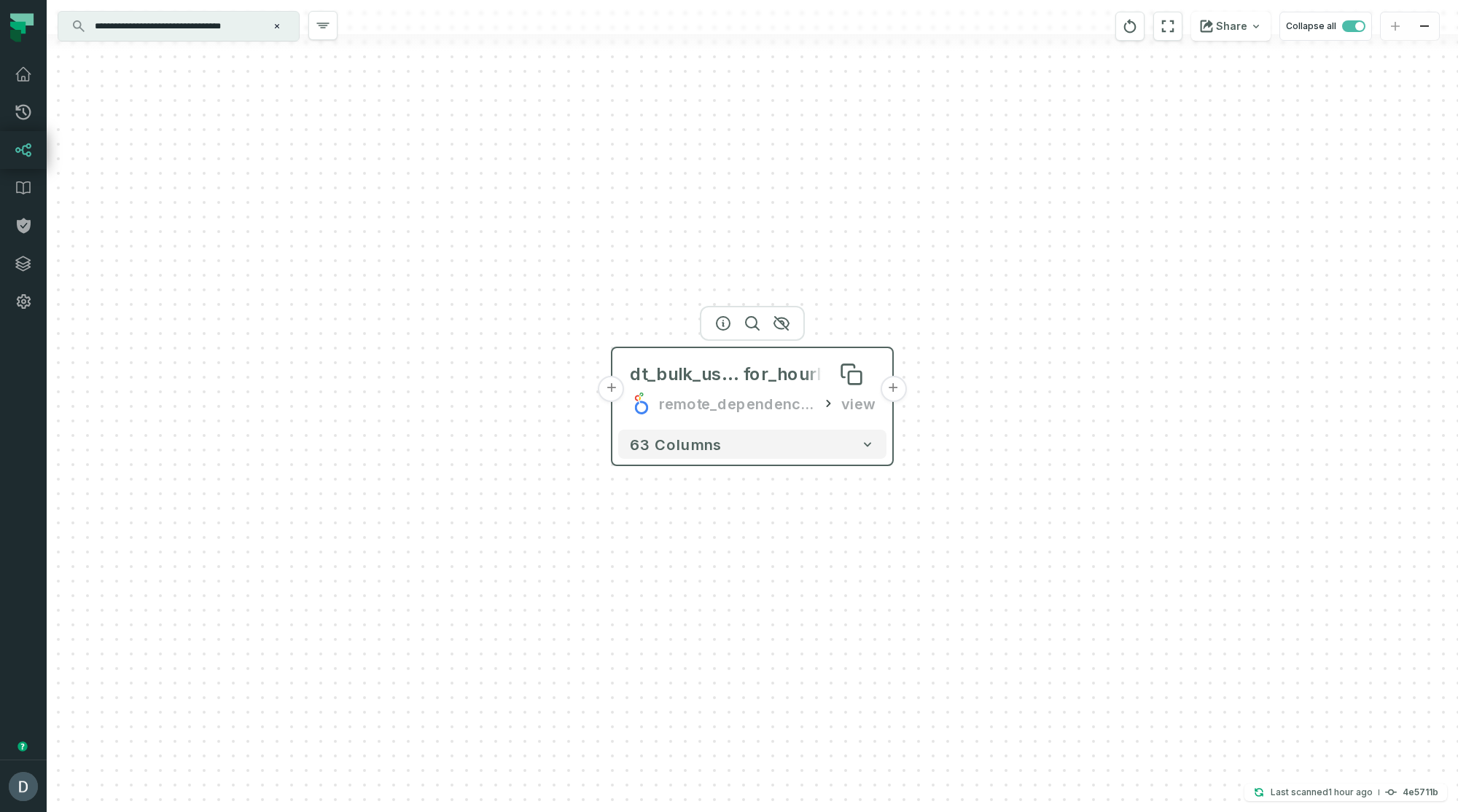
click at [778, 383] on span "for_hourly_bulk" at bounding box center [808, 374] width 131 height 24
click at [715, 367] on span "dt_bulk_user_sample_" at bounding box center [687, 374] width 113 height 24
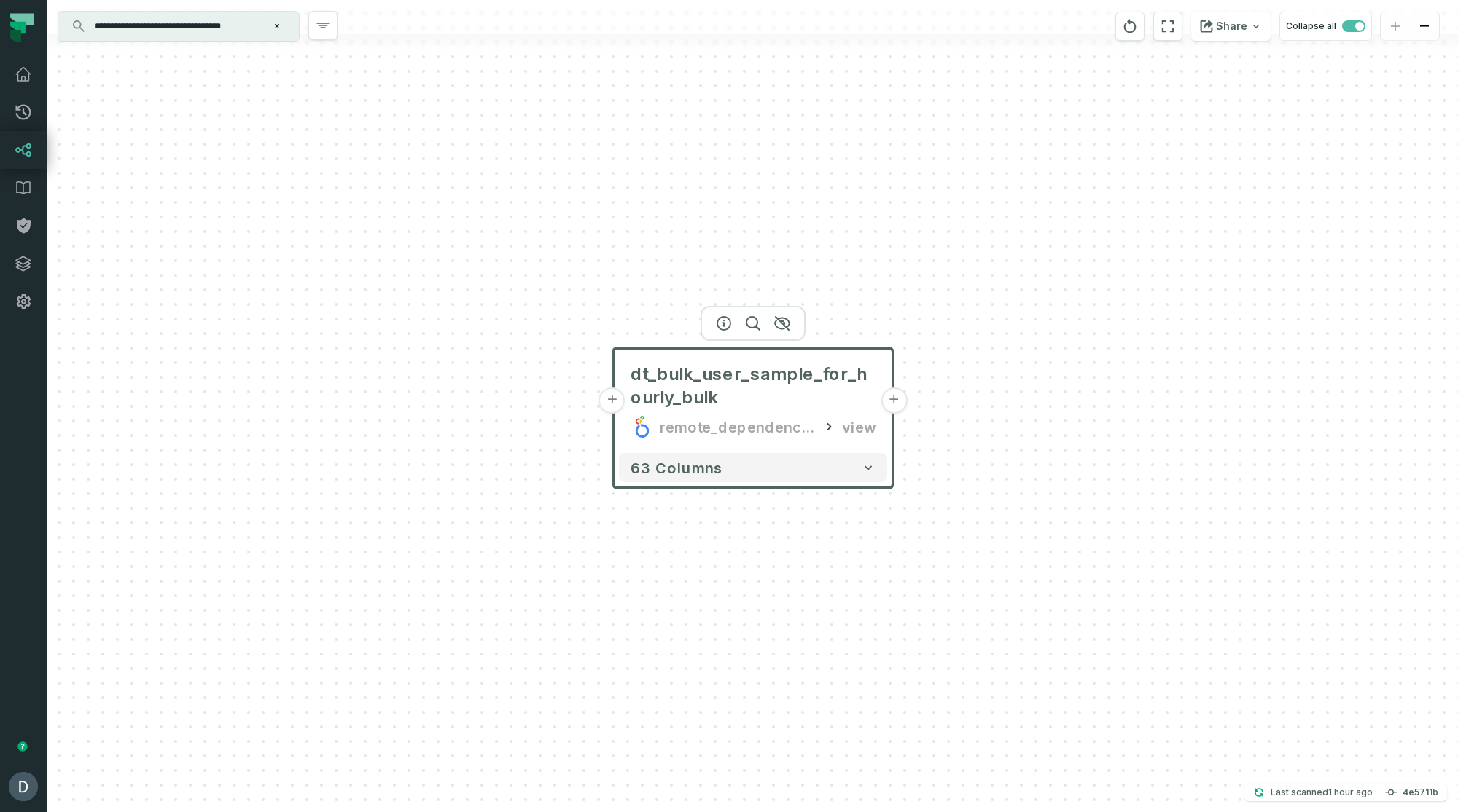
click at [719, 329] on div at bounding box center [753, 323] width 105 height 35
click at [720, 321] on icon "button" at bounding box center [723, 323] width 17 height 17
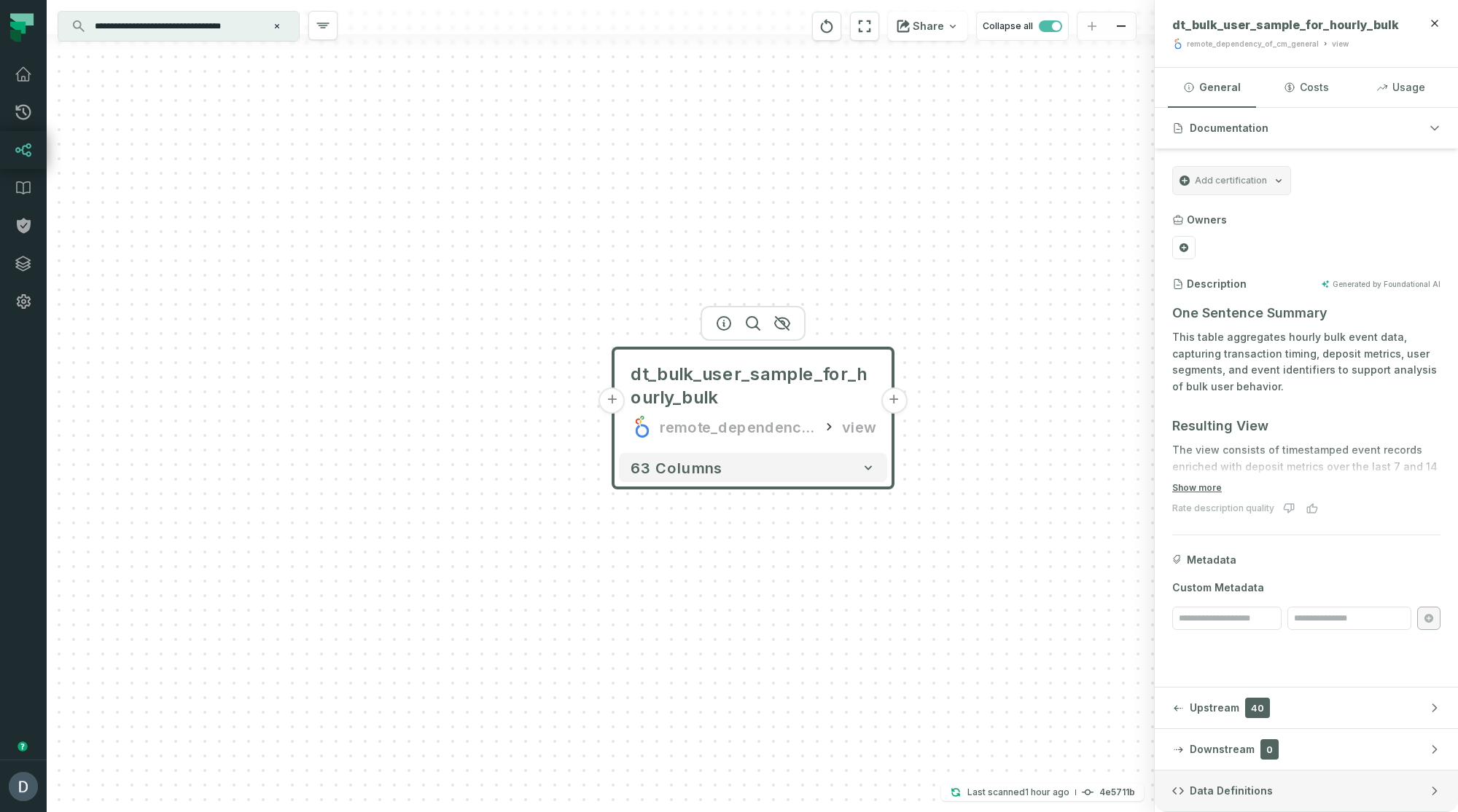
click at [1189, 789] on span "Data Definitions" at bounding box center [1231, 790] width 83 height 14
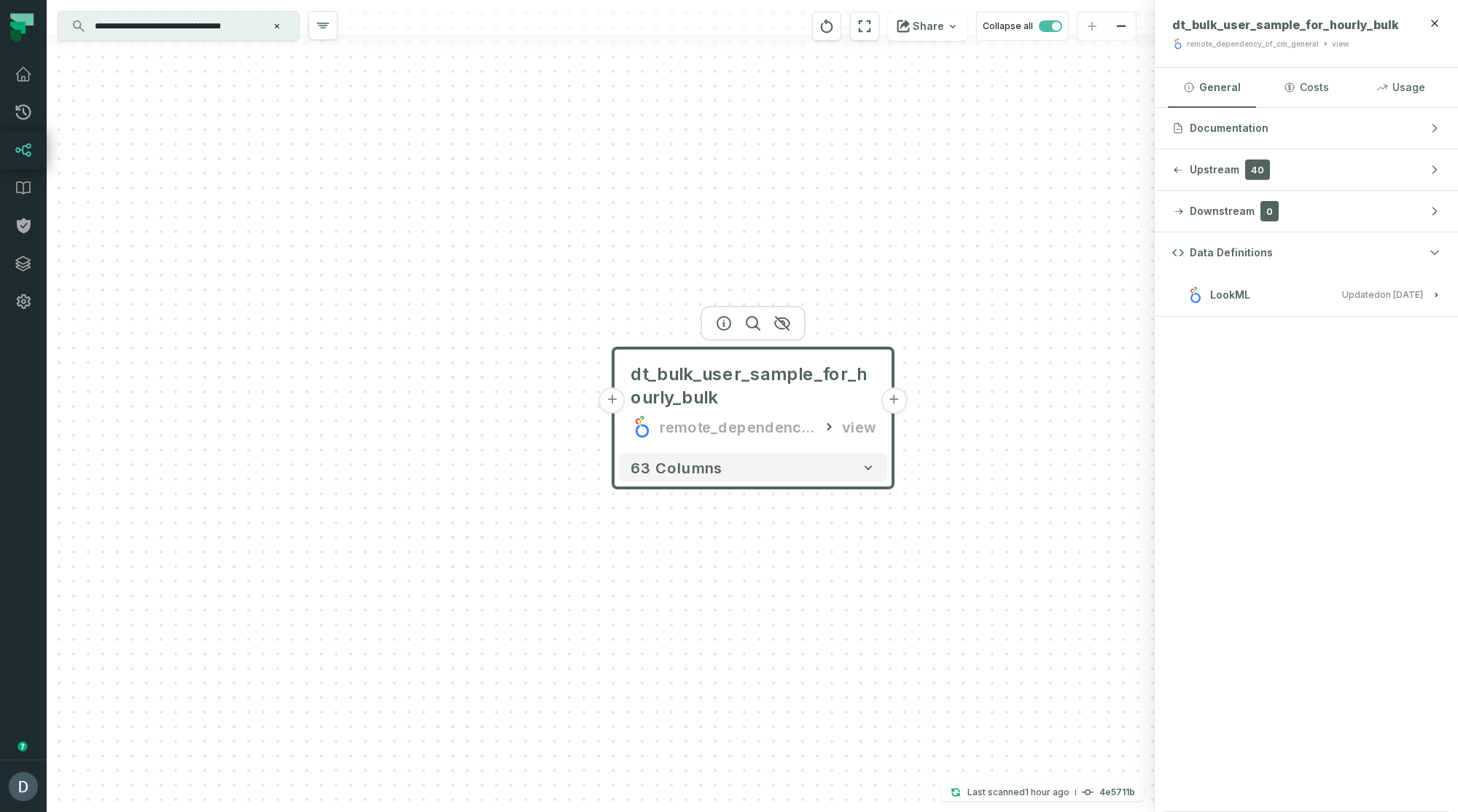
click at [1300, 302] on button "LookML Updated [DATE] 11:02:18 AM" at bounding box center [1306, 294] width 269 height 20
click at [1269, 334] on span "dt_bulk_user_hourly_activities.view.lkml" at bounding box center [1277, 337] width 205 height 12
click at [1232, 333] on span "dt_bulk_user_hourly_activities.view.lkml" at bounding box center [1277, 337] width 205 height 12
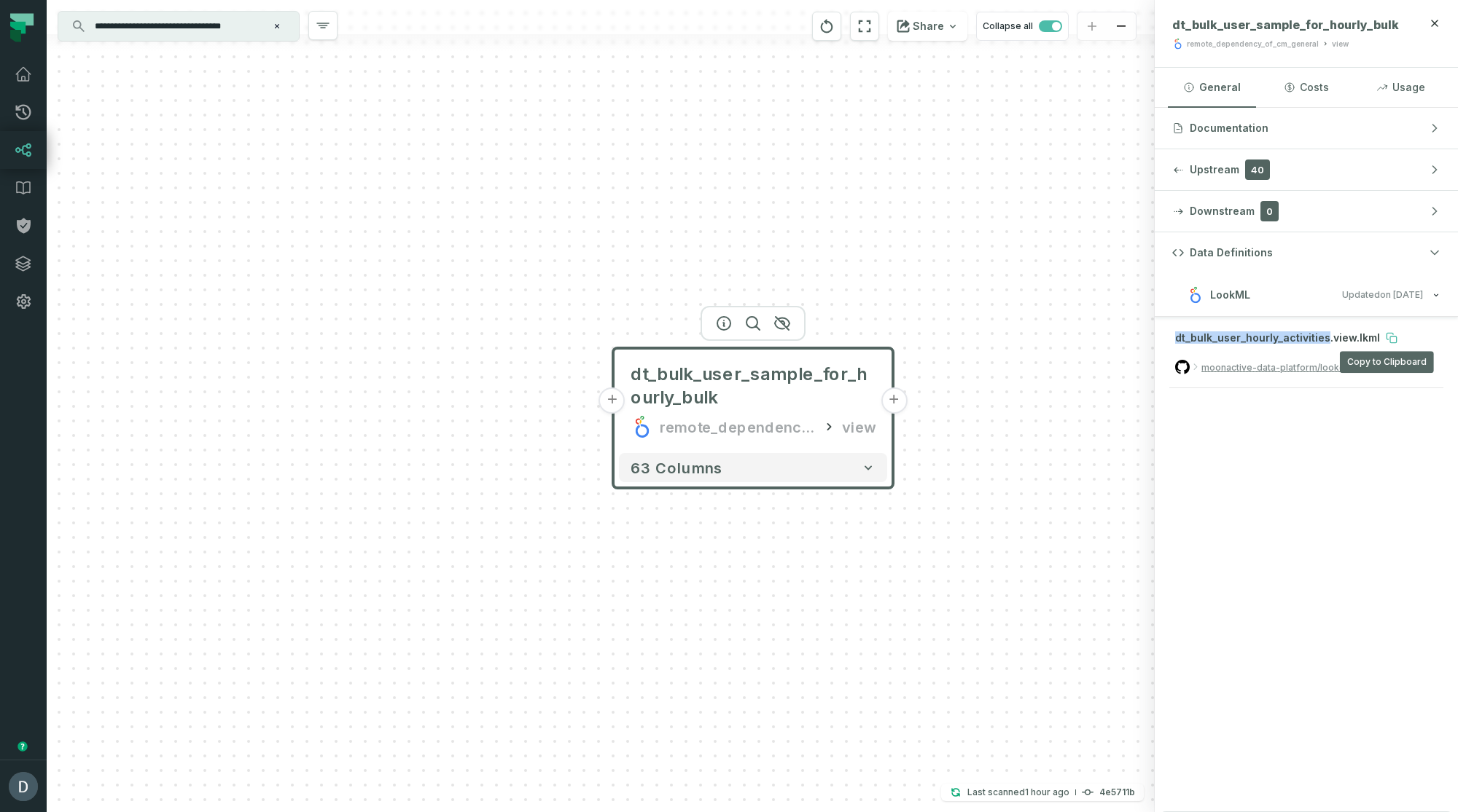
click at [1385, 333] on icon at bounding box center [1391, 337] width 11 height 11
click at [1265, 324] on div "dt_bulk_user_hourly_activities.view.lkml moonactive-data-platform/looker-cm-cri…" at bounding box center [1306, 364] width 304 height 95
